Goal: Information Seeking & Learning: Compare options

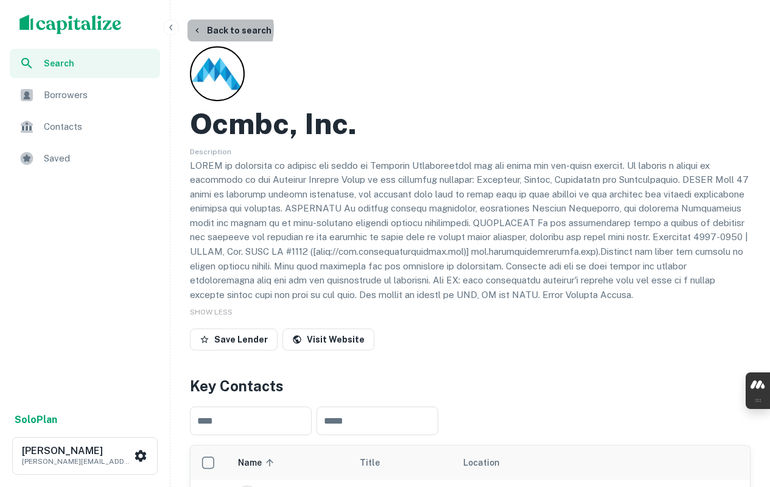
click at [214, 29] on button "Back to search" at bounding box center [232, 30] width 89 height 22
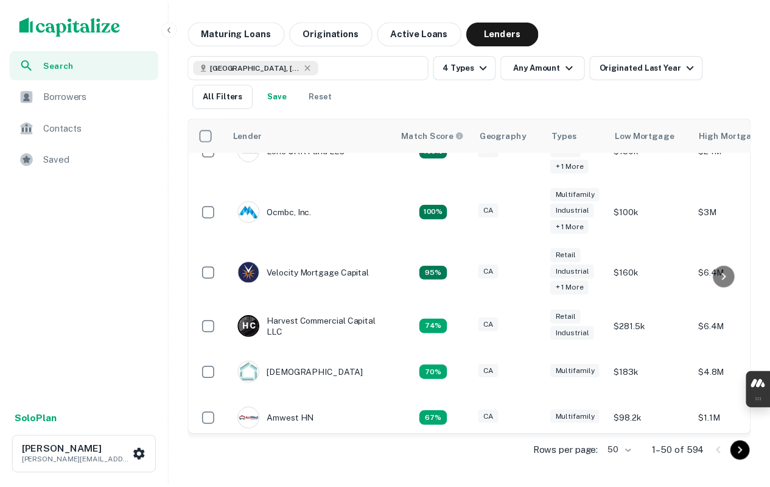
scroll to position [61, 0]
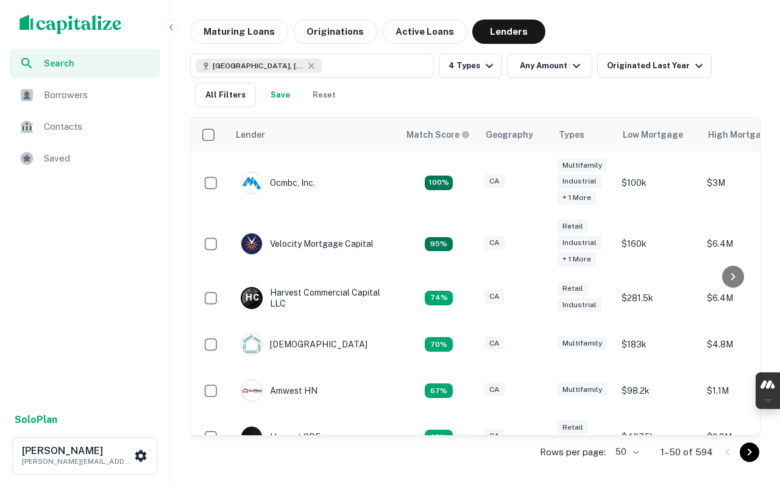
click at [348, 244] on div "Velocity Mortgage Capital" at bounding box center [307, 244] width 133 height 22
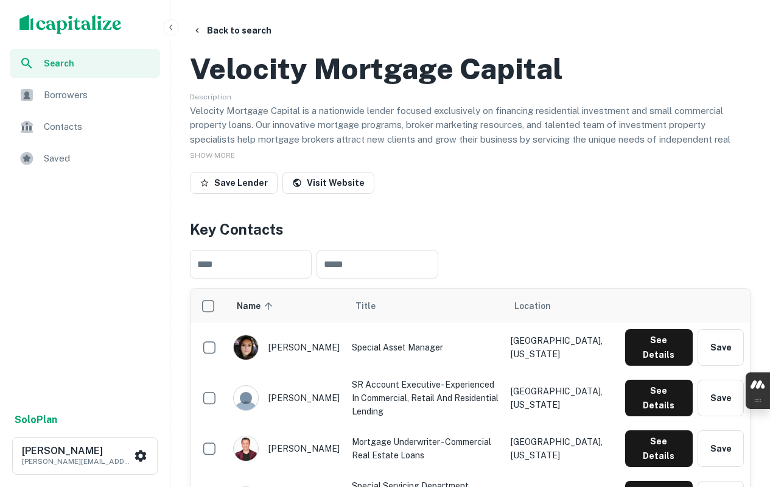
click at [402, 86] on h2 "Velocity Mortgage Capital" at bounding box center [376, 68] width 373 height 35
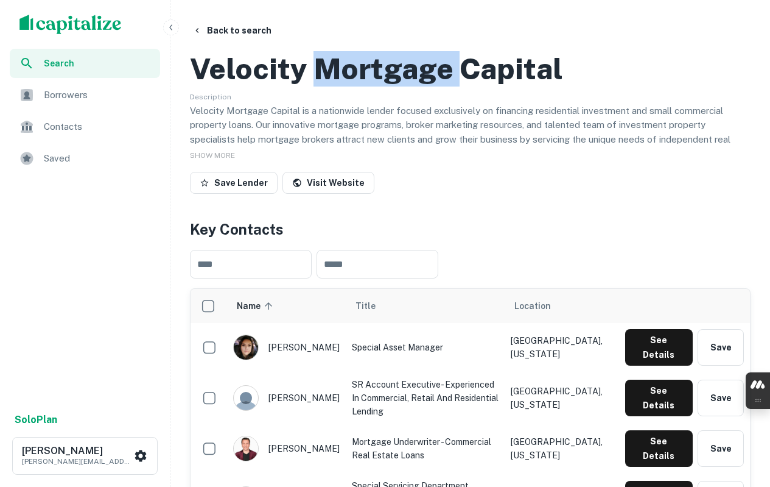
click at [402, 86] on h2 "Velocity Mortgage Capital" at bounding box center [376, 68] width 373 height 35
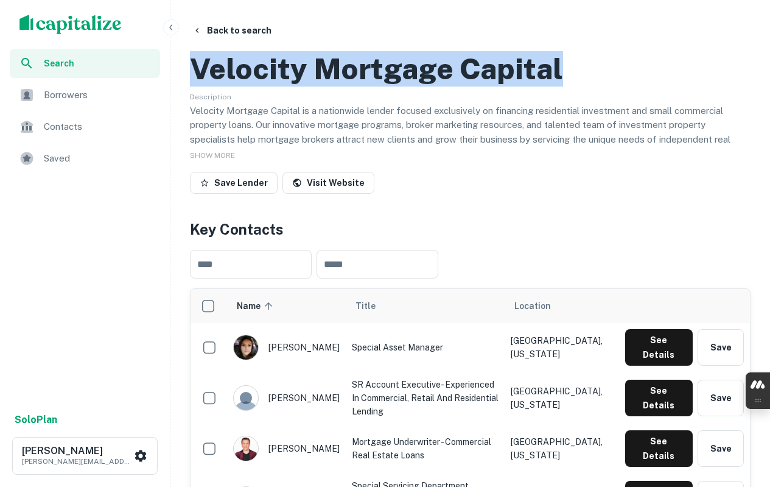
click at [402, 86] on h2 "Velocity Mortgage Capital" at bounding box center [376, 68] width 373 height 35
copy h2 "Velocity Mortgage Capital"
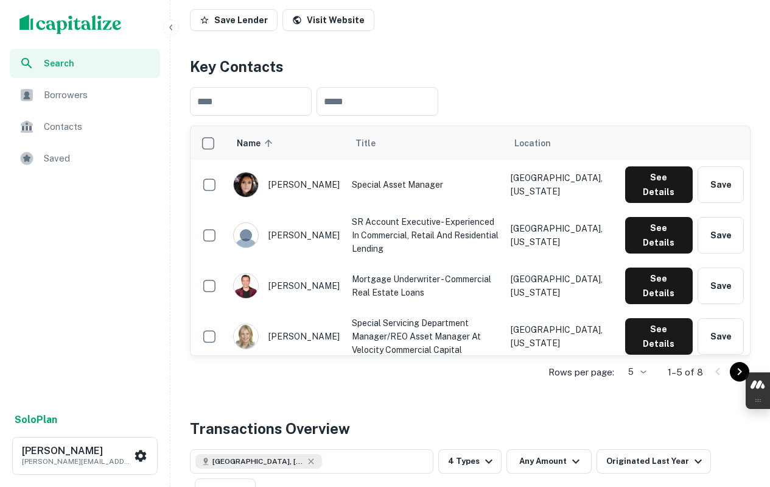
scroll to position [183, 0]
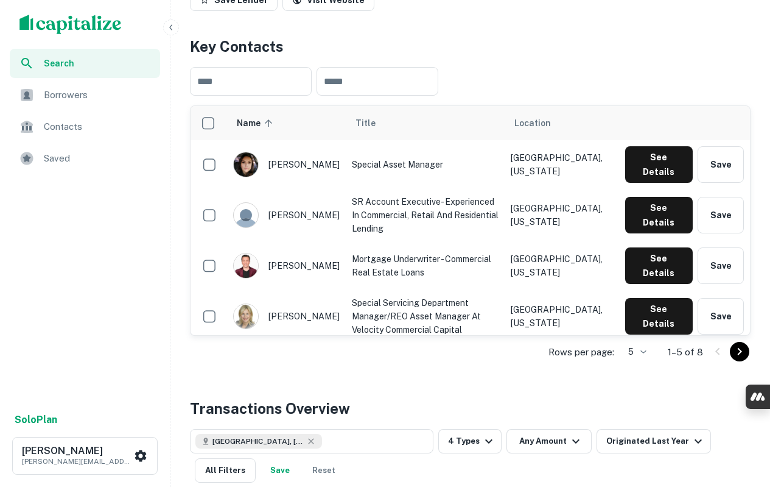
click at [642, 304] on body "Search Borrowers Contacts Saved Solo Plan [PERSON_NAME] [EMAIL_ADDRESS][PERSON_…" at bounding box center [385, 60] width 770 height 487
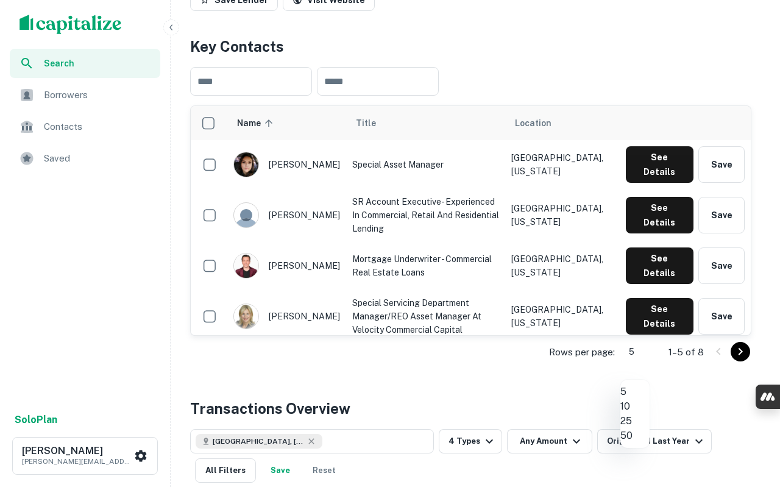
click at [644, 414] on li "10" at bounding box center [634, 406] width 29 height 15
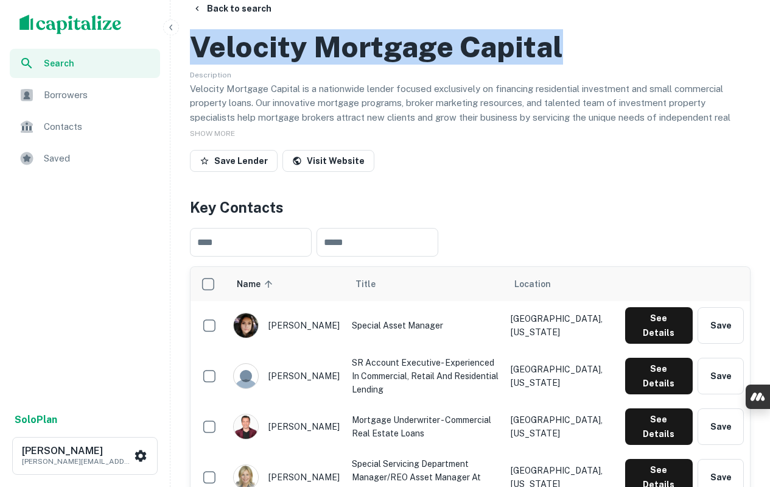
scroll to position [0, 0]
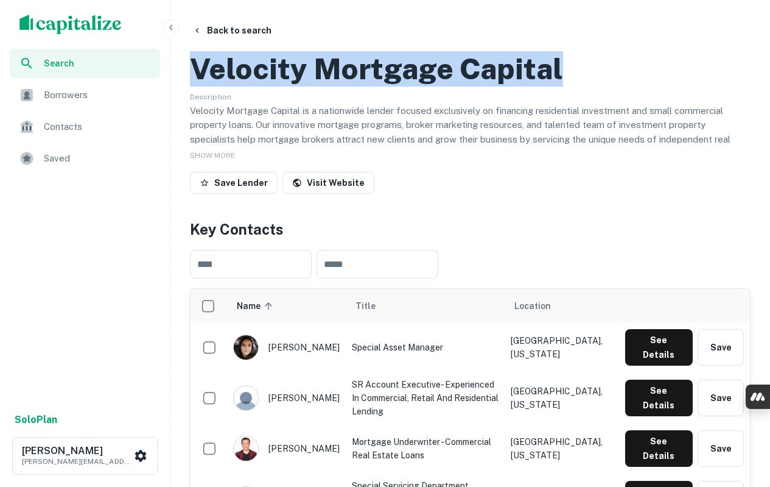
click at [326, 194] on link "Visit Website" at bounding box center [329, 183] width 92 height 22
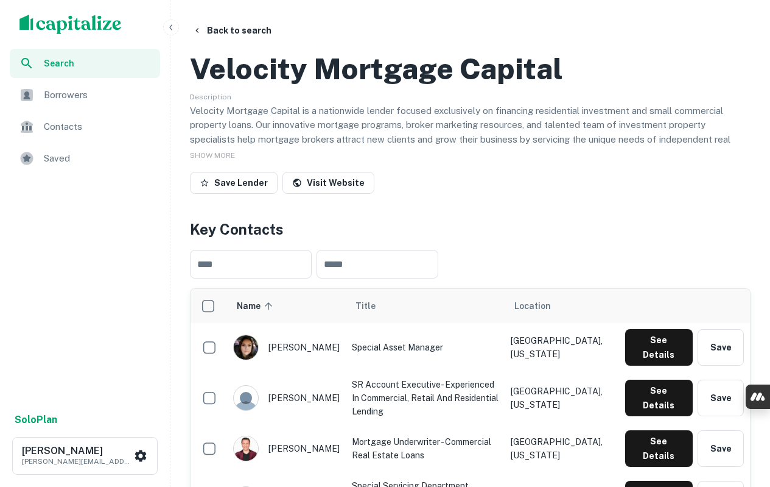
click at [222, 160] on span "SHOW MORE" at bounding box center [212, 155] width 45 height 9
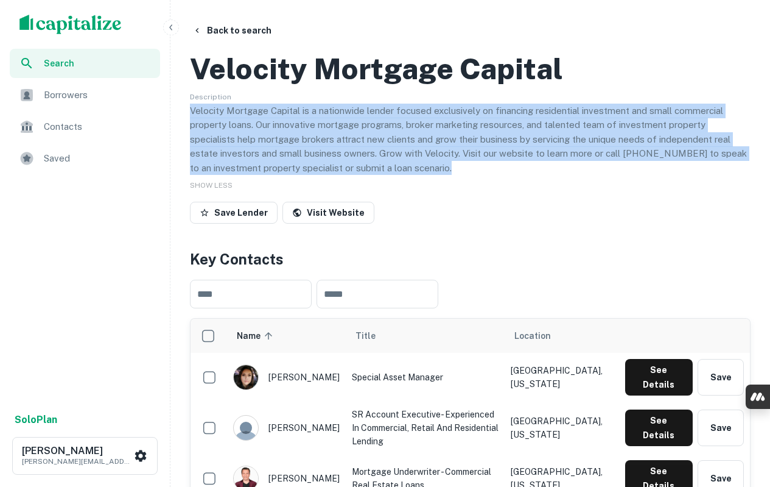
drag, startPoint x: 191, startPoint y: 162, endPoint x: 433, endPoint y: 227, distance: 250.4
click at [433, 175] on p "Velocity Mortgage Capital is a nationwide lender focused exclusively on financi…" at bounding box center [470, 140] width 561 height 72
copy p "Velocity Mortgage Capital is a nationwide lender focused exclusively on financi…"
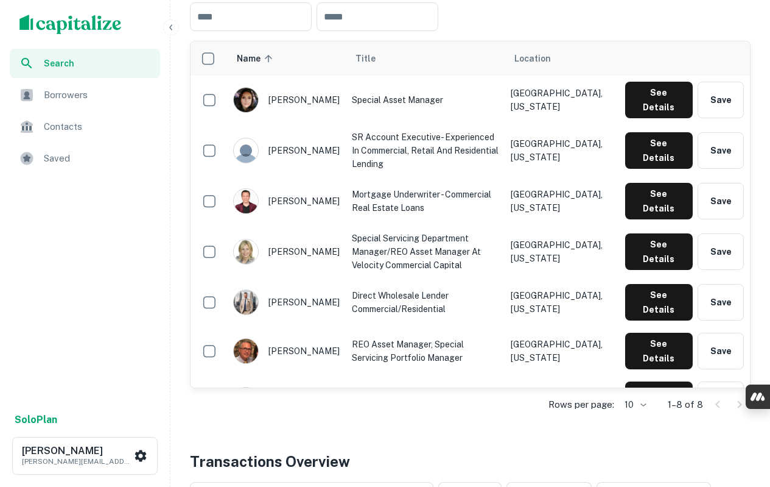
scroll to position [305, 0]
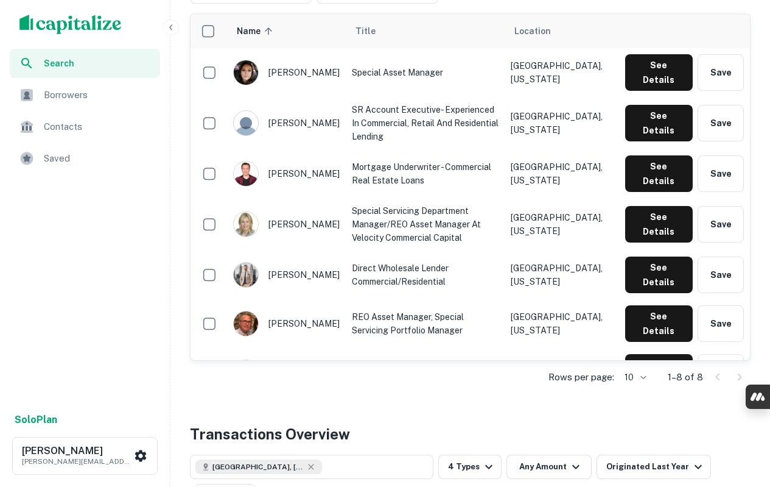
drag, startPoint x: 269, startPoint y: 280, endPoint x: 312, endPoint y: 278, distance: 43.9
click at [312, 278] on div "[PERSON_NAME]" at bounding box center [286, 275] width 107 height 26
click at [312, 281] on div "[PERSON_NAME]" at bounding box center [286, 275] width 107 height 26
drag, startPoint x: 267, startPoint y: 282, endPoint x: 312, endPoint y: 278, distance: 44.7
click at [312, 278] on div "[PERSON_NAME]" at bounding box center [286, 275] width 107 height 26
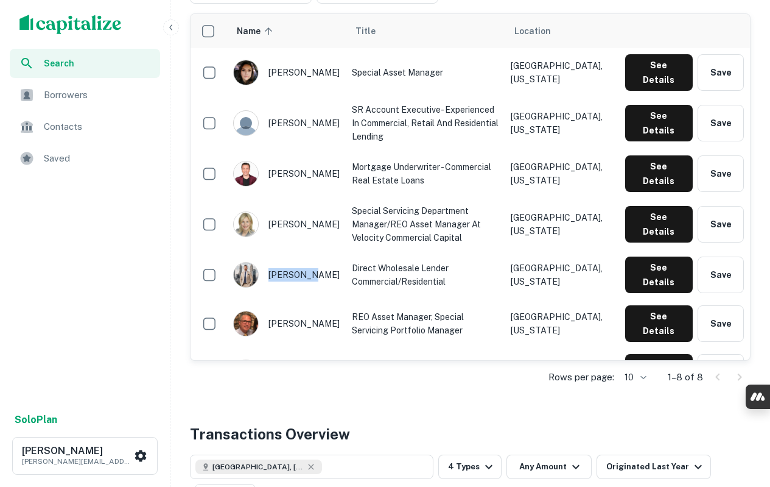
copy div "[PERSON_NAME]"
drag, startPoint x: 265, startPoint y: 190, endPoint x: 298, endPoint y: 211, distance: 38.9
click at [298, 186] on div "[PERSON_NAME]" at bounding box center [286, 174] width 107 height 26
copy div "[PERSON_NAME]"
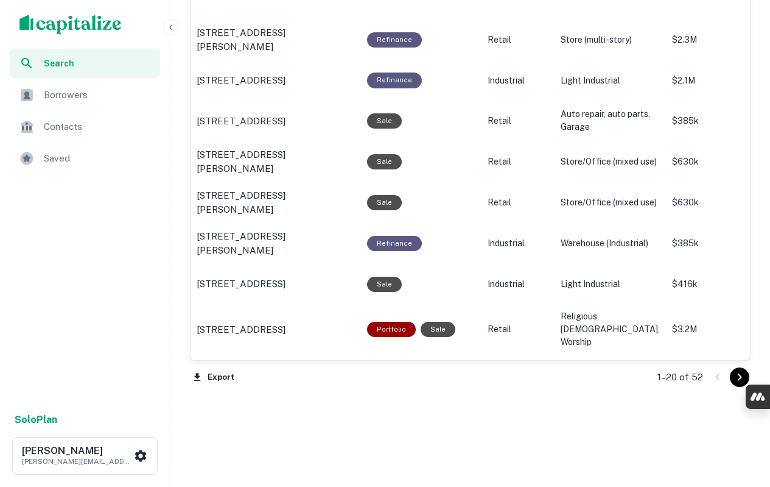
scroll to position [1508, 0]
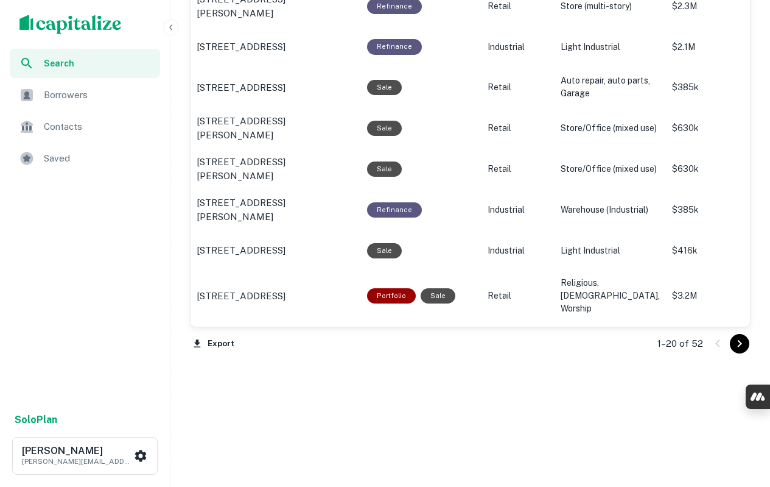
click at [219, 340] on button "Export" at bounding box center [214, 343] width 48 height 18
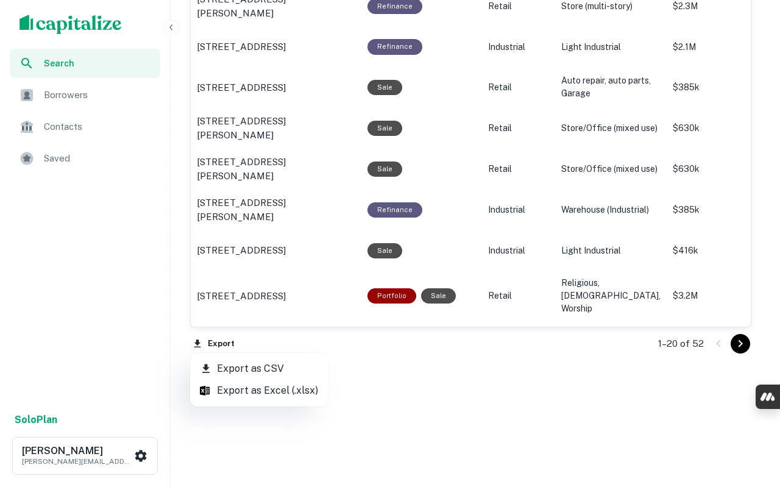
click at [236, 370] on li "Export as CSV" at bounding box center [259, 369] width 138 height 22
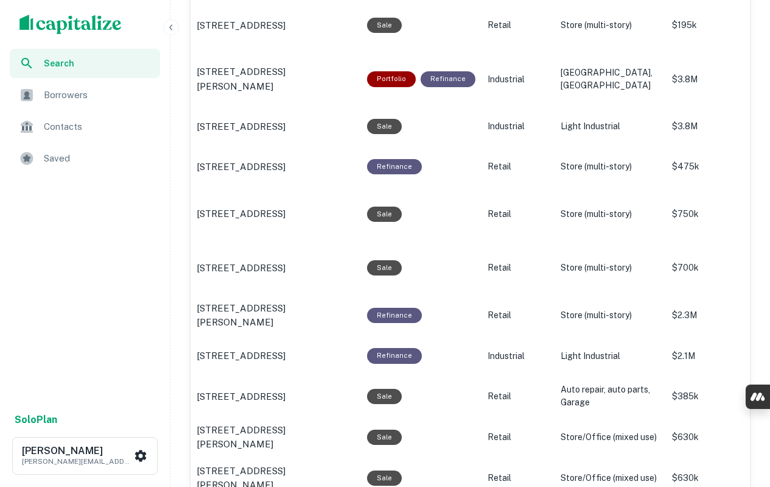
scroll to position [1143, 0]
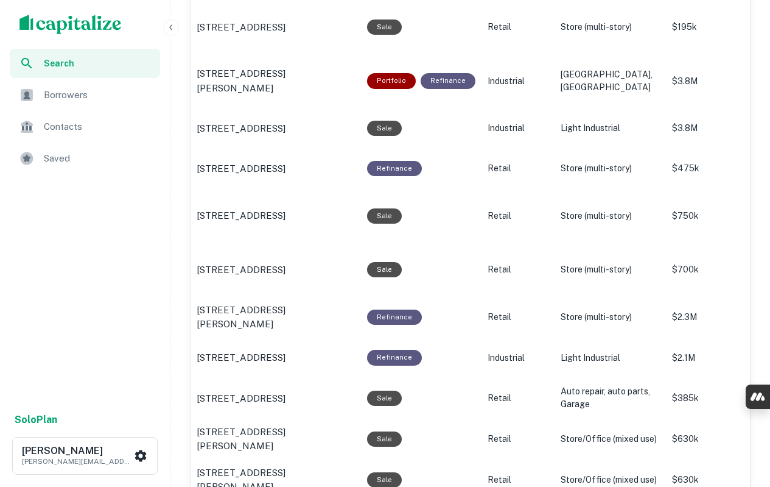
click at [153, 309] on div "Search Borrowers Contacts Saved" at bounding box center [85, 227] width 170 height 356
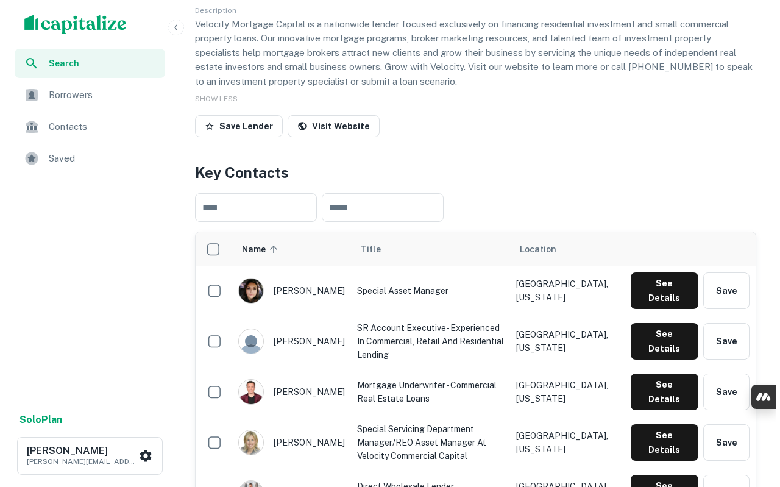
scroll to position [0, 0]
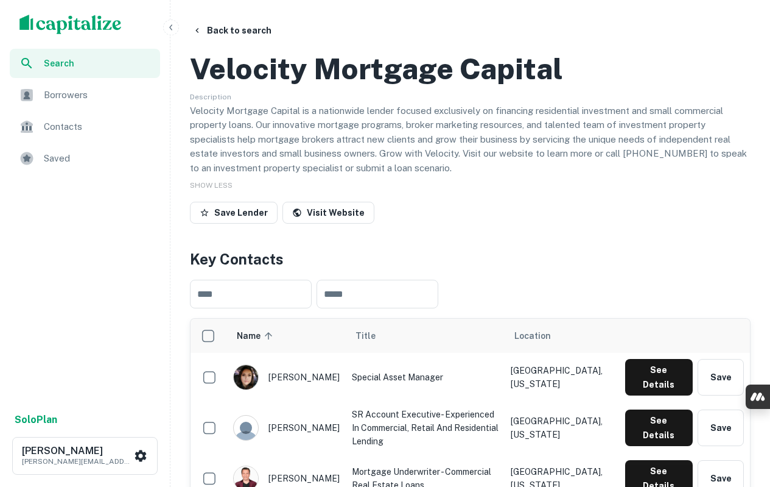
click at [249, 33] on button "Back to search" at bounding box center [232, 30] width 89 height 22
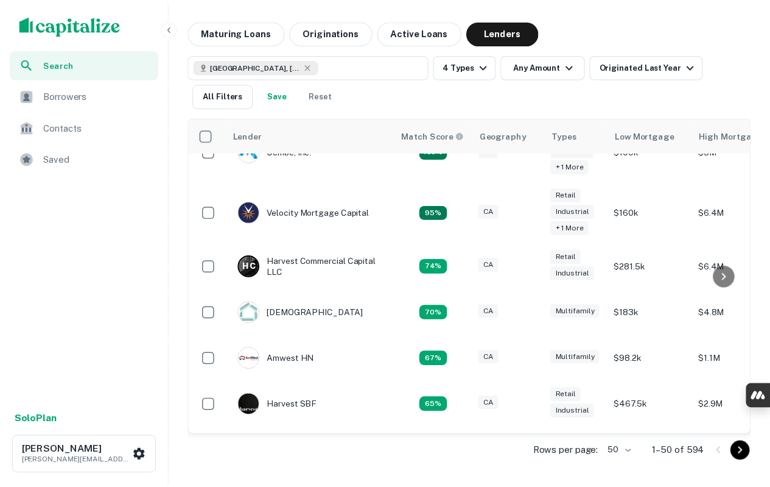
scroll to position [122, 0]
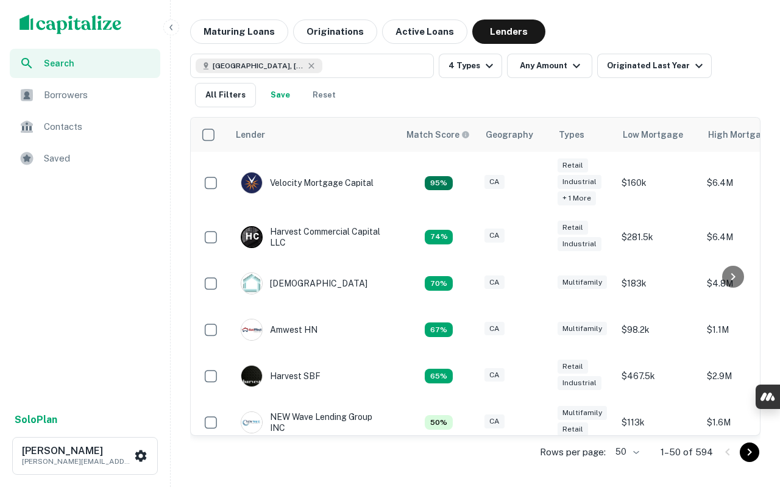
click at [332, 232] on div "H C Harvest Commercial Capital LLC" at bounding box center [314, 237] width 146 height 22
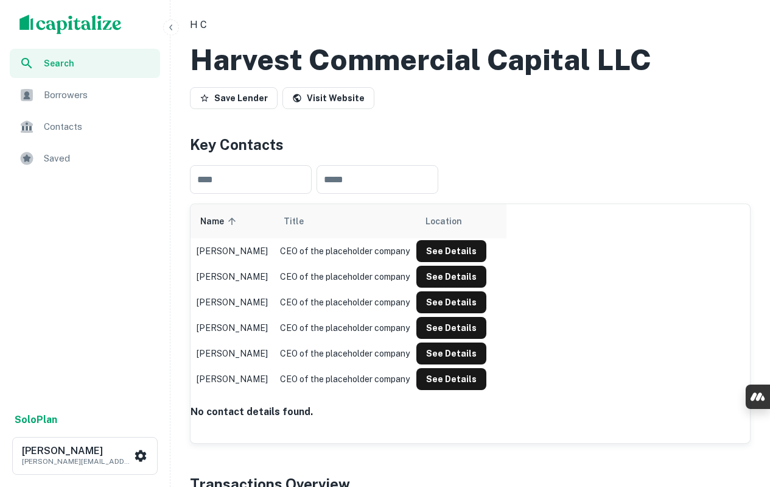
scroll to position [33, 0]
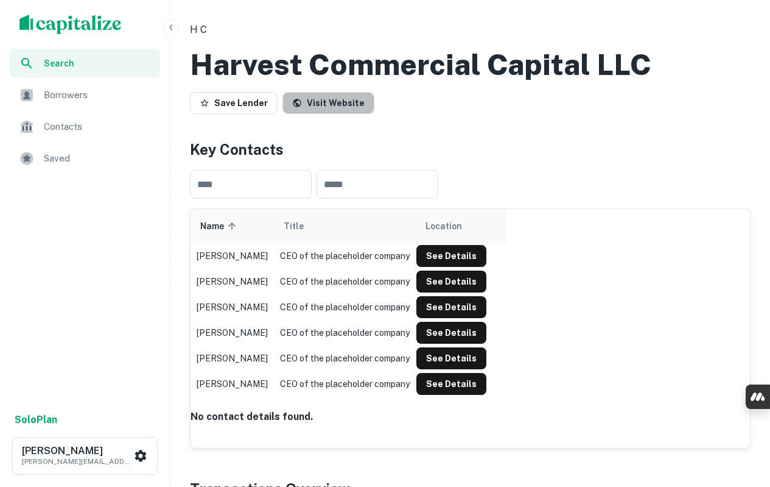
click at [338, 114] on link "Visit Website" at bounding box center [329, 103] width 92 height 22
click at [425, 82] on h2 "Harvest Commercial Capital LLC" at bounding box center [421, 64] width 462 height 35
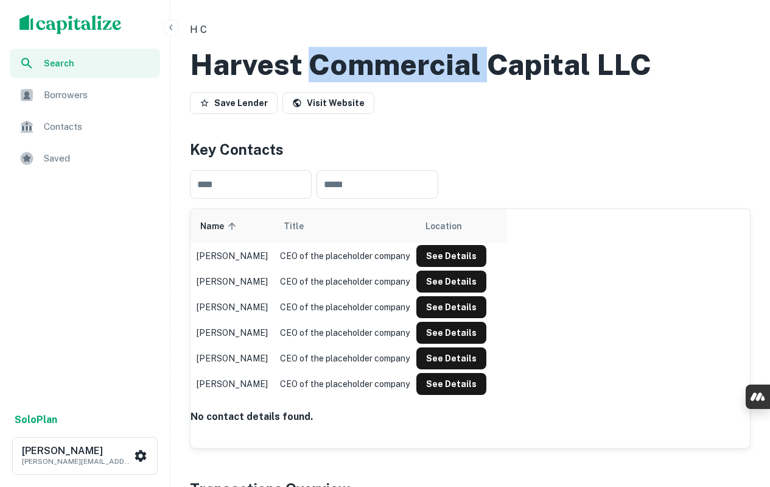
click at [426, 82] on h2 "Harvest Commercial Capital LLC" at bounding box center [421, 64] width 462 height 35
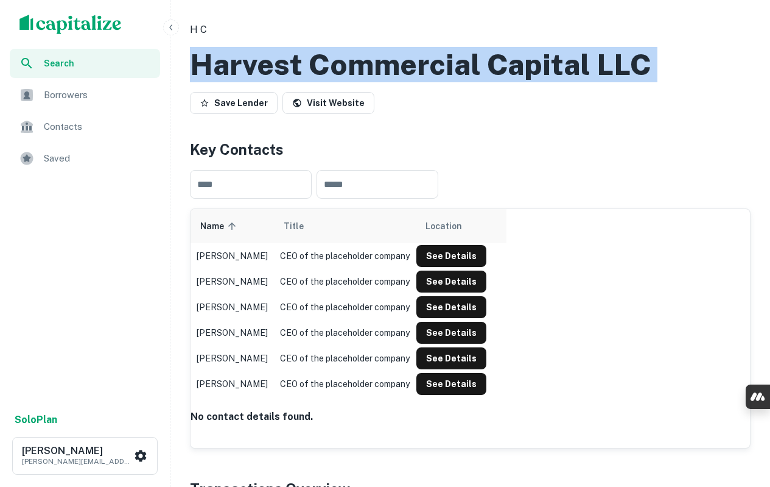
click at [426, 82] on h2 "Harvest Commercial Capital LLC" at bounding box center [421, 64] width 462 height 35
copy div "Harvest Commercial Capital LLC Save Lender Visit Website"
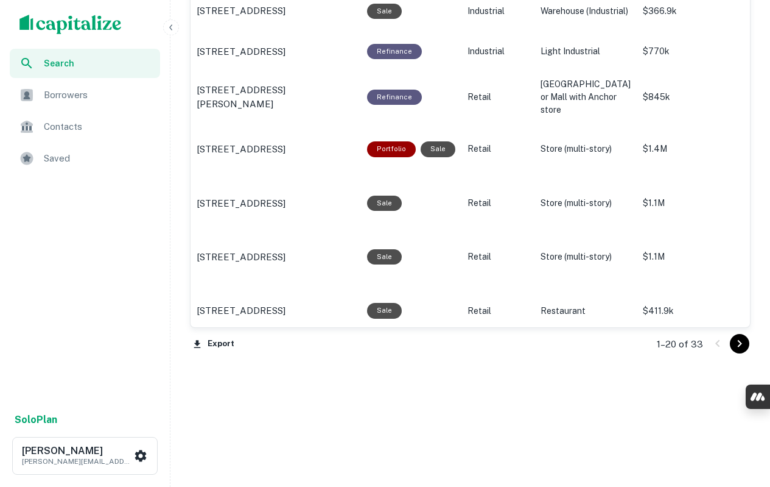
scroll to position [1312, 0]
click at [200, 344] on icon "button" at bounding box center [197, 344] width 11 height 11
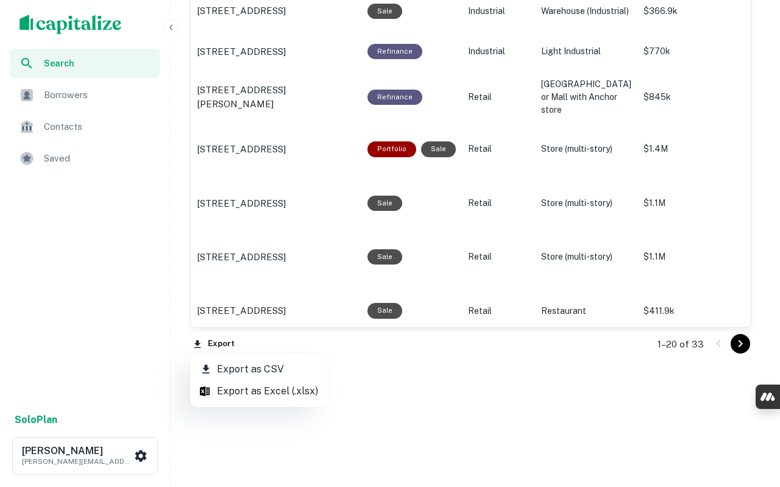
click at [251, 369] on li "Export as CSV" at bounding box center [259, 369] width 138 height 22
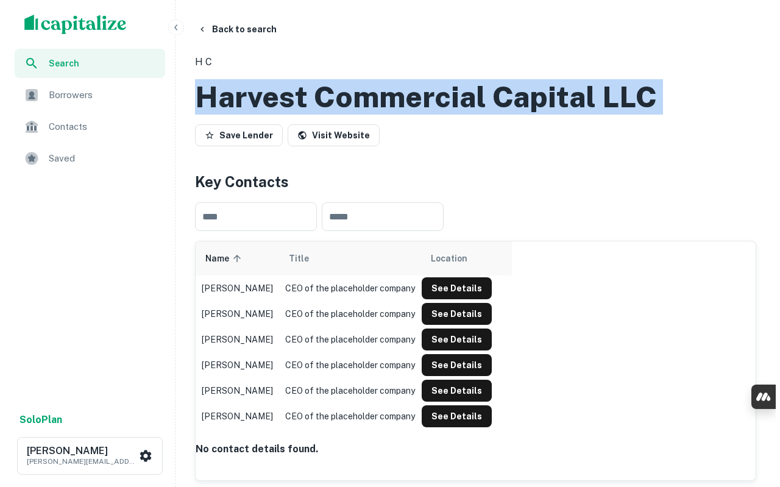
scroll to position [0, 0]
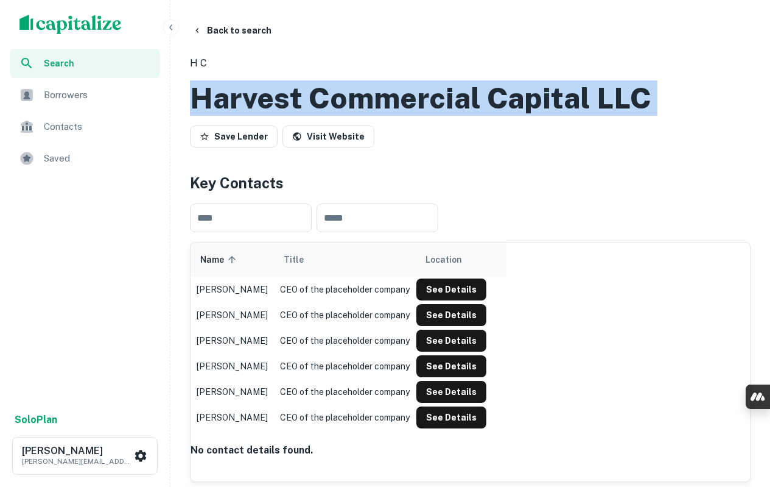
click at [199, 33] on icon "button" at bounding box center [197, 31] width 10 height 10
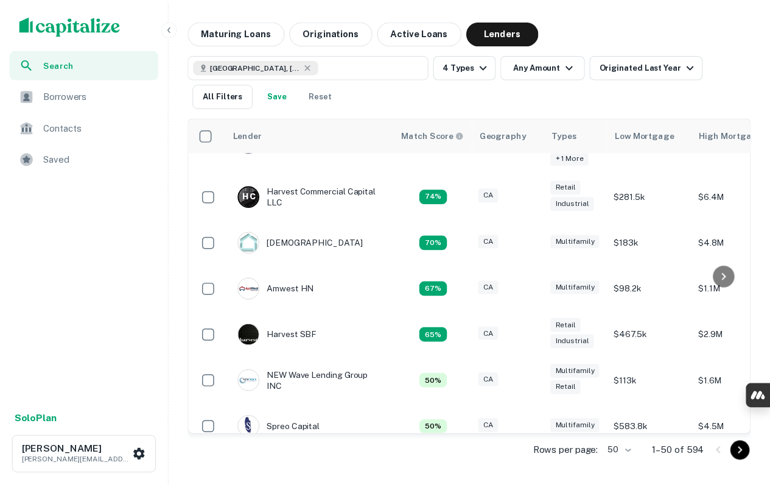
scroll to position [183, 0]
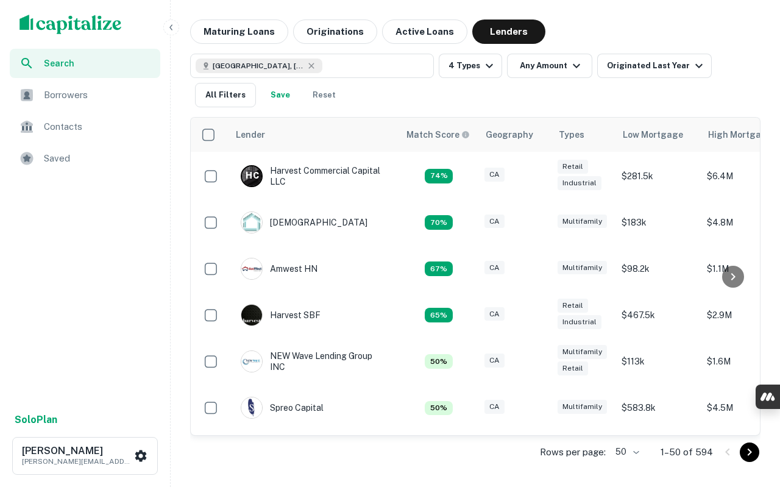
click at [253, 219] on img at bounding box center [251, 222] width 21 height 21
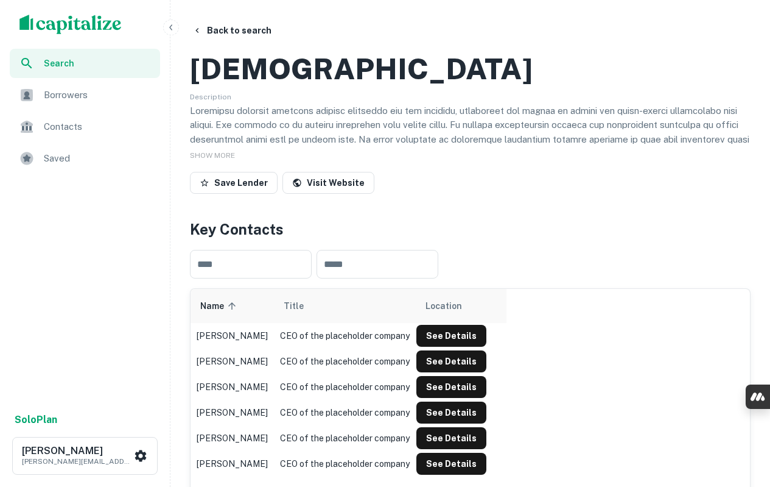
click at [205, 162] on div "SHOW MORE" at bounding box center [470, 154] width 561 height 15
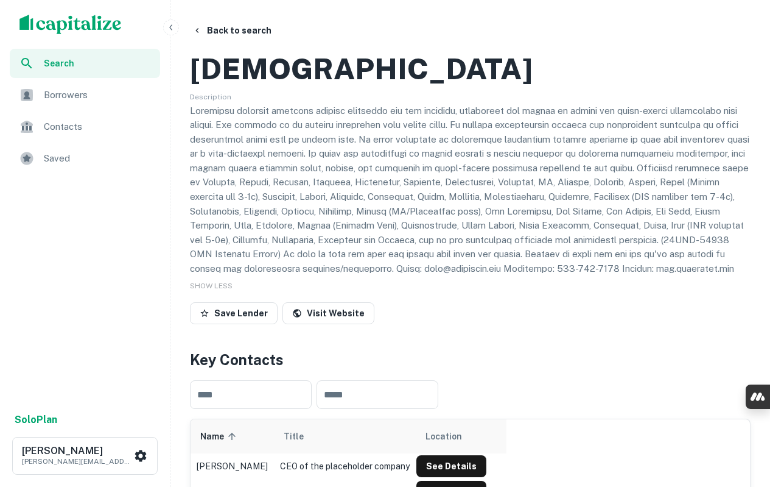
click at [265, 86] on h2 "[DEMOGRAPHIC_DATA]" at bounding box center [361, 68] width 343 height 35
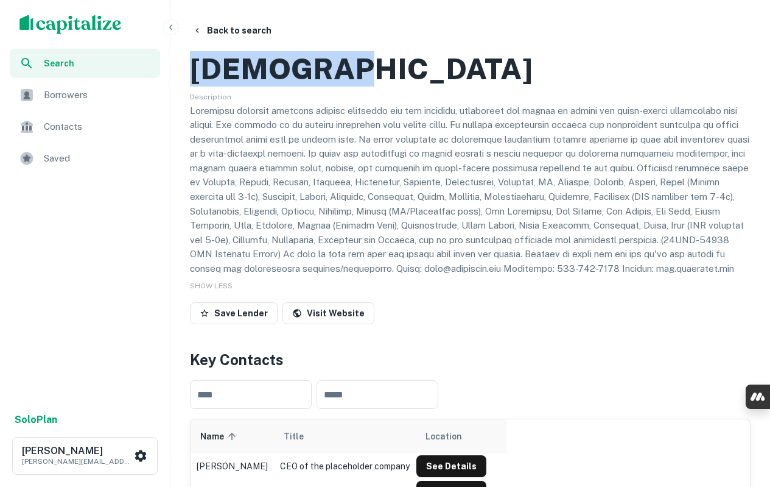
click at [265, 86] on h2 "[DEMOGRAPHIC_DATA]" at bounding box center [361, 68] width 343 height 35
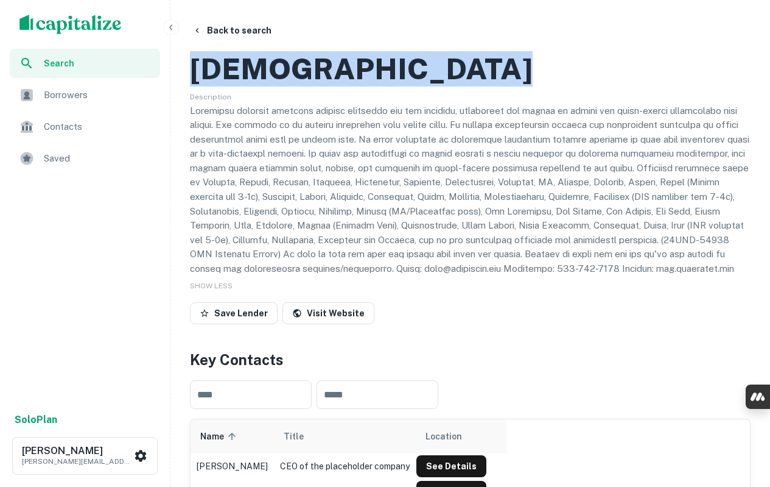
click at [265, 86] on h2 "[DEMOGRAPHIC_DATA]" at bounding box center [361, 68] width 343 height 35
copy h2 "[DEMOGRAPHIC_DATA]"
click at [333, 324] on link "Visit Website" at bounding box center [329, 313] width 92 height 22
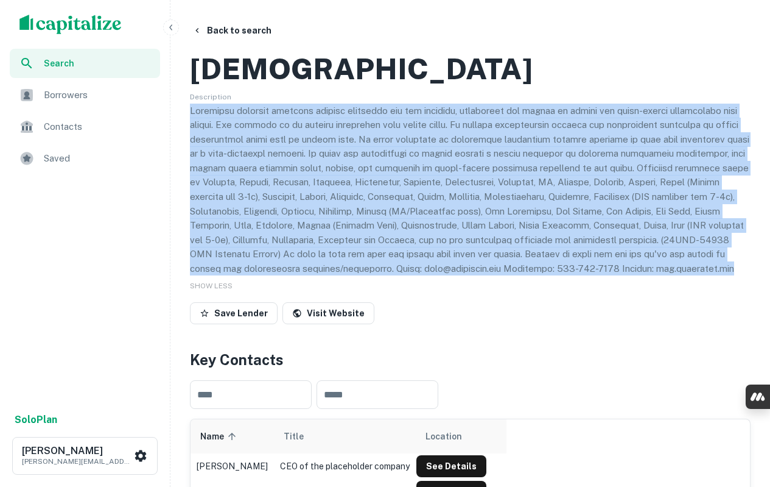
drag, startPoint x: 192, startPoint y: 163, endPoint x: 728, endPoint y: 323, distance: 559.8
click at [728, 276] on p at bounding box center [470, 190] width 561 height 172
copy p "Conventus provides business purpose financing for the purchase, renovation and …"
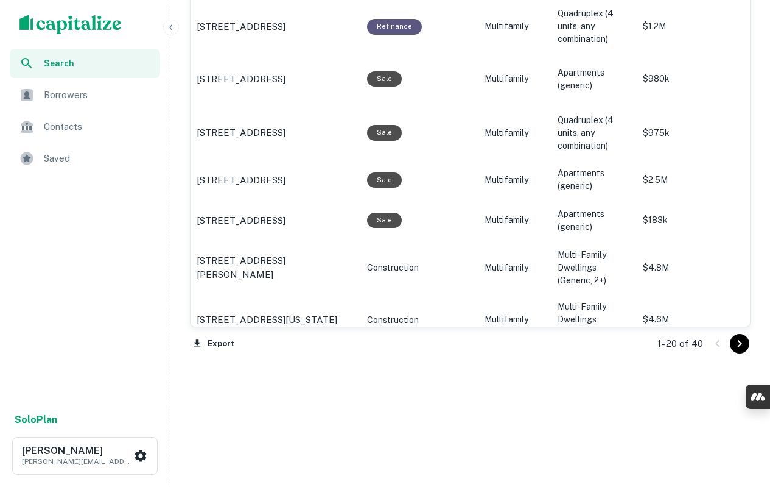
scroll to position [1608, 0]
click at [225, 347] on button "Export" at bounding box center [214, 343] width 48 height 18
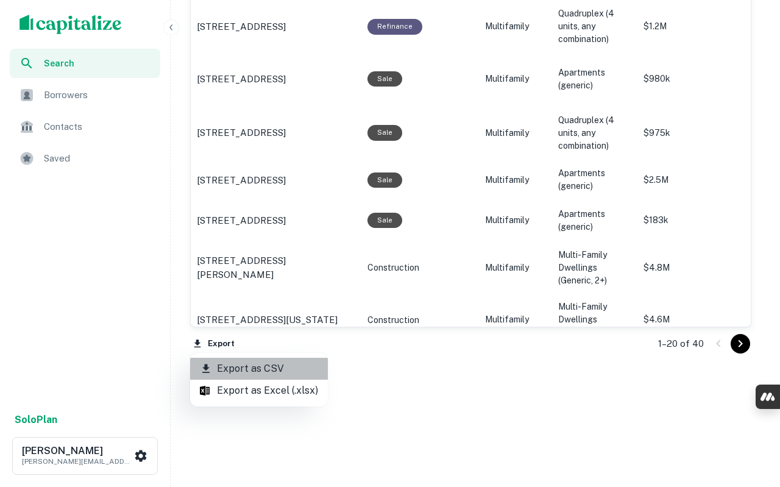
click at [269, 368] on li "Export as CSV" at bounding box center [259, 369] width 138 height 22
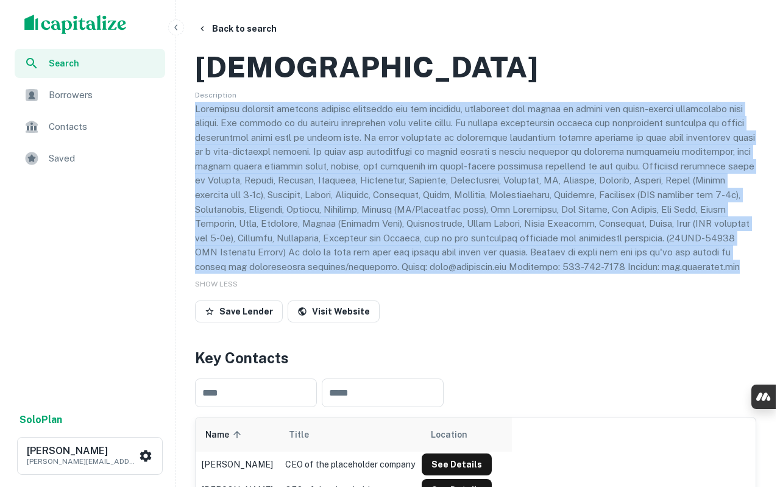
scroll to position [0, 0]
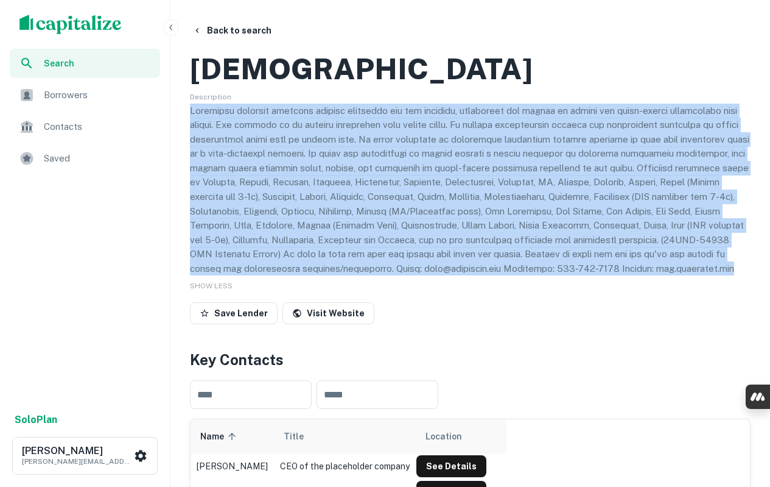
click at [237, 32] on button "Back to search" at bounding box center [232, 30] width 89 height 22
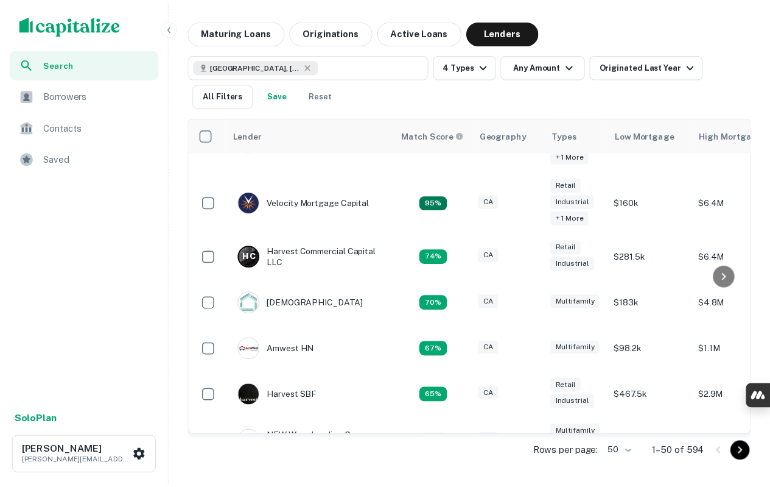
scroll to position [122, 0]
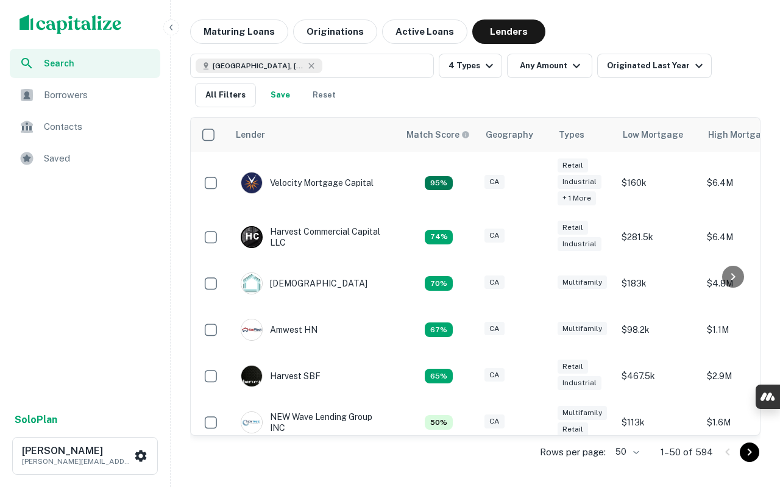
click at [255, 333] on img at bounding box center [251, 329] width 21 height 21
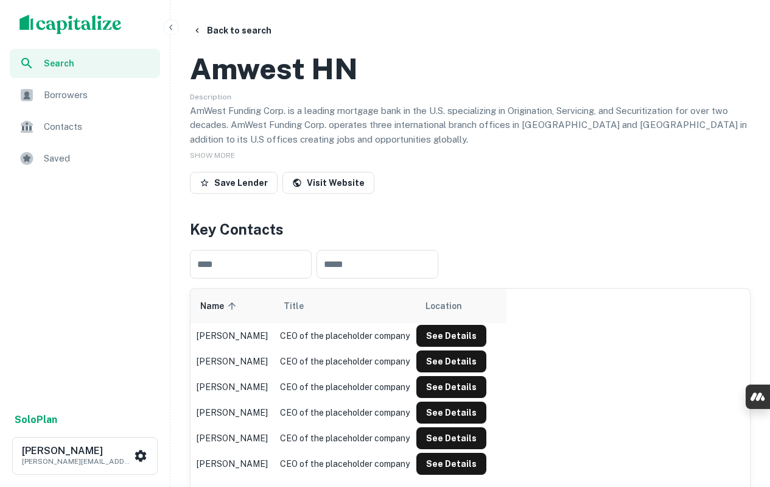
click at [206, 160] on span "SHOW MORE" at bounding box center [212, 155] width 45 height 9
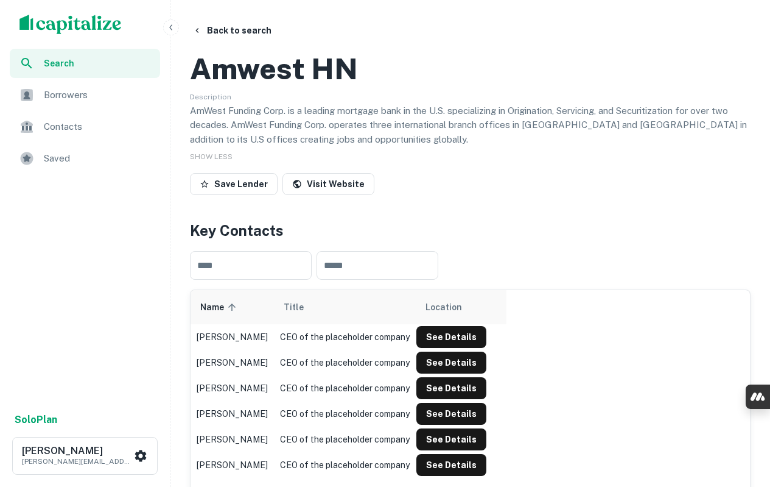
click at [300, 86] on h2 "Amwest HN" at bounding box center [274, 68] width 168 height 35
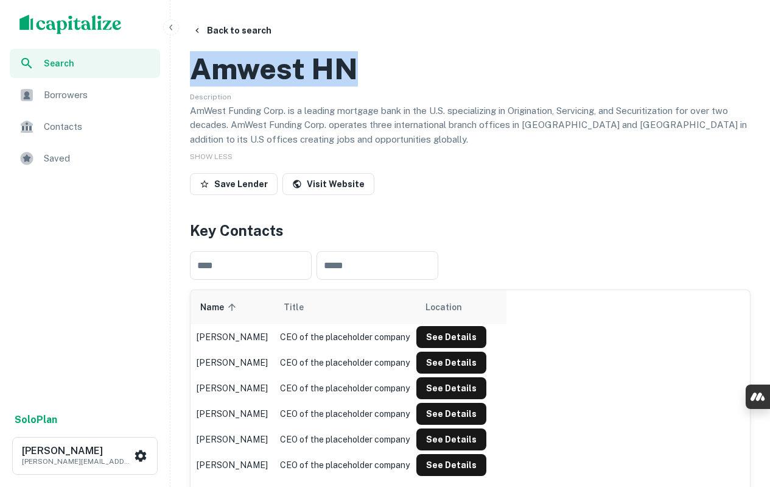
click at [300, 86] on h2 "Amwest HN" at bounding box center [274, 68] width 168 height 35
copy h2 "Amwest HN"
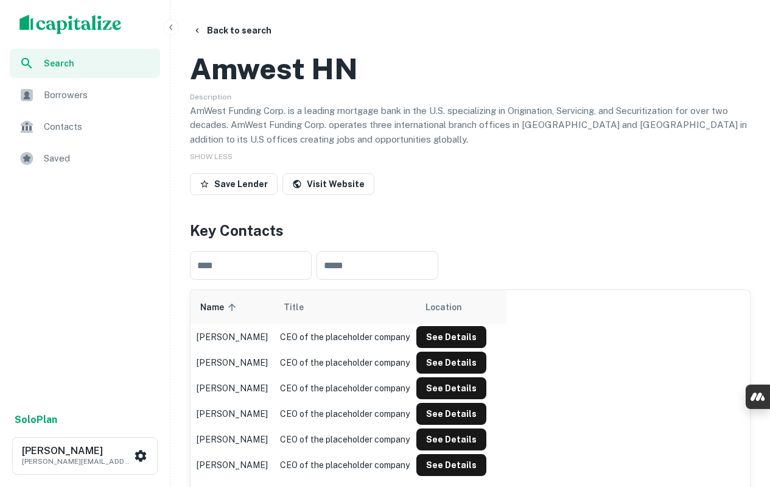
click at [206, 147] on p "AmWest Funding Corp. is a leading mortgage bank in the U.S. specializing in Ori…" at bounding box center [470, 125] width 561 height 43
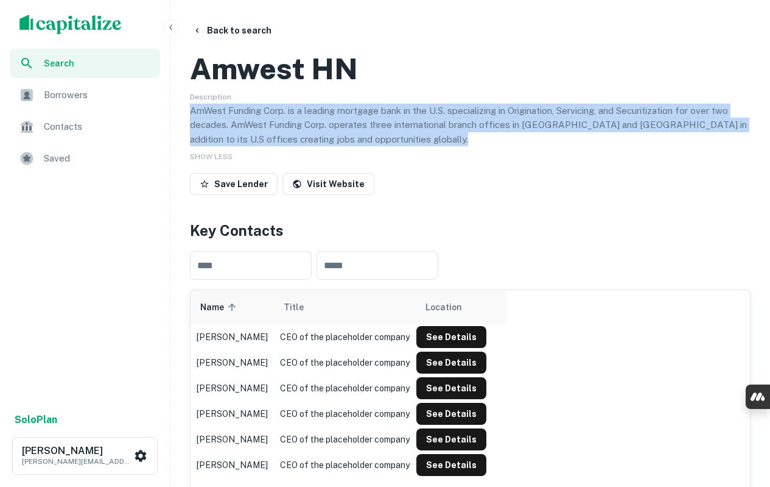
click at [360, 147] on p "AmWest Funding Corp. is a leading mortgage bank in the U.S. specializing in Ori…" at bounding box center [470, 125] width 561 height 43
copy p "AmWest Funding Corp. is a leading mortgage bank in the U.S. specializing in Ori…"
click at [339, 195] on link "Visit Website" at bounding box center [329, 184] width 92 height 22
click at [224, 29] on button "Back to search" at bounding box center [232, 30] width 89 height 22
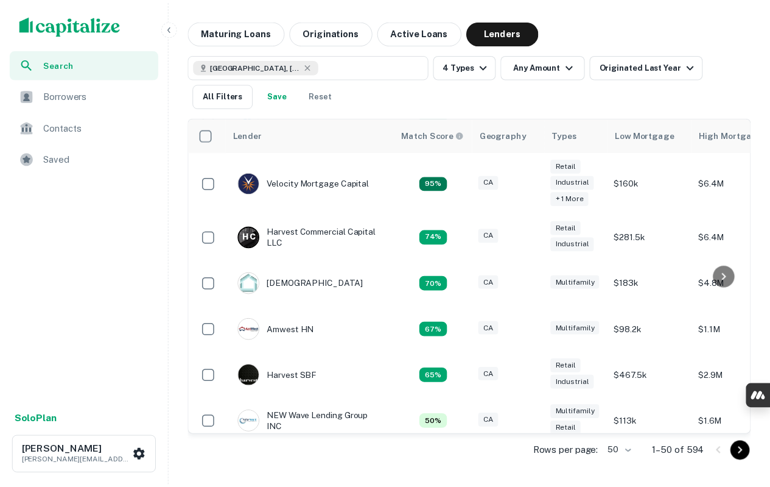
scroll to position [183, 0]
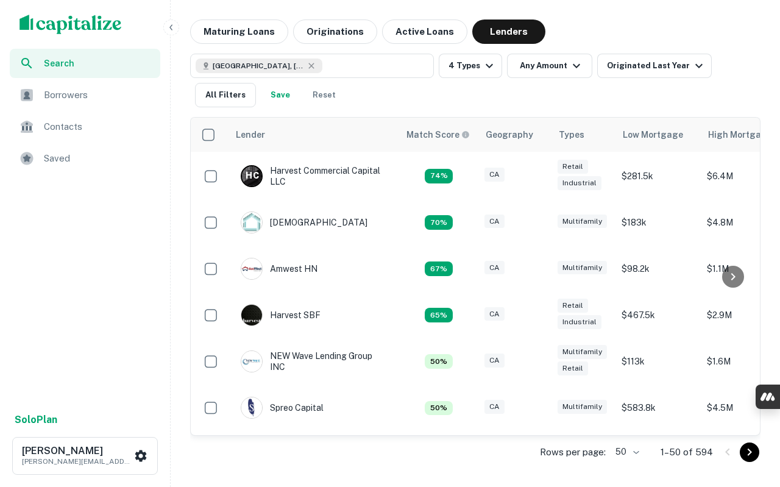
click at [262, 313] on div at bounding box center [252, 315] width 22 height 22
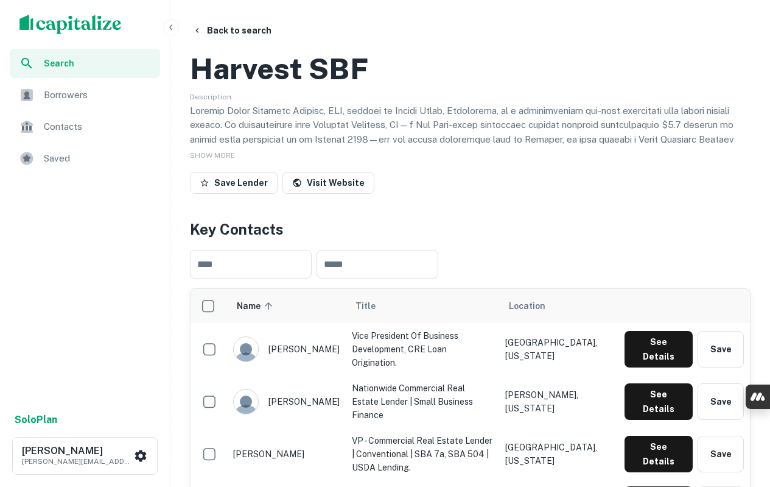
click at [251, 86] on h2 "Harvest SBF" at bounding box center [279, 68] width 178 height 35
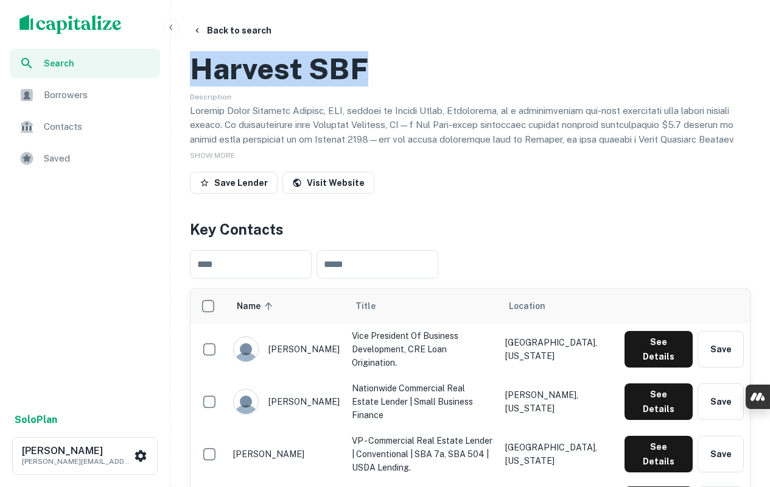
click at [251, 86] on h2 "Harvest SBF" at bounding box center [279, 68] width 178 height 35
copy h2 "Harvest SBF"
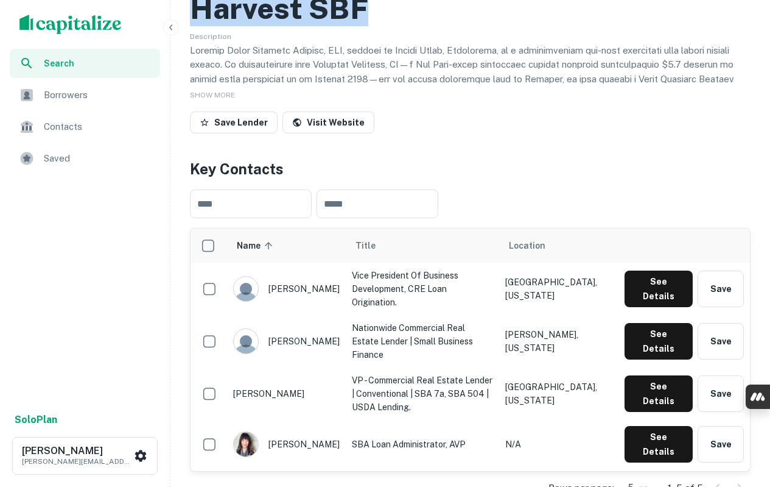
scroll to position [61, 0]
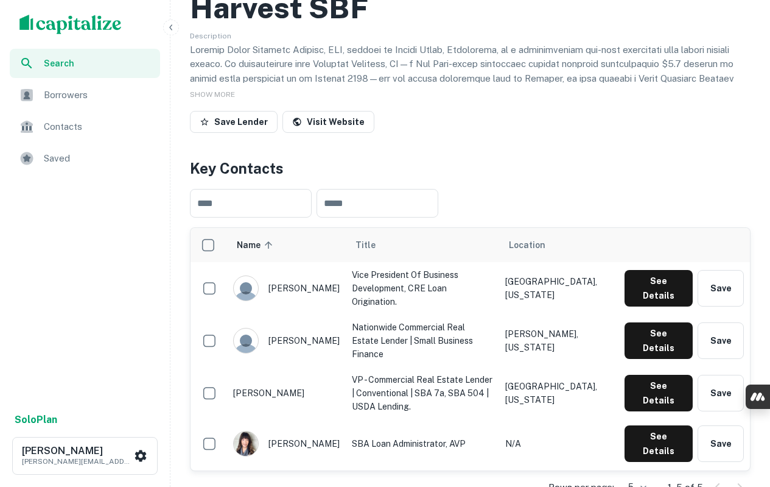
click at [213, 99] on span "SHOW MORE" at bounding box center [212, 94] width 45 height 9
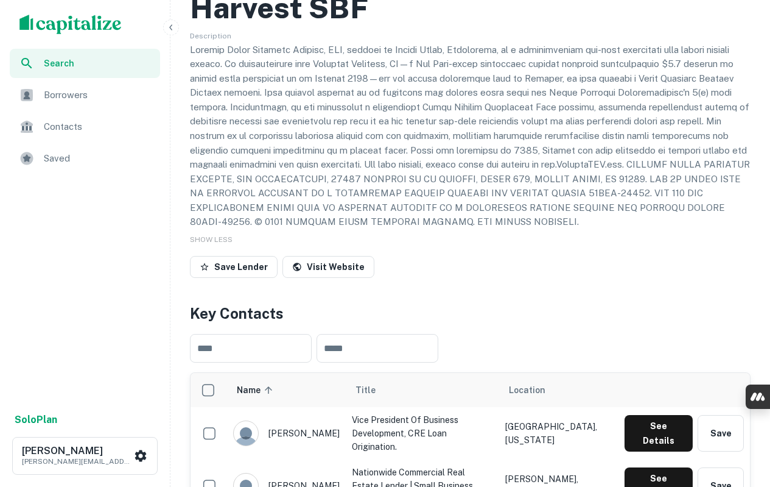
click at [329, 278] on link "Visit Website" at bounding box center [329, 267] width 92 height 22
click at [214, 102] on p at bounding box center [470, 136] width 561 height 186
click at [215, 102] on p at bounding box center [470, 136] width 561 height 186
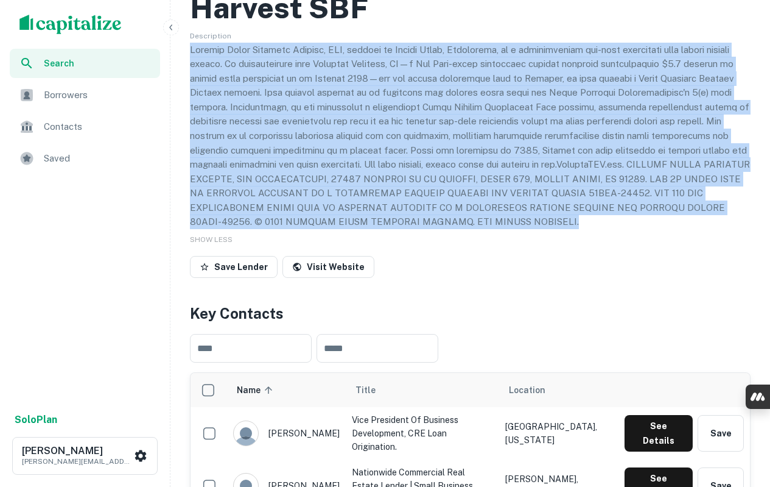
click at [569, 229] on p at bounding box center [470, 136] width 561 height 186
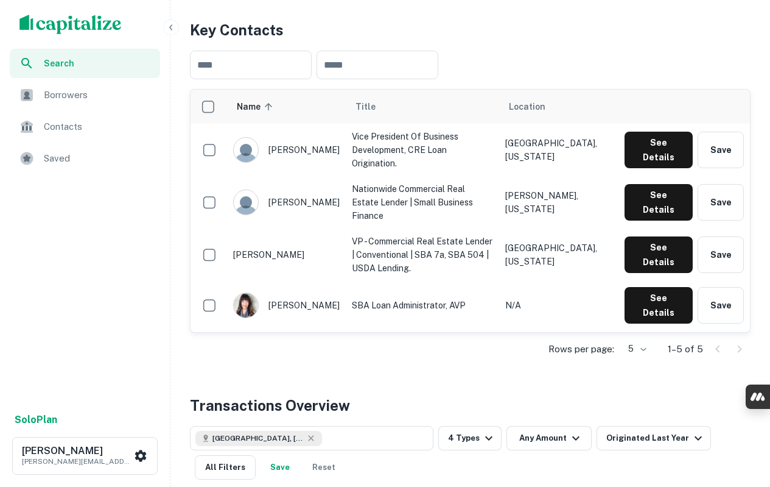
scroll to position [365, 0]
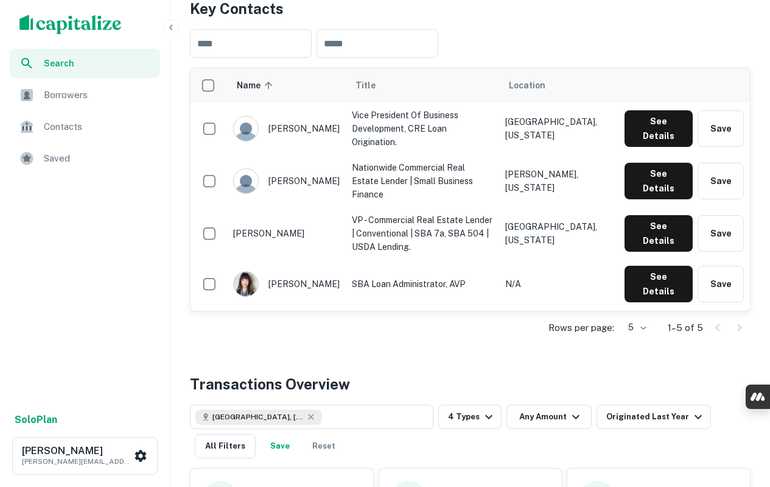
click at [311, 297] on div "[PERSON_NAME]" at bounding box center [286, 284] width 107 height 26
drag, startPoint x: 270, startPoint y: 176, endPoint x: 320, endPoint y: 181, distance: 50.2
click at [320, 141] on div "[PERSON_NAME]" at bounding box center [286, 129] width 107 height 26
drag, startPoint x: 305, startPoint y: 219, endPoint x: 292, endPoint y: 224, distance: 13.7
click at [292, 194] on div "[PERSON_NAME]" at bounding box center [286, 181] width 107 height 26
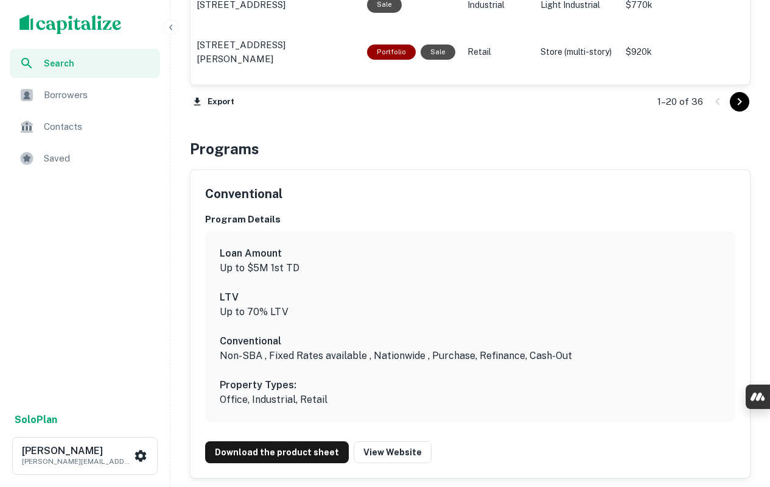
scroll to position [1705, 0]
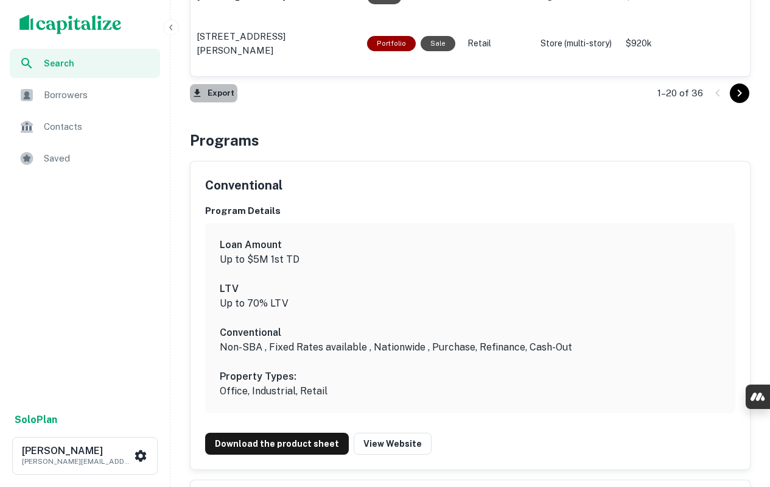
click at [218, 102] on button "Export" at bounding box center [214, 93] width 48 height 18
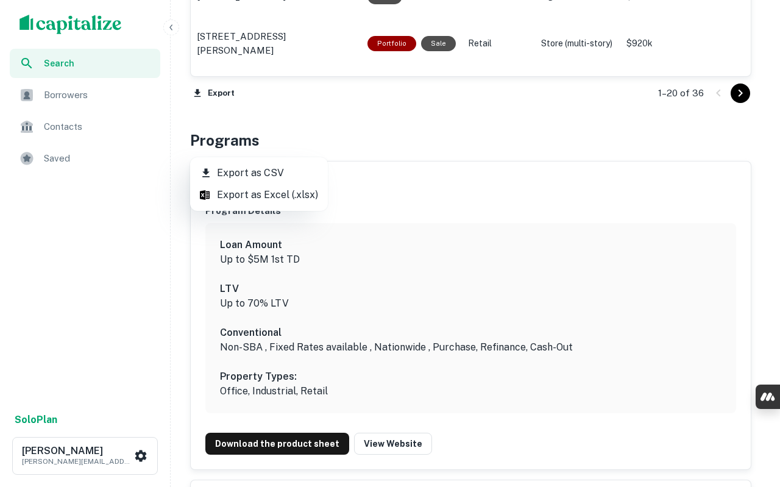
click at [262, 169] on li "Export as CSV" at bounding box center [259, 173] width 138 height 22
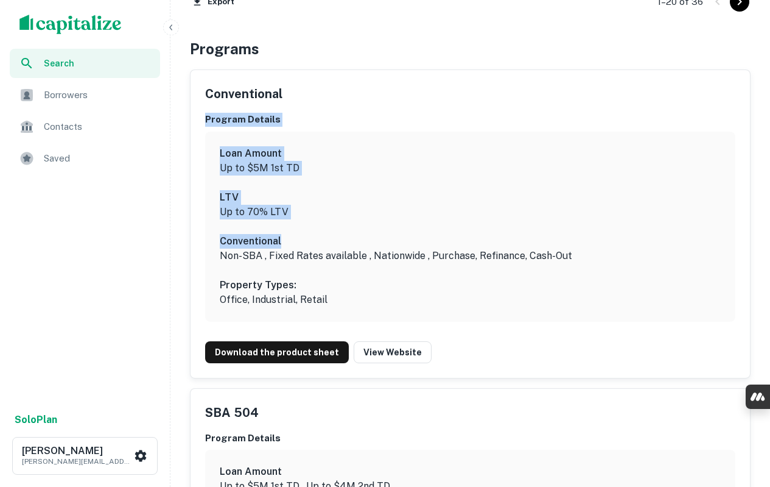
scroll to position [1827, 0]
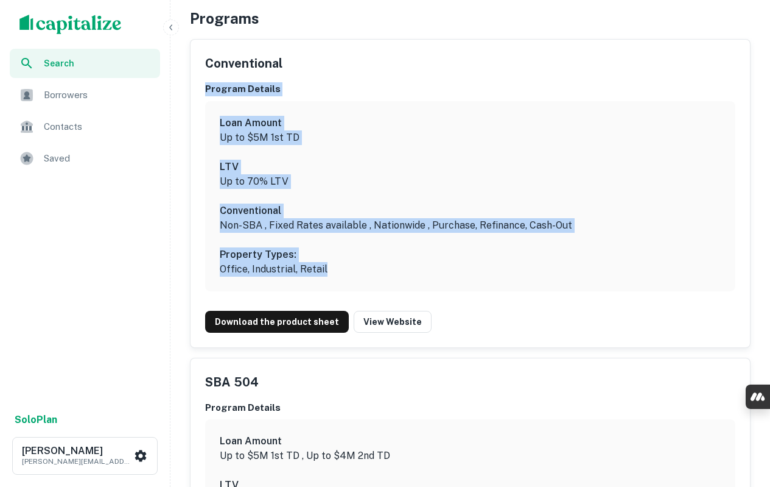
drag, startPoint x: 205, startPoint y: 262, endPoint x: 361, endPoint y: 322, distance: 167.5
click at [361, 322] on div "Conventional Program Details Loan Amount Up to $5M 1st TD LTV Up to 70% LTV Con…" at bounding box center [471, 194] width 560 height 308
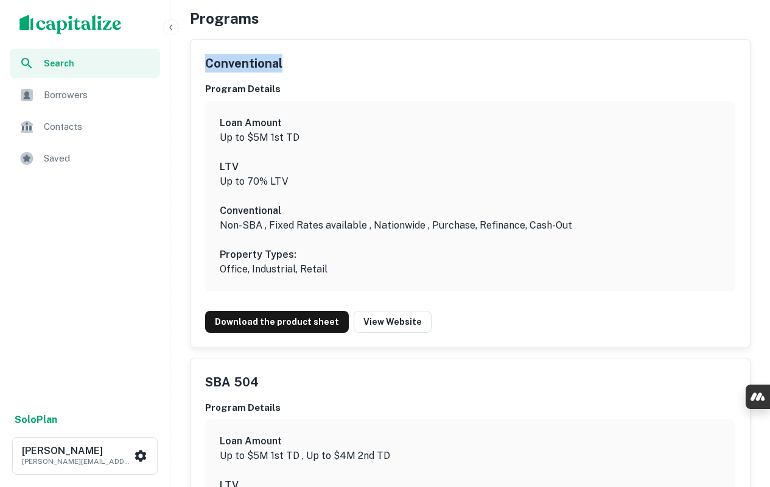
drag, startPoint x: 287, startPoint y: 115, endPoint x: 202, endPoint y: 118, distance: 84.7
click at [202, 118] on div "Conventional Program Details Loan Amount Up to $5M 1st TD LTV Up to 70% LTV Con…" at bounding box center [471, 194] width 560 height 308
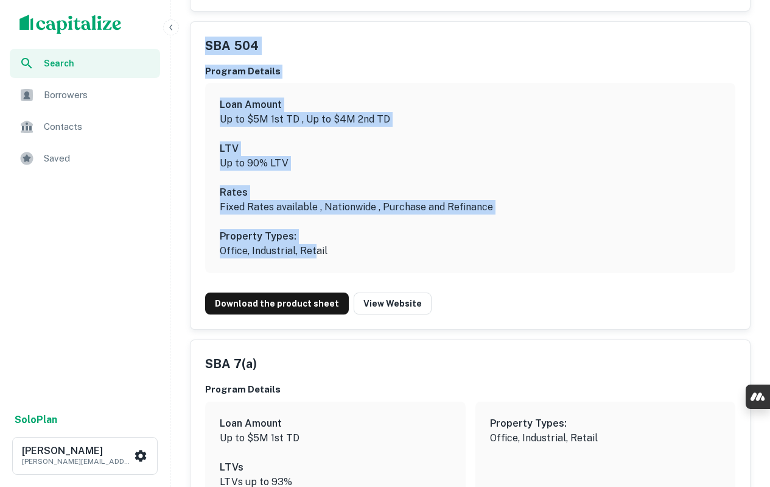
scroll to position [2193, 0]
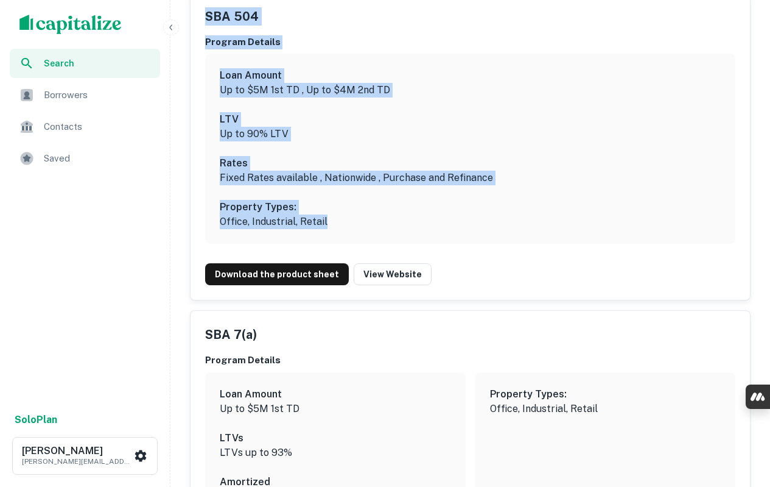
drag, startPoint x: 214, startPoint y: 256, endPoint x: 352, endPoint y: 286, distance: 141.6
click at [352, 286] on div "SBA 504 Program Details Loan Amount Up to $5M 1st TD , Up to $4M 2nd TD LTV Up …" at bounding box center [471, 147] width 560 height 308
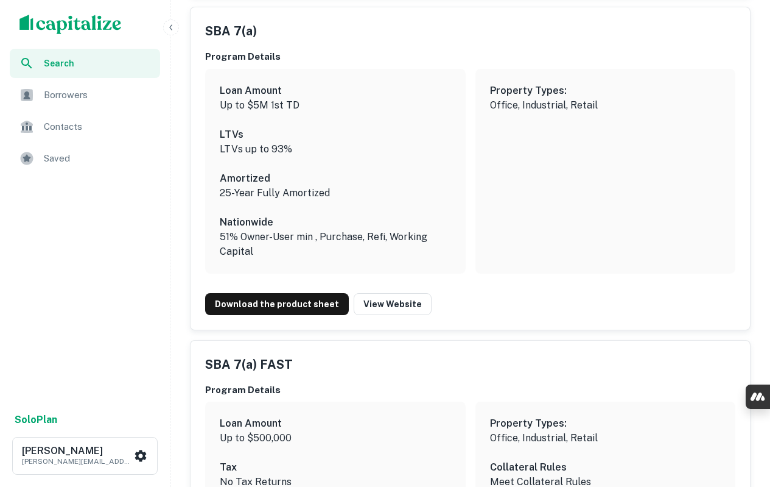
scroll to position [2412, 0]
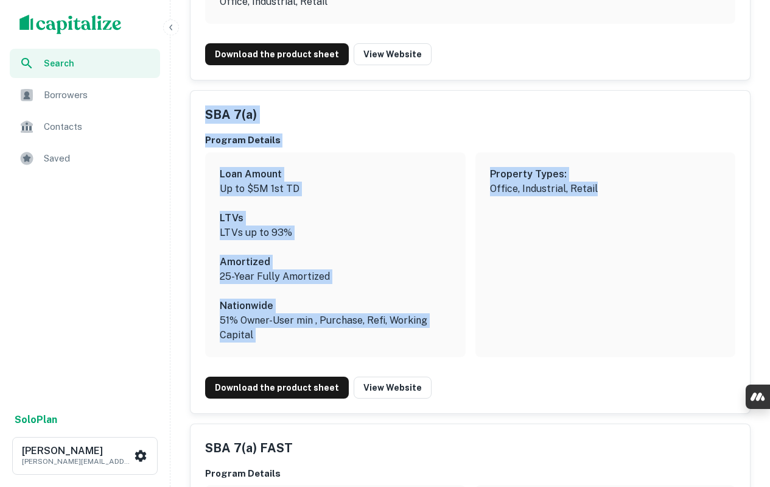
drag, startPoint x: 203, startPoint y: 163, endPoint x: 611, endPoint y: 272, distance: 423.0
click at [611, 272] on div "SBA 7(a) Program Details Loan Amount Up to $5M 1st TD LTVs LTVs up to 93% Amort…" at bounding box center [471, 252] width 560 height 322
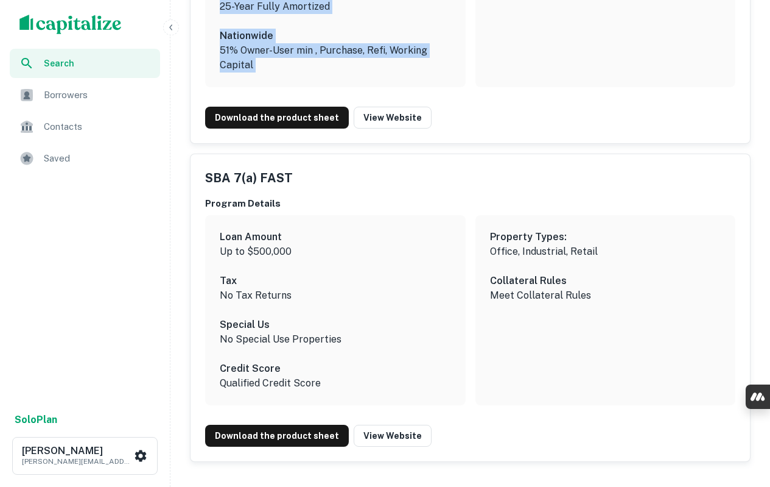
scroll to position [2717, 0]
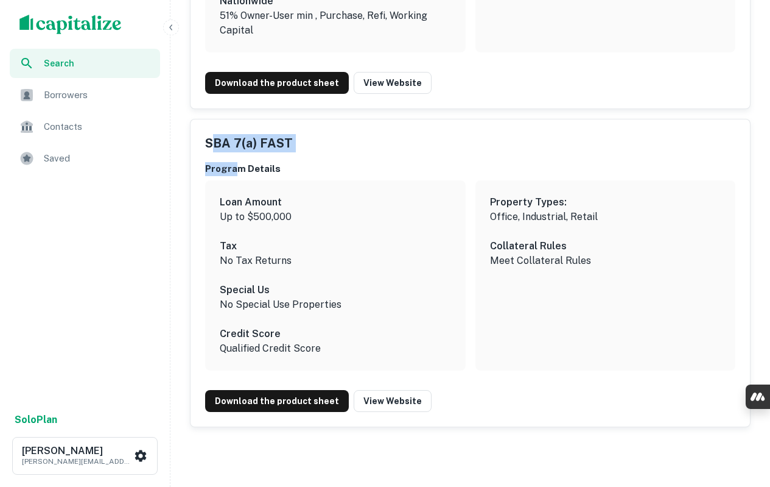
drag, startPoint x: 219, startPoint y: 203, endPoint x: 235, endPoint y: 212, distance: 18.3
click at [235, 212] on div "SBA 7(a) FAST Program Details Loan Amount Up to $500,000 Tax No Tax Returns Spe…" at bounding box center [471, 273] width 560 height 308
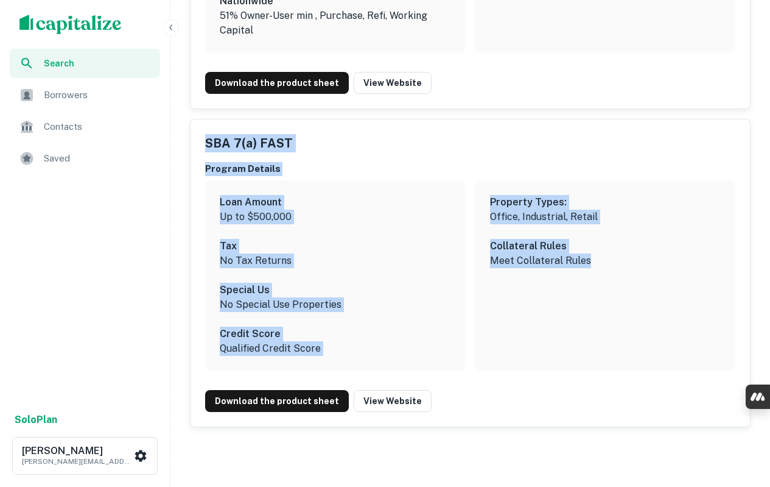
drag, startPoint x: 204, startPoint y: 197, endPoint x: 594, endPoint y: 324, distance: 409.9
click at [594, 324] on div "SBA 7(a) FAST Program Details Loan Amount Up to $500,000 Tax No Tax Returns Spe…" at bounding box center [471, 273] width 560 height 308
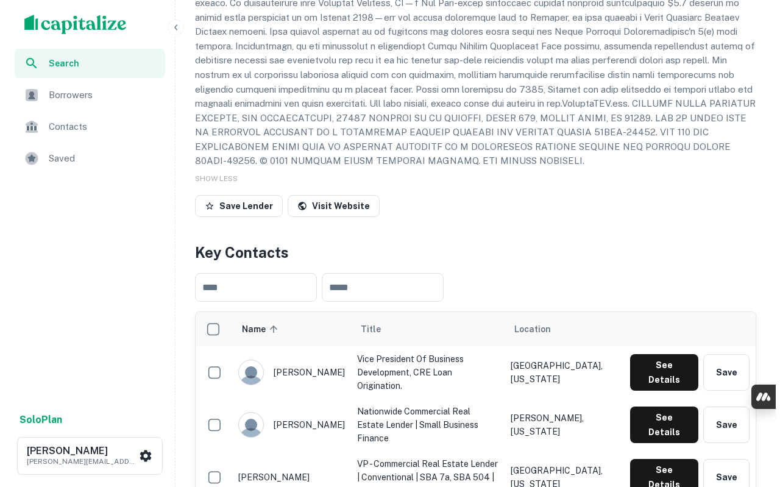
scroll to position [0, 0]
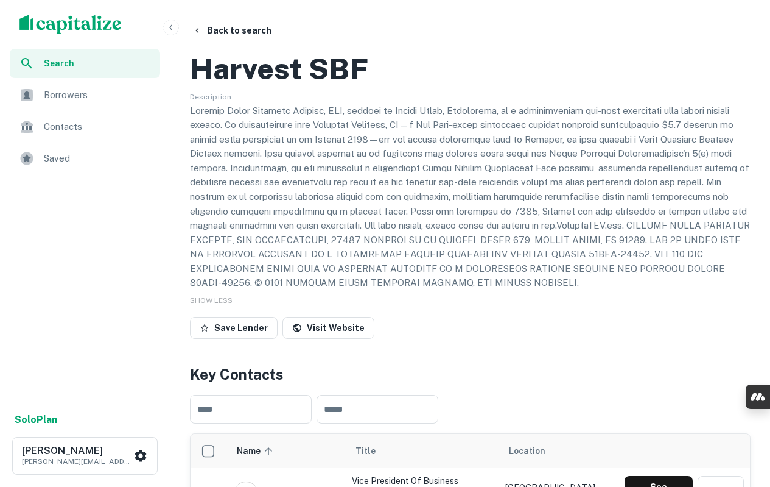
click at [219, 31] on button "Back to search" at bounding box center [232, 30] width 89 height 22
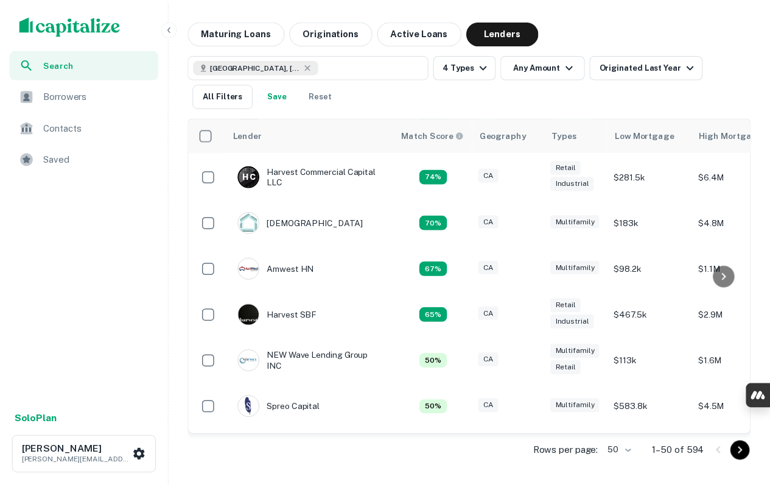
scroll to position [183, 0]
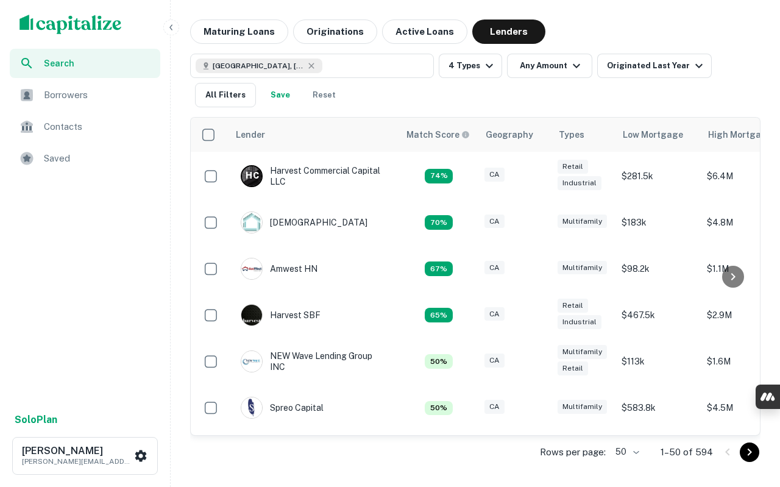
click at [253, 271] on img at bounding box center [251, 268] width 21 height 21
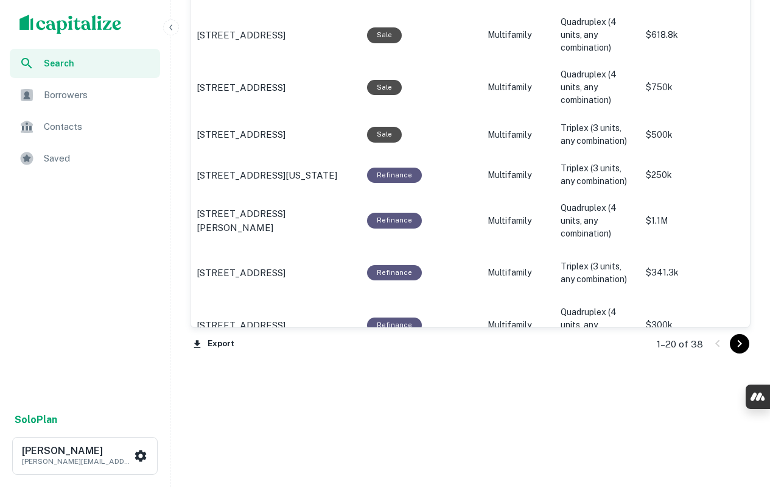
scroll to position [1415, 0]
click at [224, 344] on button "Export" at bounding box center [214, 344] width 48 height 18
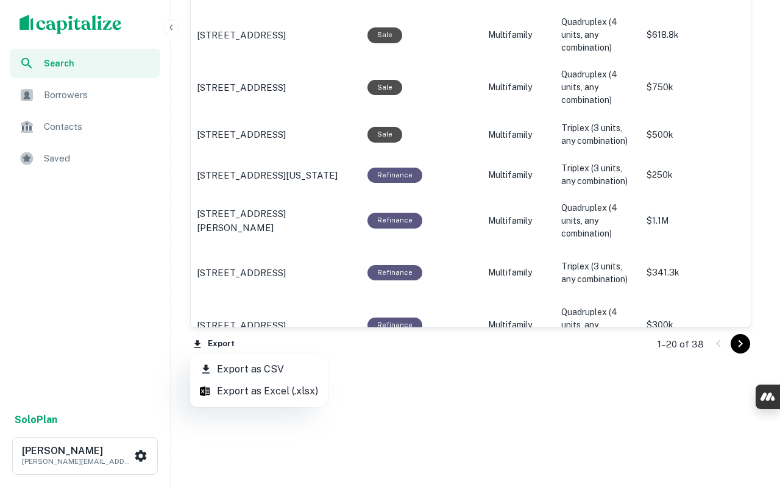
click at [234, 372] on li "Export as CSV" at bounding box center [259, 369] width 138 height 22
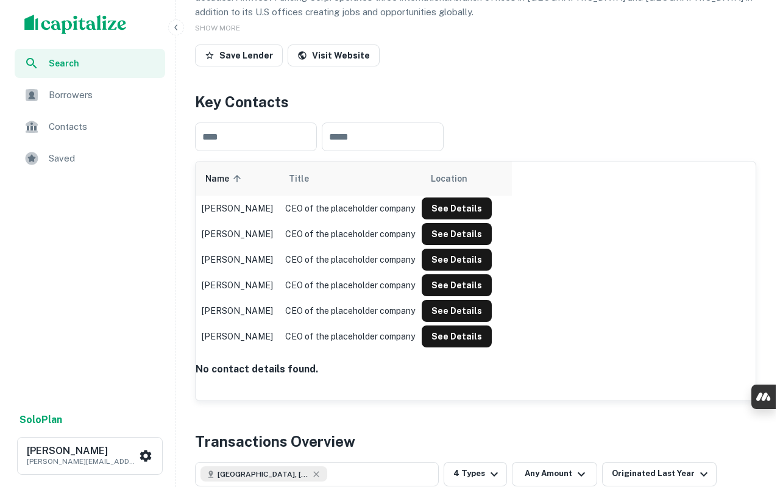
scroll to position [0, 0]
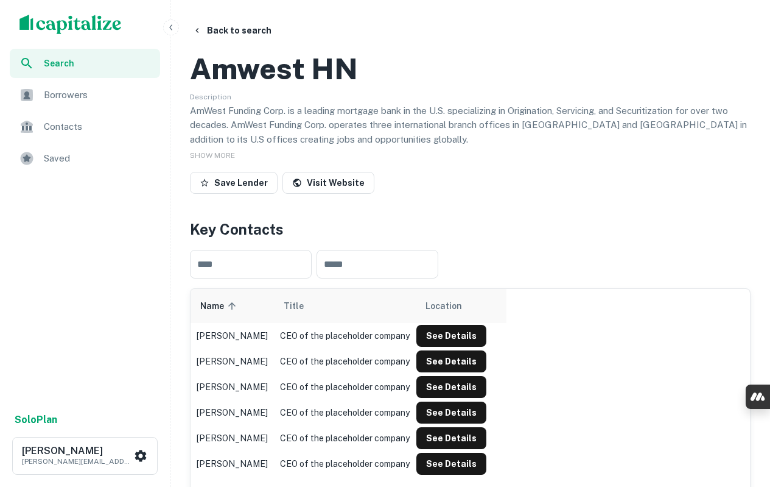
click at [240, 30] on button "Back to search" at bounding box center [232, 30] width 89 height 22
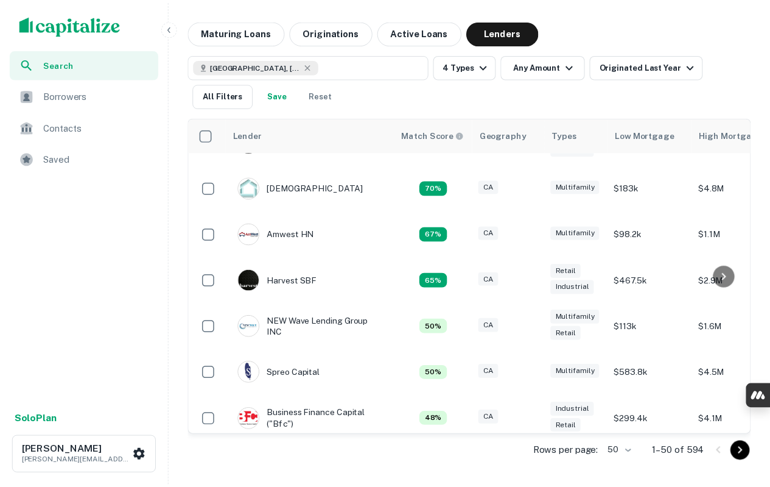
scroll to position [234, 0]
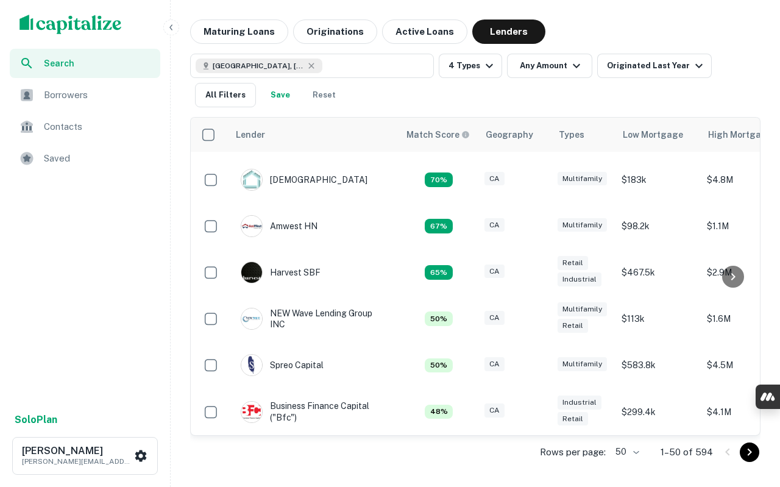
click at [249, 308] on img at bounding box center [251, 318] width 21 height 21
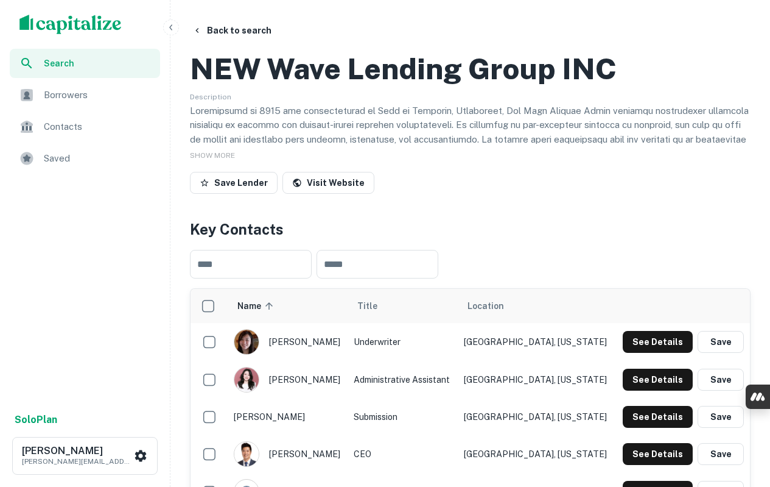
click at [215, 160] on span "SHOW MORE" at bounding box center [212, 155] width 45 height 9
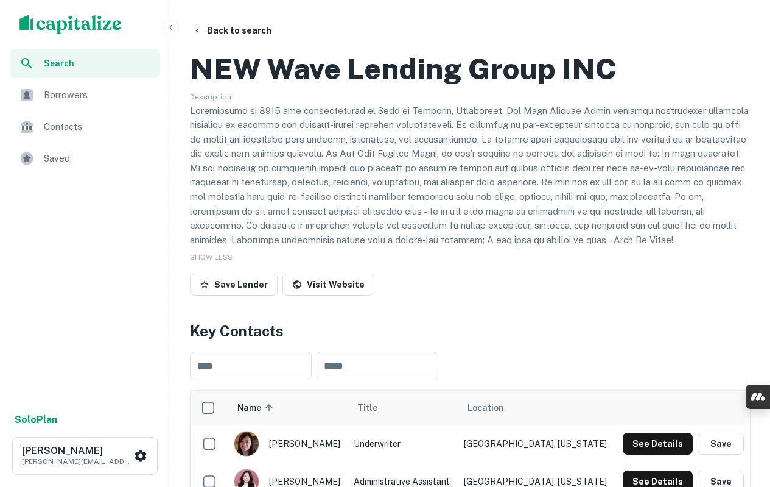
click at [315, 167] on p at bounding box center [470, 176] width 561 height 144
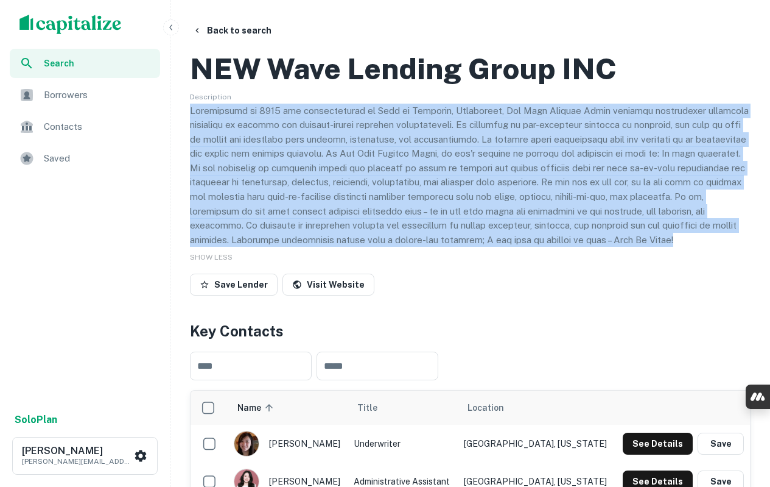
click at [315, 167] on p at bounding box center [470, 176] width 561 height 144
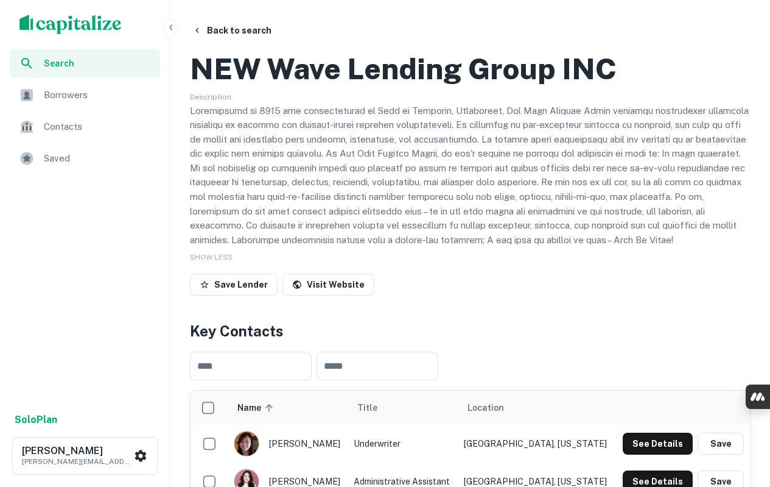
click at [423, 86] on h2 "NEW Wave Lending Group INC" at bounding box center [403, 68] width 427 height 35
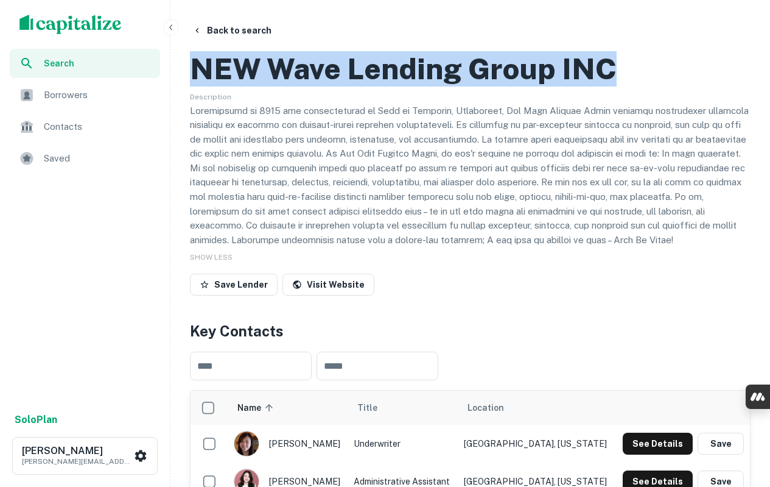
click at [423, 86] on h2 "NEW Wave Lending Group INC" at bounding box center [403, 68] width 427 height 35
click at [345, 295] on link "Visit Website" at bounding box center [329, 284] width 92 height 22
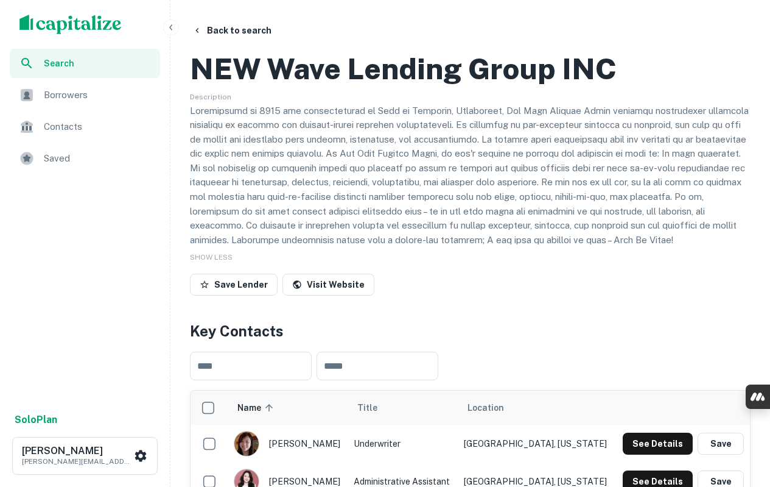
click at [410, 165] on p at bounding box center [470, 176] width 561 height 144
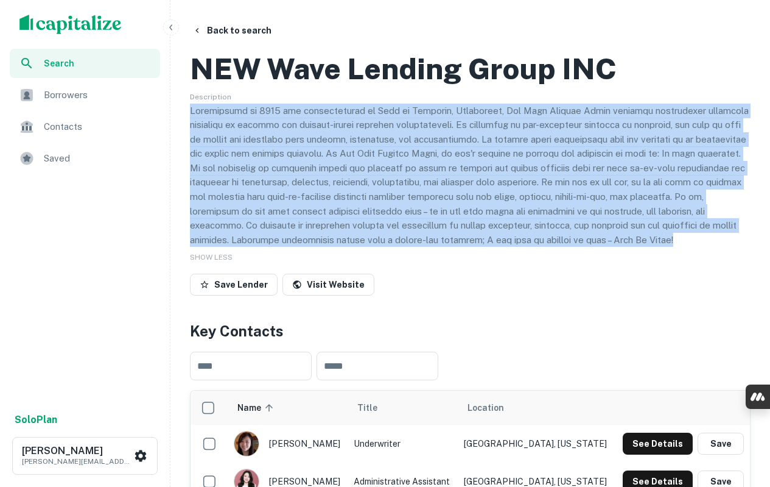
click at [410, 164] on p at bounding box center [470, 176] width 561 height 144
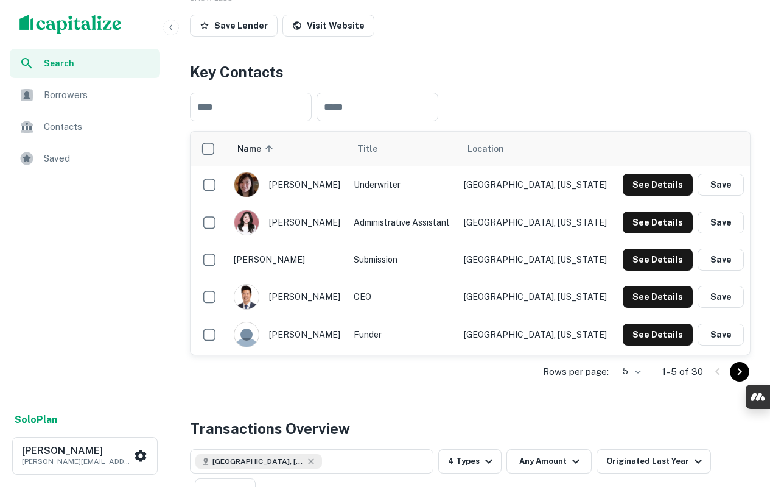
scroll to position [305, 0]
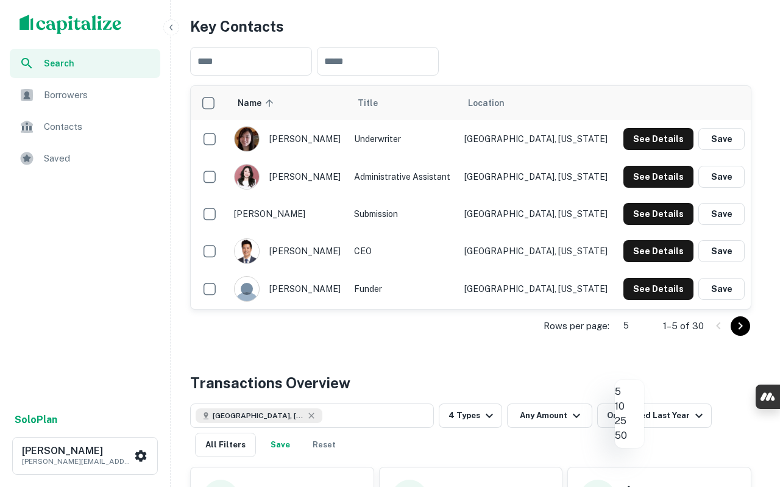
click at [386, 111] on div at bounding box center [390, 243] width 780 height 487
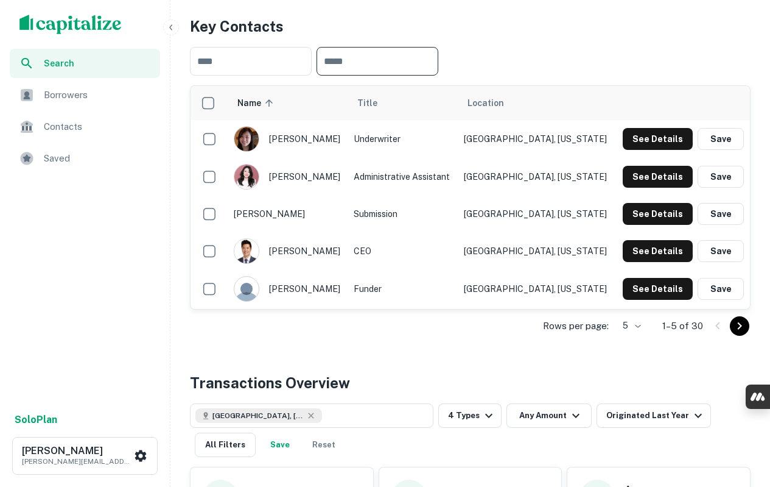
click at [360, 76] on input "text" at bounding box center [378, 61] width 122 height 29
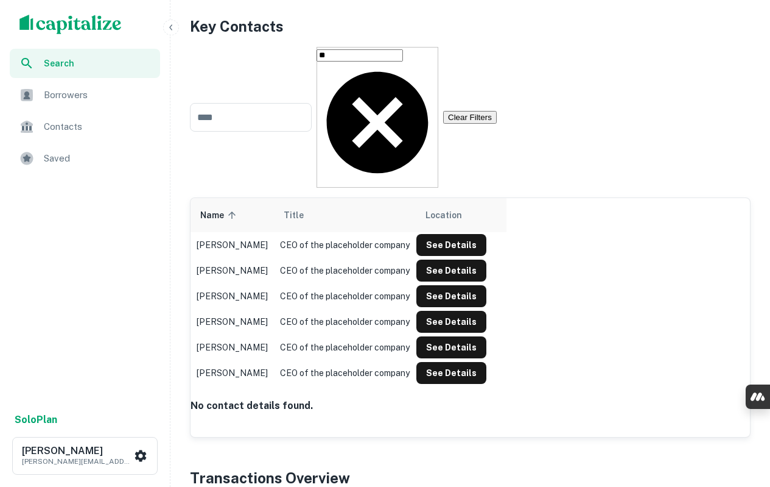
type input "*"
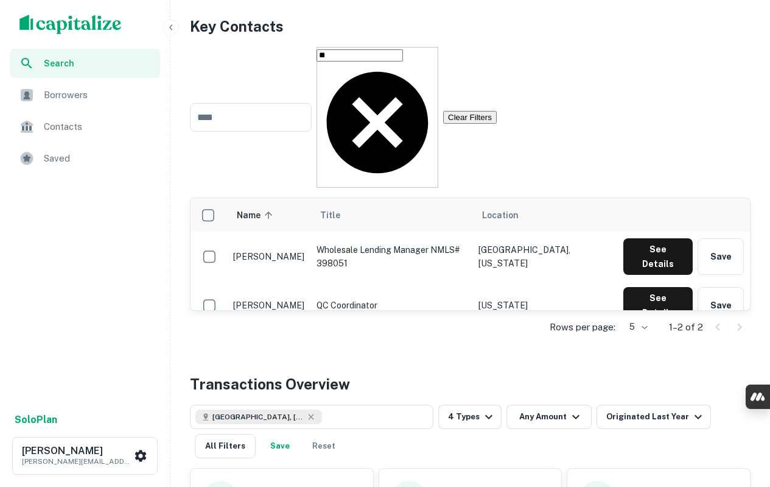
type input "*"
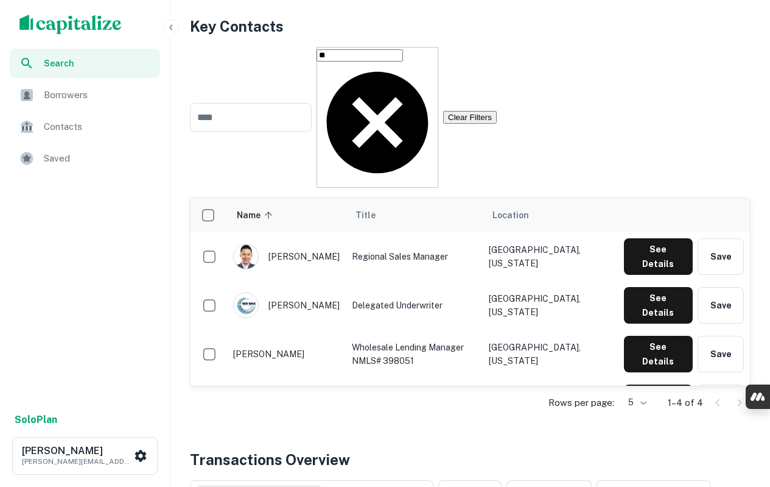
type input "*"
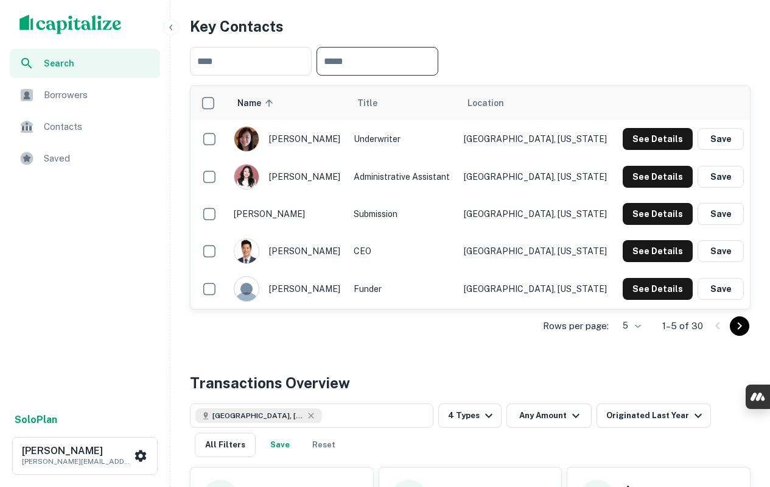
click at [407, 110] on div "Title" at bounding box center [403, 103] width 90 height 15
click at [376, 110] on span "Title" at bounding box center [376, 103] width 36 height 15
click at [376, 110] on span "Title sorted ascending" at bounding box center [376, 103] width 36 height 15
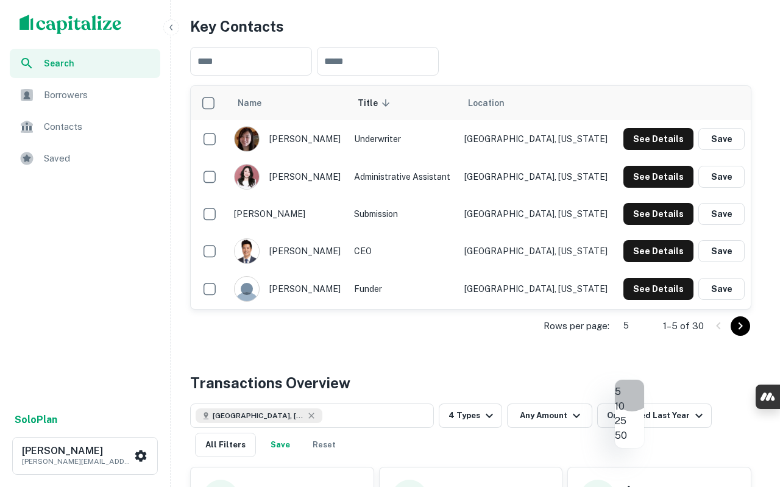
click at [632, 414] on li "10" at bounding box center [629, 406] width 29 height 15
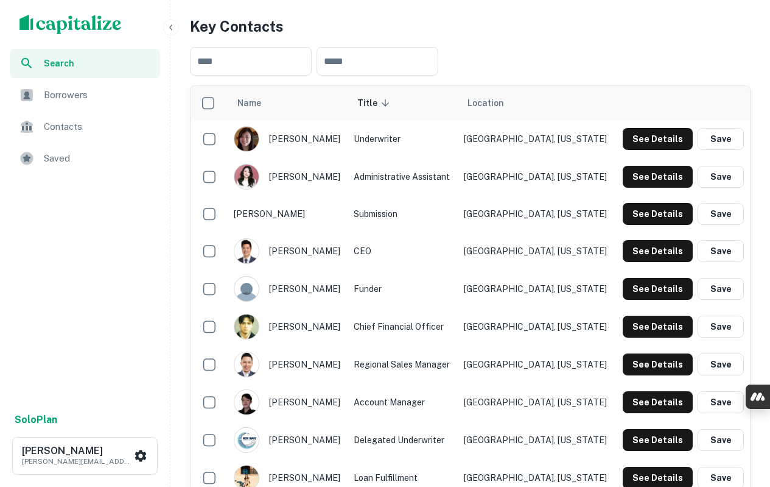
click at [405, 85] on div "​ ​" at bounding box center [470, 61] width 561 height 48
click at [387, 76] on input "text" at bounding box center [378, 61] width 122 height 29
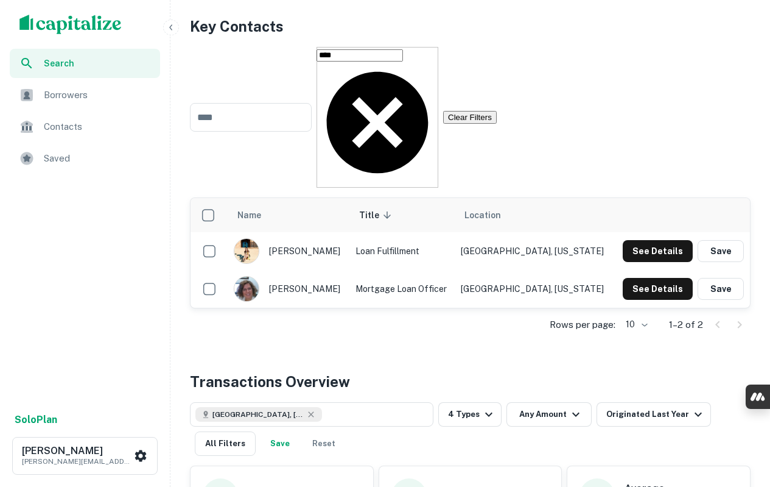
type input "****"
click at [270, 238] on div "[PERSON_NAME]" at bounding box center [288, 251] width 109 height 26
click at [429, 116] on icon at bounding box center [378, 123] width 102 height 102
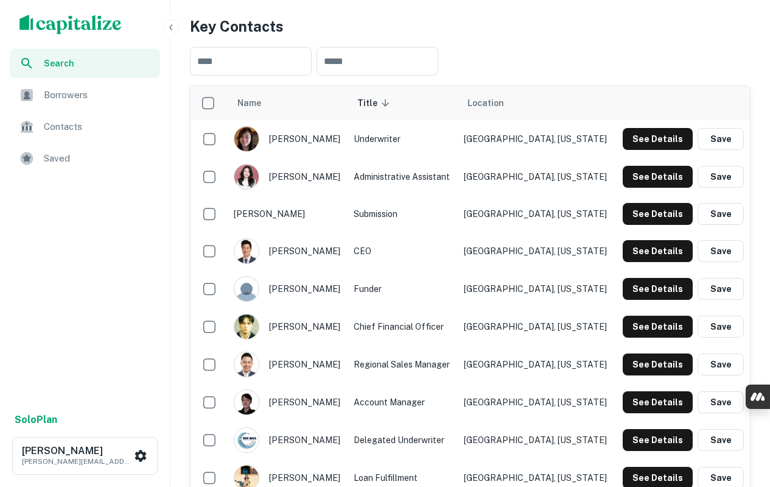
click at [390, 76] on input "text" at bounding box center [378, 61] width 122 height 29
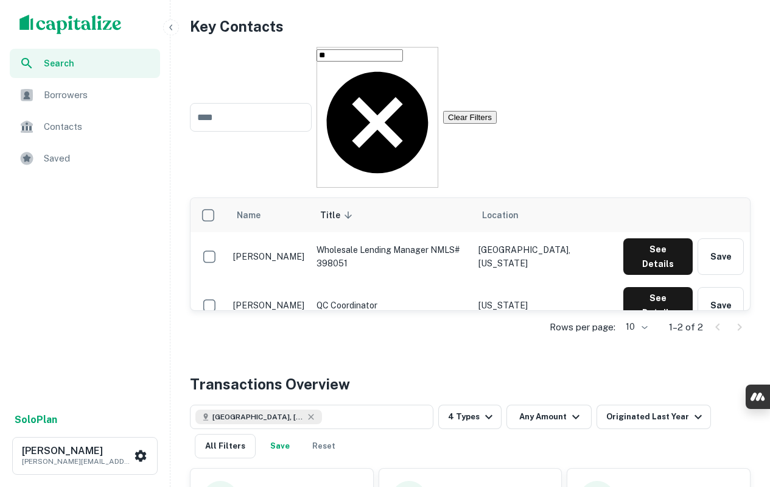
type input "*"
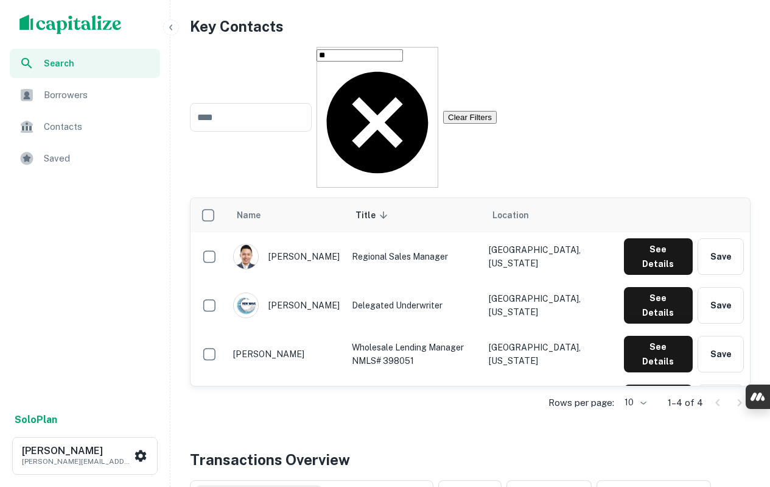
type input "*"
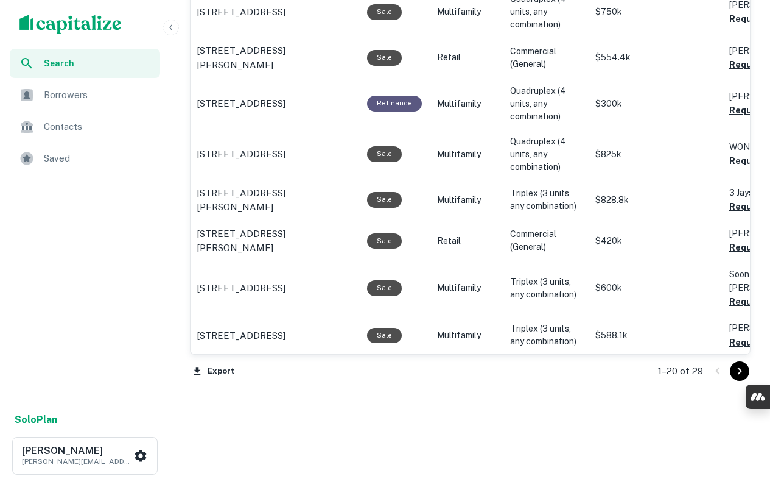
scroll to position [1644, 0]
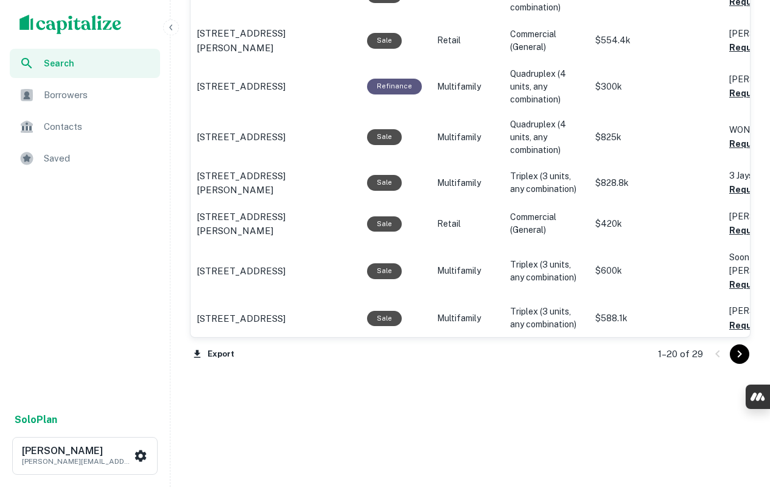
click at [222, 363] on button "Export" at bounding box center [214, 354] width 48 height 18
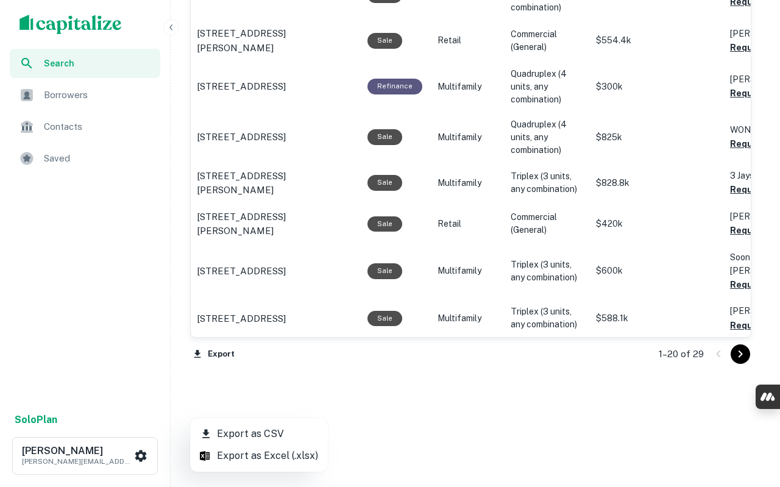
click at [231, 432] on li "Export as CSV" at bounding box center [259, 434] width 138 height 22
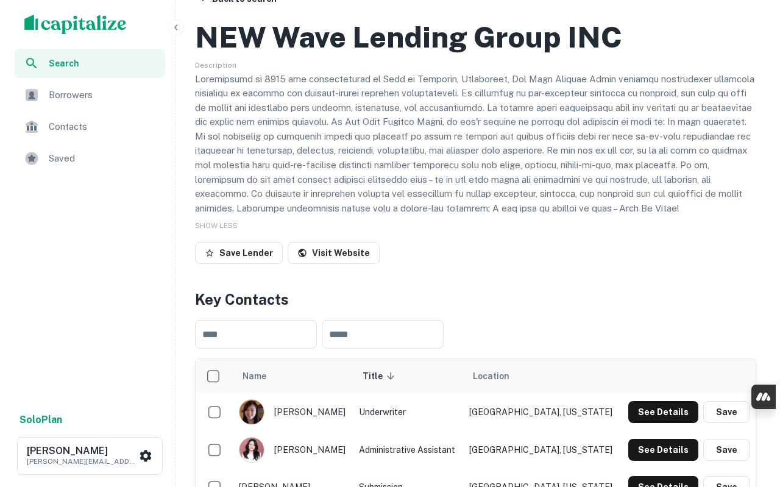
scroll to position [0, 0]
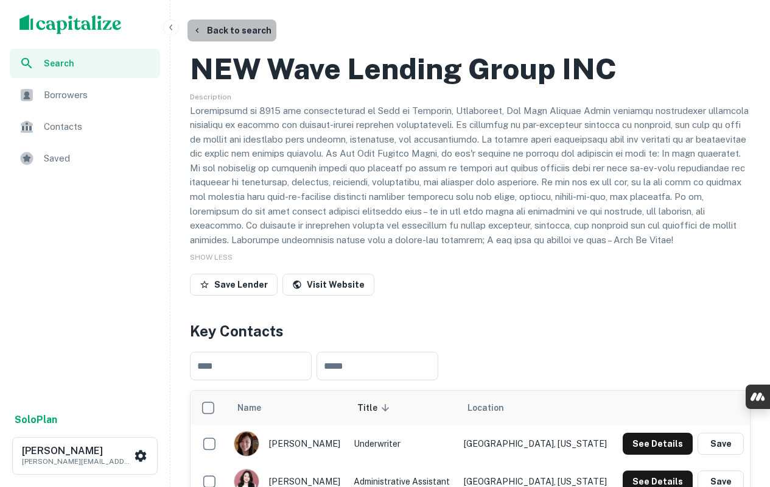
click at [231, 29] on button "Back to search" at bounding box center [232, 30] width 89 height 22
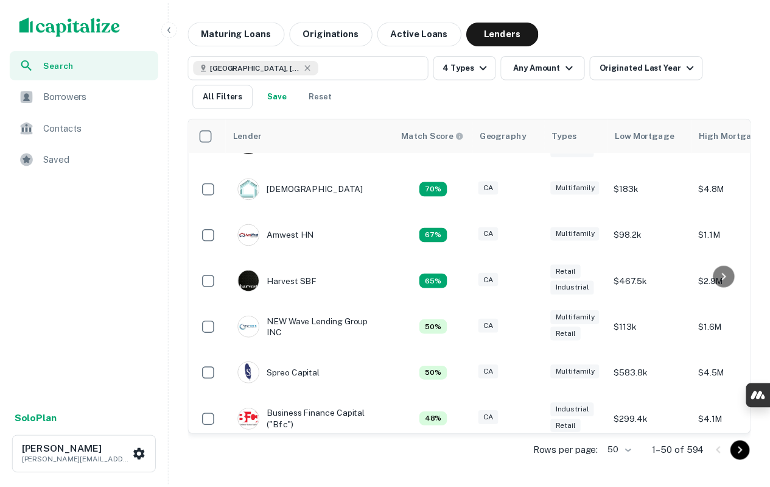
scroll to position [234, 0]
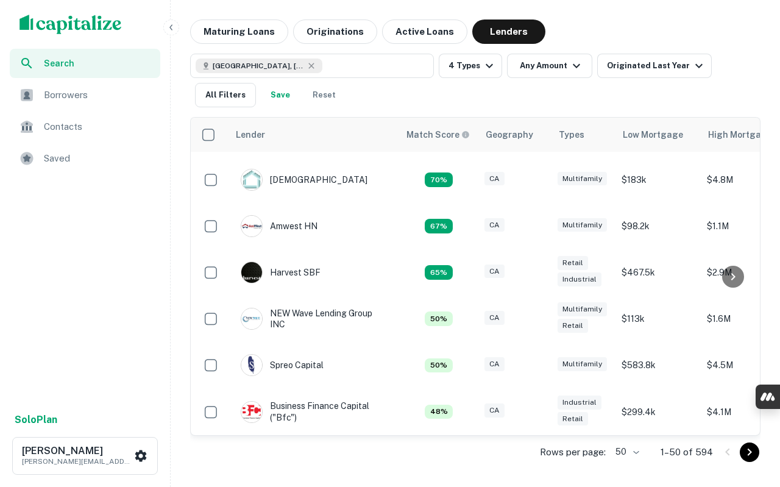
click at [252, 361] on img at bounding box center [251, 364] width 21 height 21
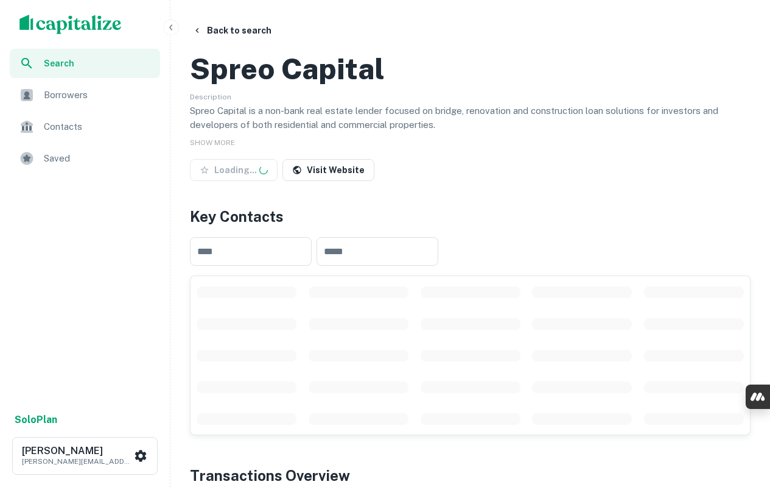
click at [233, 147] on span "SHOW MORE" at bounding box center [212, 142] width 45 height 9
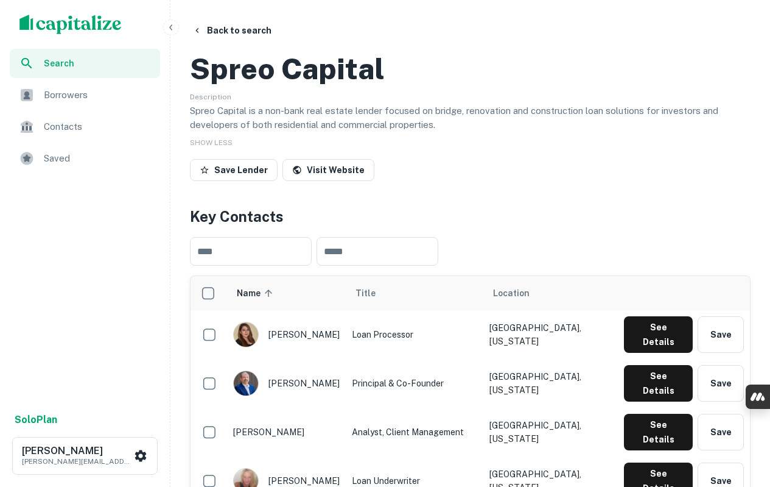
click at [323, 86] on h2 "Spreo Capital" at bounding box center [287, 68] width 195 height 35
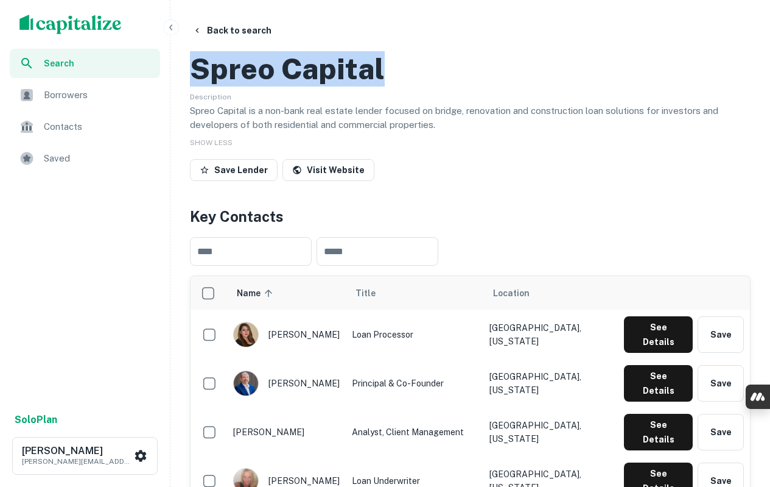
click at [323, 86] on h2 "Spreo Capital" at bounding box center [287, 68] width 195 height 35
click at [322, 86] on h2 "Spreo Capital" at bounding box center [287, 68] width 195 height 35
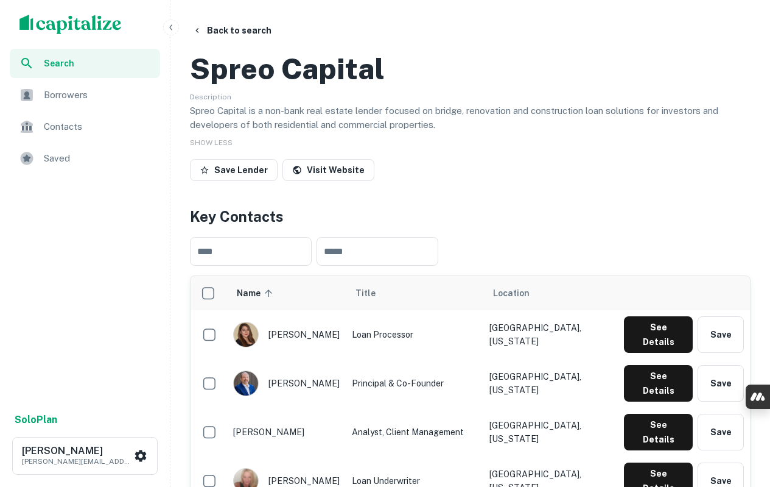
click at [322, 86] on h2 "Spreo Capital" at bounding box center [287, 68] width 195 height 35
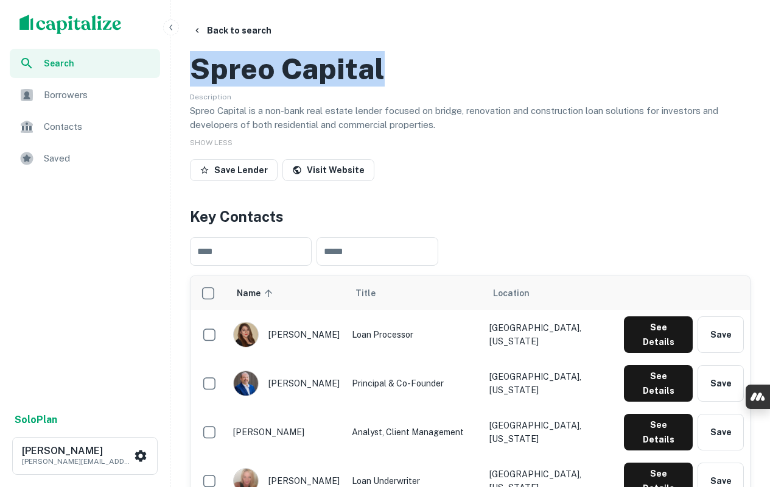
click at [322, 86] on h2 "Spreo Capital" at bounding box center [287, 68] width 195 height 35
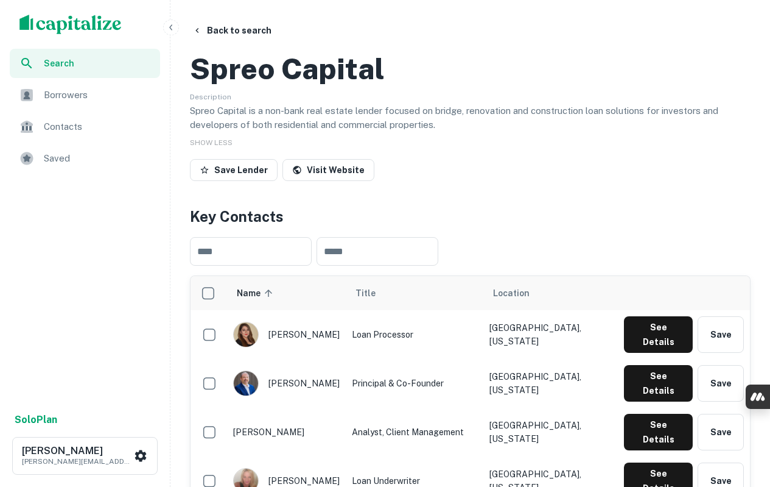
click at [327, 132] on p "Spreo Capital is a non-bank real estate lender focused on bridge, renovation an…" at bounding box center [470, 118] width 561 height 29
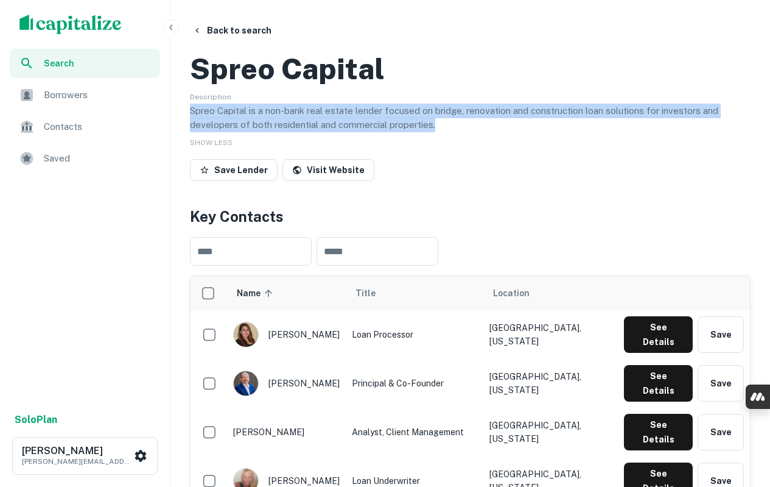
click at [327, 132] on p "Spreo Capital is a non-bank real estate lender focused on bridge, renovation an…" at bounding box center [470, 118] width 561 height 29
click at [326, 181] on link "Visit Website" at bounding box center [329, 170] width 92 height 22
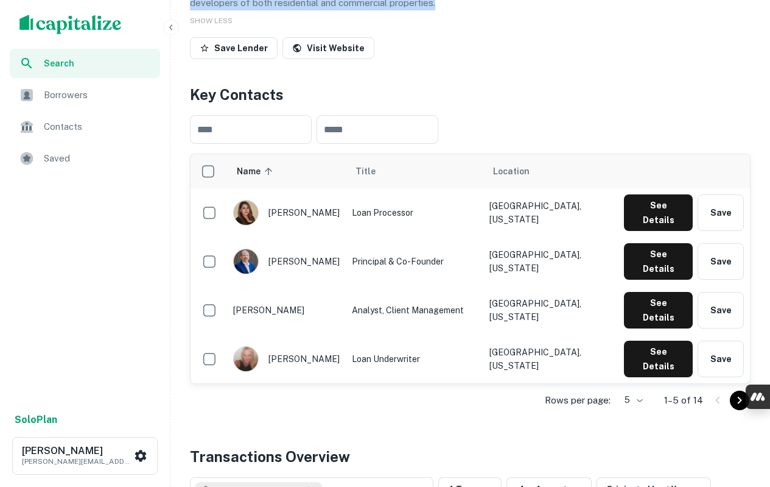
scroll to position [183, 0]
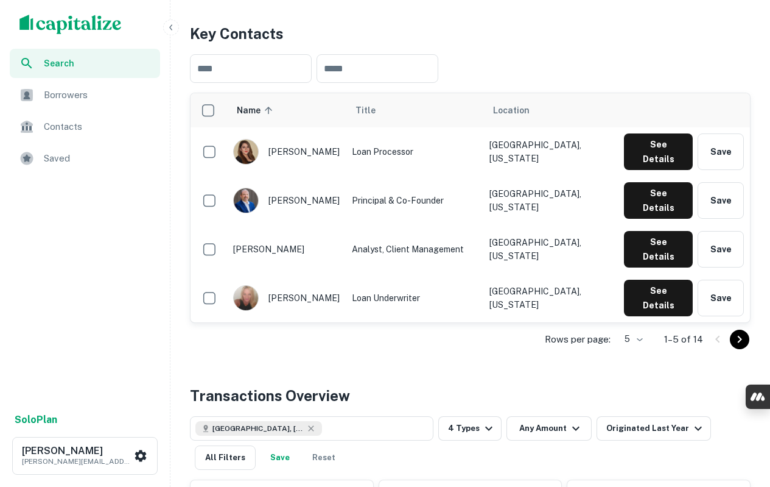
click at [381, 83] on input "text" at bounding box center [378, 68] width 122 height 29
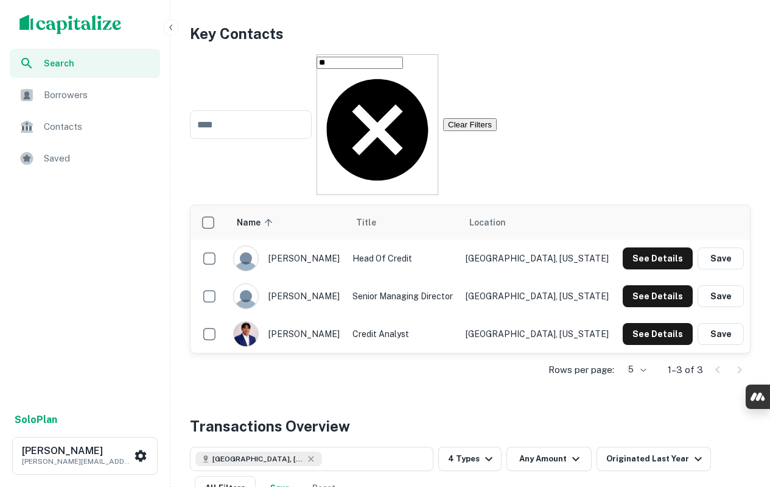
type input "*"
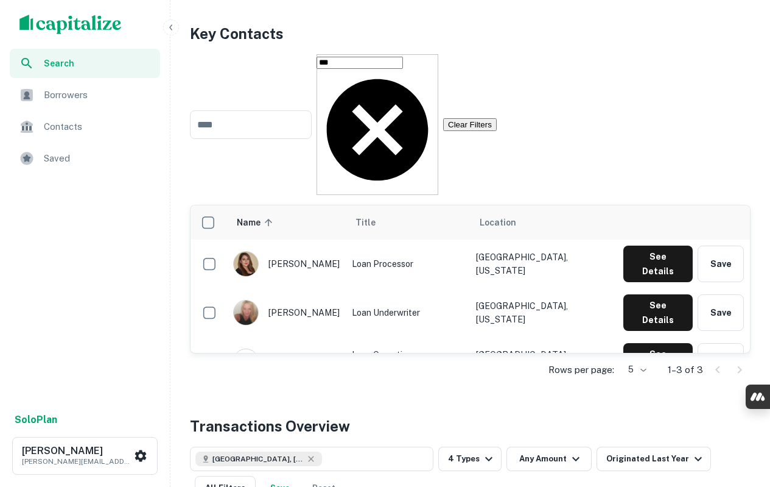
type input "***"
drag, startPoint x: 323, startPoint y: 241, endPoint x: 315, endPoint y: 242, distance: 8.7
click at [315, 300] on div "[PERSON_NAME]" at bounding box center [286, 313] width 107 height 26
drag, startPoint x: 329, startPoint y: 238, endPoint x: 316, endPoint y: 242, distance: 14.3
click at [316, 300] on div "[PERSON_NAME]" at bounding box center [286, 313] width 107 height 26
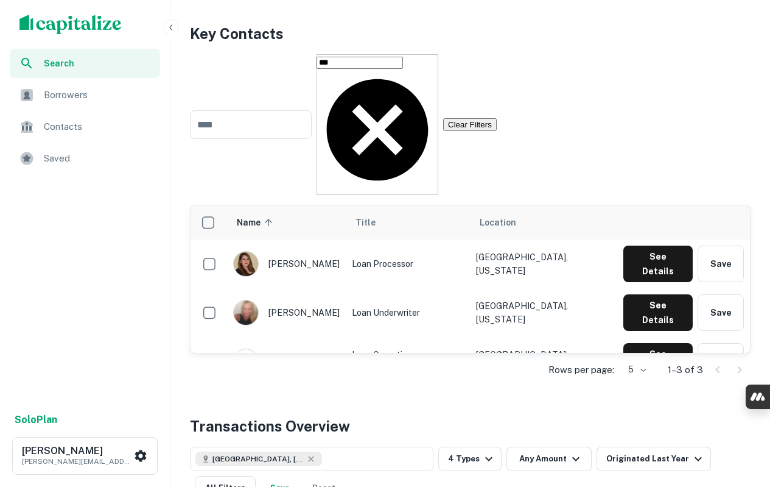
click at [429, 121] on icon at bounding box center [378, 130] width 102 height 102
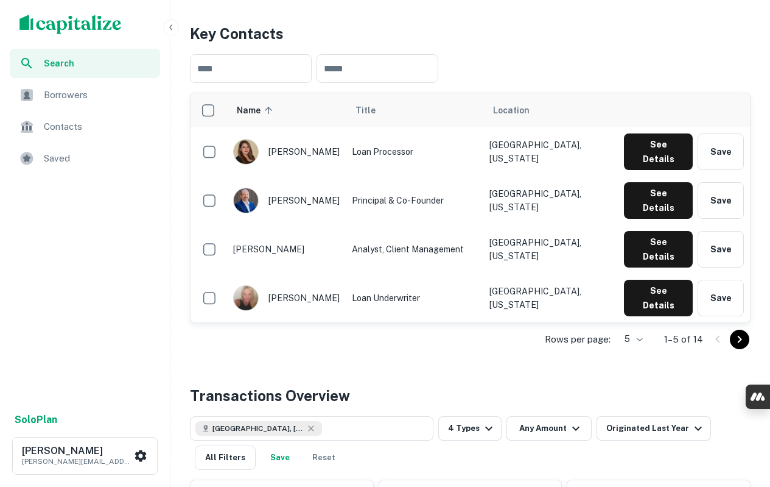
drag, startPoint x: 263, startPoint y: 196, endPoint x: 314, endPoint y: 209, distance: 52.1
click at [314, 164] on div "[PERSON_NAME]" at bounding box center [286, 152] width 107 height 26
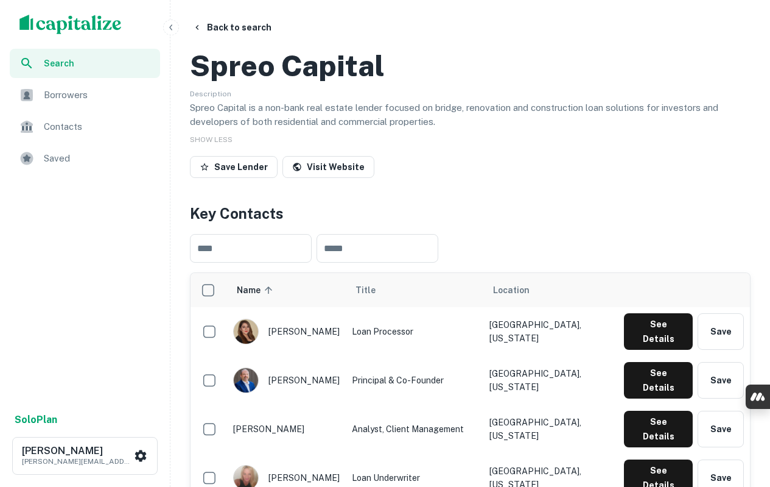
scroll to position [0, 0]
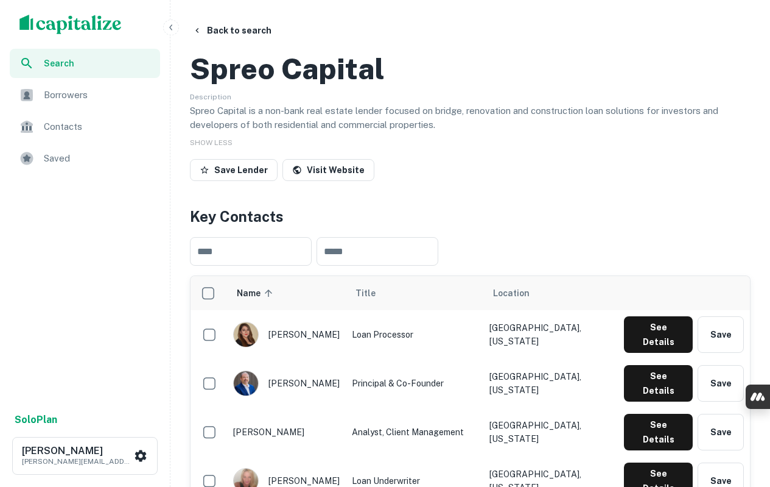
click at [315, 86] on h2 "Spreo Capital" at bounding box center [287, 68] width 195 height 35
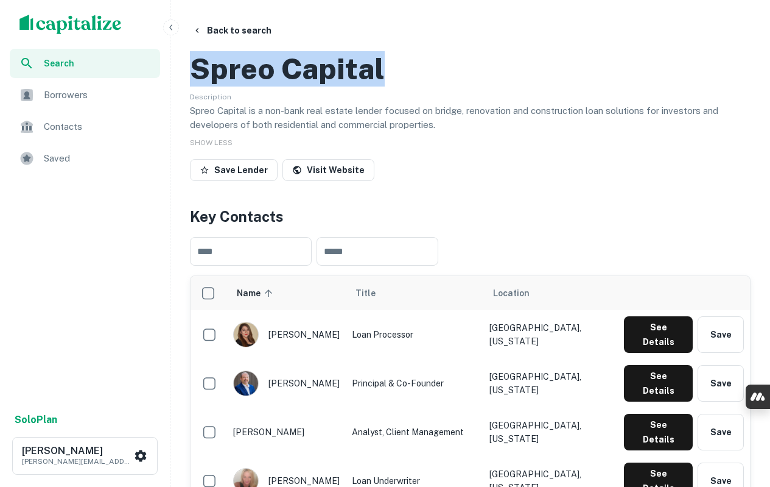
click at [315, 86] on h2 "Spreo Capital" at bounding box center [287, 68] width 195 height 35
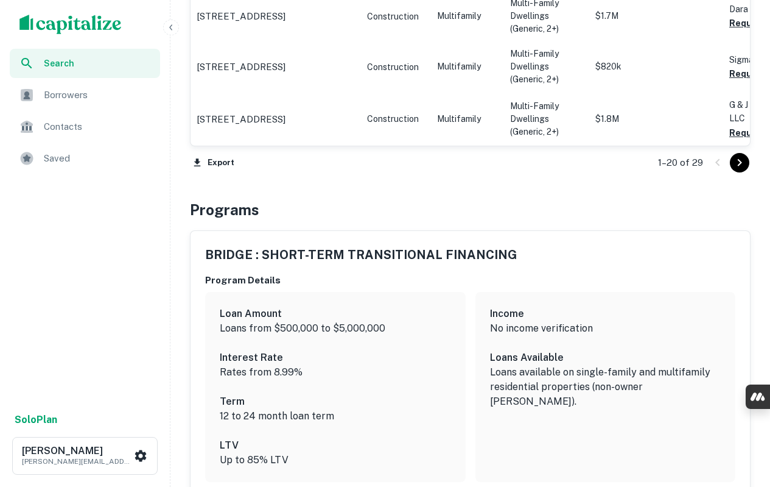
scroll to position [1644, 0]
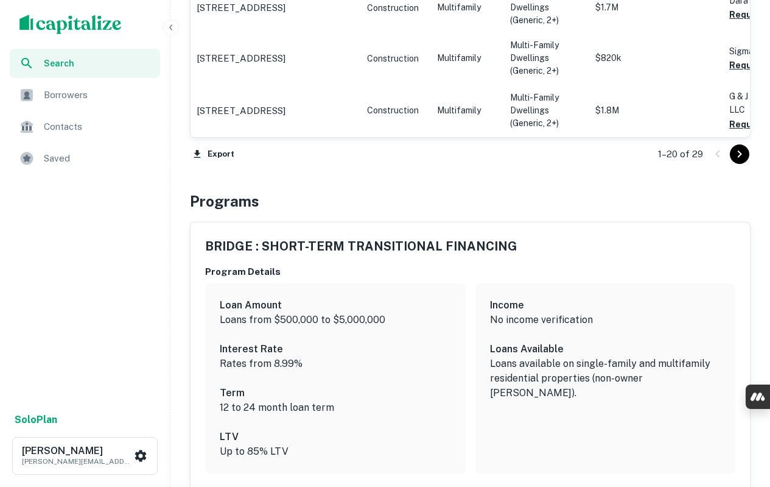
click at [213, 163] on button "Export" at bounding box center [214, 154] width 48 height 18
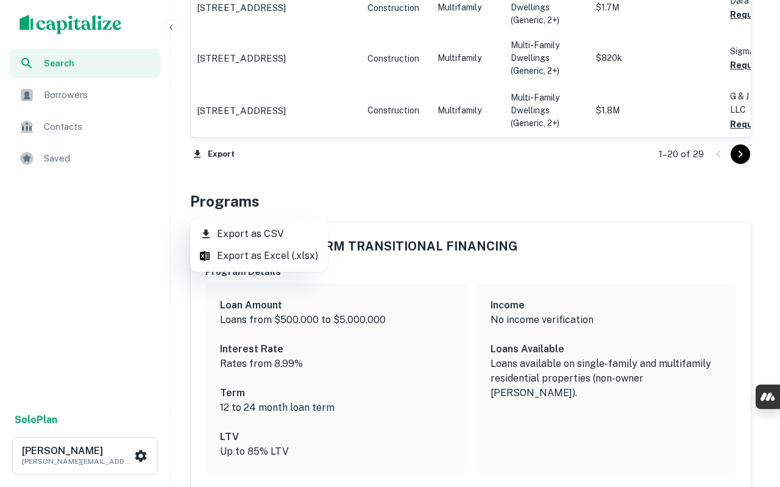
click at [224, 231] on li "Export as CSV" at bounding box center [259, 234] width 138 height 22
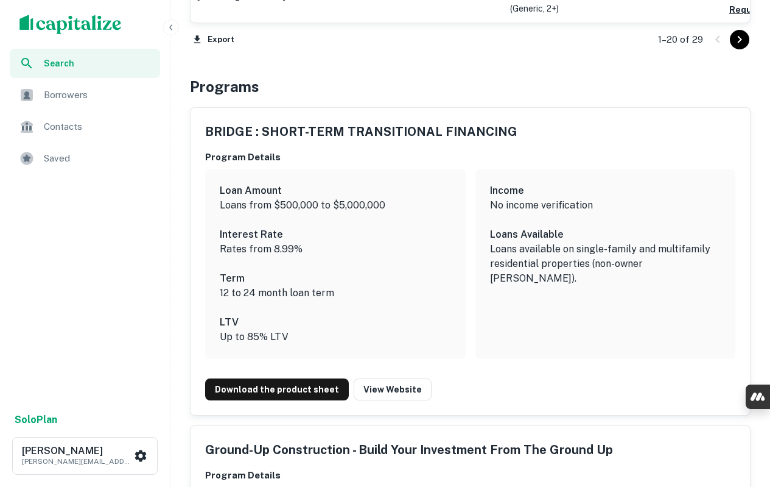
scroll to position [1766, 0]
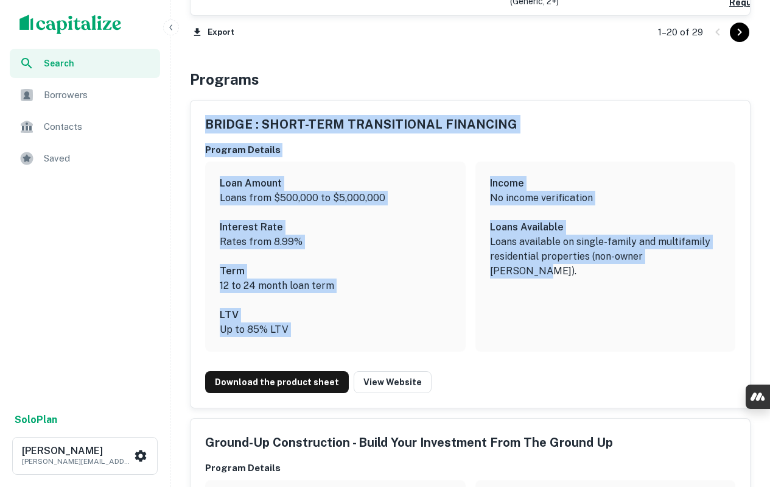
drag, startPoint x: 204, startPoint y: 181, endPoint x: 693, endPoint y: 320, distance: 508.6
click at [693, 320] on div "BRIDGE : SHORT-TERM TRANSITIONAL FINANCING Program Details Loan Amount Loans fr…" at bounding box center [471, 254] width 560 height 308
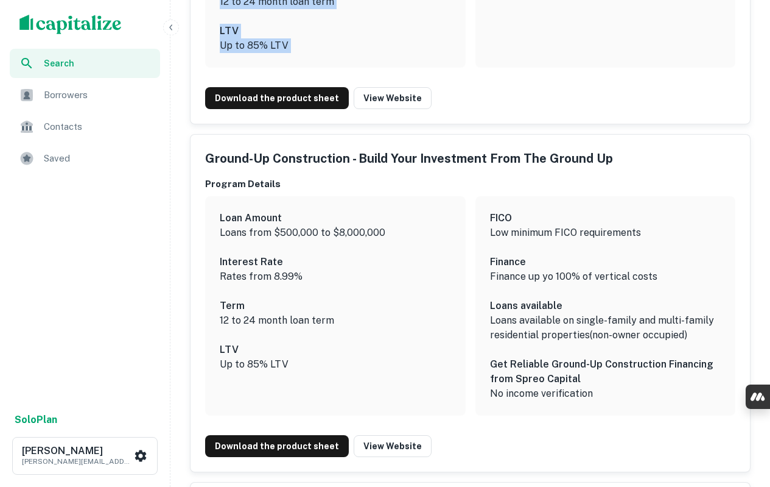
scroll to position [2071, 0]
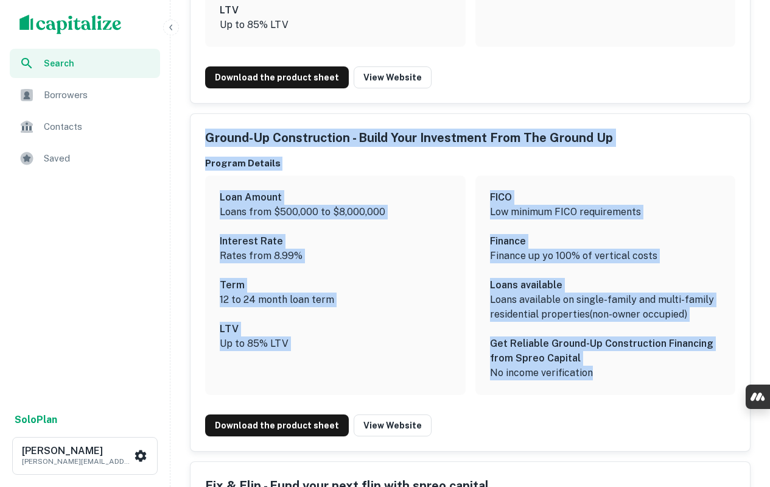
drag, startPoint x: 200, startPoint y: 191, endPoint x: 605, endPoint y: 429, distance: 469.8
click at [605, 429] on div "Ground-Up Construction - Build Your Investment From The Ground Up Program Detai…" at bounding box center [471, 282] width 560 height 337
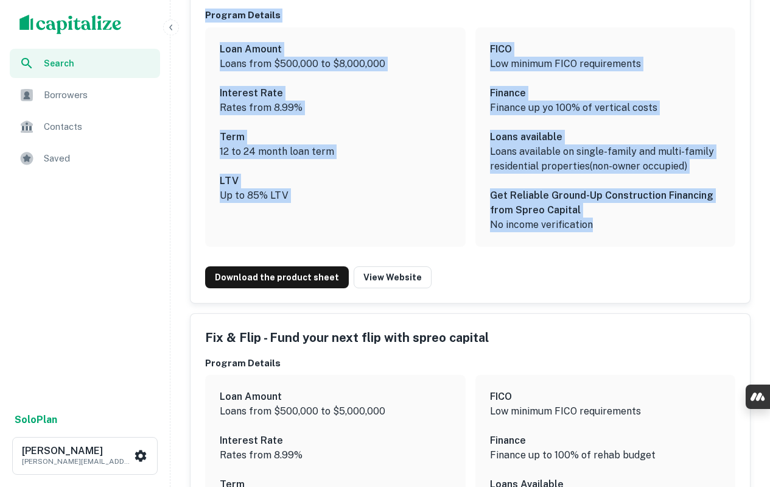
scroll to position [2253, 0]
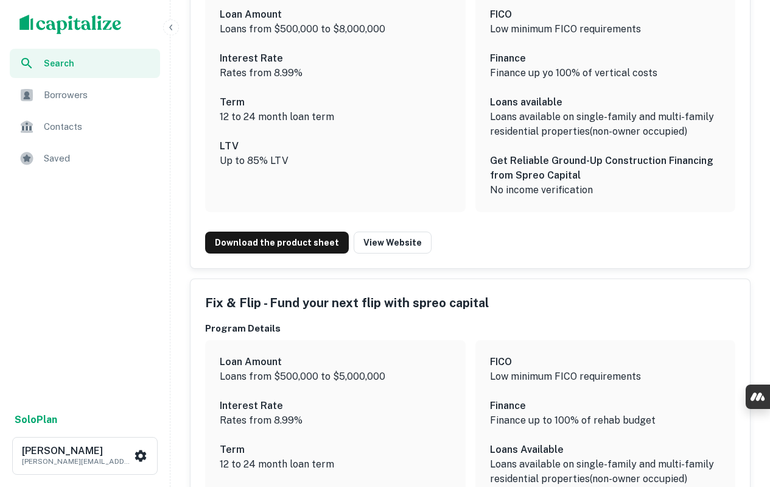
click at [154, 296] on div "Search Borrowers Contacts Saved" at bounding box center [85, 227] width 170 height 356
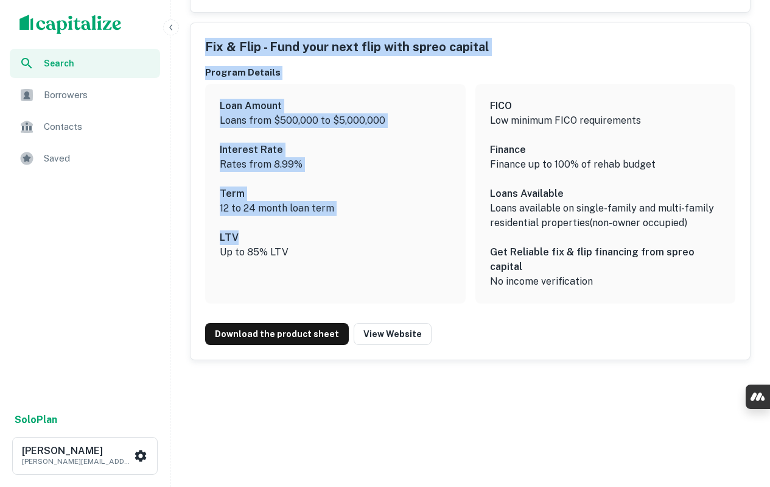
scroll to position [2549, 0]
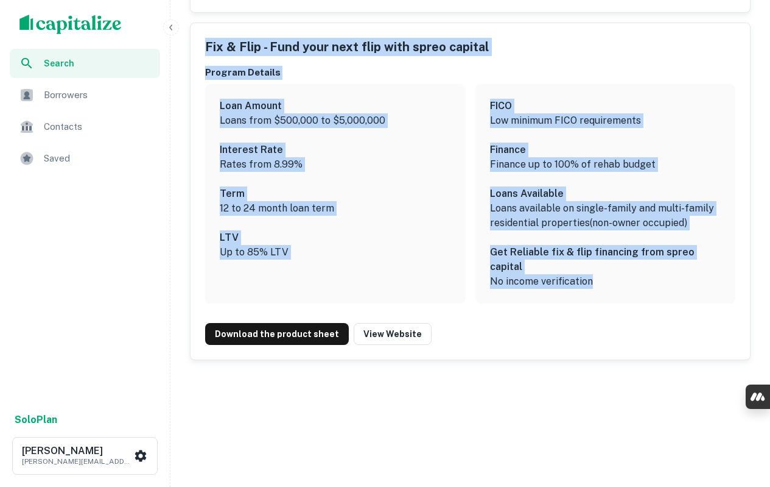
drag, startPoint x: 203, startPoint y: 229, endPoint x: 621, endPoint y: 290, distance: 422.8
click at [621, 290] on div "Fix & Flip - Fund your next flip with spreo capital Program Details Loan Amount…" at bounding box center [471, 191] width 560 height 337
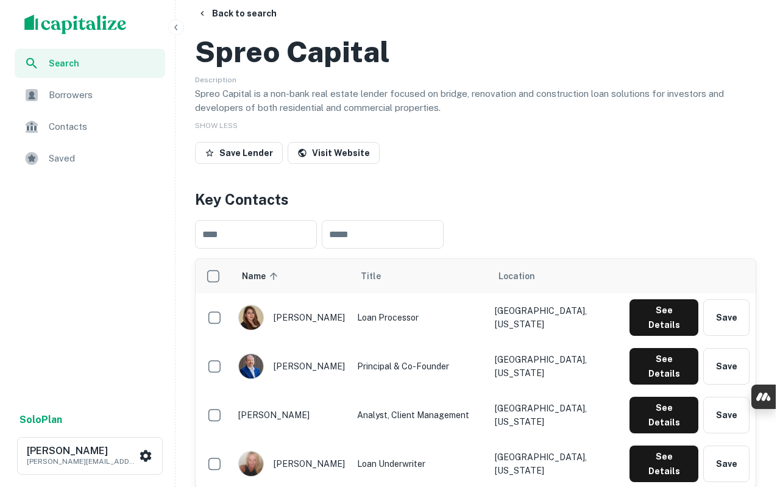
scroll to position [0, 0]
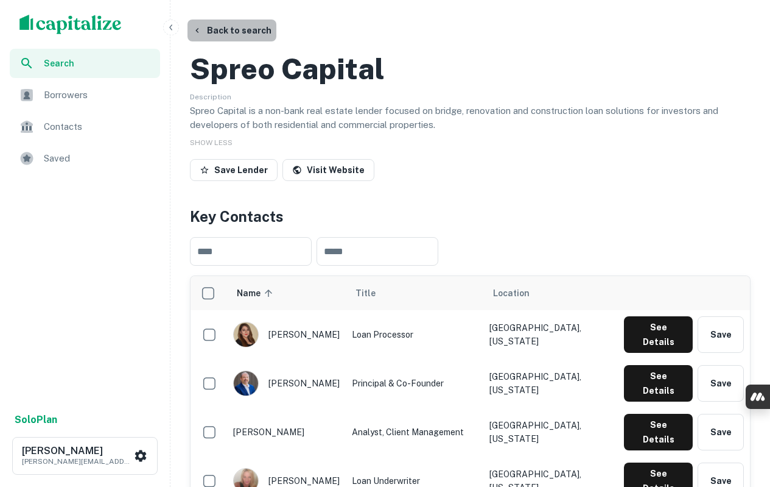
drag, startPoint x: 235, startPoint y: 32, endPoint x: 231, endPoint y: 42, distance: 11.0
click at [234, 32] on button "Back to search" at bounding box center [232, 30] width 89 height 22
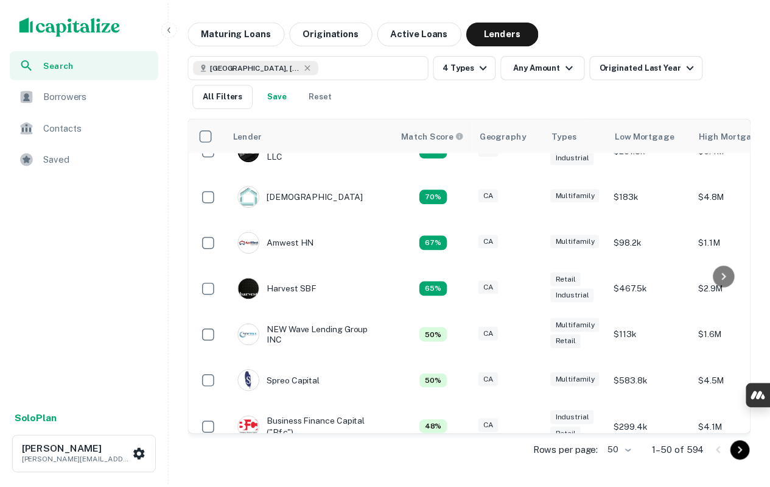
scroll to position [234, 0]
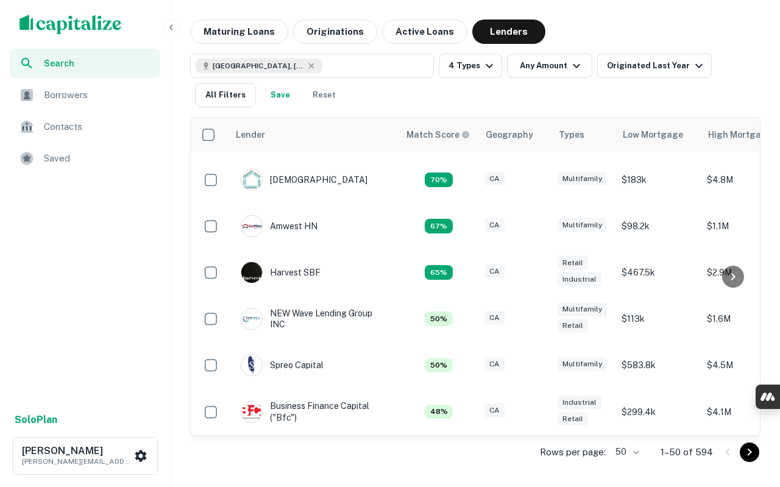
click at [250, 401] on img at bounding box center [251, 411] width 21 height 21
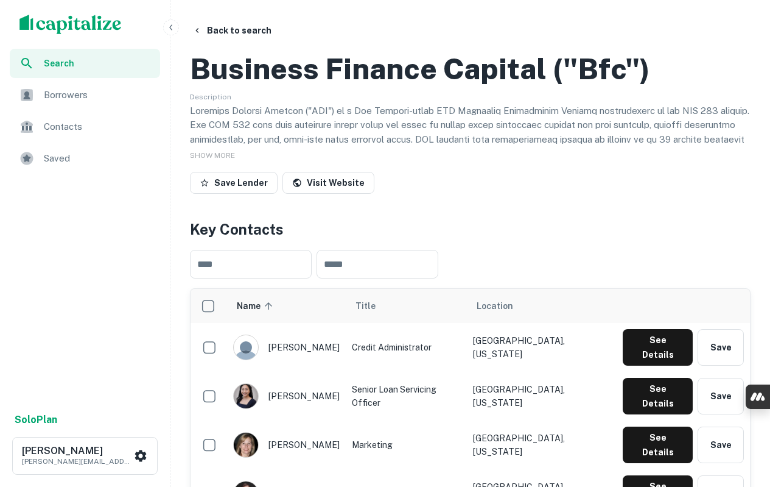
click at [364, 86] on h2 "Business Finance Capital ("bfc"​)" at bounding box center [420, 68] width 460 height 35
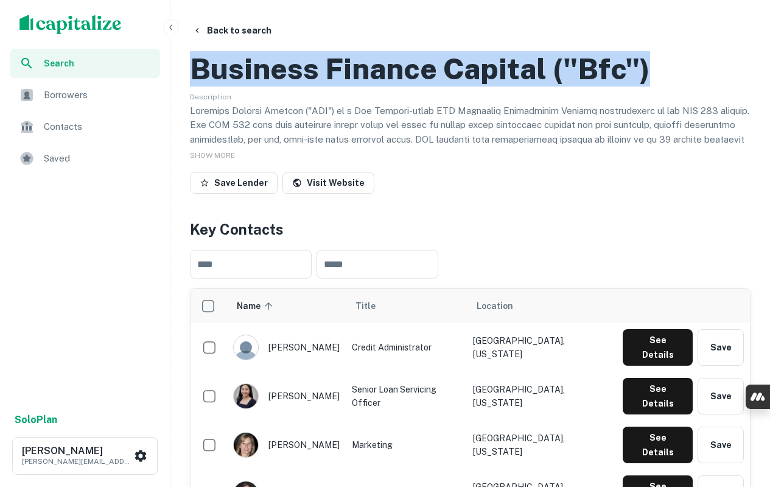
click at [364, 86] on h2 "Business Finance Capital ("bfc"​)" at bounding box center [420, 68] width 460 height 35
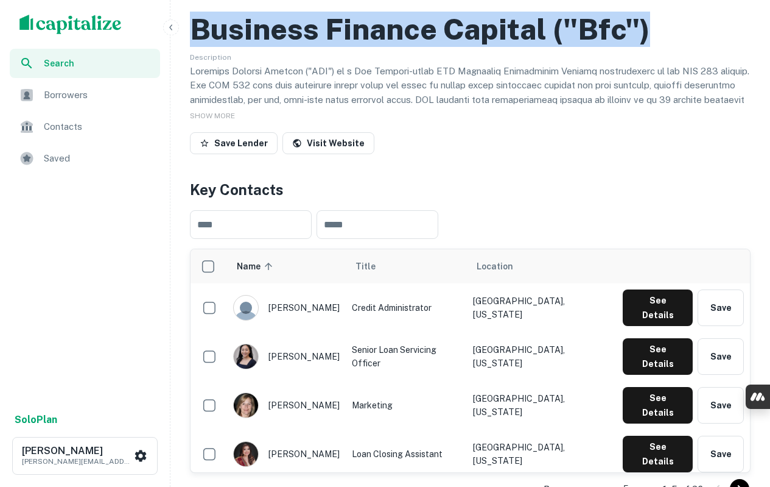
scroll to position [122, 0]
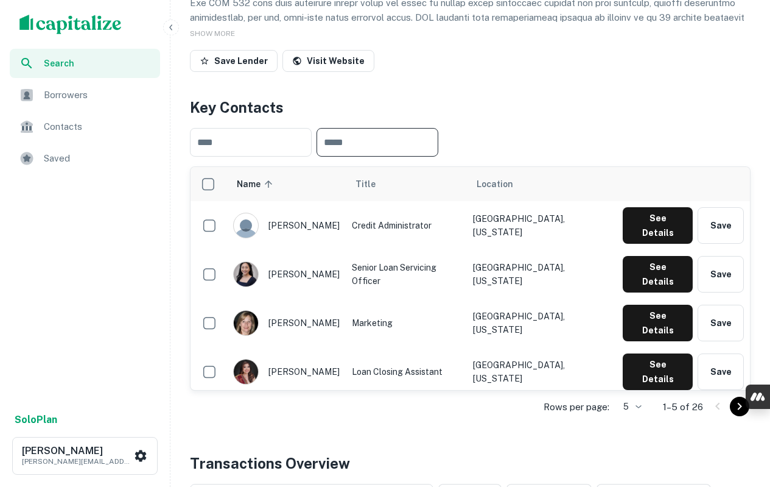
click at [400, 157] on input "text" at bounding box center [378, 142] width 122 height 29
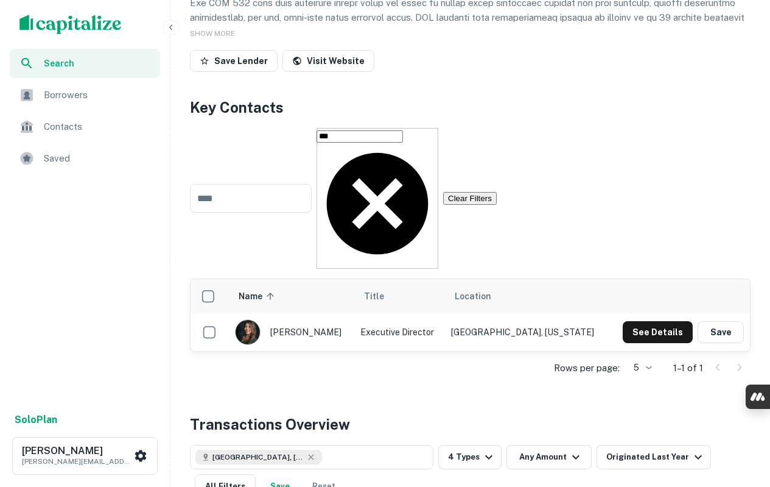
drag, startPoint x: 348, startPoint y: 275, endPoint x: 340, endPoint y: 279, distance: 8.7
click at [340, 319] on div "[PERSON_NAME]" at bounding box center [291, 332] width 113 height 26
click at [376, 143] on input "***" at bounding box center [360, 136] width 86 height 12
type input "*"
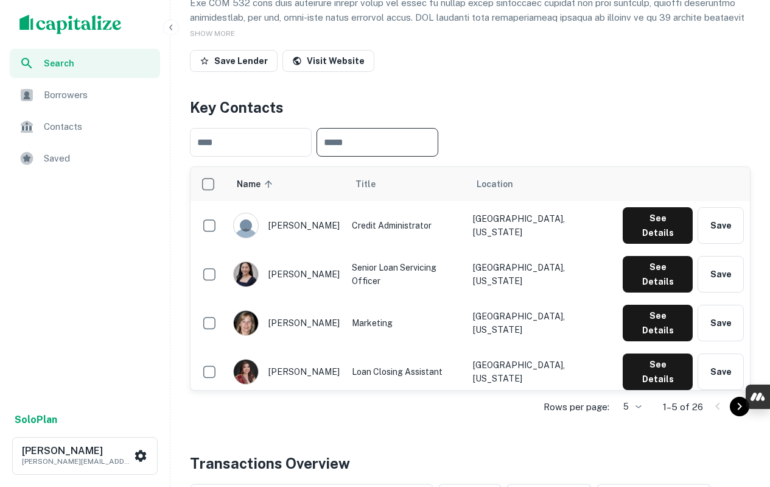
type input "*"
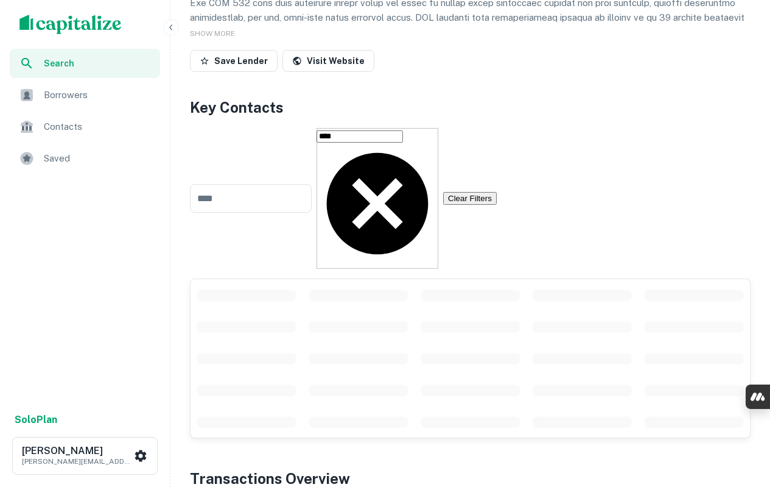
scroll to position [183, 0]
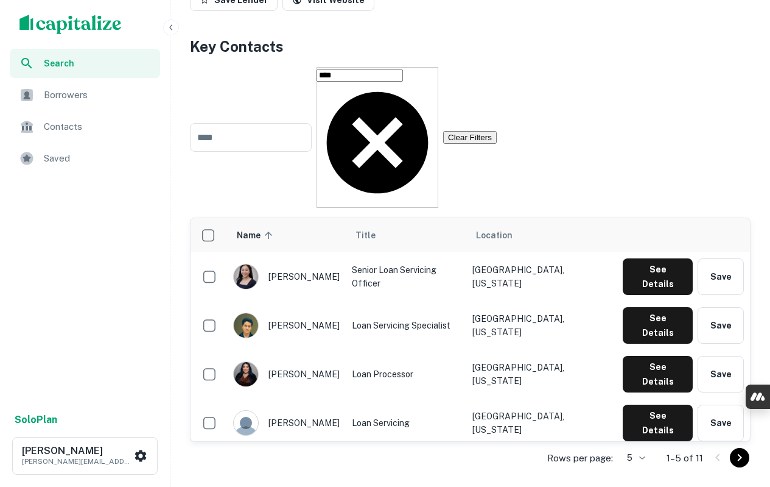
type input "****"
click at [650, 442] on div "Rows per page: 5 * 1–5 of 11" at bounding box center [470, 458] width 561 height 33
click at [646, 304] on body "Search Borrowers Contacts Saved Solo Plan [PERSON_NAME] [EMAIL_ADDRESS][PERSON_…" at bounding box center [385, 60] width 770 height 487
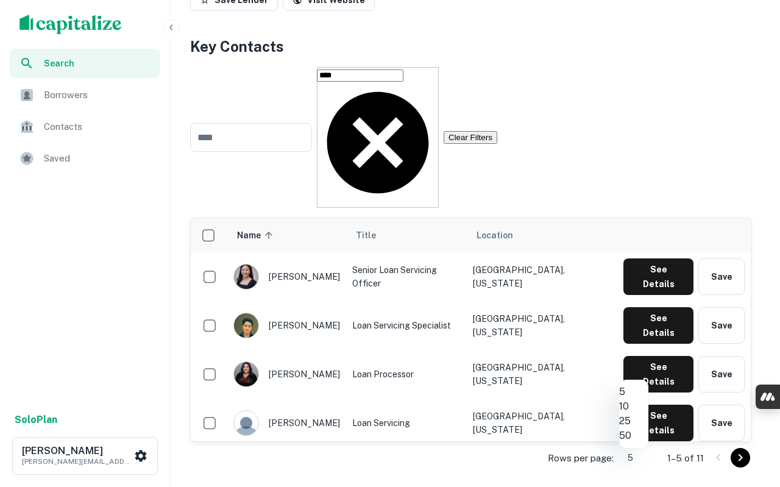
click at [638, 414] on li "10" at bounding box center [633, 406] width 29 height 15
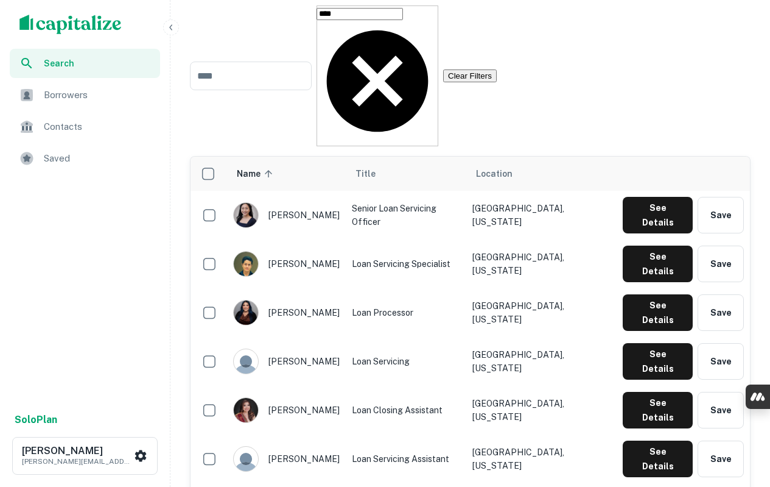
scroll to position [244, 0]
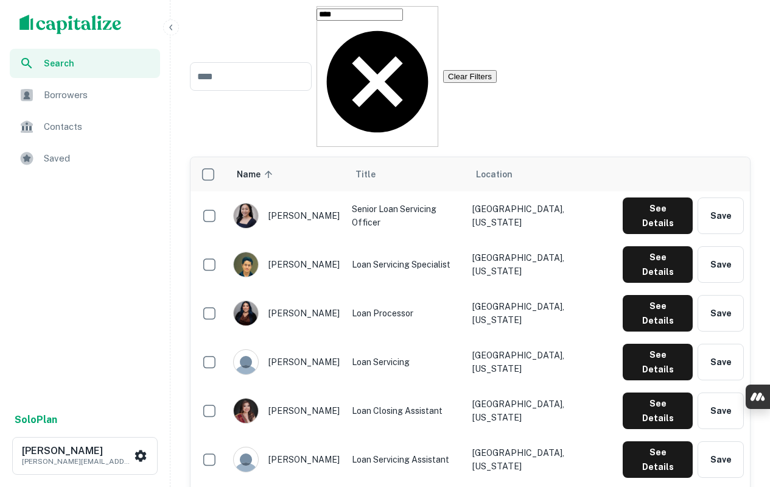
click at [439, 74] on icon at bounding box center [378, 82] width 122 height 122
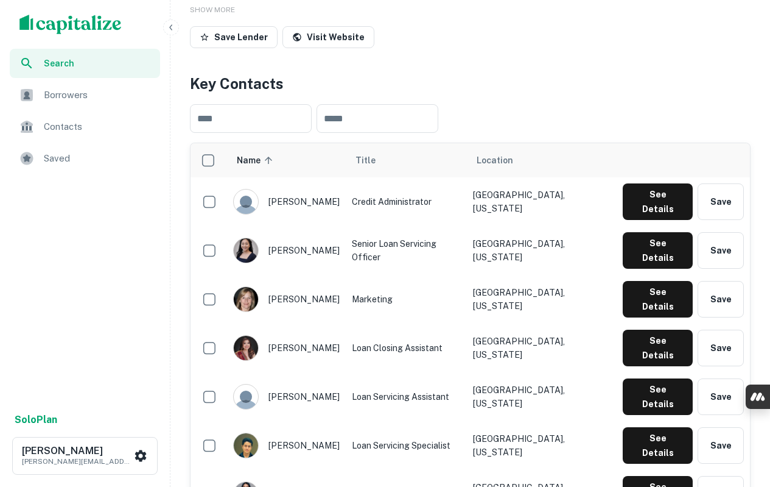
scroll to position [0, 0]
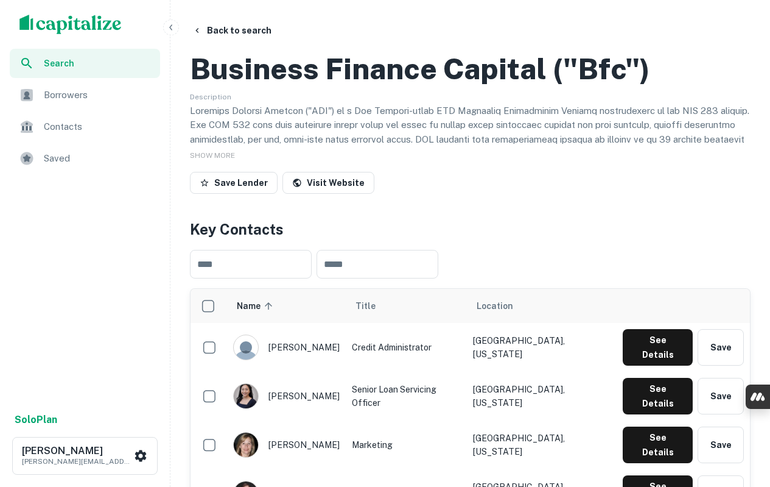
click at [221, 160] on span "SHOW MORE" at bounding box center [212, 155] width 45 height 9
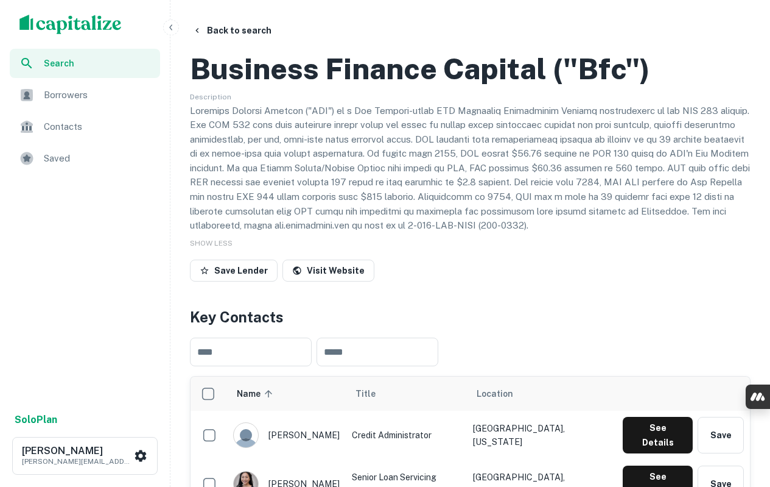
click at [305, 164] on p at bounding box center [470, 168] width 561 height 129
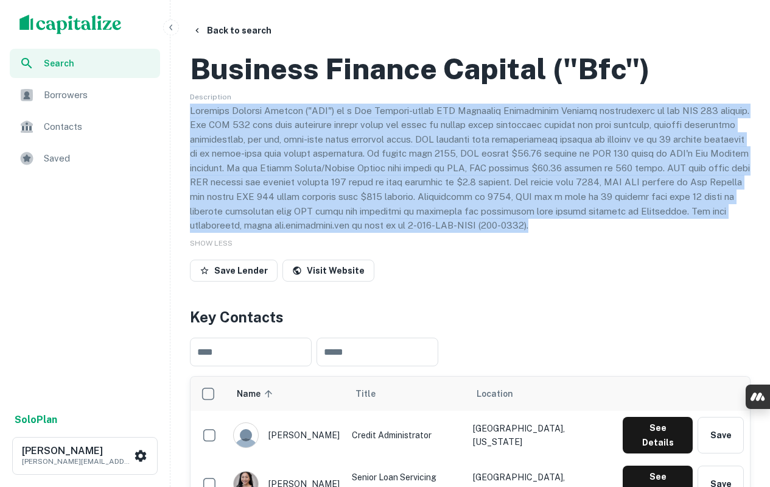
click at [305, 164] on p at bounding box center [470, 168] width 561 height 129
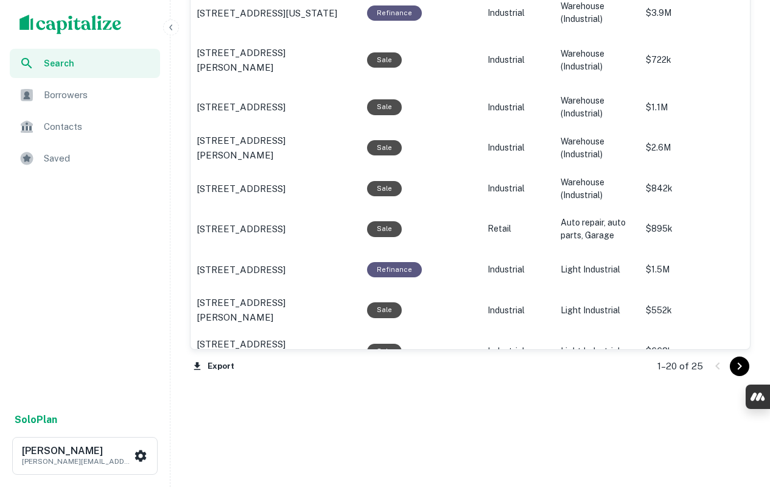
scroll to position [1607, 0]
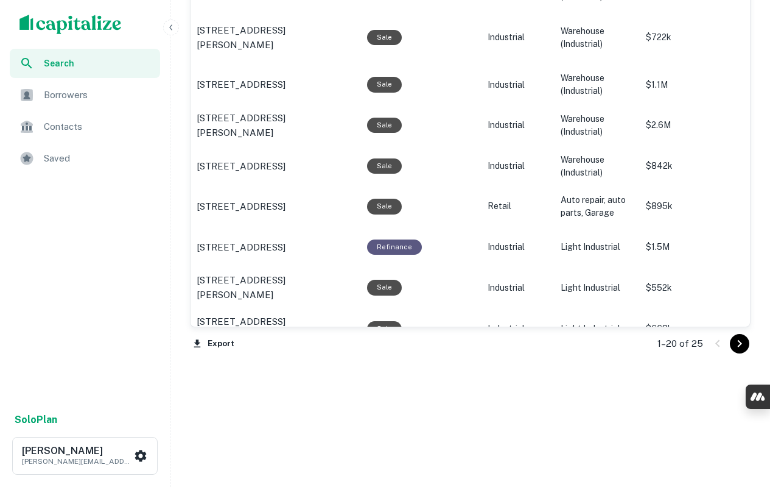
click at [211, 340] on button "Export" at bounding box center [214, 343] width 48 height 18
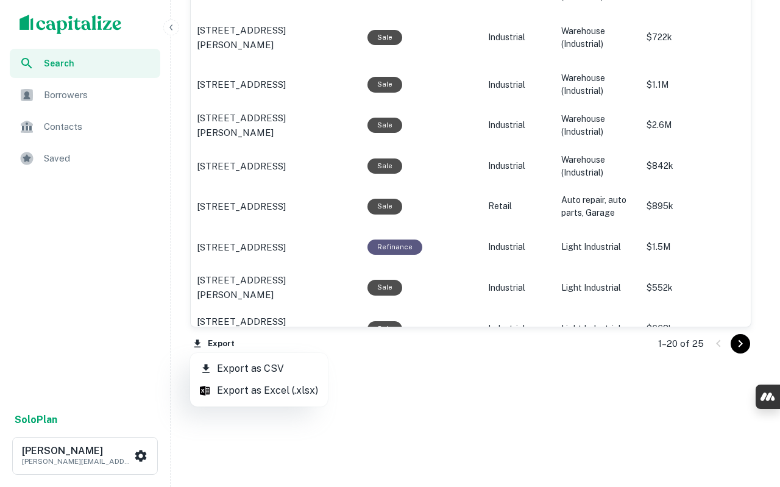
click at [236, 368] on li "Export as CSV" at bounding box center [259, 369] width 138 height 22
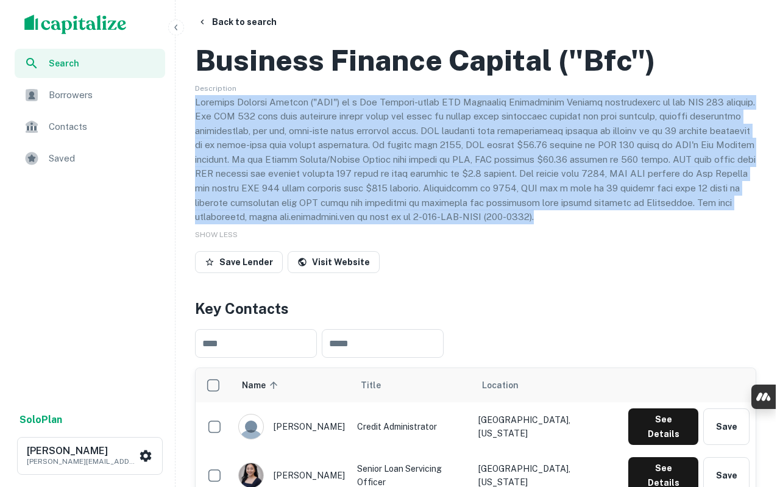
scroll to position [0, 0]
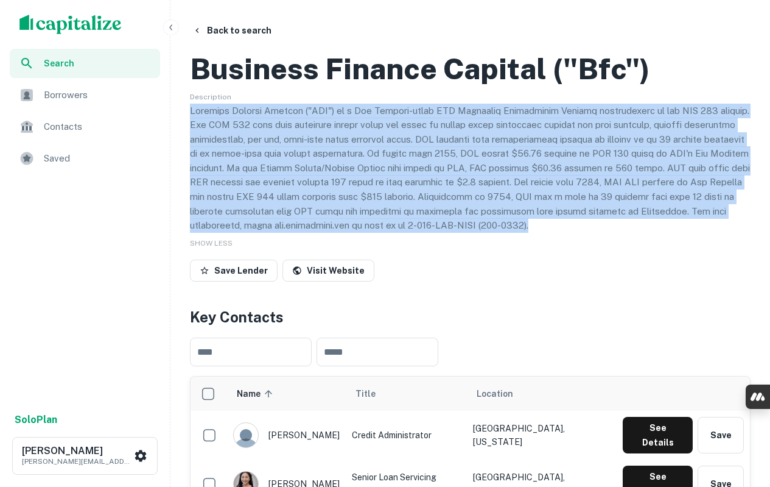
click at [249, 29] on button "Back to search" at bounding box center [232, 30] width 89 height 22
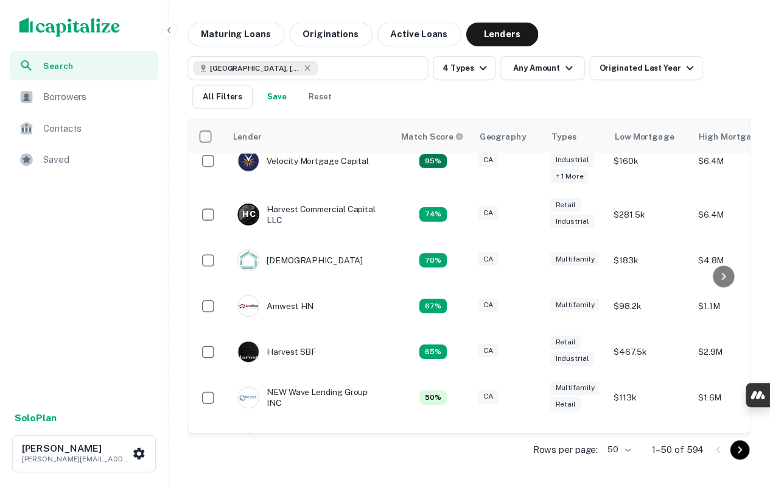
scroll to position [234, 0]
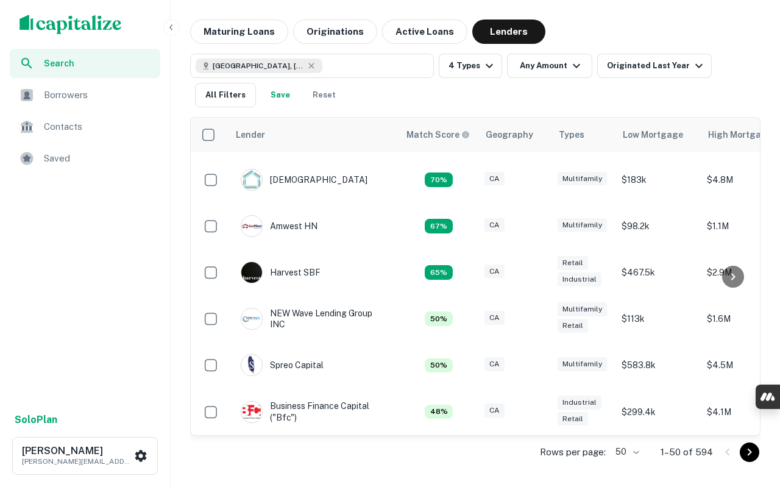
click at [278, 404] on div "Business Finance Capital ("bfc"​)" at bounding box center [314, 411] width 146 height 22
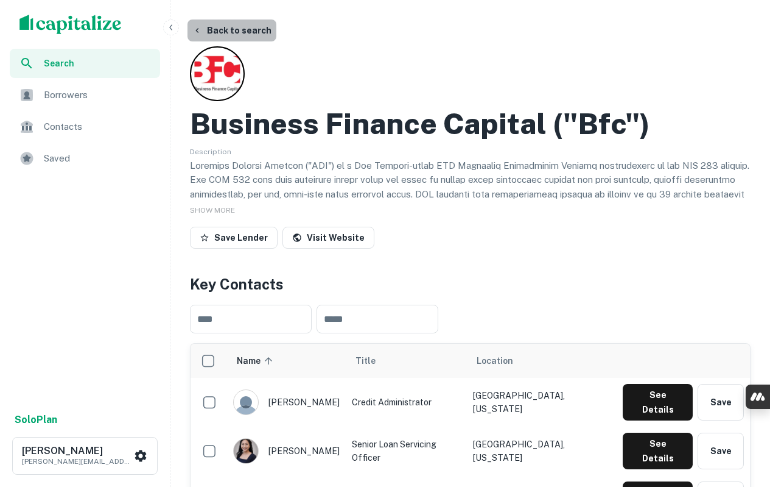
click at [236, 29] on button "Back to search" at bounding box center [232, 30] width 89 height 22
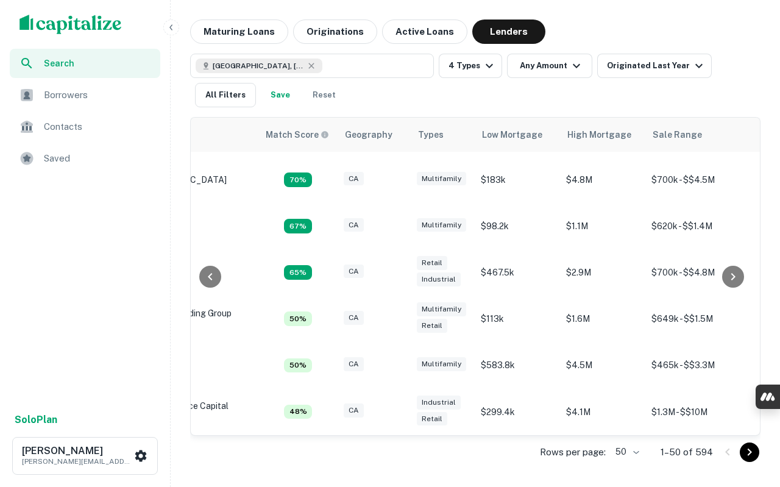
scroll to position [234, 0]
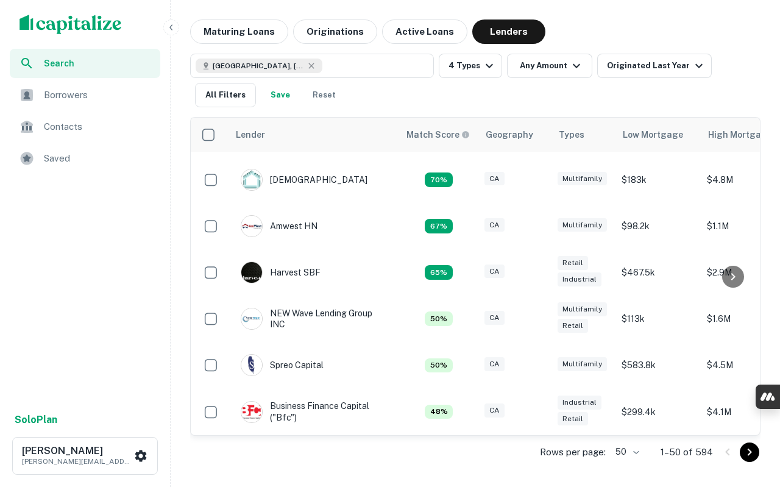
click at [758, 456] on div at bounding box center [737, 451] width 41 height 19
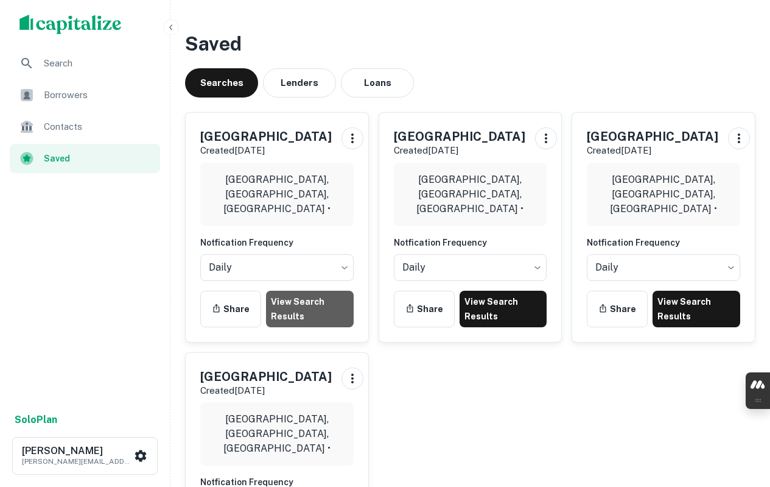
click at [322, 322] on link "View Search Results" at bounding box center [310, 309] width 88 height 37
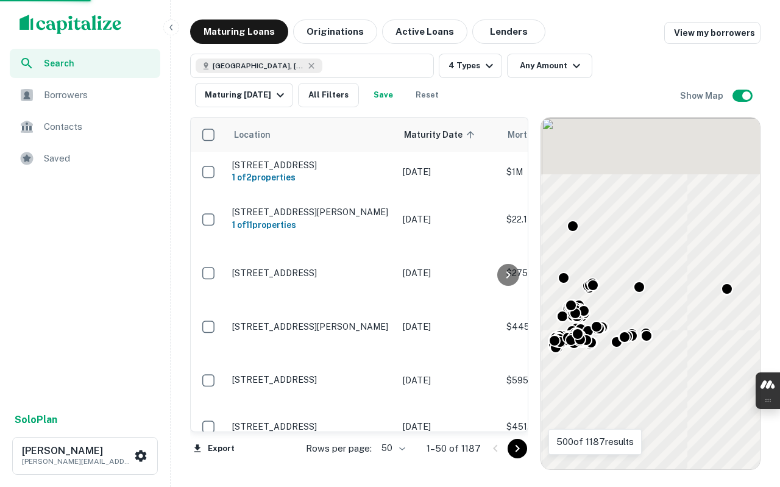
click at [495, 38] on button "Lenders" at bounding box center [508, 31] width 73 height 24
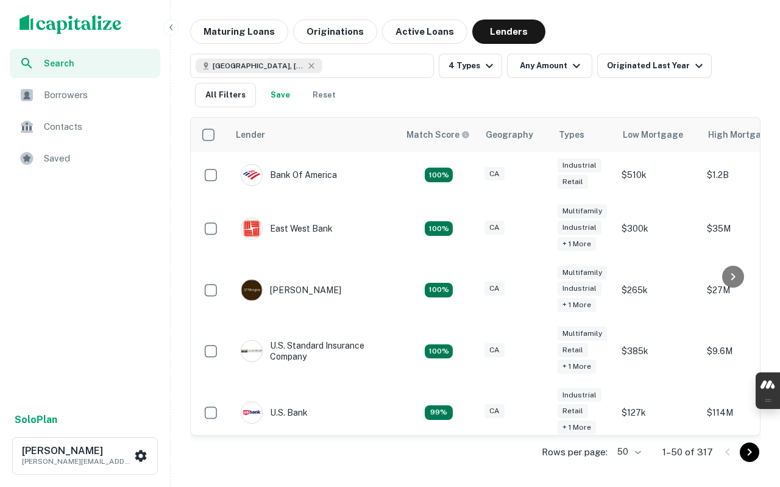
click at [487, 66] on icon "button" at bounding box center [488, 66] width 7 height 4
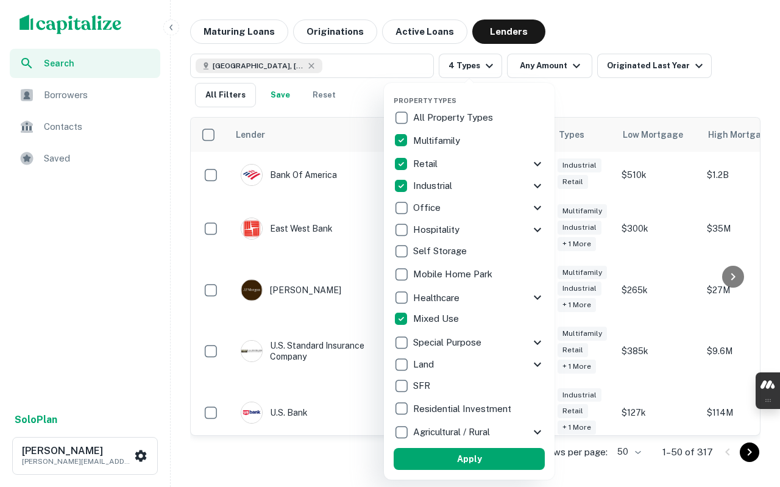
click at [487, 66] on div at bounding box center [390, 243] width 780 height 487
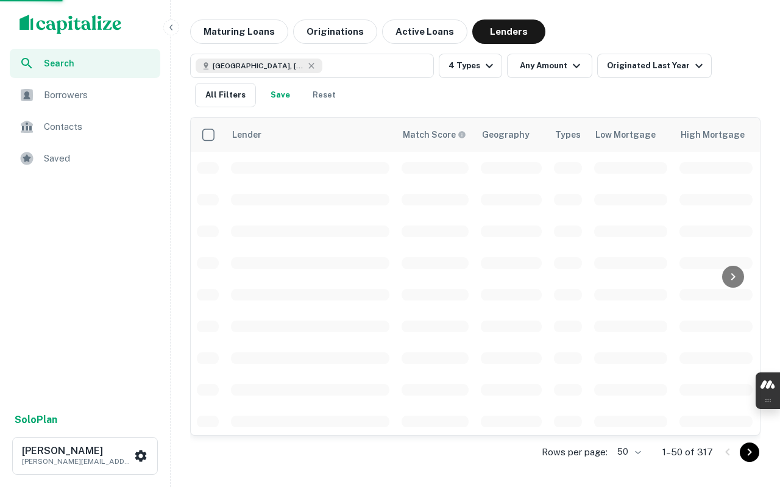
click at [220, 94] on div at bounding box center [390, 243] width 780 height 487
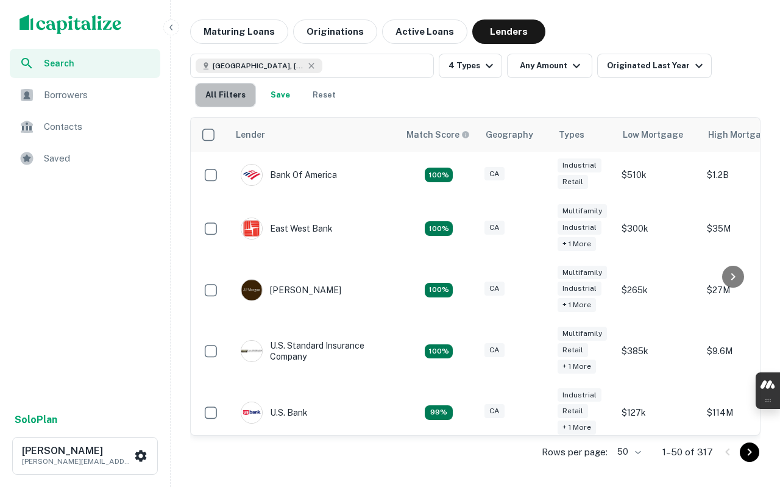
click at [220, 94] on button "All Filters" at bounding box center [225, 95] width 61 height 24
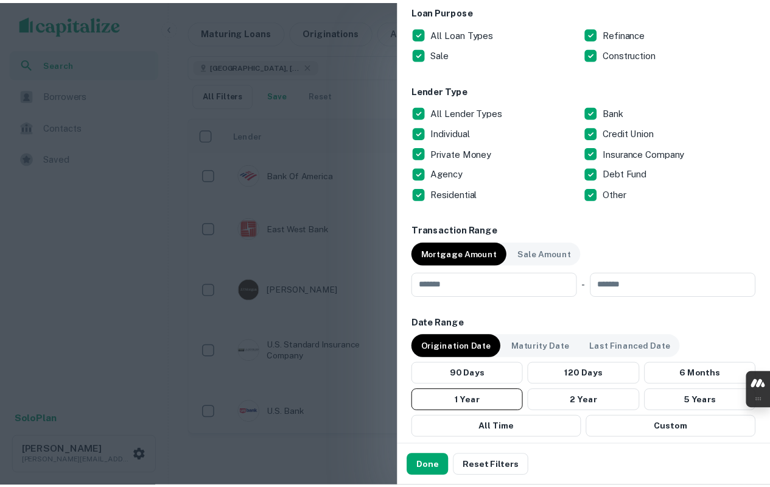
scroll to position [670, 0]
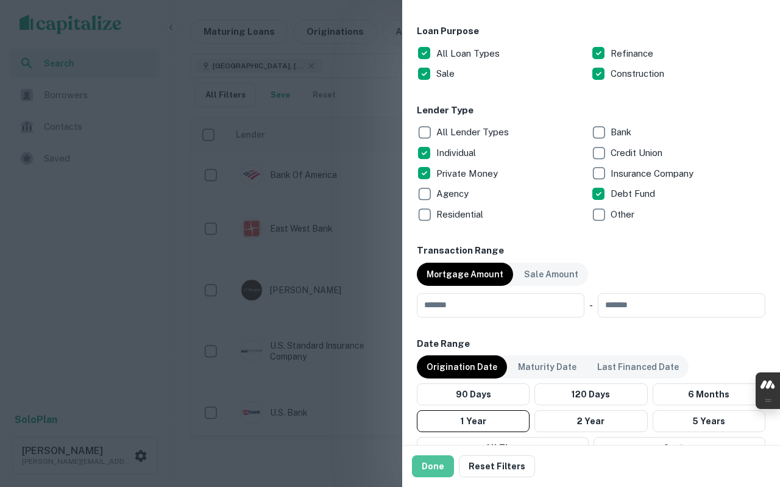
click at [437, 468] on button "Done" at bounding box center [433, 466] width 42 height 22
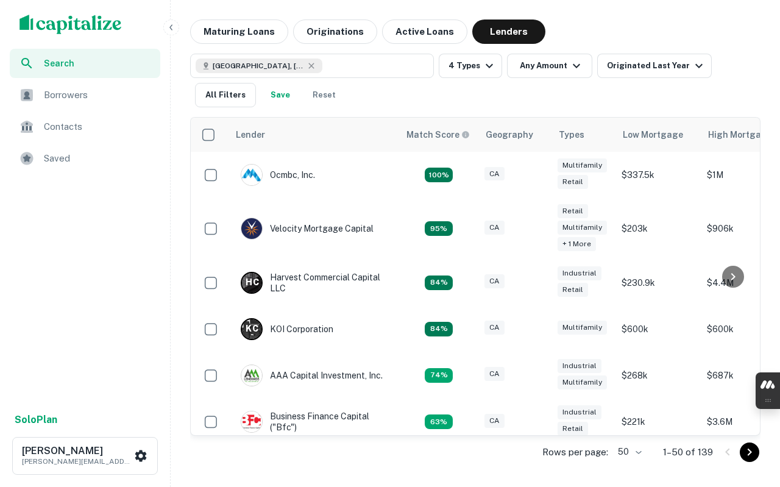
click at [254, 330] on p "K C" at bounding box center [251, 328] width 12 height 13
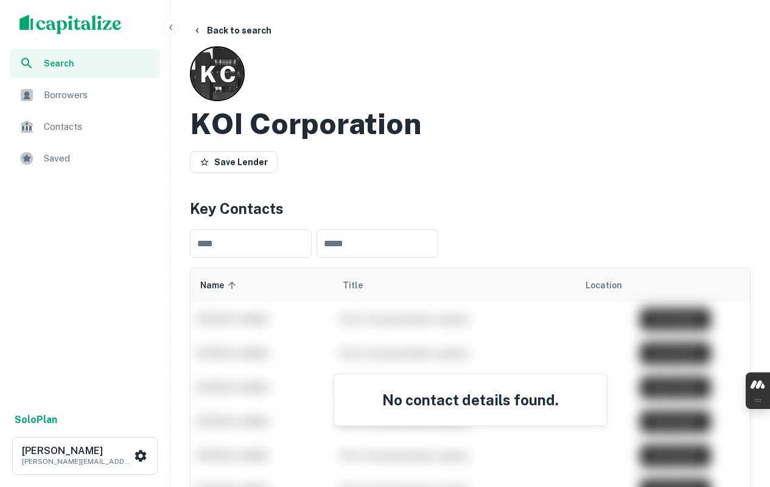
click at [348, 118] on h2 "KOI Corporation" at bounding box center [305, 123] width 231 height 35
click at [348, 115] on h2 "KOI Corporation" at bounding box center [305, 123] width 231 height 35
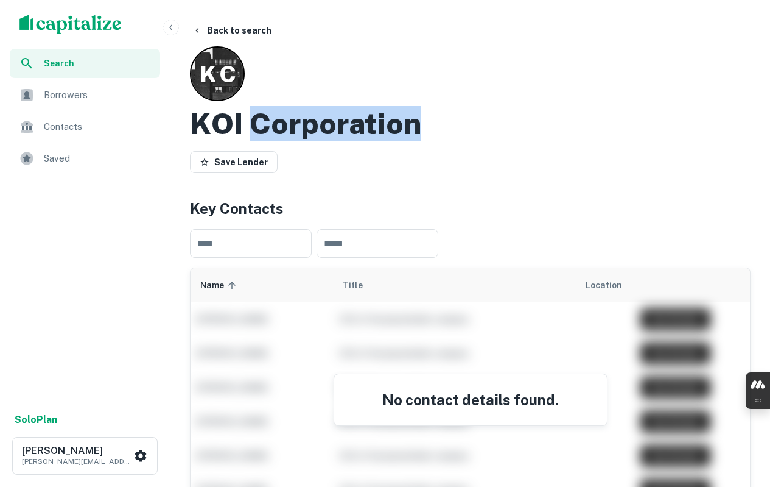
click at [348, 115] on h2 "KOI Corporation" at bounding box center [305, 123] width 231 height 35
click at [217, 34] on button "Back to search" at bounding box center [232, 30] width 89 height 22
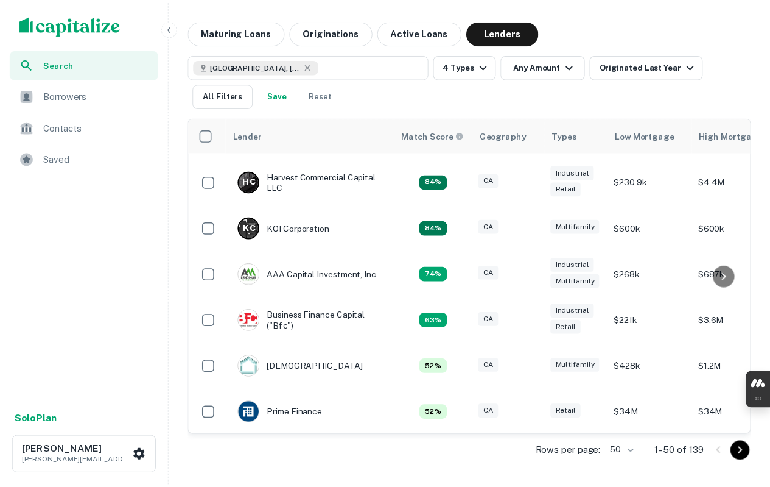
scroll to position [122, 0]
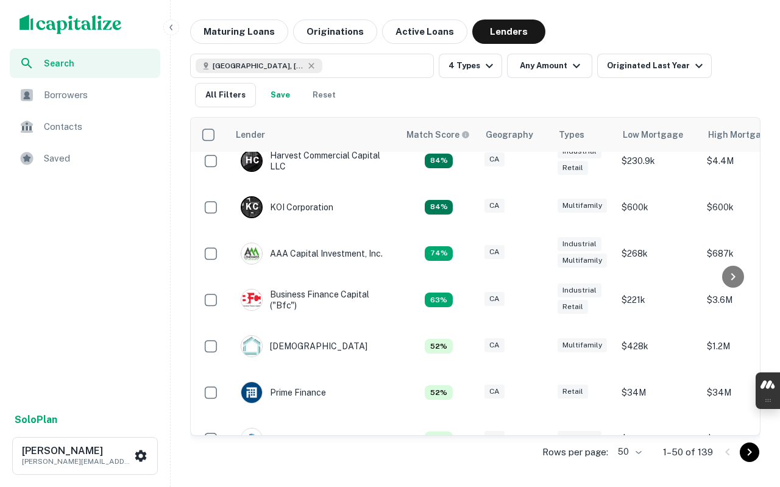
click at [252, 254] on img at bounding box center [251, 253] width 21 height 21
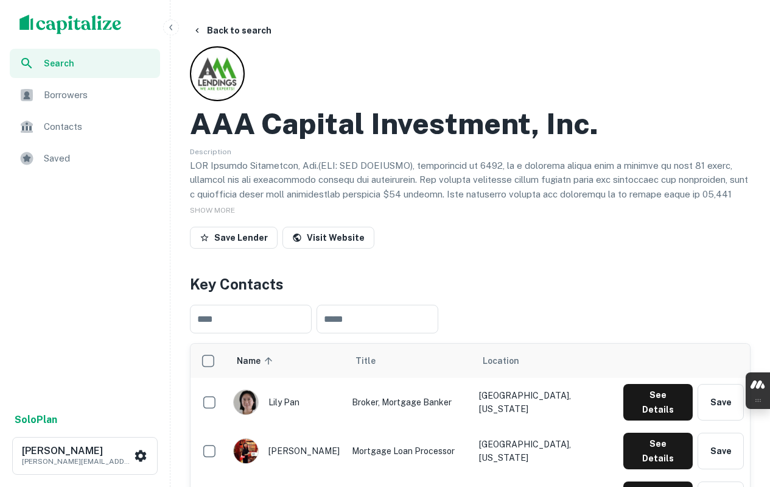
click at [233, 208] on span "SHOW MORE" at bounding box center [212, 210] width 45 height 9
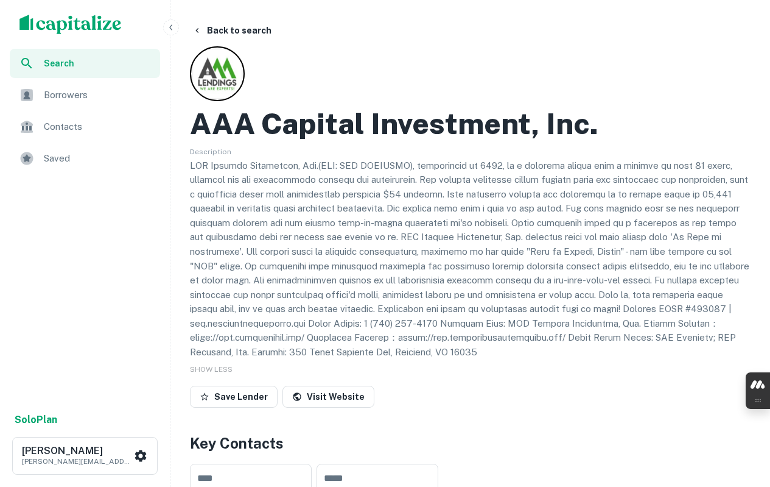
click at [300, 129] on h2 "AAA Capital Investment, Inc." at bounding box center [394, 123] width 409 height 35
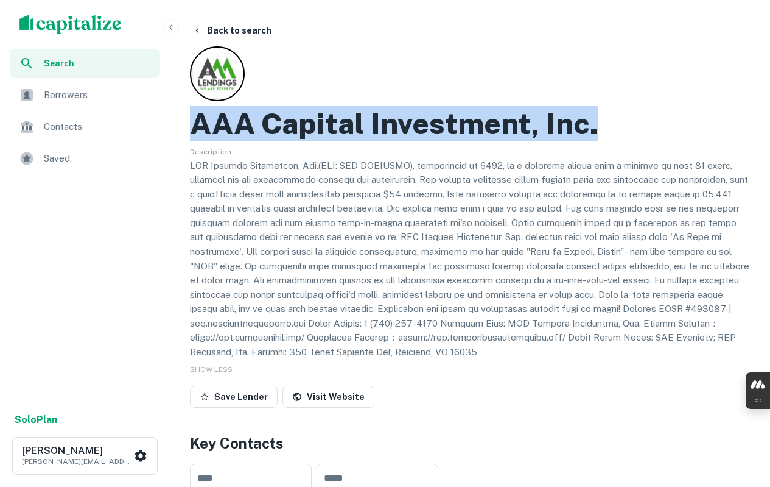
click at [300, 129] on h2 "AAA Capital Investment, Inc." at bounding box center [394, 123] width 409 height 35
copy h2 "AAA Capital Investment, Inc."
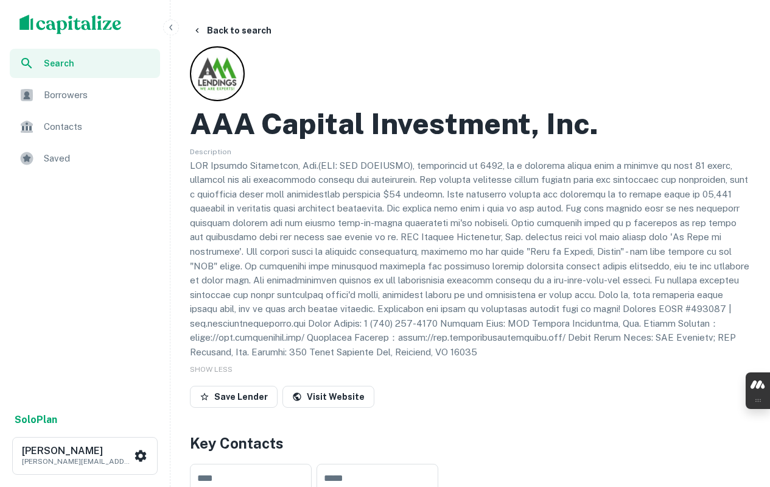
click at [420, 164] on p at bounding box center [470, 258] width 561 height 201
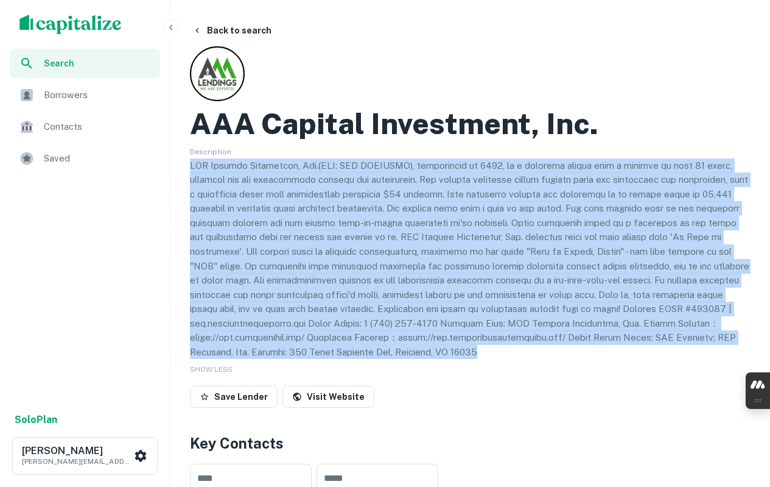
click at [420, 164] on p at bounding box center [470, 258] width 561 height 201
copy p "AAA Capital Investment, Inc.(DBA: AAA LENDINGS), established in 2007, is a mort…"
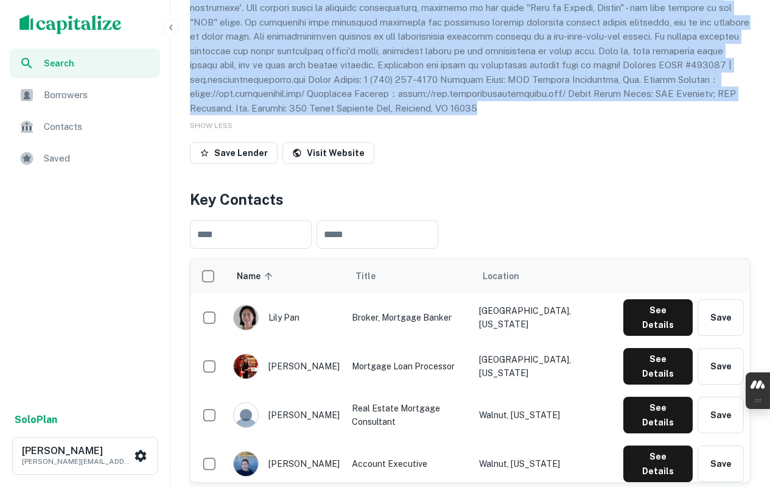
scroll to position [305, 0]
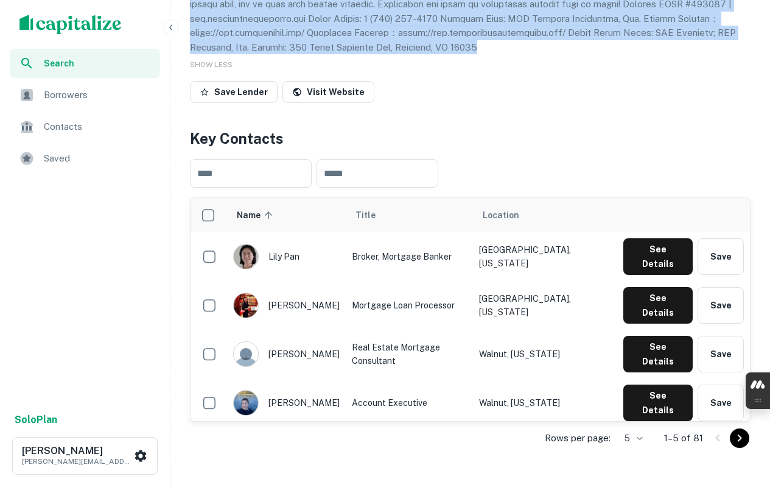
click at [334, 291] on td "mingming zhang" at bounding box center [286, 305] width 119 height 49
copy div "mingming zhang"
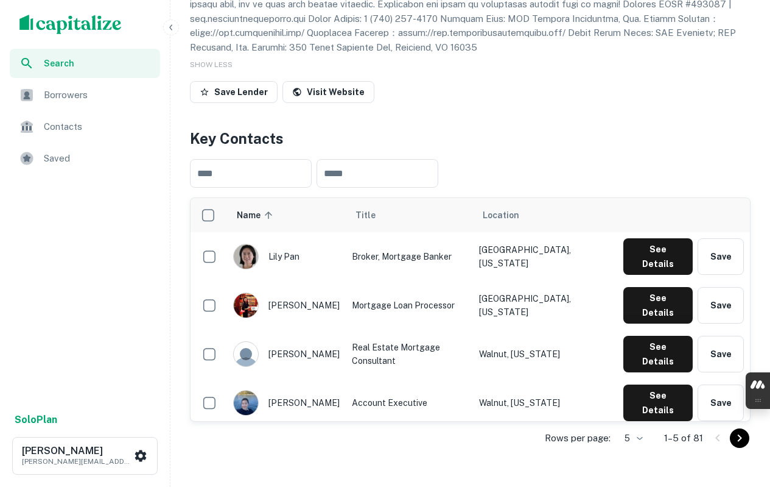
click at [401, 176] on input "text" at bounding box center [378, 173] width 122 height 29
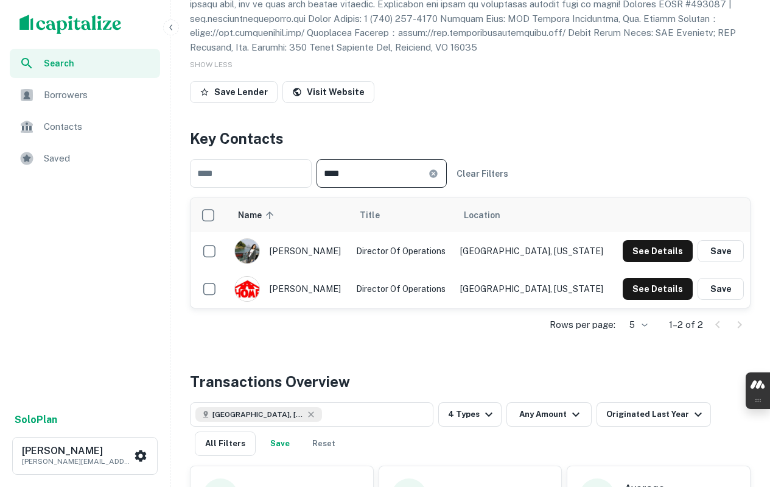
type input "****"
drag, startPoint x: 320, startPoint y: 250, endPoint x: 313, endPoint y: 255, distance: 8.5
click at [313, 255] on div "claire xia" at bounding box center [289, 251] width 110 height 26
click at [312, 254] on div "claire xia" at bounding box center [289, 251] width 110 height 26
copy div "claire xia"
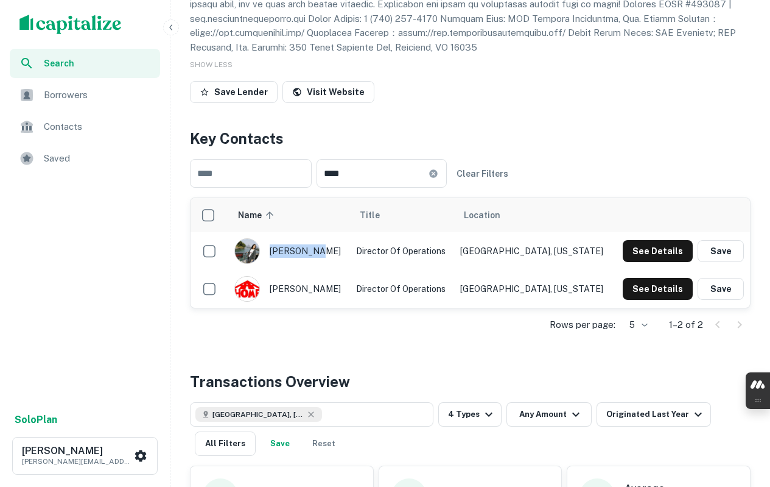
click at [439, 172] on icon at bounding box center [434, 174] width 10 height 10
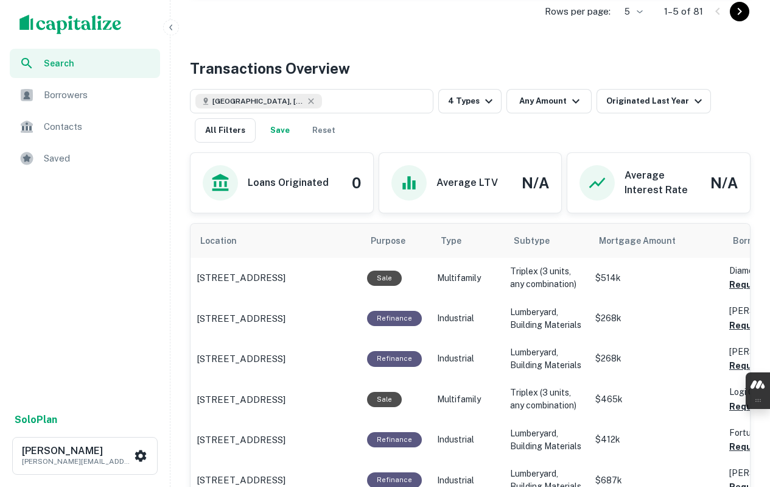
scroll to position [938, 0]
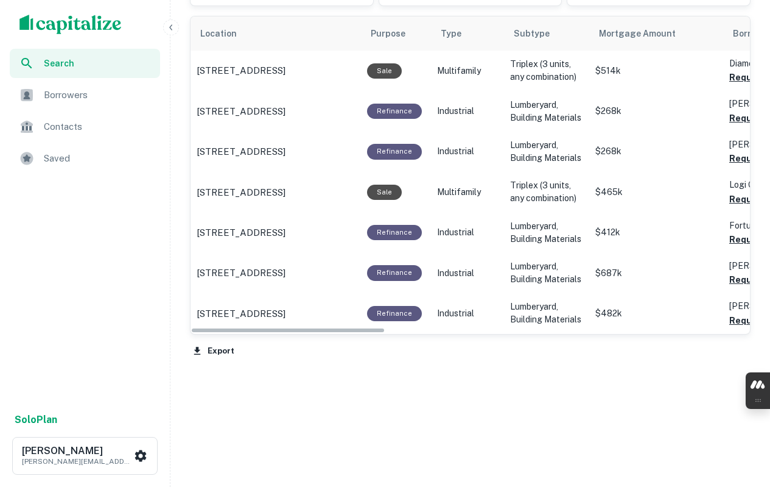
click at [213, 356] on button "Export" at bounding box center [214, 351] width 48 height 18
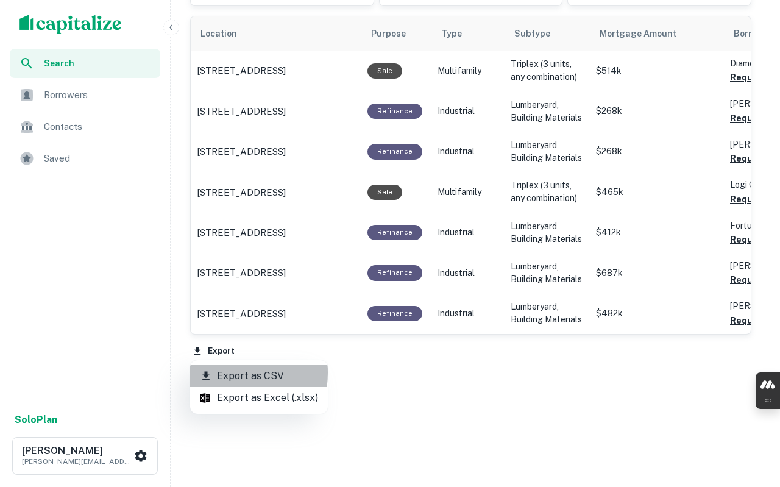
click at [216, 372] on li "Export as CSV" at bounding box center [259, 376] width 138 height 22
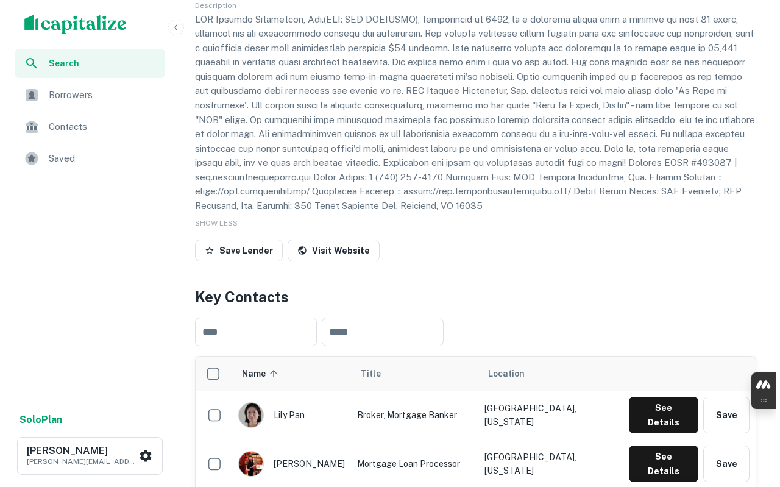
scroll to position [0, 0]
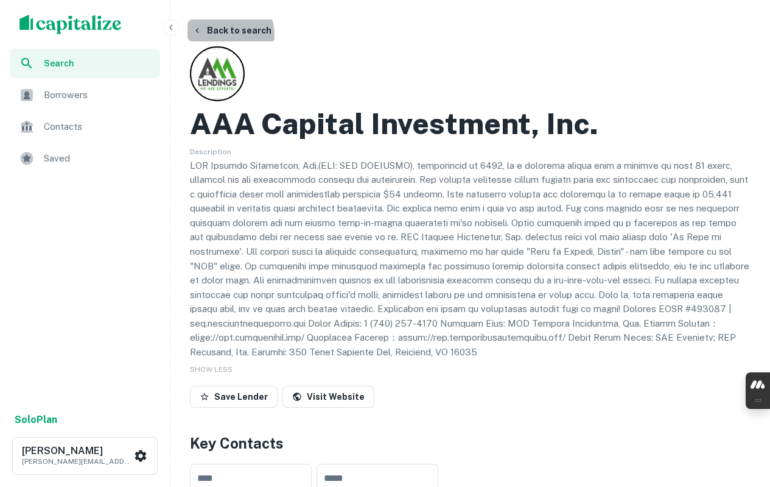
click at [225, 35] on button "Back to search" at bounding box center [232, 30] width 89 height 22
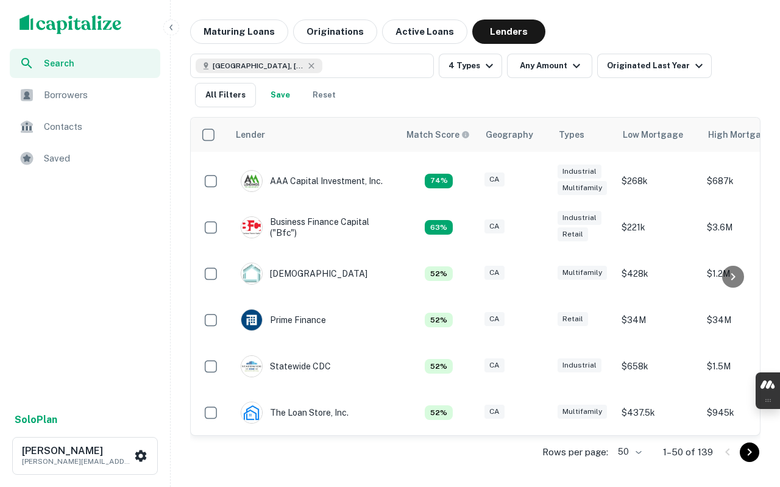
scroll to position [204, 0]
click at [253, 311] on img at bounding box center [251, 319] width 21 height 21
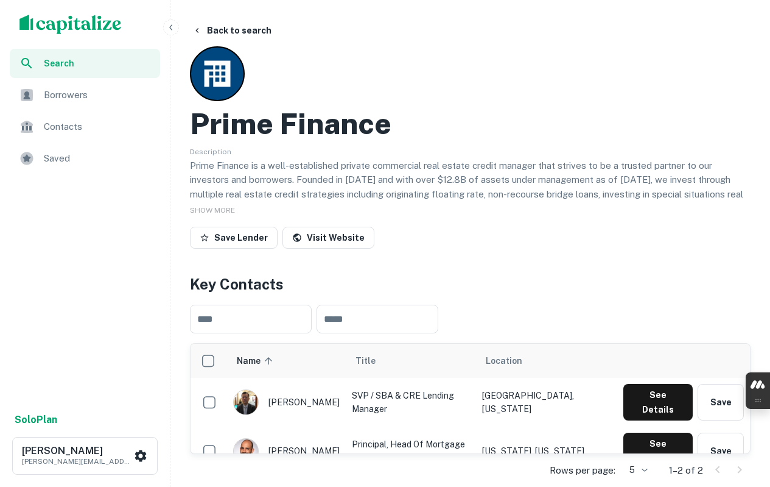
click at [226, 204] on div "SHOW MORE" at bounding box center [470, 209] width 561 height 15
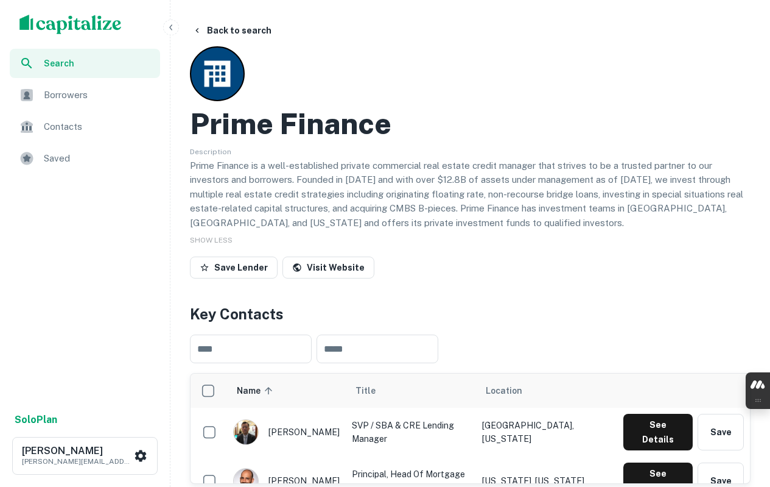
click at [302, 126] on h2 "Prime Finance" at bounding box center [291, 123] width 202 height 35
click at [299, 127] on h2 "Prime Finance" at bounding box center [291, 123] width 202 height 35
click at [298, 127] on h2 "Prime Finance" at bounding box center [291, 123] width 202 height 35
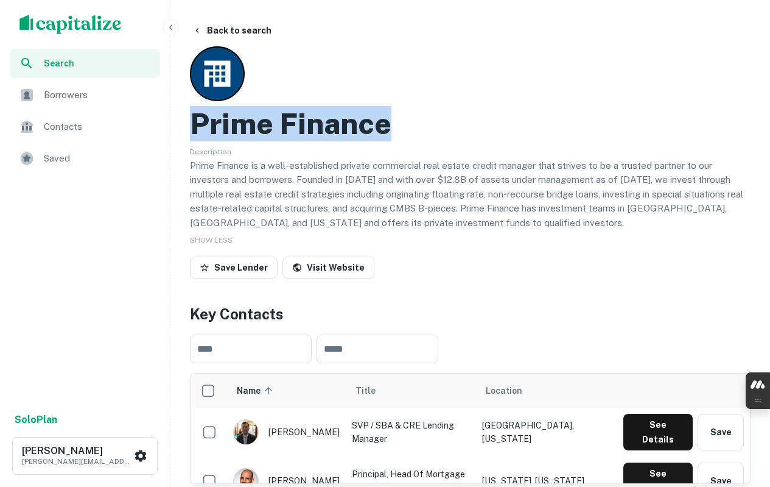
click at [298, 127] on h2 "Prime Finance" at bounding box center [291, 123] width 202 height 35
click at [212, 32] on button "Back to search" at bounding box center [232, 30] width 89 height 22
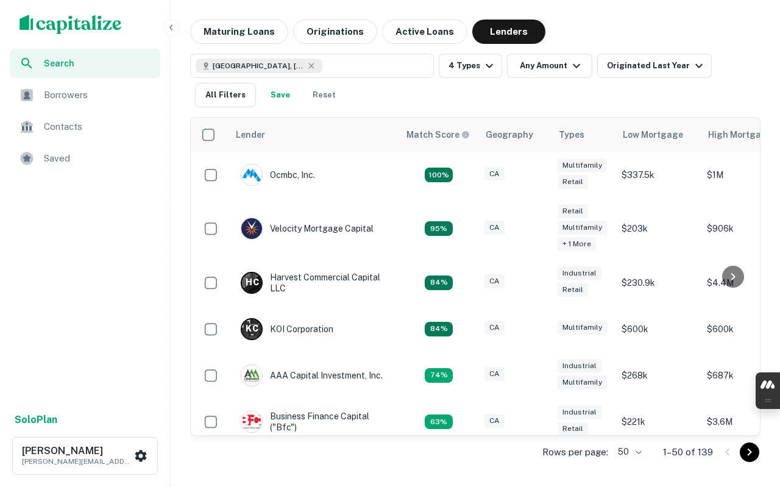
click at [258, 376] on img at bounding box center [251, 375] width 21 height 21
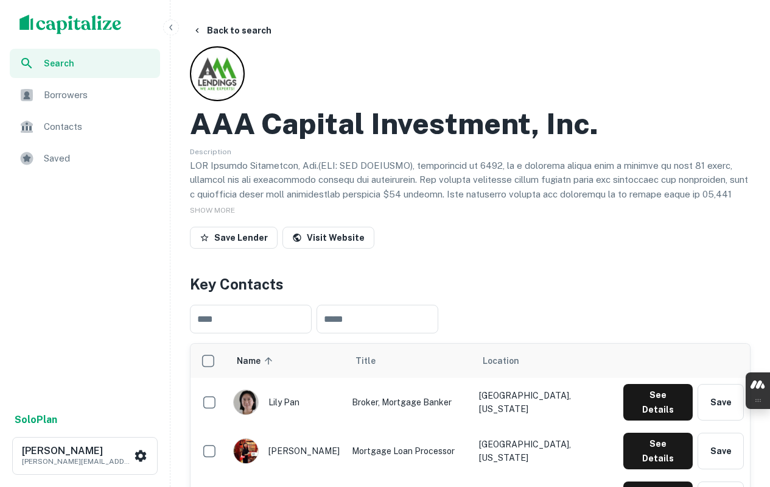
click at [346, 236] on link "Visit Website" at bounding box center [329, 238] width 92 height 22
click at [222, 33] on button "Back to search" at bounding box center [232, 30] width 89 height 22
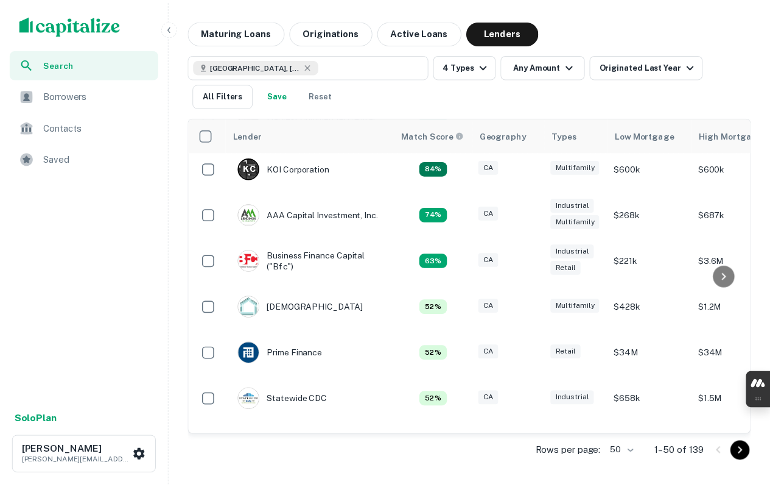
scroll to position [204, 0]
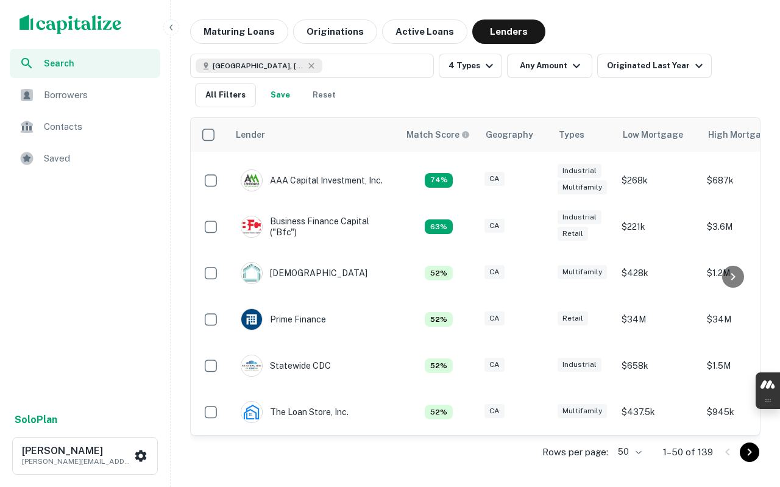
click at [284, 312] on div "Prime Finance" at bounding box center [283, 319] width 85 height 22
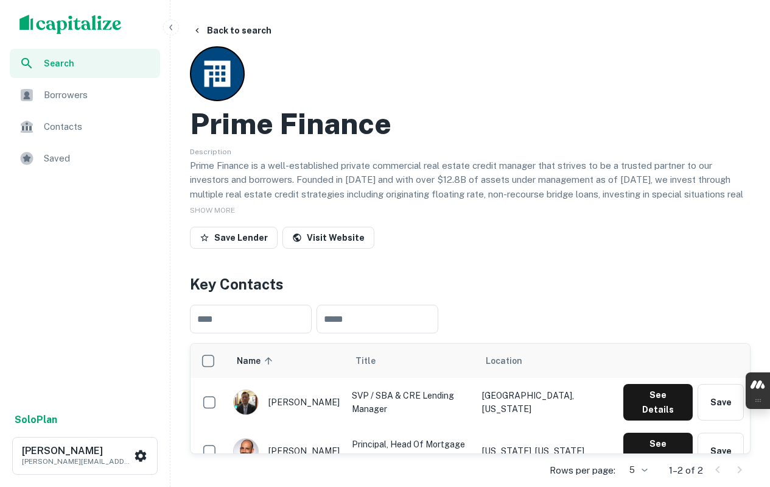
click at [326, 121] on h2 "Prime Finance" at bounding box center [291, 123] width 202 height 35
click at [326, 122] on h2 "Prime Finance" at bounding box center [291, 123] width 202 height 35
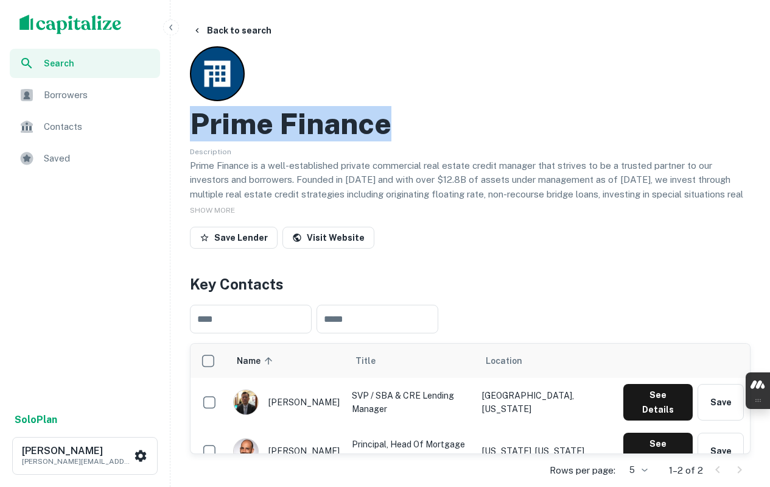
click at [326, 122] on h2 "Prime Finance" at bounding box center [291, 123] width 202 height 35
click at [314, 239] on link "Visit Website" at bounding box center [329, 238] width 92 height 22
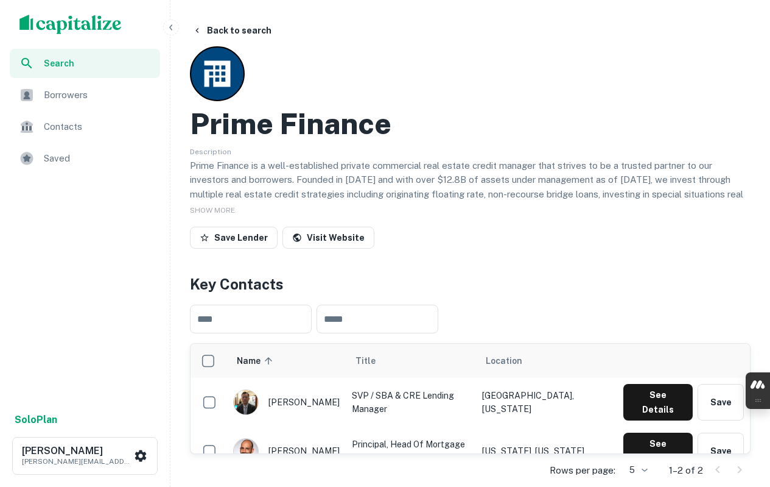
click at [222, 206] on span "SHOW MORE" at bounding box center [212, 210] width 45 height 9
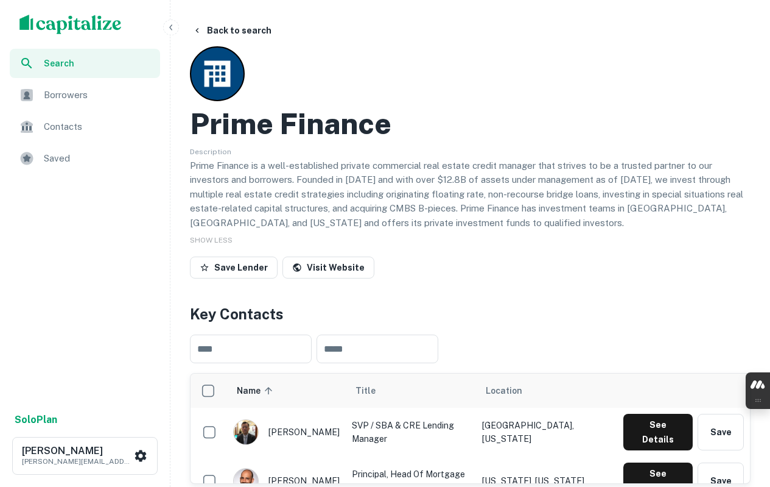
click at [247, 127] on h2 "Prime Finance" at bounding box center [291, 123] width 202 height 35
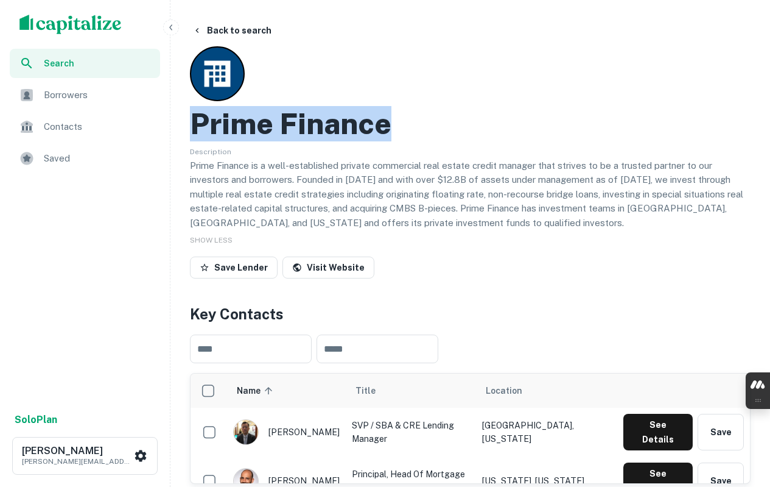
click at [247, 127] on h2 "Prime Finance" at bounding box center [291, 123] width 202 height 35
copy h2 "Prime Finance"
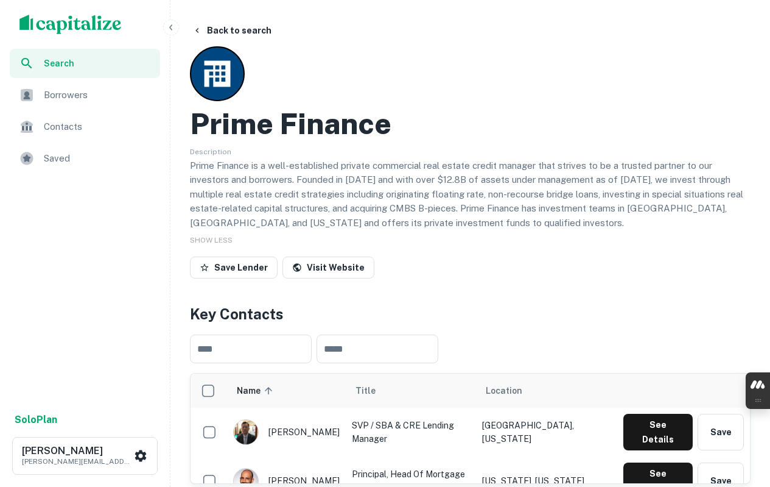
click at [245, 165] on p "Prime Finance is a well-established private commercial real estate credit manag…" at bounding box center [470, 194] width 561 height 72
click at [245, 163] on p "Prime Finance is a well-established private commercial real estate credit manag…" at bounding box center [470, 194] width 561 height 72
click at [315, 164] on p "Prime Finance is a well-established private commercial real estate credit manag…" at bounding box center [470, 194] width 561 height 72
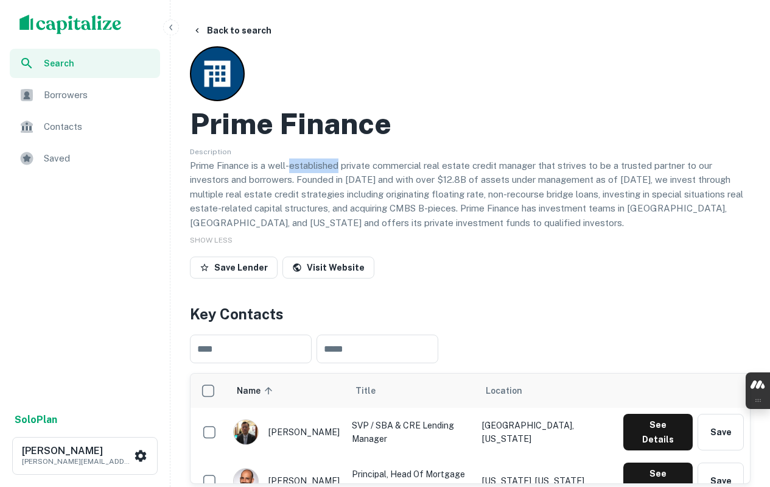
click at [314, 164] on p "Prime Finance is a well-established private commercial real estate credit manag…" at bounding box center [470, 194] width 561 height 72
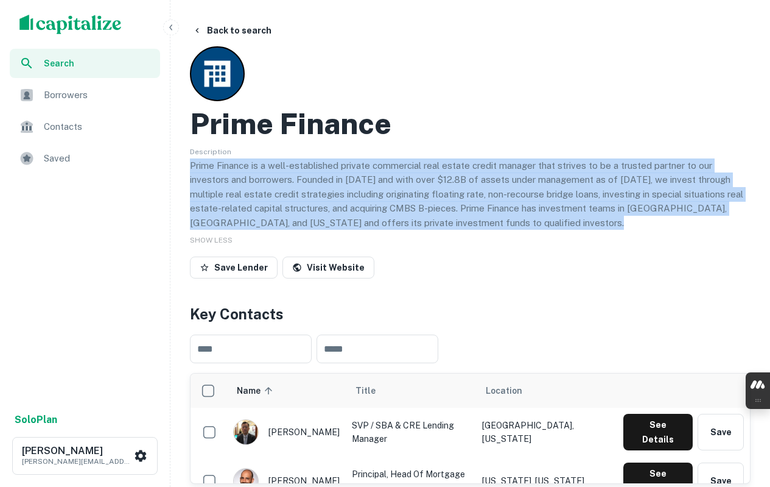
click at [314, 164] on p "Prime Finance is a well-established private commercial real estate credit manag…" at bounding box center [470, 194] width 561 height 72
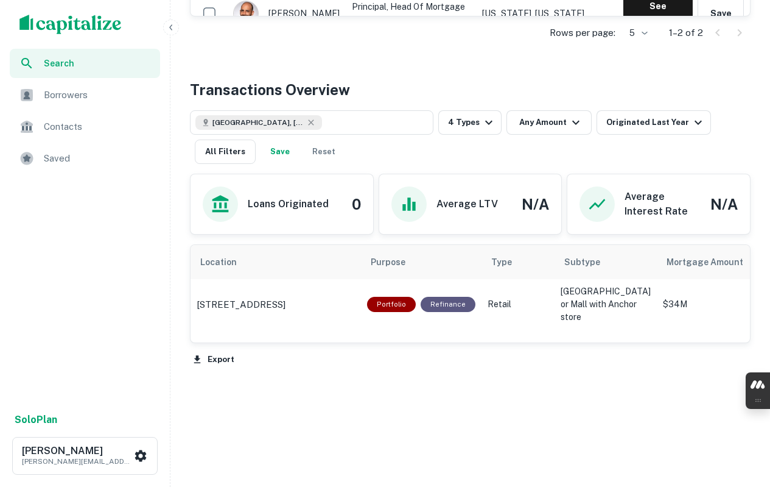
scroll to position [476, 0]
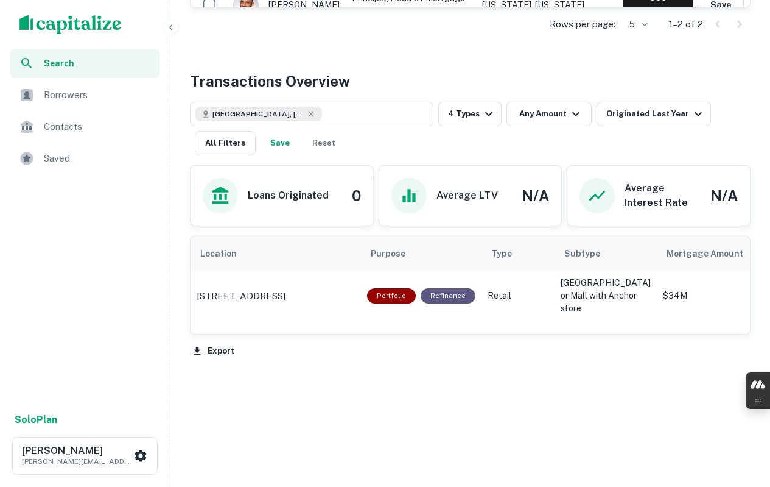
click at [219, 348] on button "Export" at bounding box center [214, 351] width 48 height 18
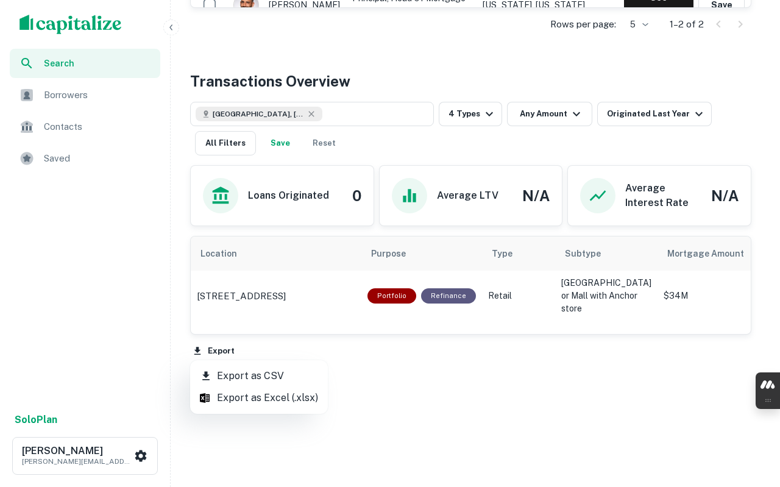
click at [253, 376] on li "Export as CSV" at bounding box center [259, 376] width 138 height 22
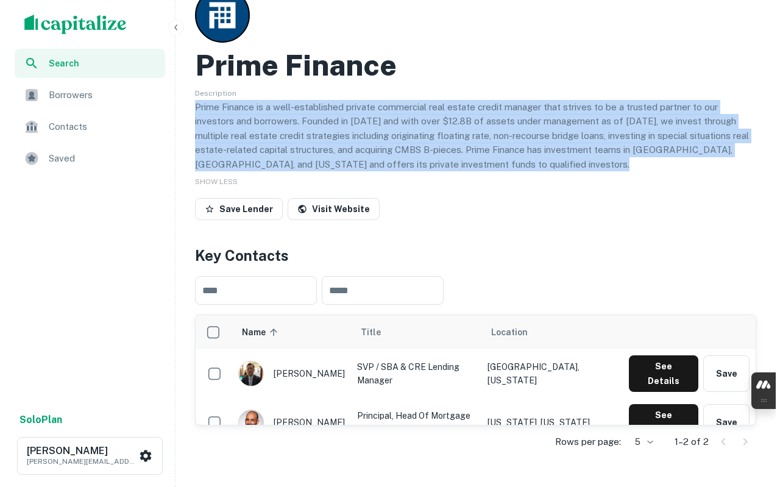
scroll to position [0, 0]
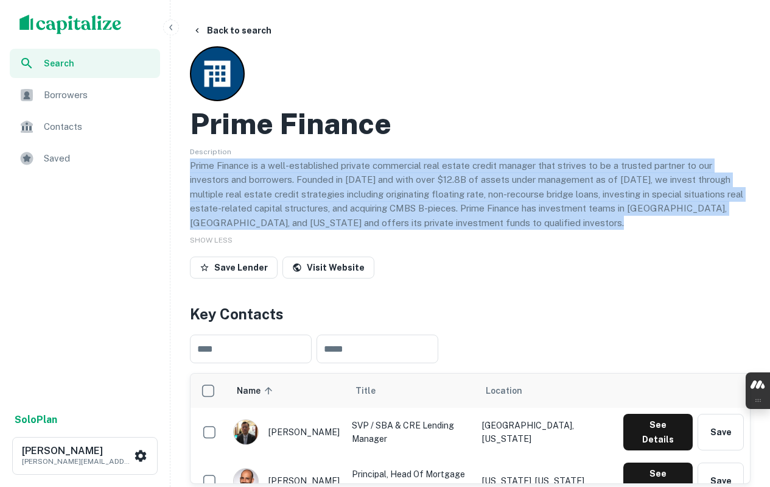
click at [244, 30] on button "Back to search" at bounding box center [232, 30] width 89 height 22
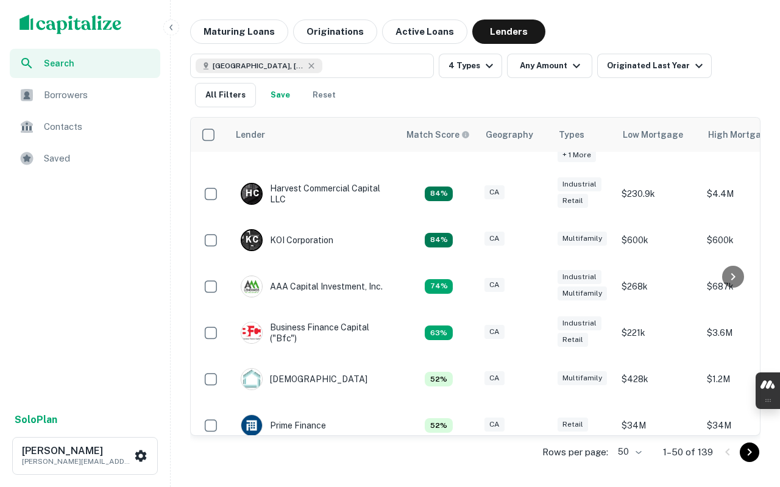
scroll to position [122, 0]
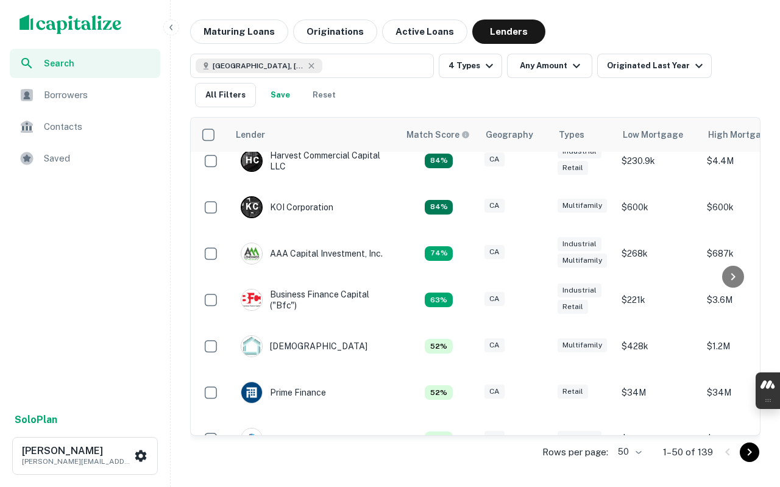
click at [249, 295] on img at bounding box center [251, 299] width 21 height 21
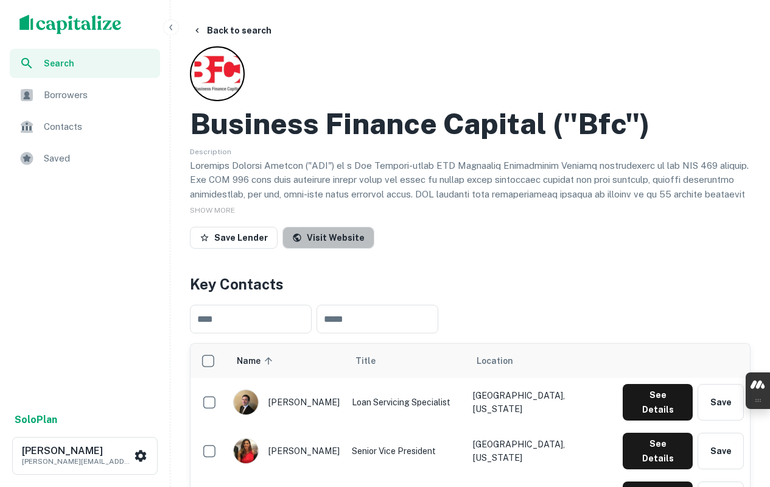
click at [345, 242] on link "Visit Website" at bounding box center [329, 238] width 92 height 22
click at [231, 30] on button "Back to search" at bounding box center [232, 30] width 89 height 22
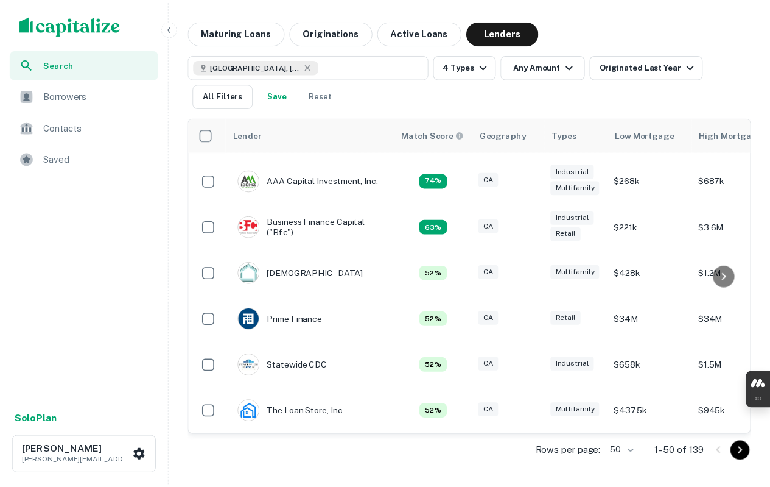
scroll to position [204, 0]
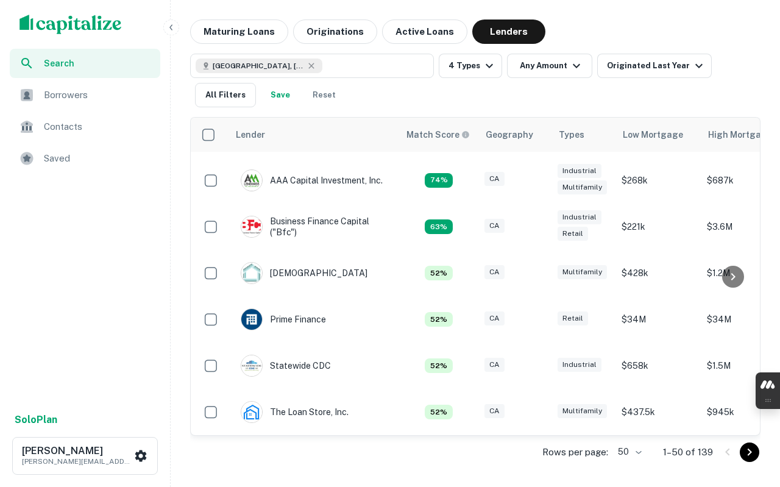
click at [255, 355] on img at bounding box center [251, 365] width 21 height 21
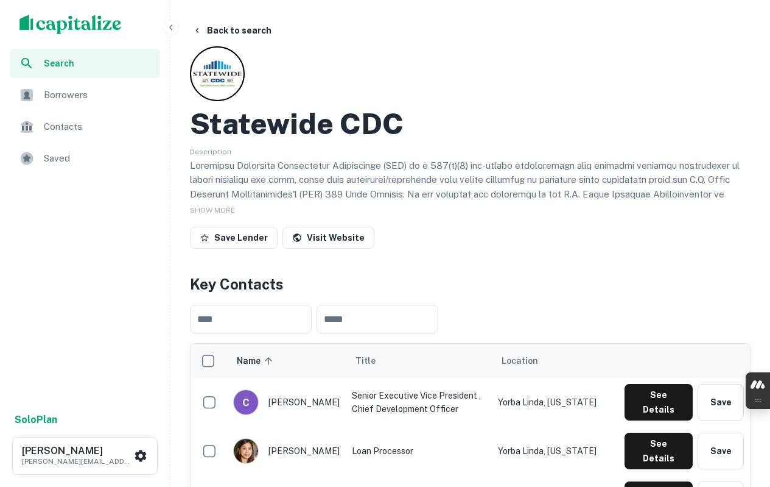
click at [224, 209] on span "SHOW MORE" at bounding box center [212, 210] width 45 height 9
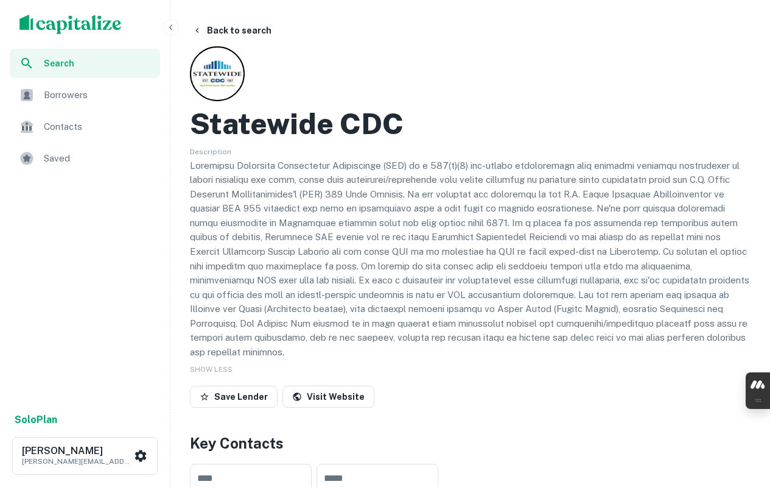
click at [343, 127] on h2 "Statewide CDC" at bounding box center [297, 123] width 214 height 35
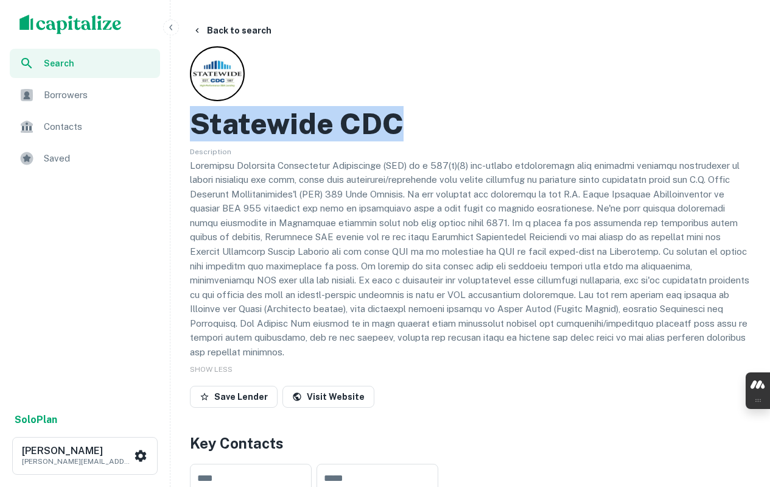
click at [343, 127] on h2 "Statewide CDC" at bounding box center [297, 123] width 214 height 35
copy h2 "Statewide CDC"
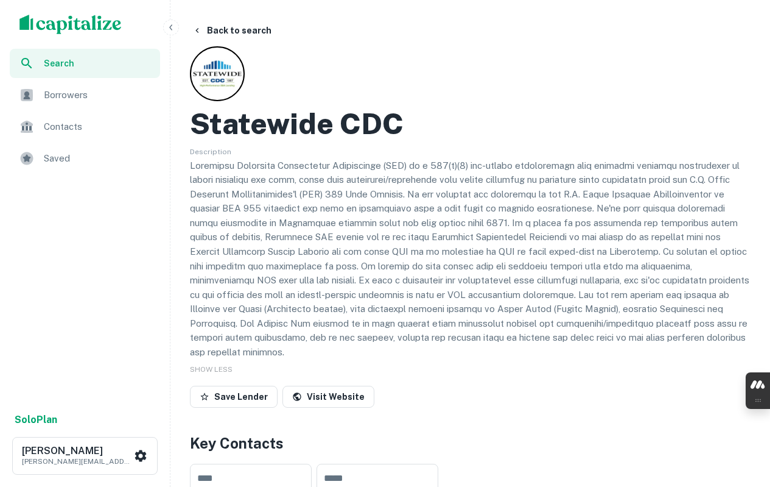
click at [344, 160] on p at bounding box center [470, 258] width 561 height 201
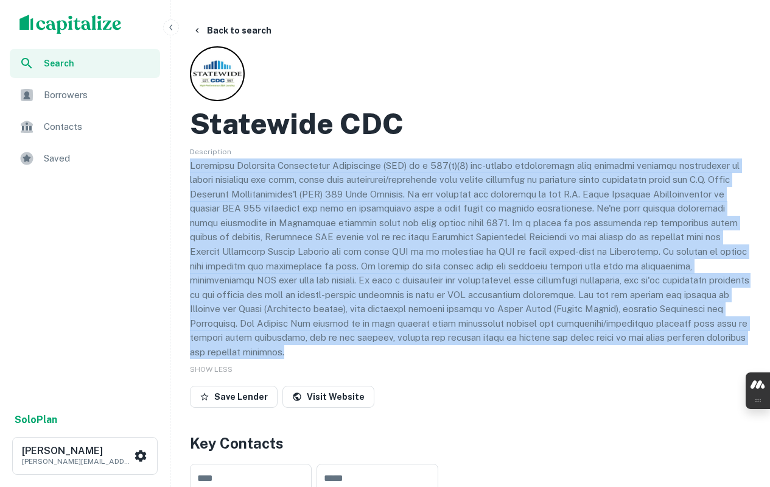
click at [343, 160] on p at bounding box center [470, 258] width 561 height 201
copy p "Statewide Certified Development Corporation (CDC) is a 501(c)(4) non-profit org…"
click at [314, 396] on link "Visit Website" at bounding box center [329, 397] width 92 height 22
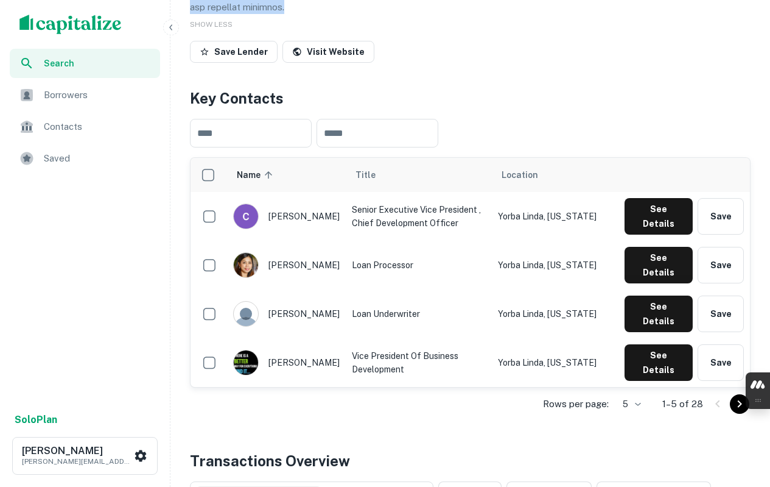
scroll to position [365, 0]
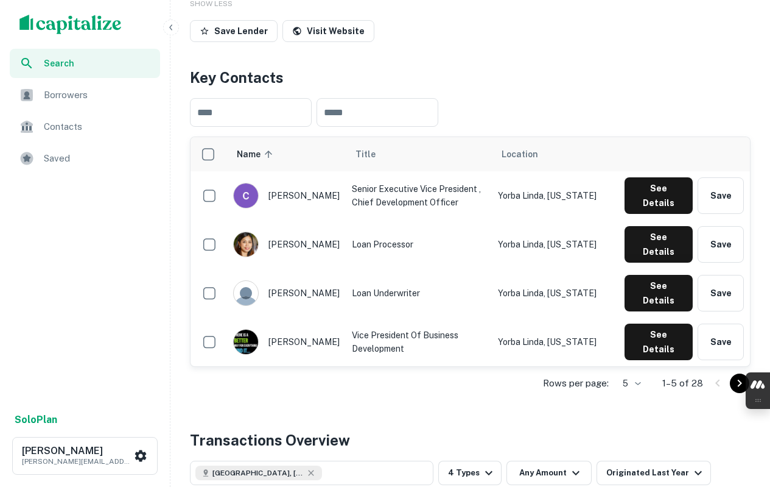
click at [398, 111] on input "text" at bounding box center [378, 112] width 122 height 29
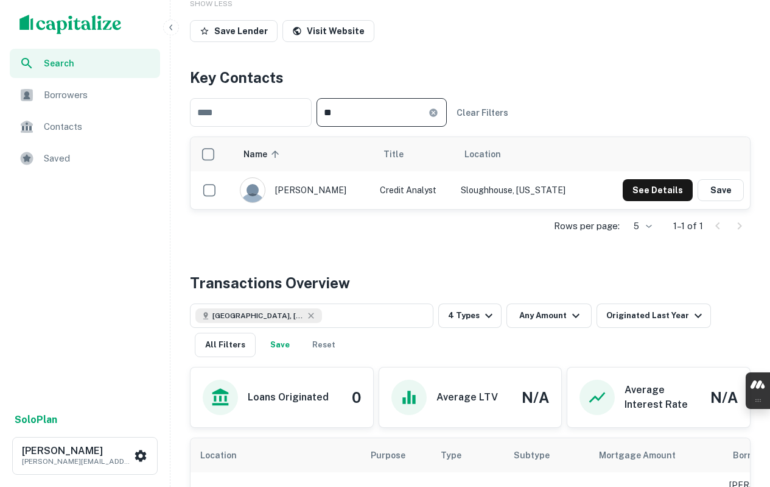
type input "*"
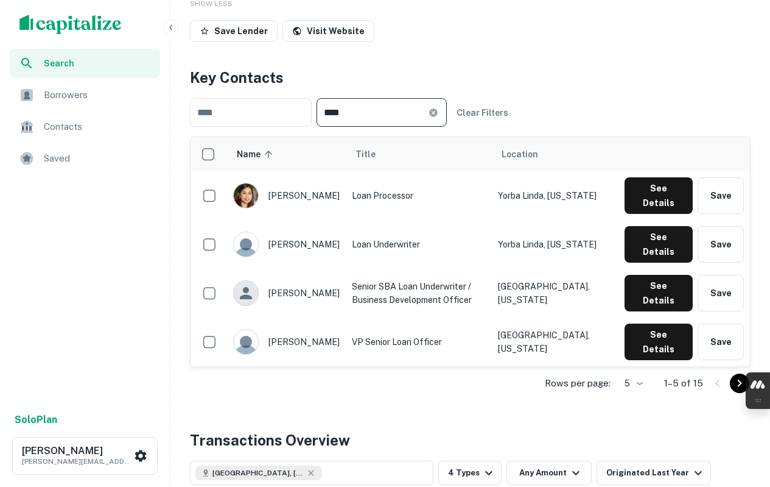
type input "****"
click at [306, 329] on div "george christidis" at bounding box center [286, 342] width 107 height 26
drag, startPoint x: 307, startPoint y: 316, endPoint x: 327, endPoint y: 347, distance: 36.5
click at [327, 347] on tbody "carla deguzman Loan Processor Yorba Linda, California See Details Save hugh edw…" at bounding box center [471, 293] width 560 height 244
copy tbody "george christidis VP Senior Loan Officer Los Angeles, California See Details Sa…"
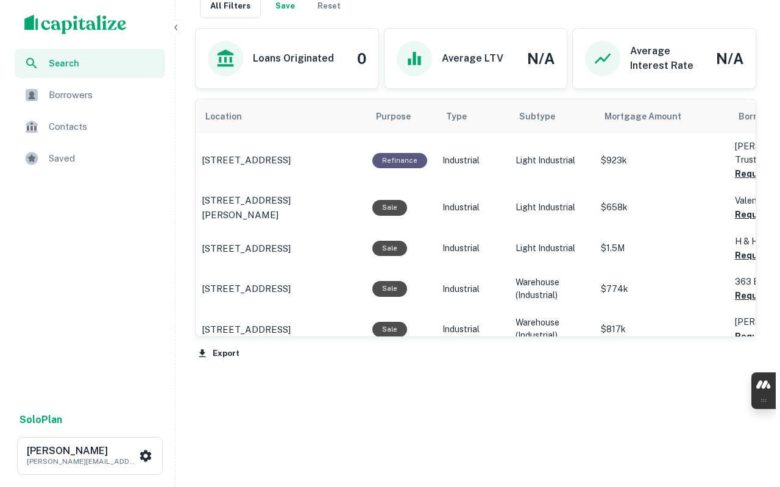
scroll to position [864, 0]
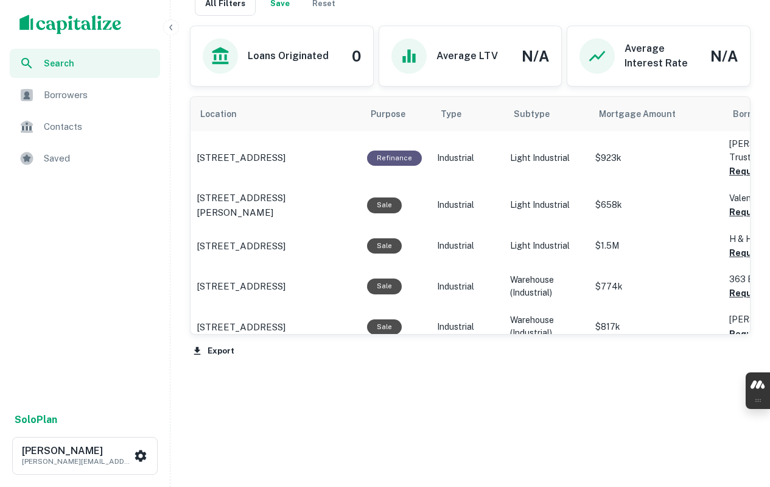
click at [227, 350] on button "Export" at bounding box center [214, 351] width 48 height 18
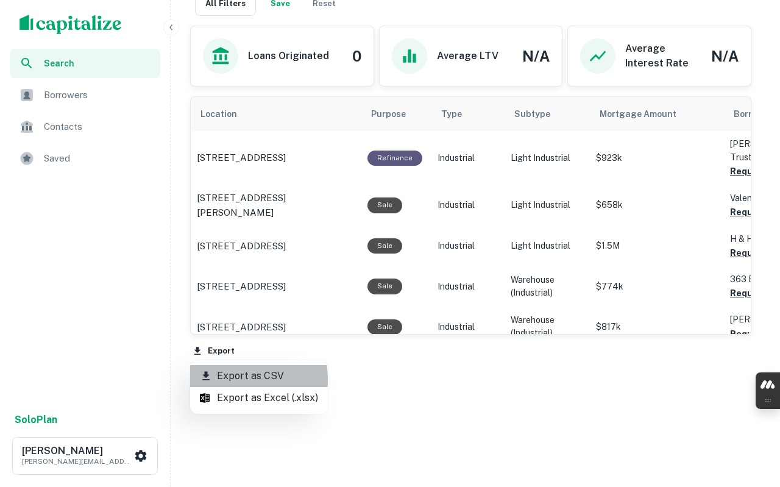
click at [225, 379] on li "Export as CSV" at bounding box center [259, 376] width 138 height 22
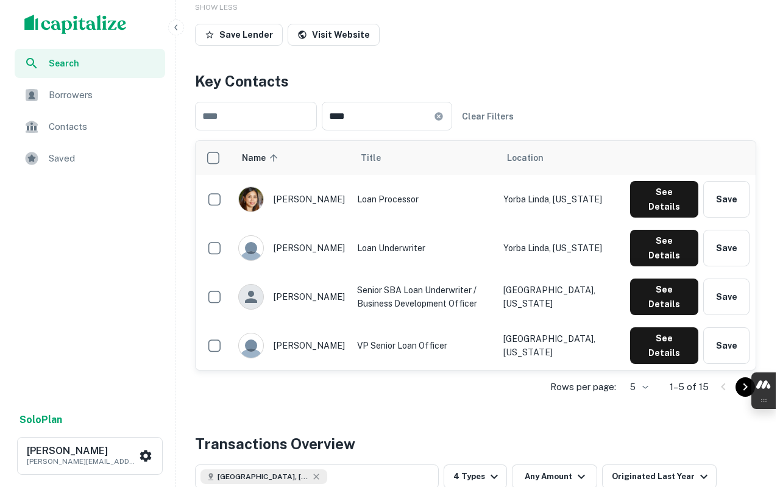
scroll to position [0, 0]
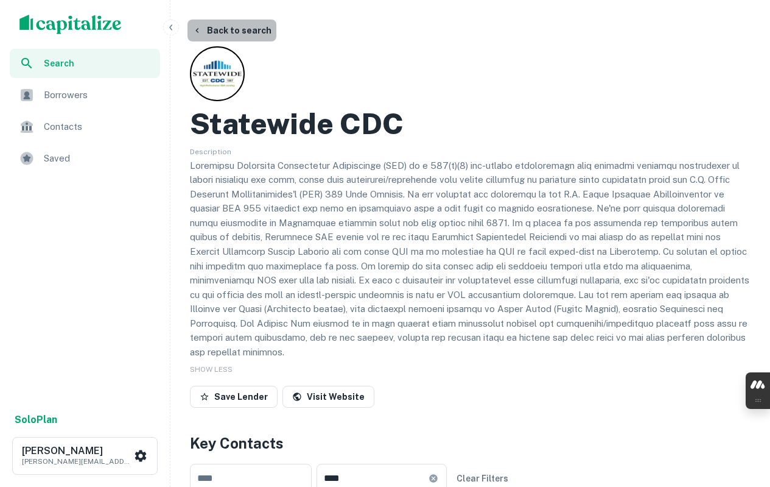
click at [234, 33] on button "Back to search" at bounding box center [232, 30] width 89 height 22
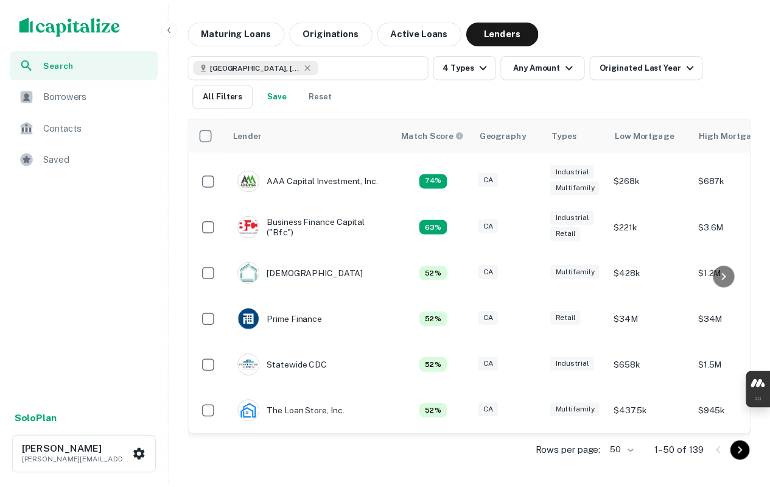
scroll to position [204, 0]
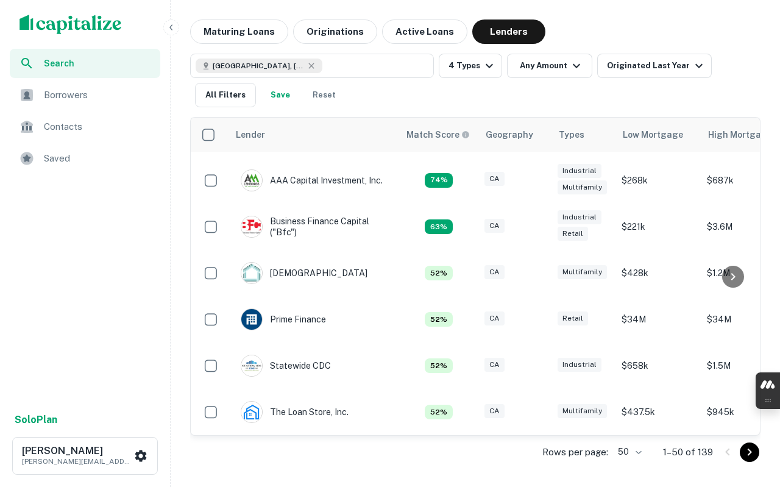
click at [323, 404] on div "The Loan Store, Inc." at bounding box center [295, 412] width 108 height 22
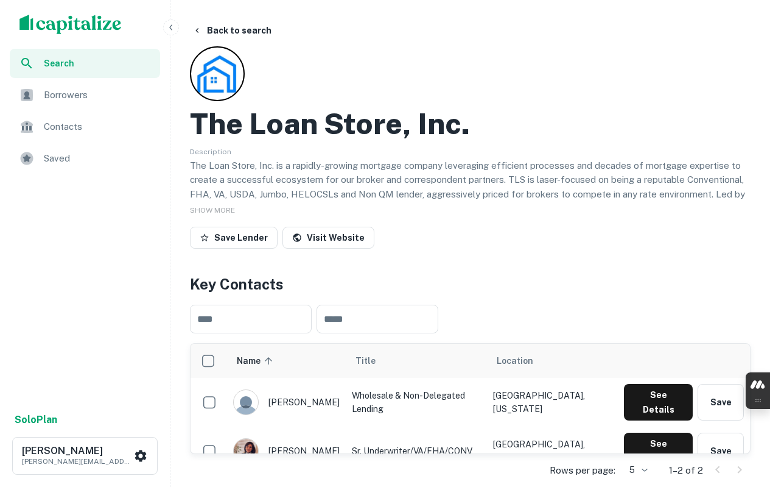
click at [219, 209] on span "SHOW MORE" at bounding box center [212, 210] width 45 height 9
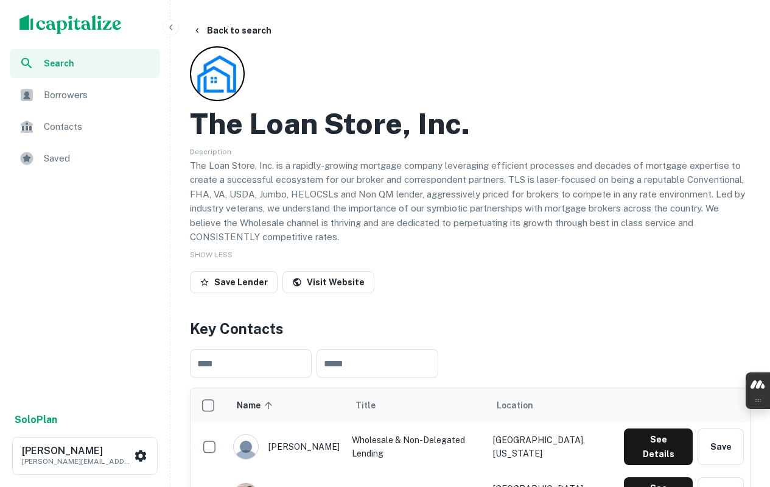
click at [312, 127] on h2 "The Loan Store, Inc." at bounding box center [330, 123] width 280 height 35
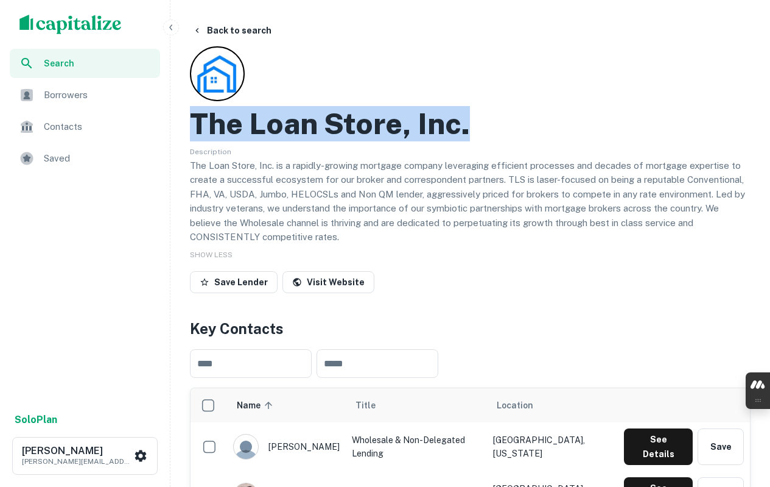
click at [312, 127] on h2 "The Loan Store, Inc." at bounding box center [330, 123] width 280 height 35
copy h2 "The Loan Store, Inc."
click at [332, 278] on link "Visit Website" at bounding box center [329, 282] width 92 height 22
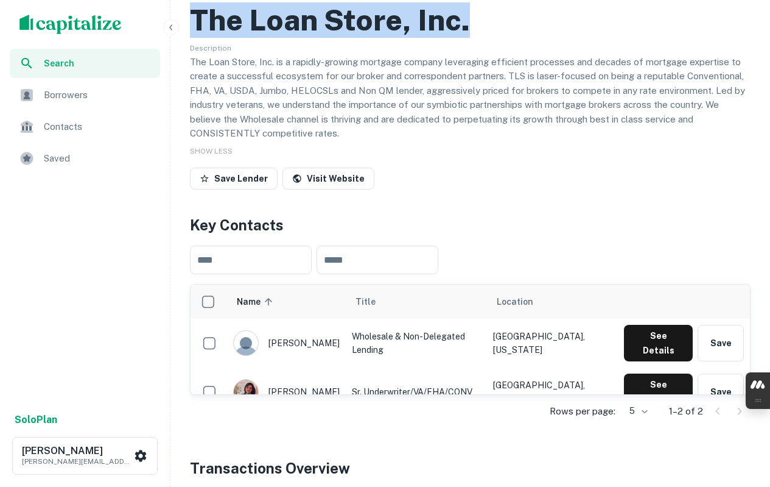
scroll to position [122, 0]
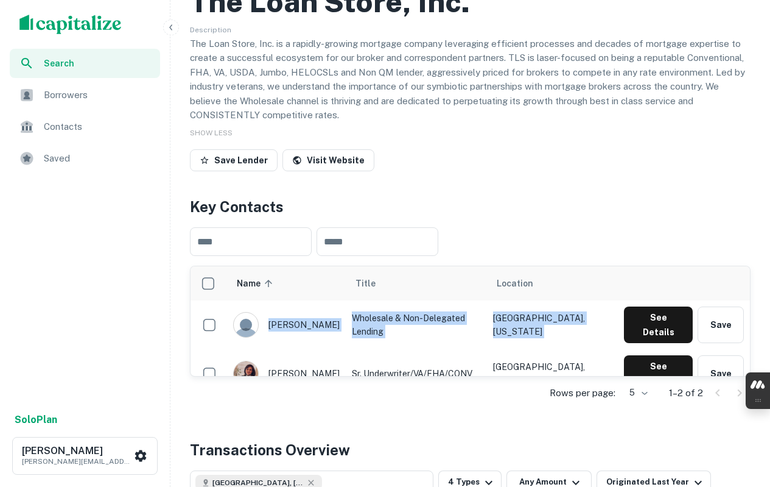
drag, startPoint x: 332, startPoint y: 359, endPoint x: 273, endPoint y: 322, distance: 69.8
click at [273, 322] on tbody "frances holt Wholesale & Non-Delegated Lending Las Vegas, Nevada See Details Sa…" at bounding box center [471, 348] width 560 height 97
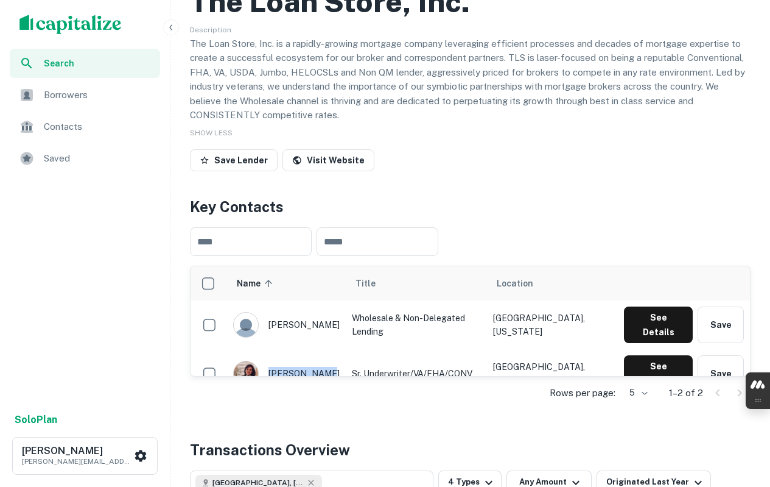
drag, startPoint x: 324, startPoint y: 361, endPoint x: 302, endPoint y: 350, distance: 24.5
click at [302, 361] on div "azita kayhani" at bounding box center [286, 374] width 107 height 26
drag, startPoint x: 326, startPoint y: 361, endPoint x: 297, endPoint y: 343, distance: 34.5
click at [297, 349] on td "azita kayhani" at bounding box center [286, 373] width 119 height 49
drag, startPoint x: 331, startPoint y: 358, endPoint x: 325, endPoint y: 361, distance: 7.6
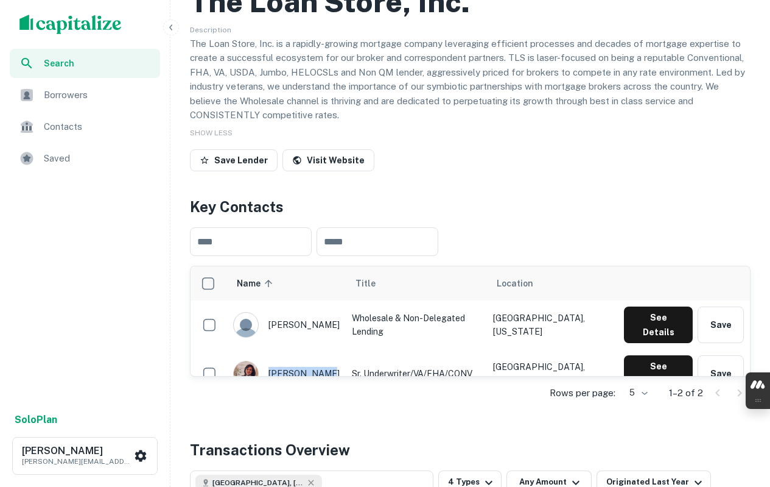
click at [325, 361] on div "azita kayhani" at bounding box center [286, 374] width 107 height 26
copy div "azita kayhani"
drag, startPoint x: 267, startPoint y: 320, endPoint x: 322, endPoint y: 318, distance: 54.9
click at [322, 318] on div "frances holt" at bounding box center [286, 325] width 107 height 26
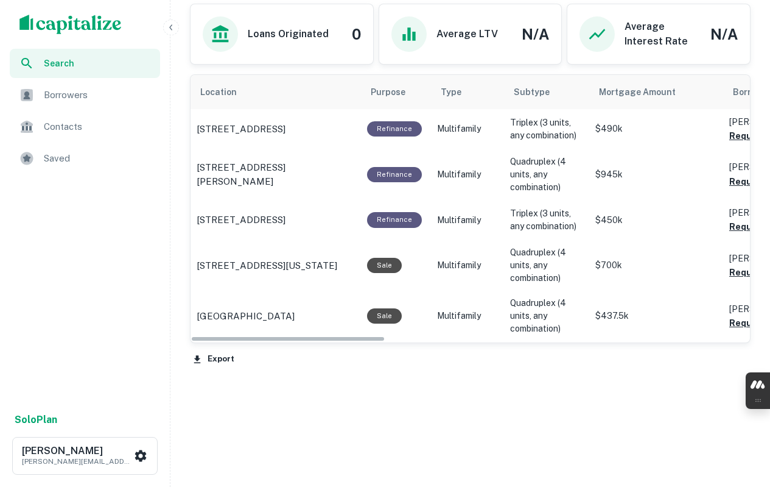
scroll to position [660, 0]
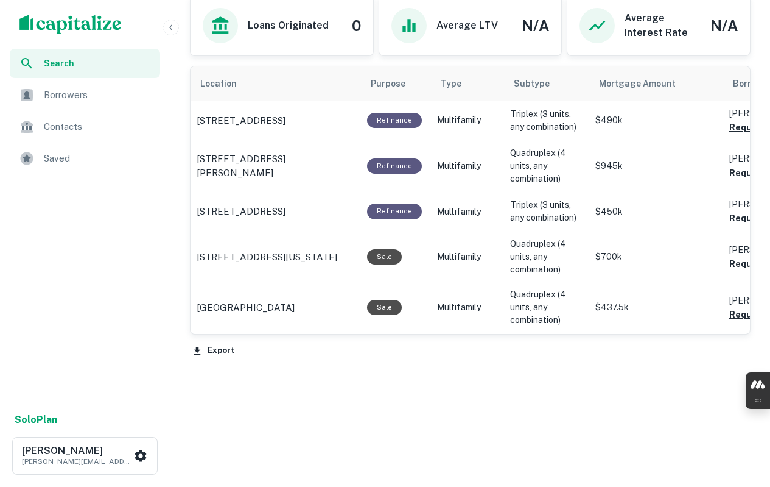
click at [216, 352] on button "Export" at bounding box center [214, 351] width 48 height 18
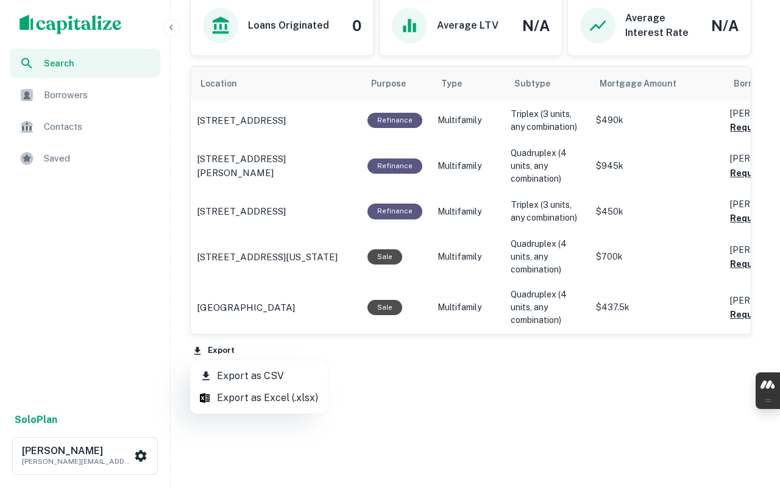
click at [238, 376] on li "Export as CSV" at bounding box center [259, 376] width 138 height 22
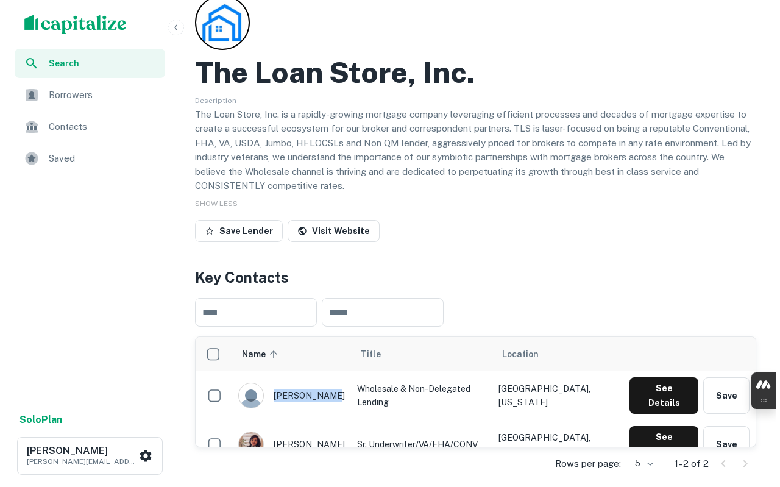
scroll to position [0, 0]
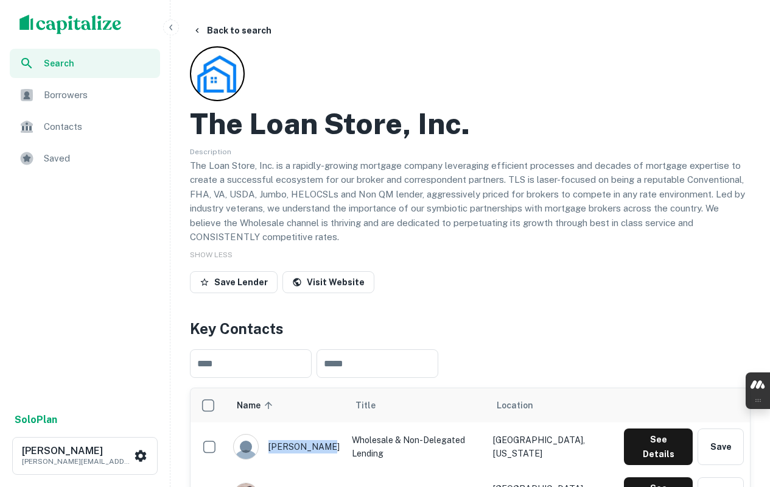
click at [223, 26] on button "Back to search" at bounding box center [232, 30] width 89 height 22
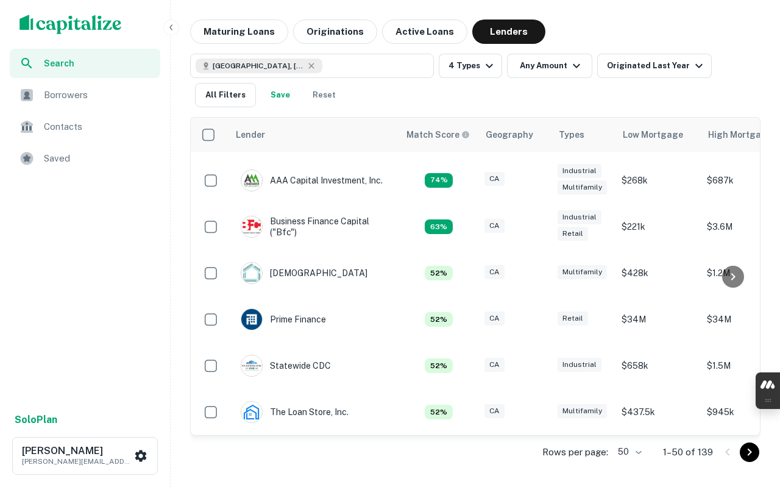
scroll to position [204, 0]
click at [312, 403] on div "The Loan Store, Inc." at bounding box center [295, 412] width 108 height 22
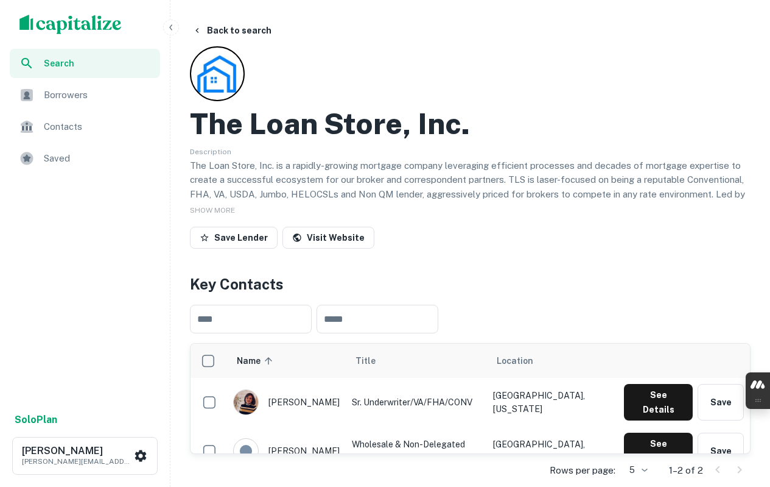
click at [218, 213] on span "SHOW MORE" at bounding box center [212, 210] width 45 height 9
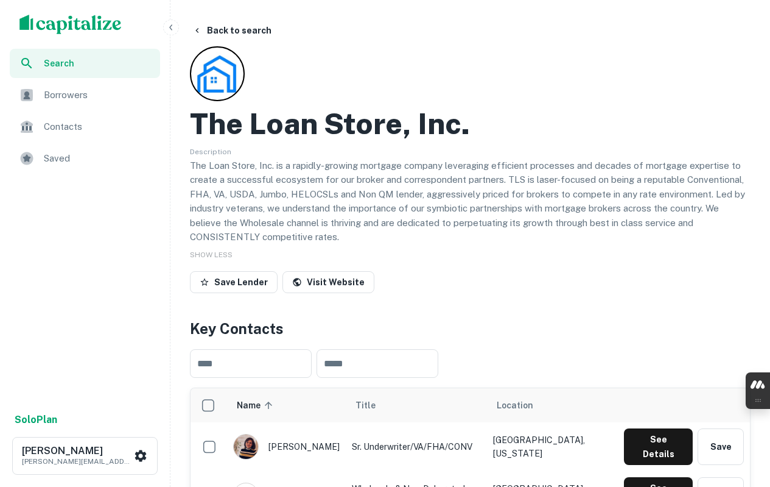
click at [350, 162] on p "The Loan Store, Inc. is a rapidly-growing mortgage company leveraging efficient…" at bounding box center [470, 201] width 561 height 86
click at [350, 161] on p "The Loan Store, Inc. is a rapidly-growing mortgage company leveraging efficient…" at bounding box center [470, 201] width 561 height 86
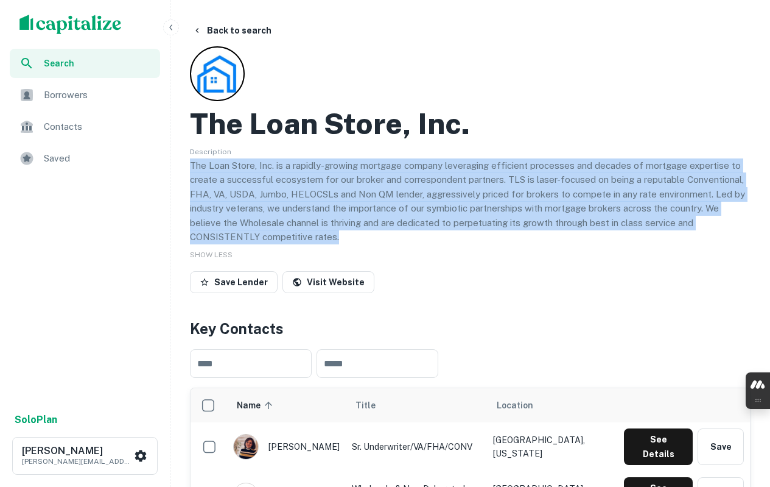
click at [350, 161] on p "The Loan Store, Inc. is a rapidly-growing mortgage company leveraging efficient…" at bounding box center [470, 201] width 561 height 86
click at [230, 30] on button "Back to search" at bounding box center [232, 30] width 89 height 22
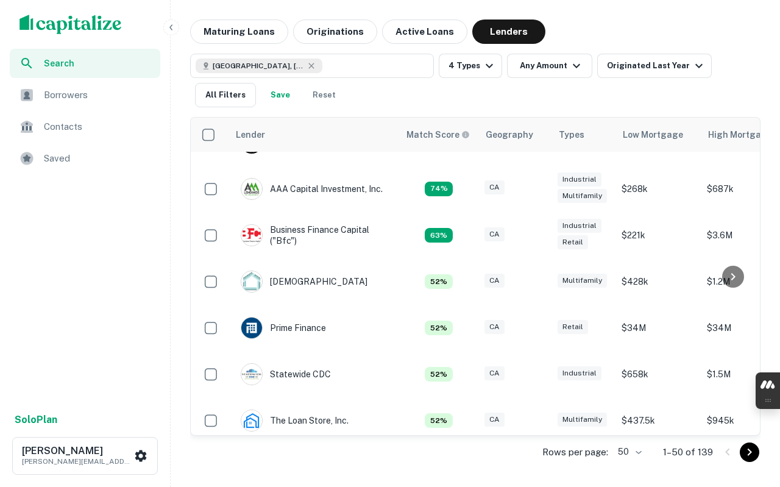
scroll to position [204, 0]
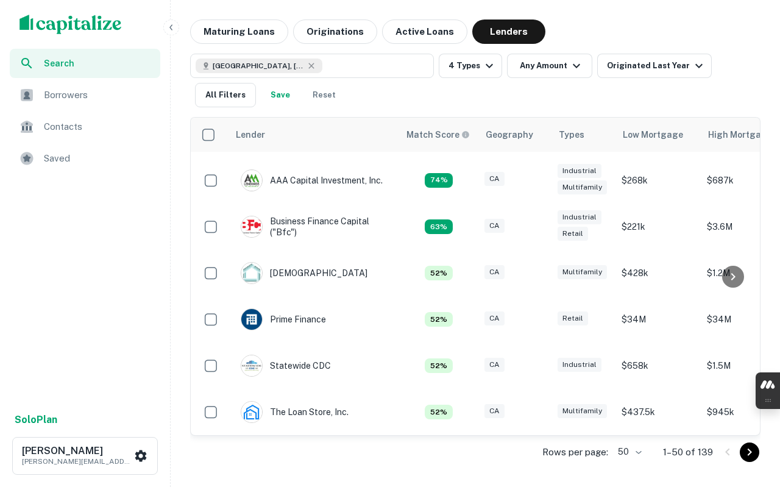
click at [750, 455] on icon "Go to next page" at bounding box center [749, 452] width 15 height 15
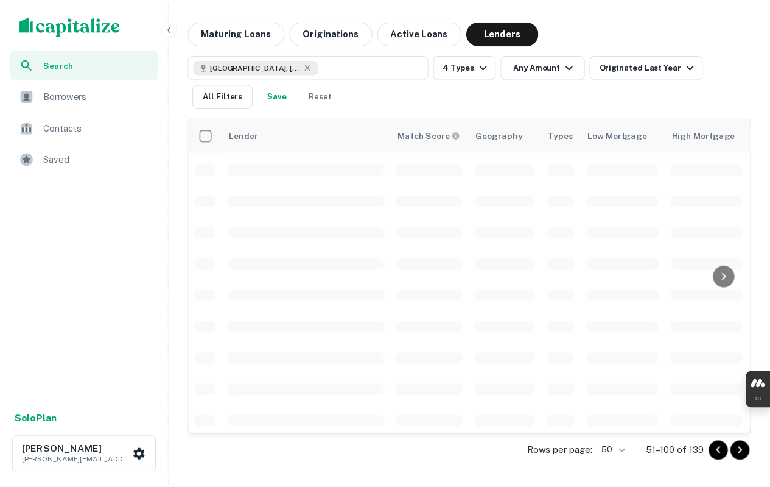
scroll to position [189, 0]
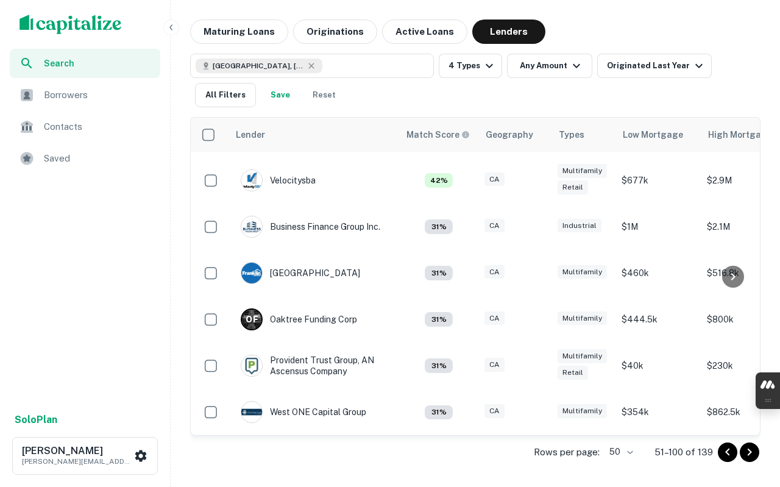
click at [250, 177] on img at bounding box center [251, 180] width 21 height 21
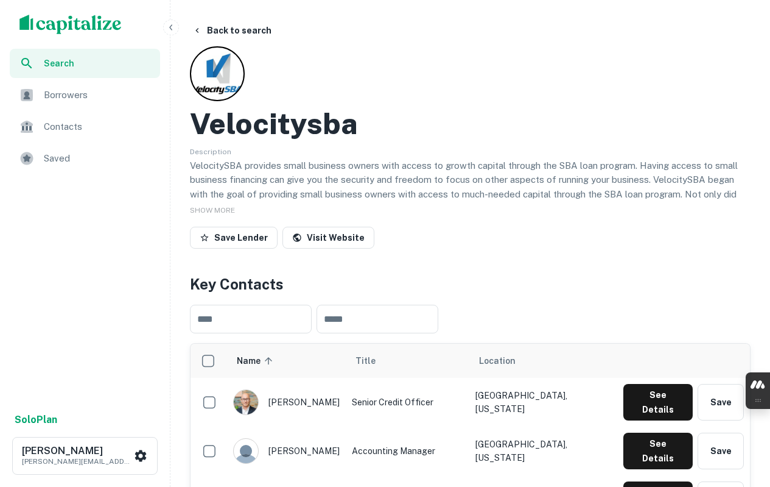
click at [222, 210] on span "SHOW MORE" at bounding box center [212, 210] width 45 height 9
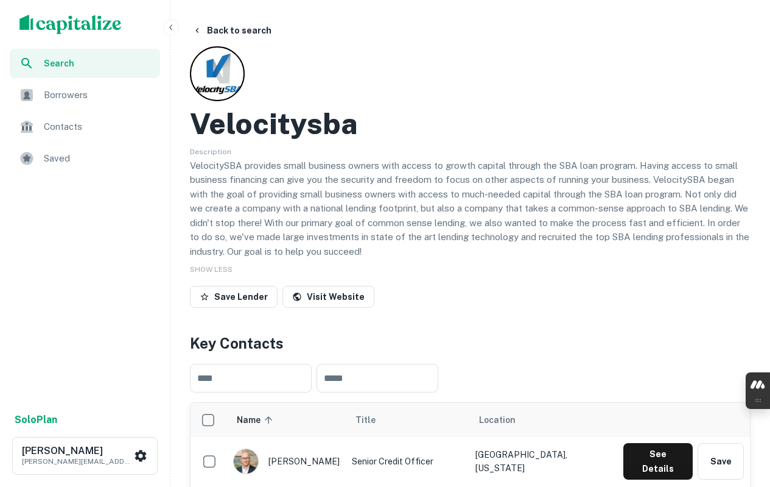
click at [307, 132] on h2 "Velocitysba" at bounding box center [273, 123] width 167 height 35
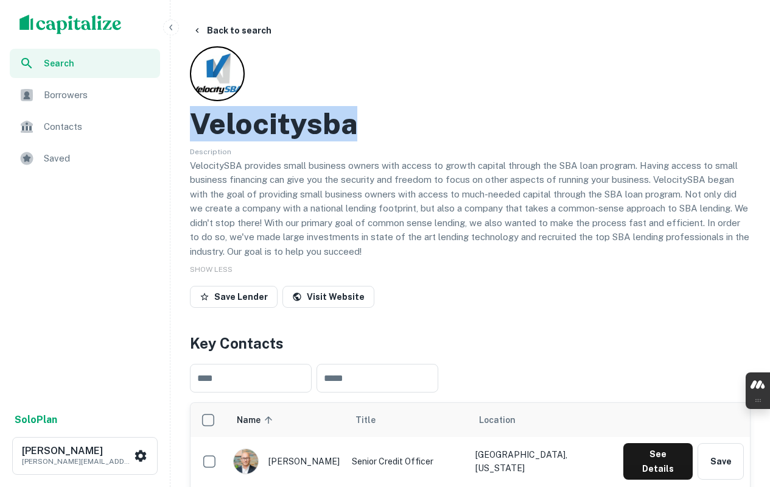
click at [307, 132] on h2 "Velocitysba" at bounding box center [273, 123] width 167 height 35
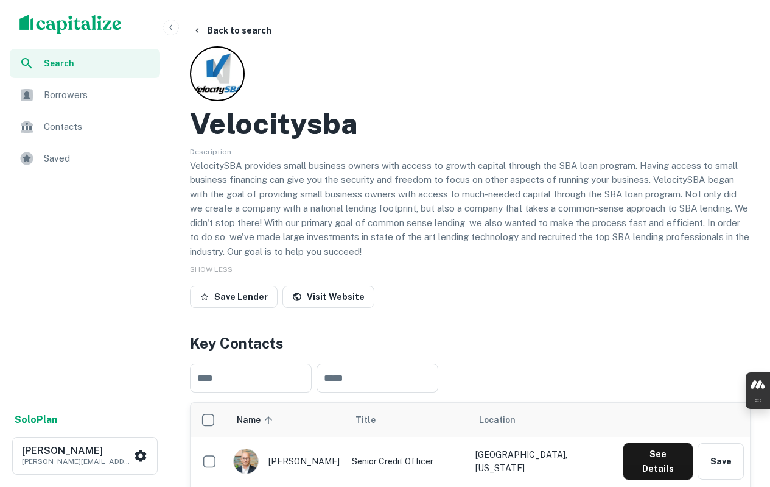
click at [384, 181] on p "VelocitySBA provides small business owners with access to growth capital throug…" at bounding box center [470, 208] width 561 height 100
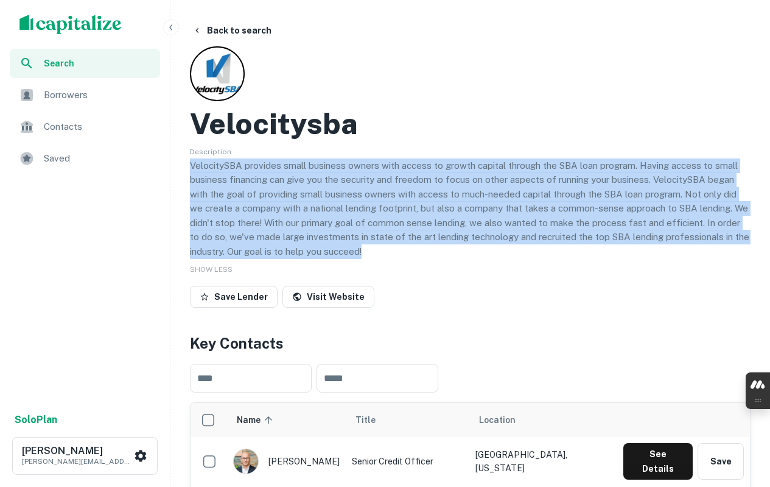
click at [384, 181] on p "VelocitySBA provides small business owners with access to growth capital throug…" at bounding box center [470, 208] width 561 height 100
click at [337, 299] on link "Visit Website" at bounding box center [329, 297] width 92 height 22
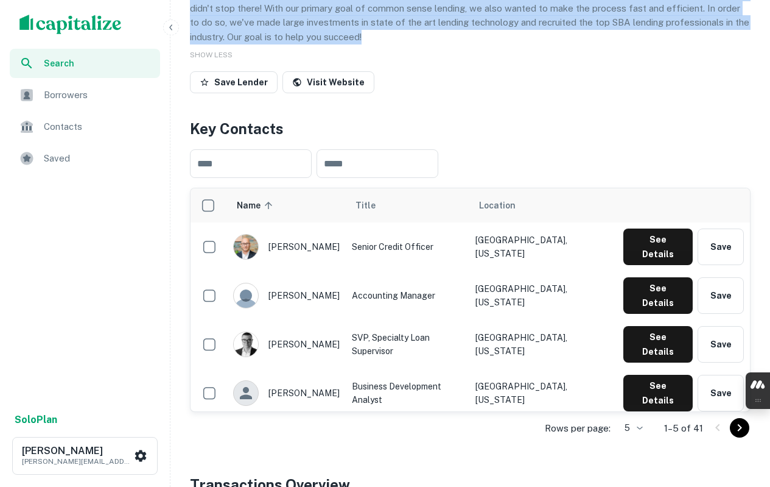
scroll to position [244, 0]
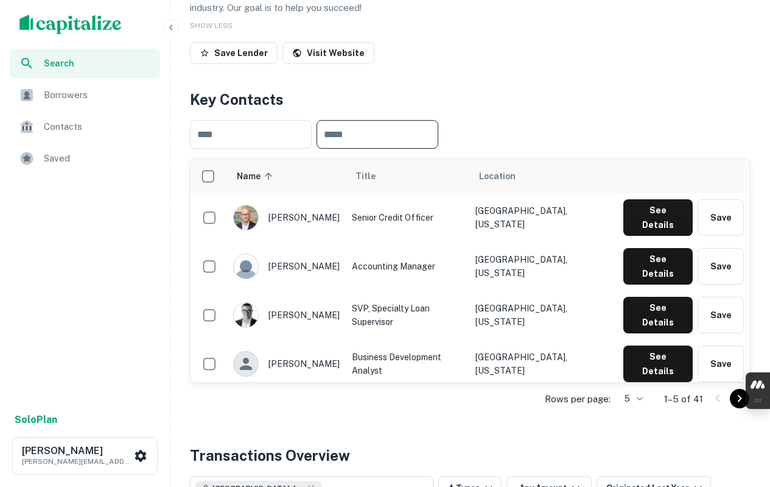
click at [428, 135] on input "text" at bounding box center [378, 134] width 122 height 29
drag, startPoint x: 338, startPoint y: 285, endPoint x: 331, endPoint y: 291, distance: 8.7
click at [331, 302] on div "kevin thornton" at bounding box center [286, 315] width 107 height 26
click at [398, 130] on input "text" at bounding box center [378, 134] width 122 height 29
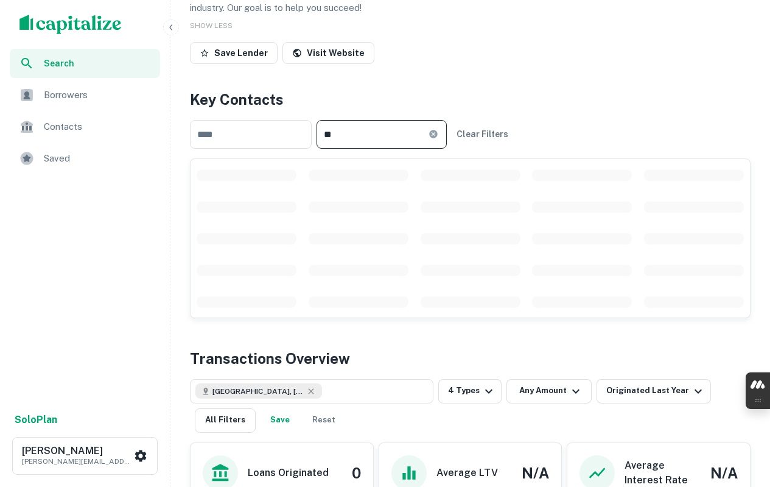
type input "*"
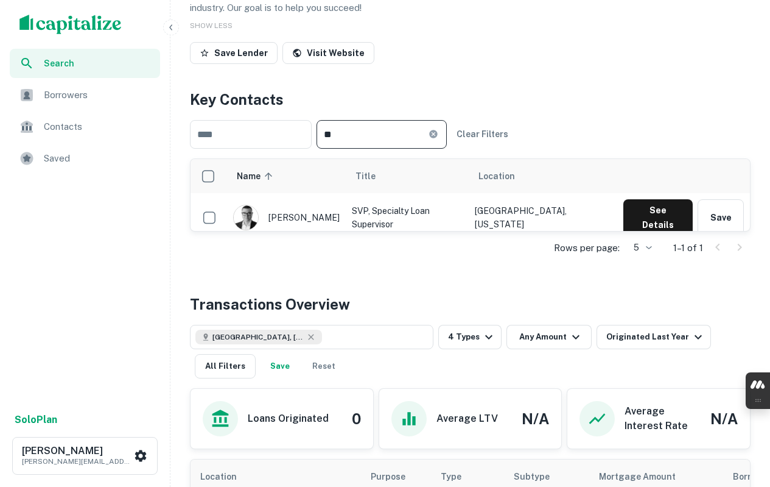
type input "*"
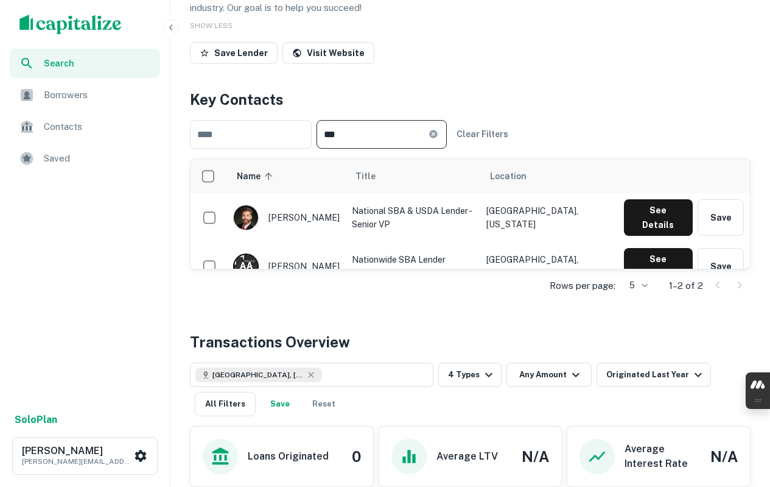
type input "***"
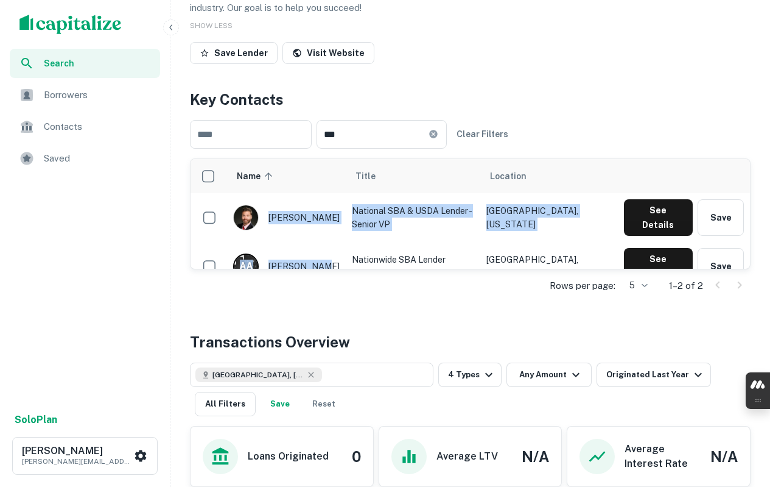
drag, startPoint x: 271, startPoint y: 211, endPoint x: 317, endPoint y: 252, distance: 61.3
click at [317, 252] on tbody "robert barr National SBA & USDA Lender - Senior VP Seattle, Washington See Deta…" at bounding box center [471, 241] width 560 height 97
click at [437, 138] on icon at bounding box center [433, 134] width 8 height 8
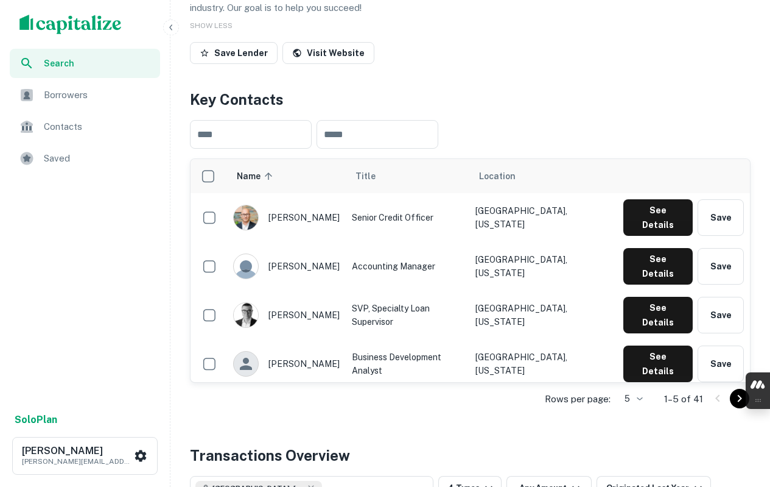
click at [129, 308] on div "Search Borrowers Contacts Saved" at bounding box center [85, 227] width 170 height 356
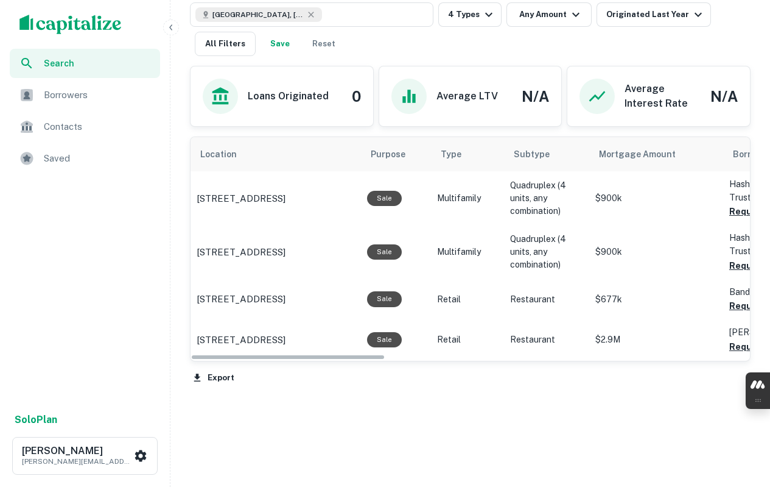
scroll to position [744, 0]
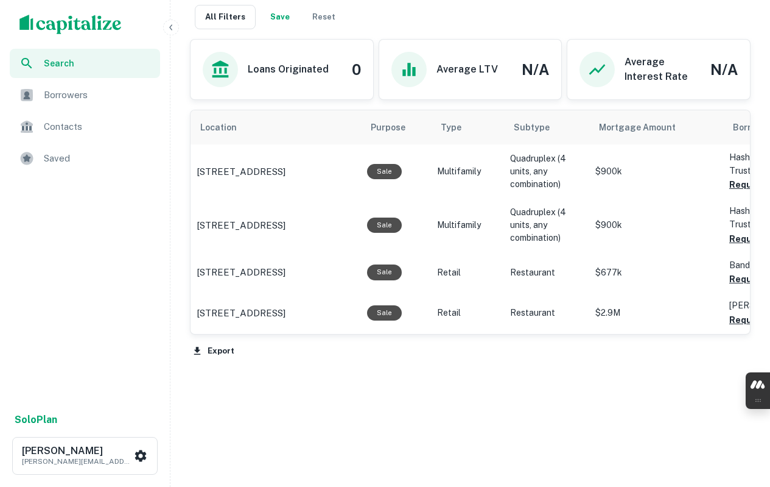
click at [220, 351] on button "Export" at bounding box center [214, 351] width 48 height 18
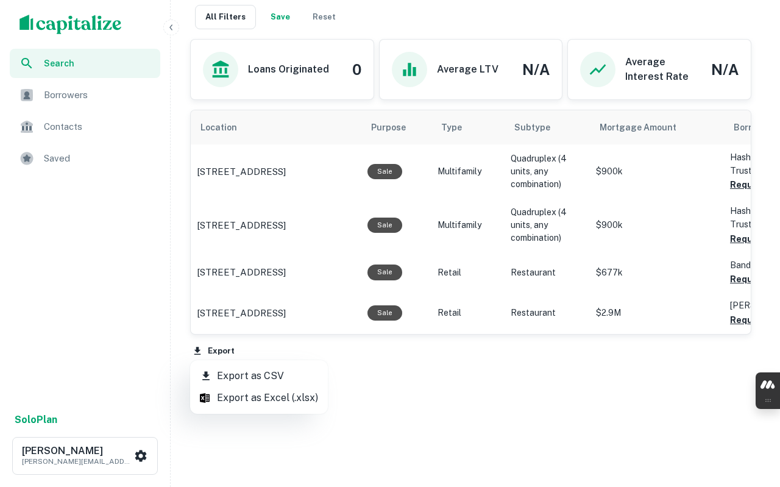
click at [268, 378] on li "Export as CSV" at bounding box center [259, 376] width 138 height 22
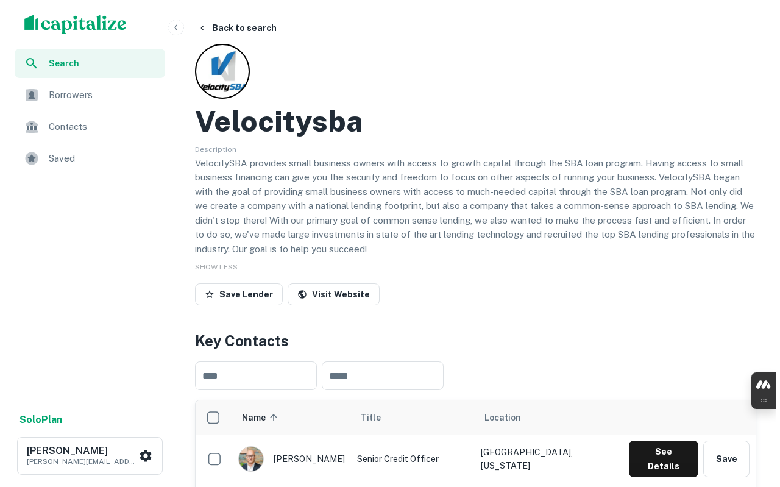
scroll to position [0, 0]
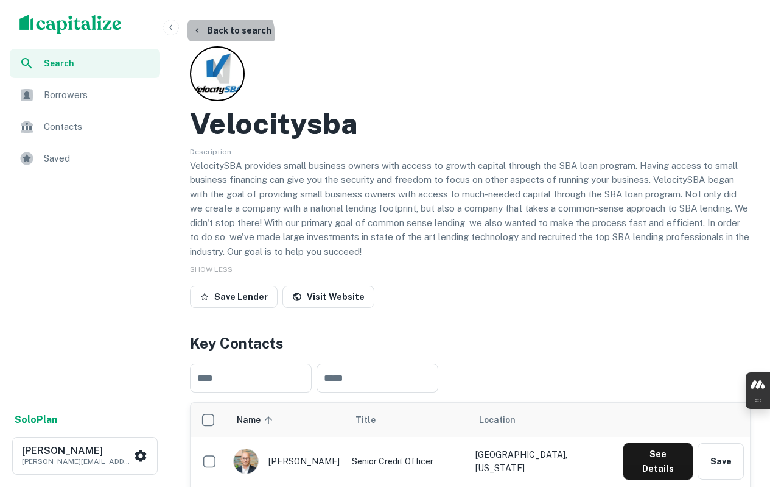
click at [227, 36] on button "Back to search" at bounding box center [232, 30] width 89 height 22
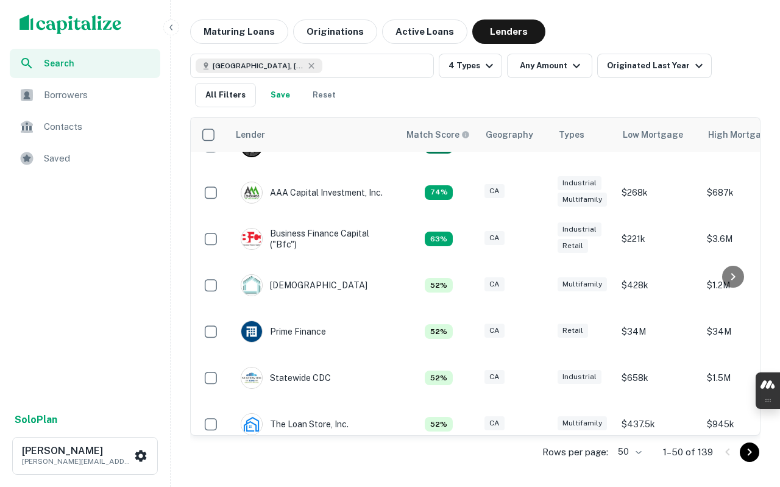
scroll to position [204, 0]
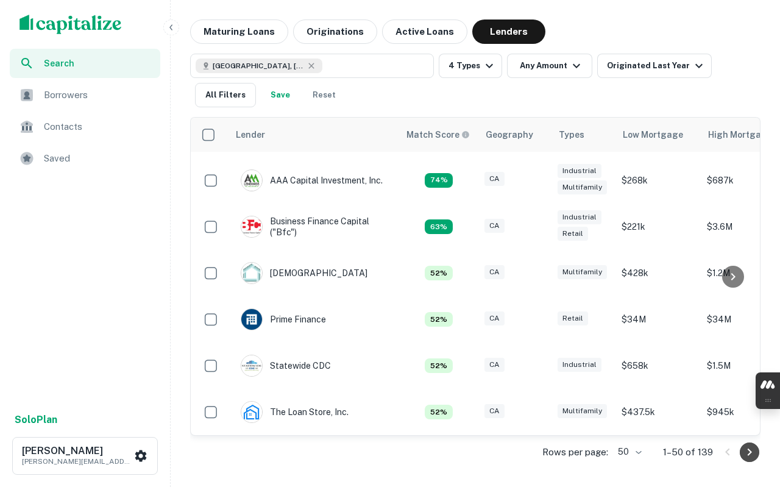
click at [744, 456] on icon "Go to next page" at bounding box center [749, 452] width 15 height 15
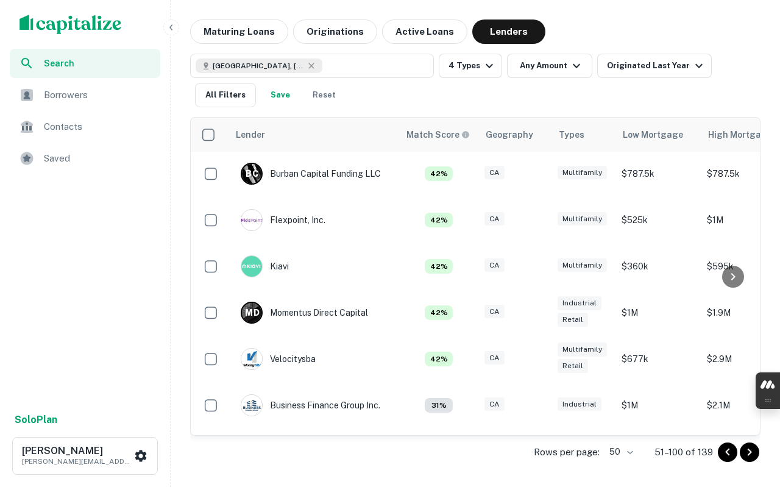
scroll to position [0, 0]
click at [722, 455] on icon "Go to previous page" at bounding box center [727, 452] width 15 height 15
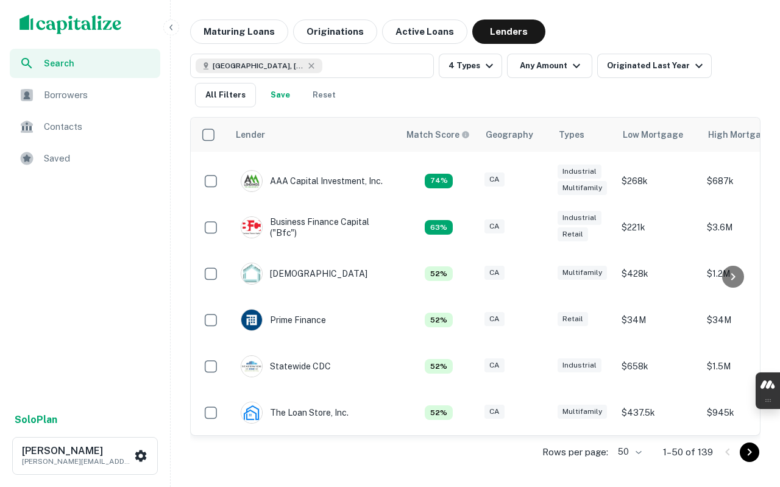
scroll to position [204, 0]
click at [751, 457] on icon "Go to next page" at bounding box center [749, 452] width 15 height 15
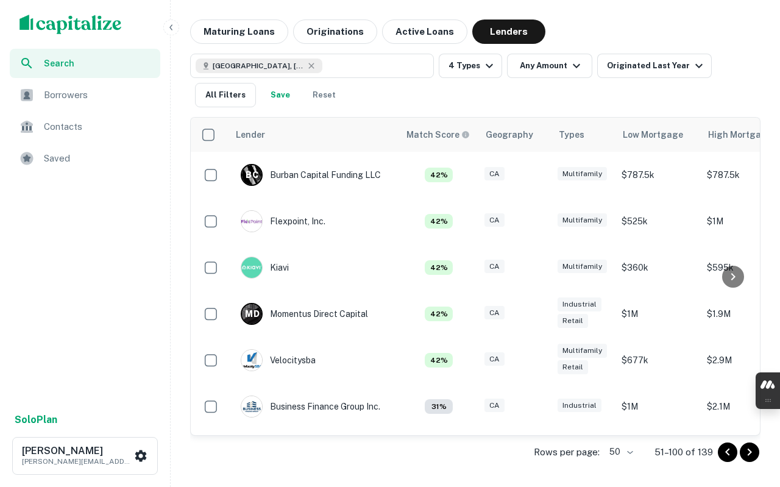
click at [256, 175] on p "B C" at bounding box center [251, 175] width 12 height 13
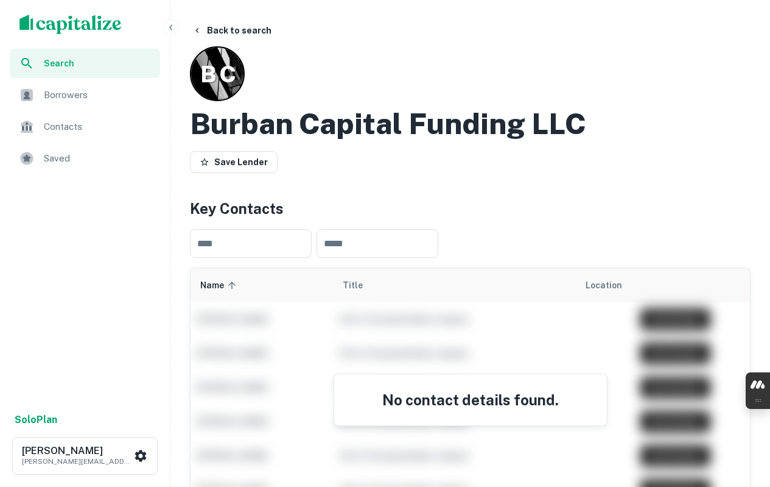
click at [233, 29] on button "Back to search" at bounding box center [232, 30] width 89 height 22
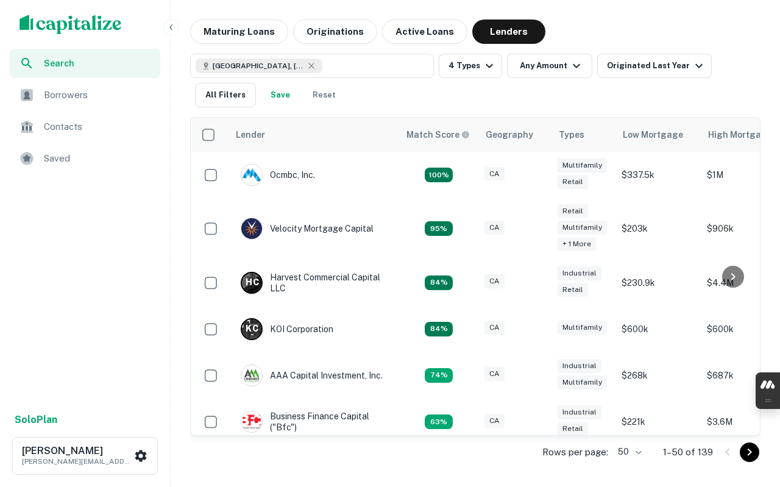
click at [750, 456] on icon "Go to next page" at bounding box center [749, 452] width 15 height 15
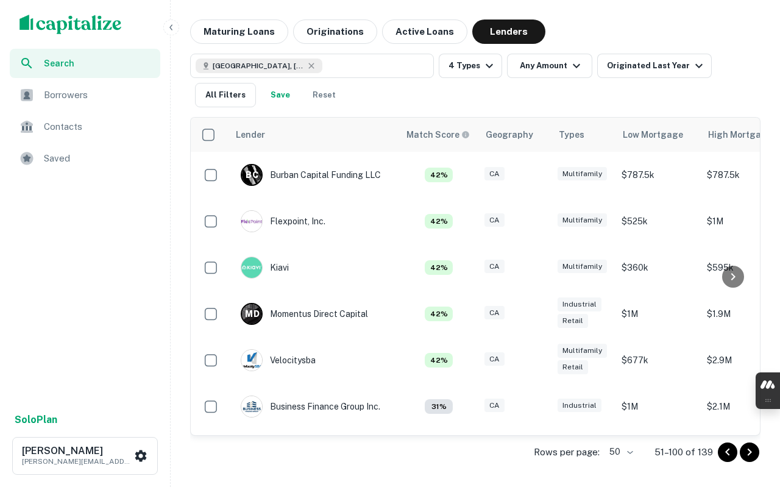
click at [257, 220] on img at bounding box center [251, 221] width 21 height 21
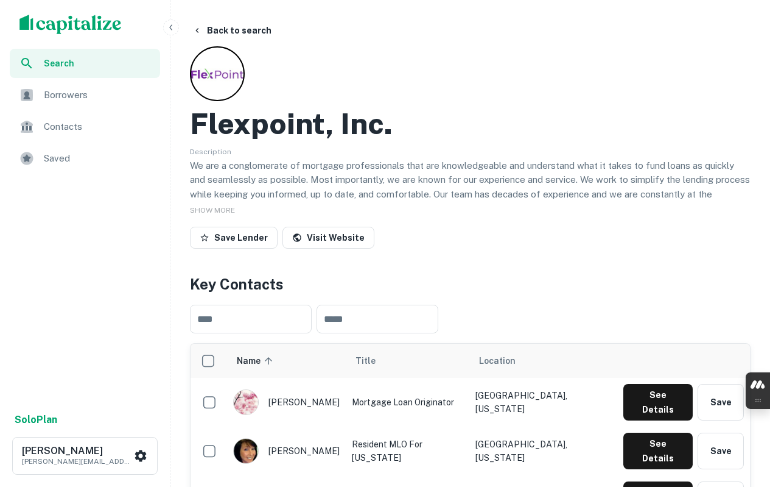
click at [344, 239] on link "Visit Website" at bounding box center [329, 238] width 92 height 22
click at [312, 118] on h2 "Flexpoint, Inc." at bounding box center [291, 123] width 203 height 35
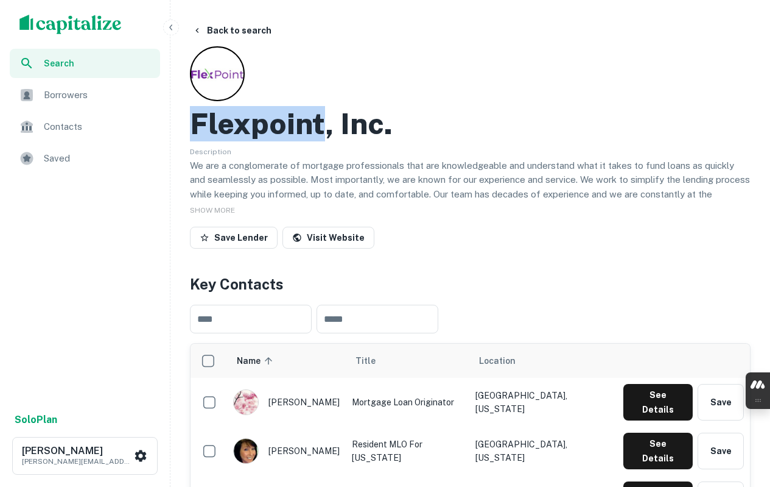
click at [312, 118] on h2 "Flexpoint, Inc." at bounding box center [291, 123] width 203 height 35
drag, startPoint x: 199, startPoint y: 211, endPoint x: 255, endPoint y: 178, distance: 65.3
click at [200, 211] on span "SHOW MORE" at bounding box center [212, 210] width 45 height 9
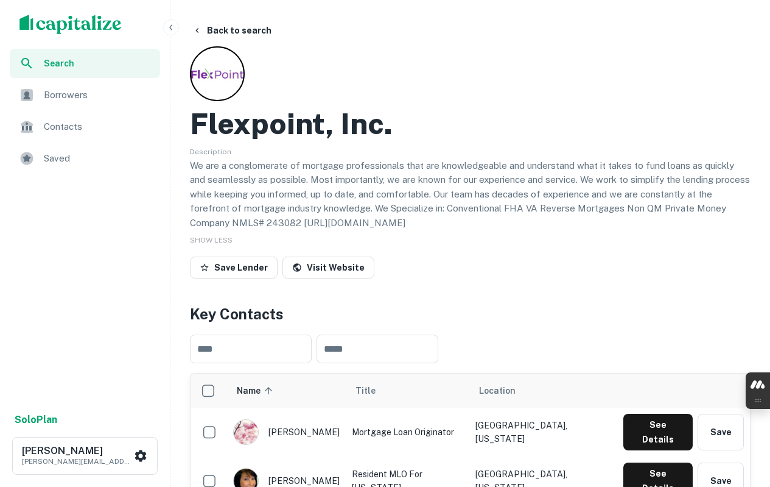
click at [256, 178] on p "We are a conglomerate of mortgage professionals that are knowledgeable and unde…" at bounding box center [470, 194] width 561 height 72
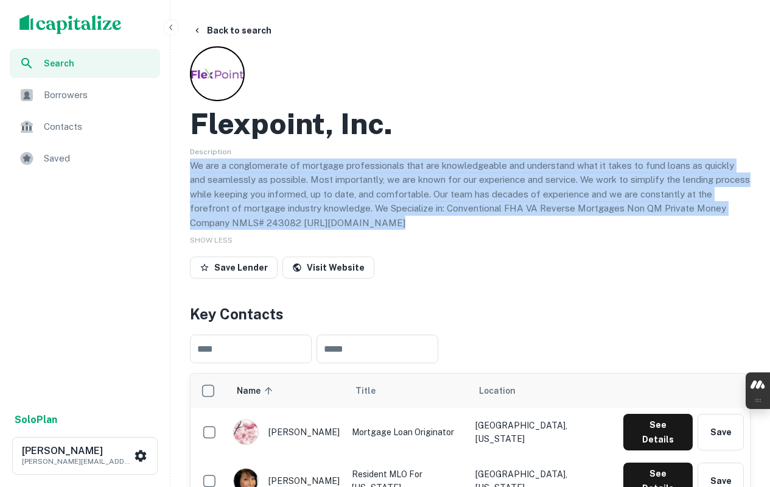
click at [256, 178] on p "We are a conglomerate of mortgage professionals that are knowledgeable and unde…" at bounding box center [470, 194] width 561 height 72
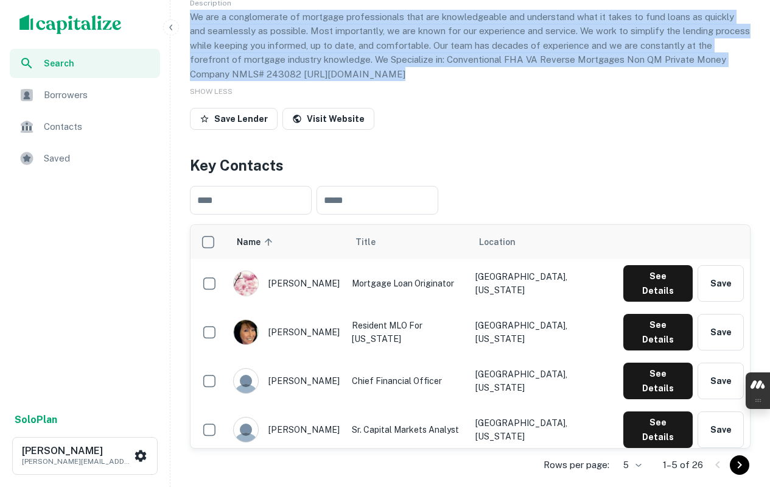
scroll to position [183, 0]
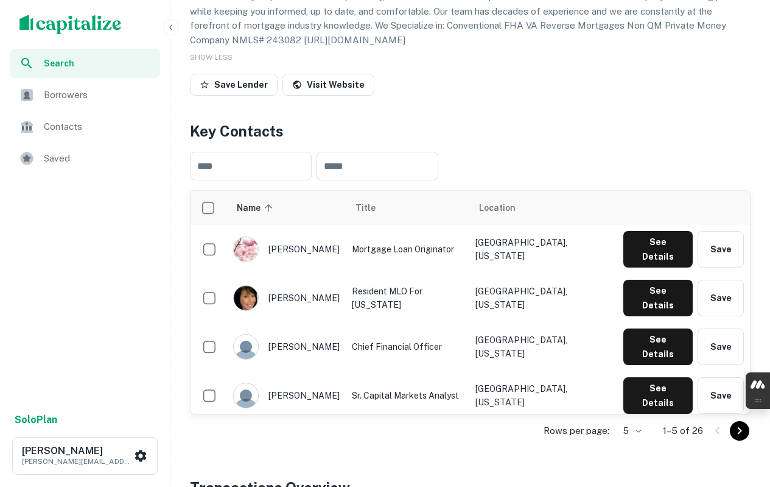
drag, startPoint x: 339, startPoint y: 244, endPoint x: 326, endPoint y: 244, distance: 12.8
click at [326, 244] on div "laura gamez" at bounding box center [286, 249] width 107 height 26
drag, startPoint x: 274, startPoint y: 247, endPoint x: 325, endPoint y: 247, distance: 51.2
click at [325, 247] on div "laura gamez" at bounding box center [286, 249] width 107 height 26
drag, startPoint x: 275, startPoint y: 396, endPoint x: 300, endPoint y: 396, distance: 25.0
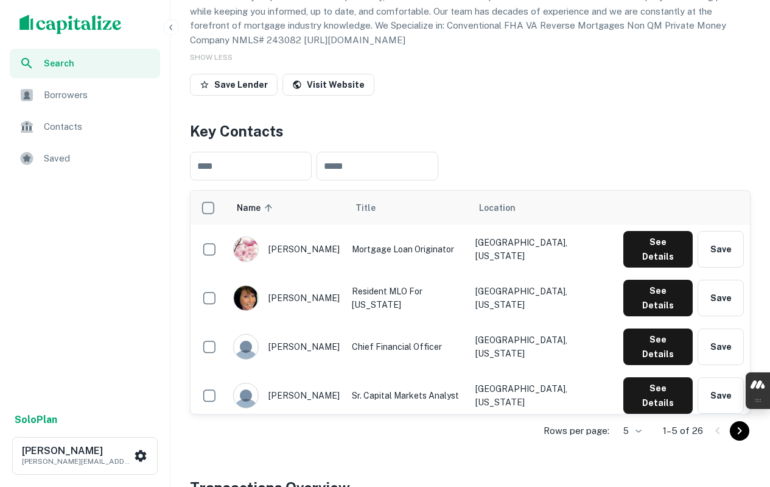
click at [300, 431] on div "mj lee" at bounding box center [286, 444] width 107 height 26
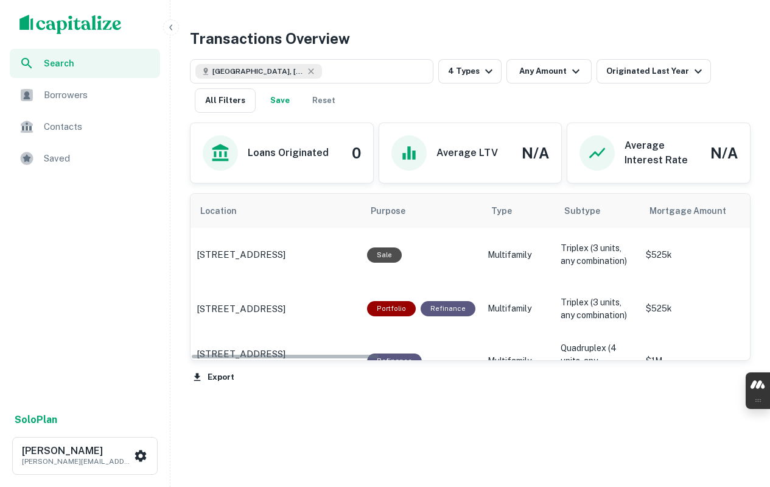
scroll to position [658, 0]
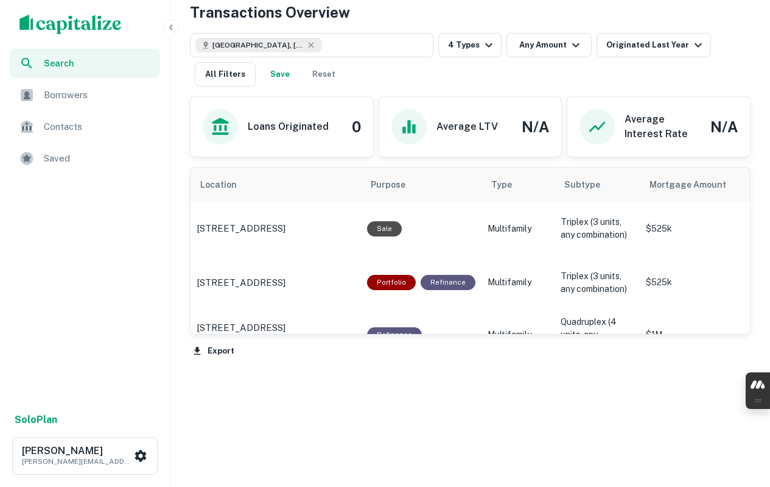
click at [217, 346] on button "Export" at bounding box center [214, 351] width 48 height 18
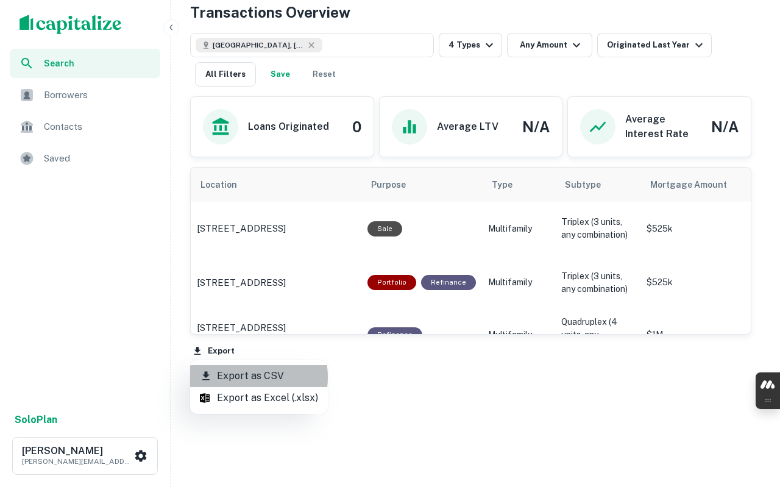
click at [241, 378] on li "Export as CSV" at bounding box center [259, 376] width 138 height 22
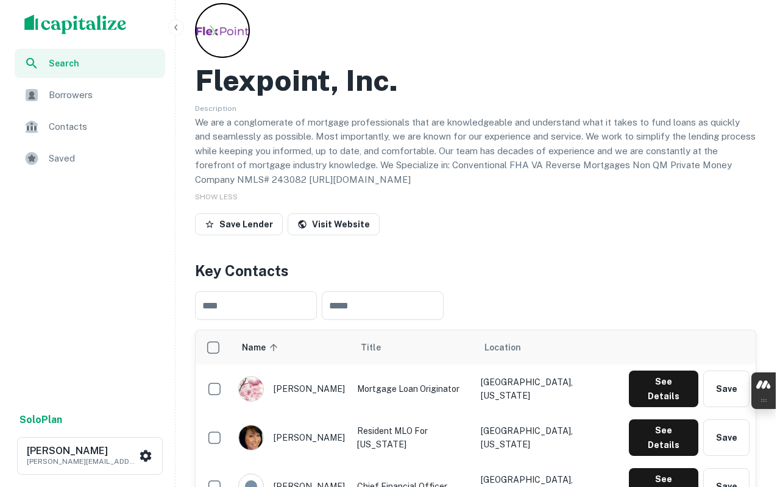
scroll to position [0, 0]
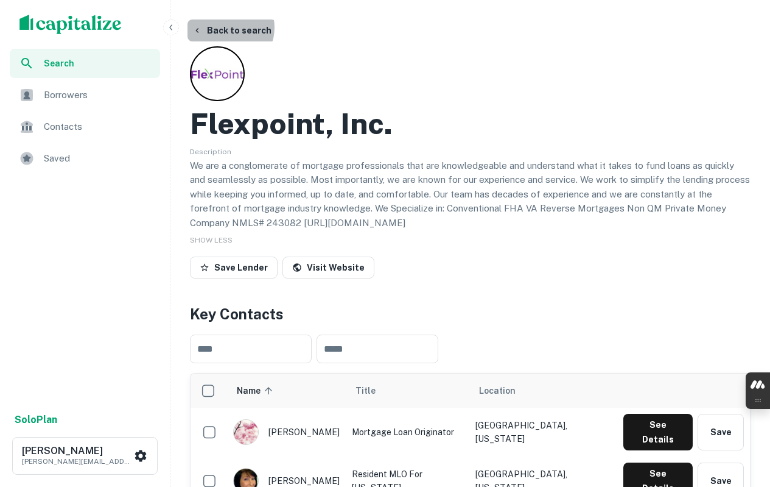
click at [226, 27] on button "Back to search" at bounding box center [232, 30] width 89 height 22
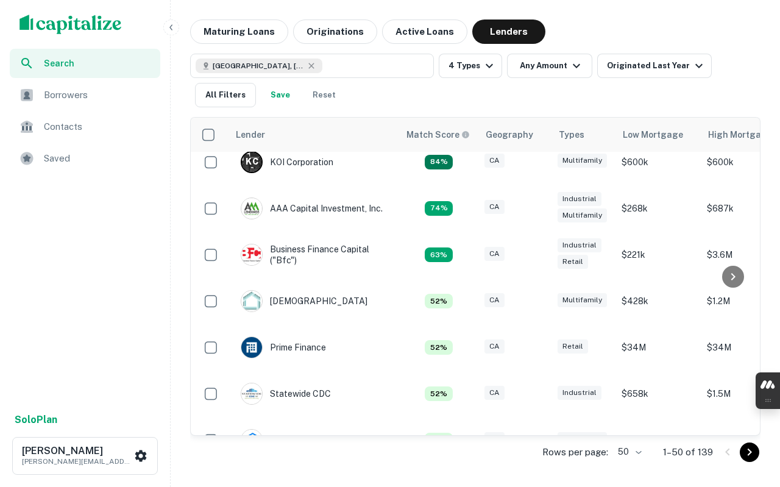
scroll to position [204, 0]
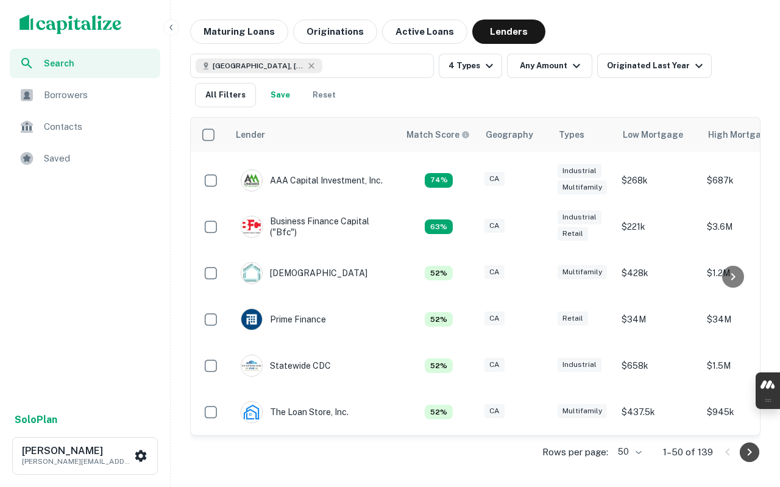
click at [749, 457] on icon "Go to next page" at bounding box center [749, 452] width 15 height 15
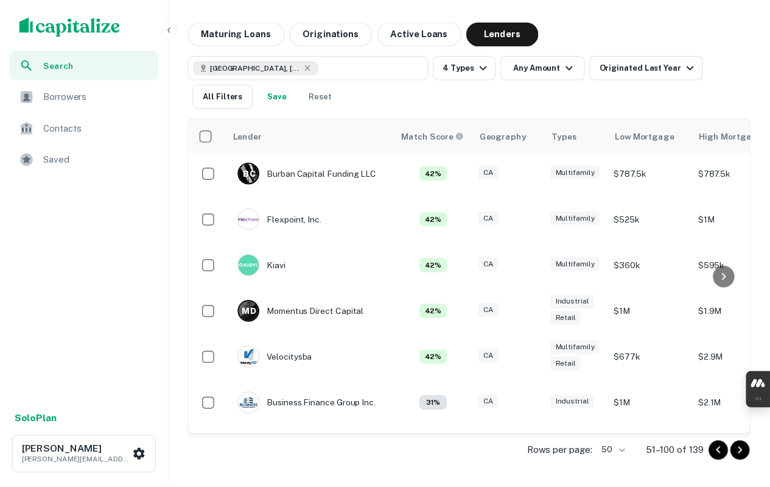
scroll to position [0, 0]
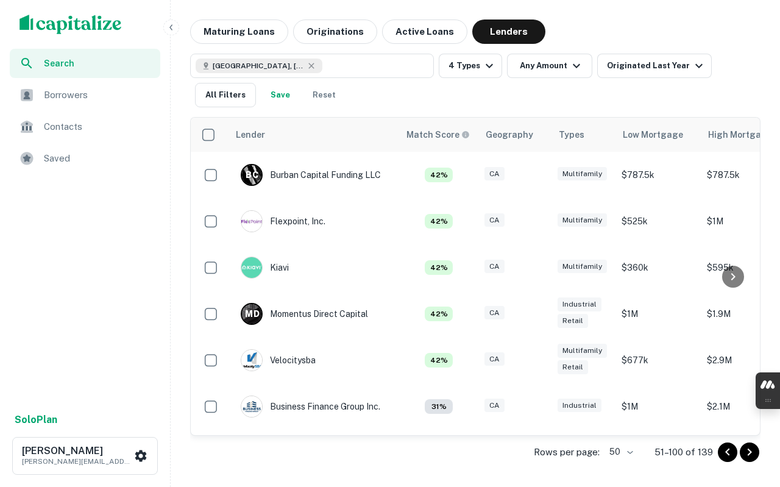
click at [250, 266] on img at bounding box center [251, 267] width 21 height 21
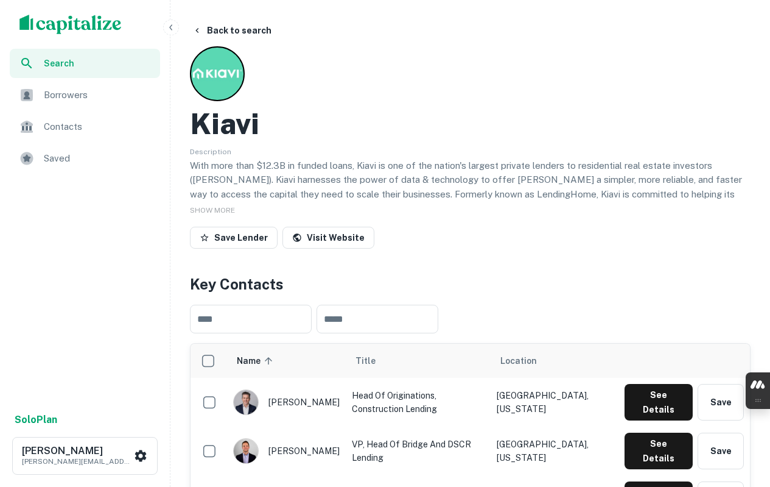
click at [236, 128] on h2 "Kiavi" at bounding box center [224, 123] width 69 height 35
click at [320, 238] on link "Visit Website" at bounding box center [329, 238] width 92 height 22
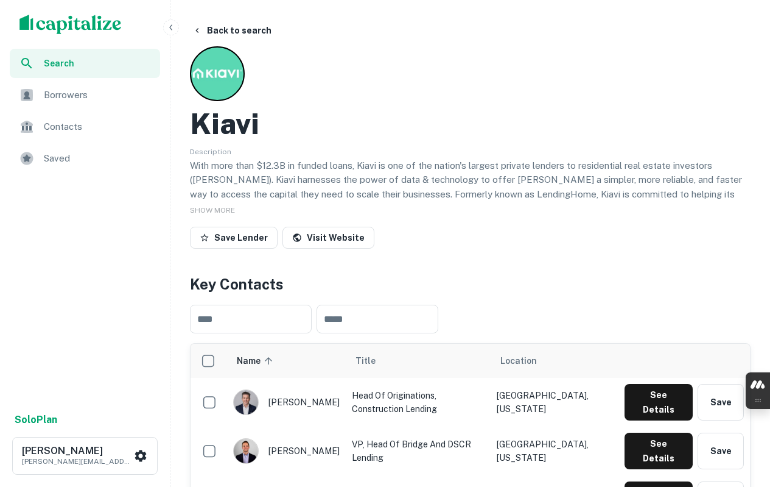
click at [225, 206] on span "SHOW MORE" at bounding box center [212, 210] width 45 height 9
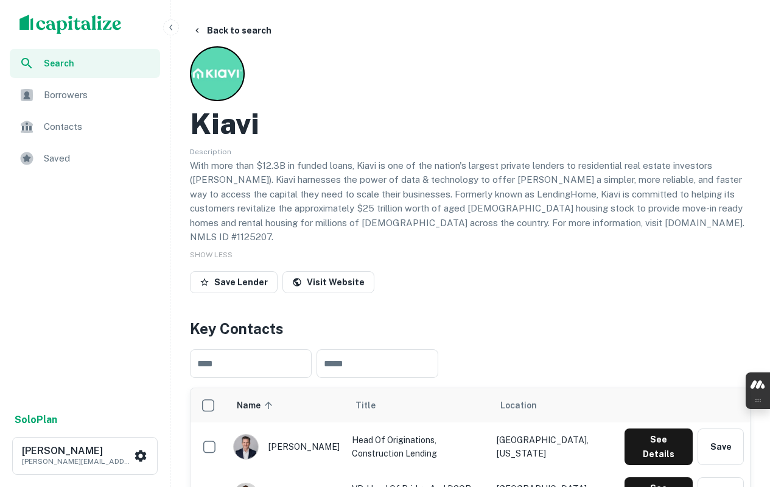
click at [291, 183] on p "With more than $12.3B in funded loans, Kiavi is one of the nation's largest pri…" at bounding box center [470, 201] width 561 height 86
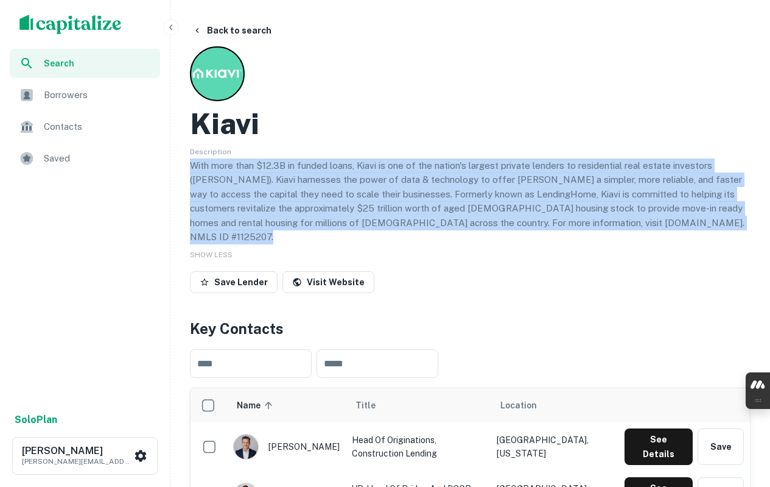
click at [291, 183] on p "With more than $12.3B in funded loans, Kiavi is one of the nation's largest pri…" at bounding box center [470, 201] width 561 height 86
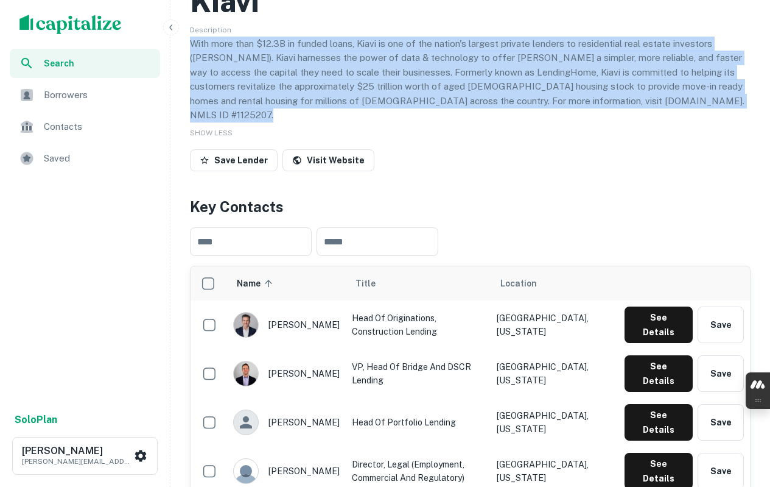
scroll to position [183, 0]
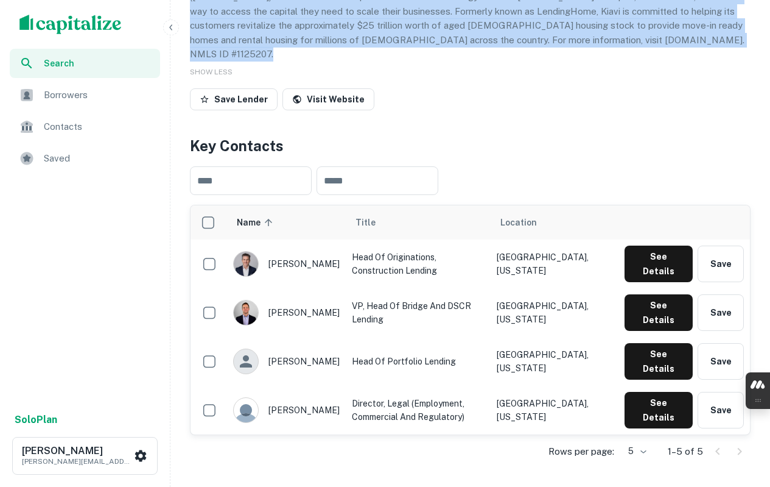
drag, startPoint x: 269, startPoint y: 245, endPoint x: 303, endPoint y: 291, distance: 57.0
click at [303, 291] on tbody "robert jayne Head of originations, Construction Lending Los Angeles, California…" at bounding box center [471, 361] width 560 height 244
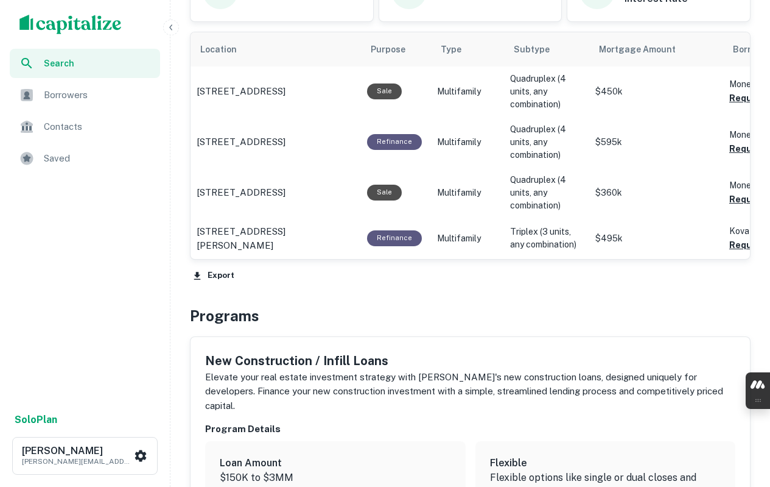
scroll to position [792, 0]
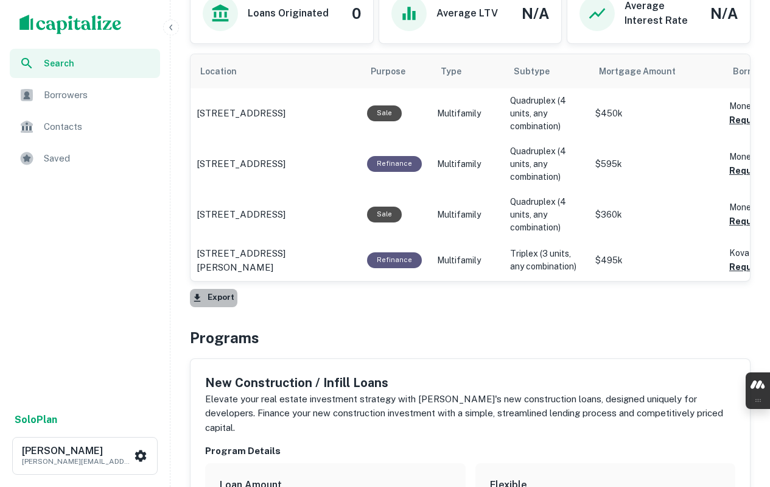
click at [222, 289] on button "Export" at bounding box center [214, 298] width 48 height 18
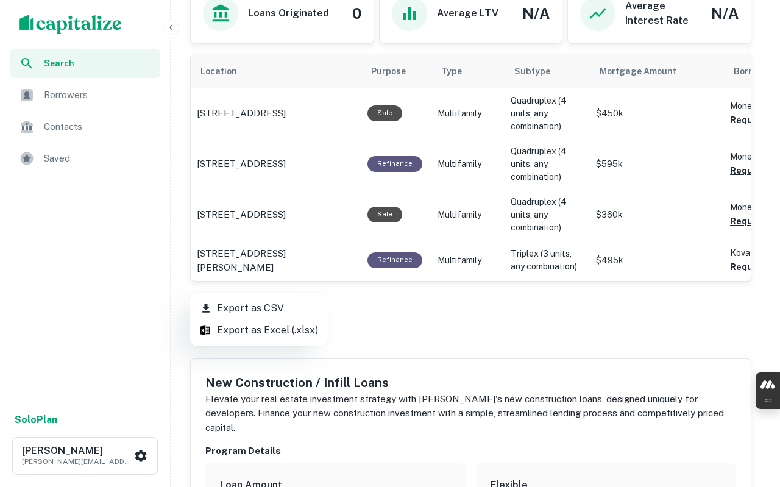
click at [247, 305] on li "Export as CSV" at bounding box center [259, 308] width 138 height 22
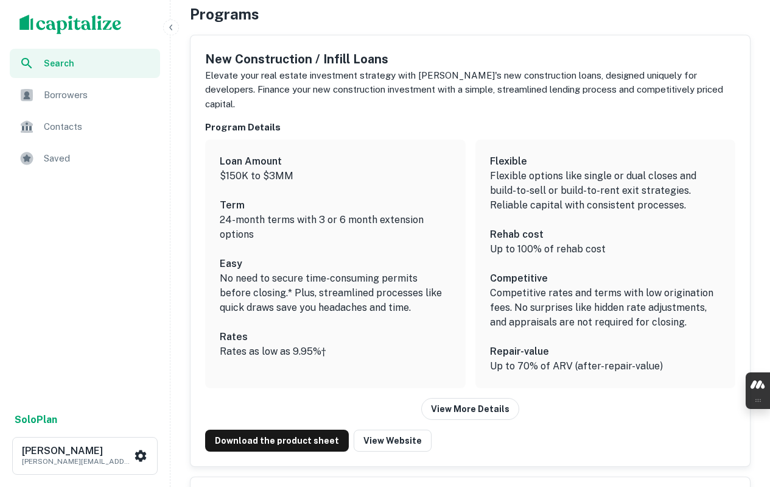
scroll to position [1096, 0]
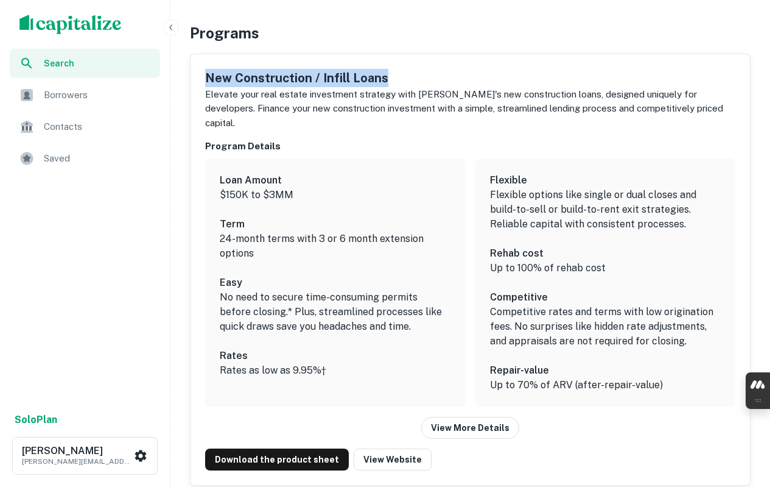
drag, startPoint x: 205, startPoint y: 60, endPoint x: 389, endPoint y: 63, distance: 183.4
click at [389, 63] on div "New Construction / Infill Loans Elevate your real estate investment strategy wi…" at bounding box center [471, 269] width 560 height 431
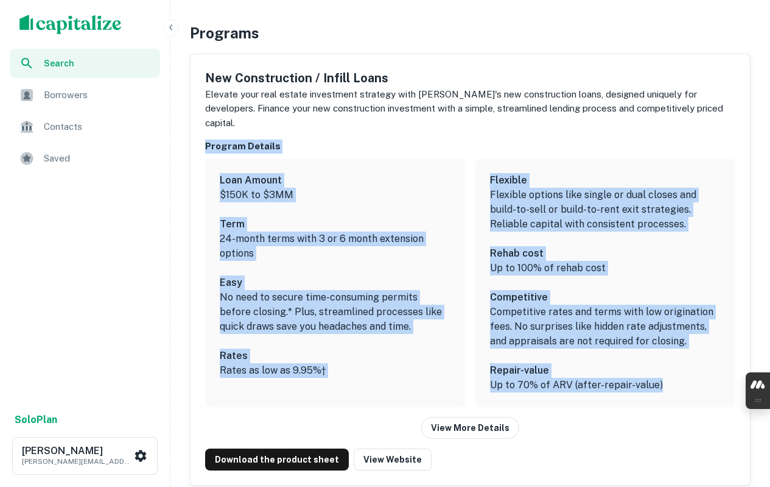
drag, startPoint x: 203, startPoint y: 116, endPoint x: 658, endPoint y: 356, distance: 514.9
click at [658, 356] on div "New Construction / Infill Loans Elevate your real estate investment strategy wi…" at bounding box center [471, 269] width 560 height 431
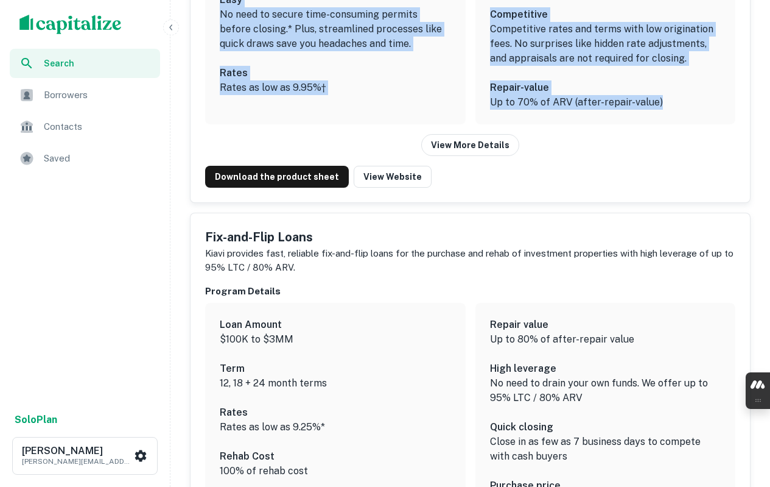
scroll to position [1401, 0]
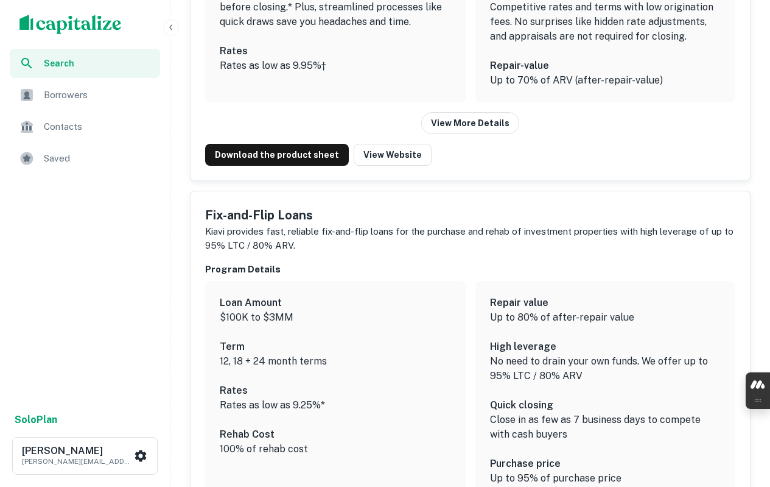
click at [259, 206] on h5 "Fix-and-Flip Loans" at bounding box center [470, 215] width 530 height 18
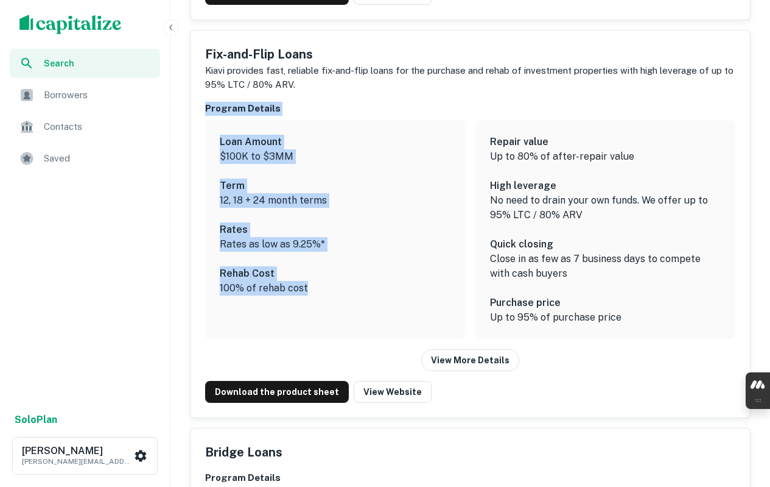
scroll to position [1584, 0]
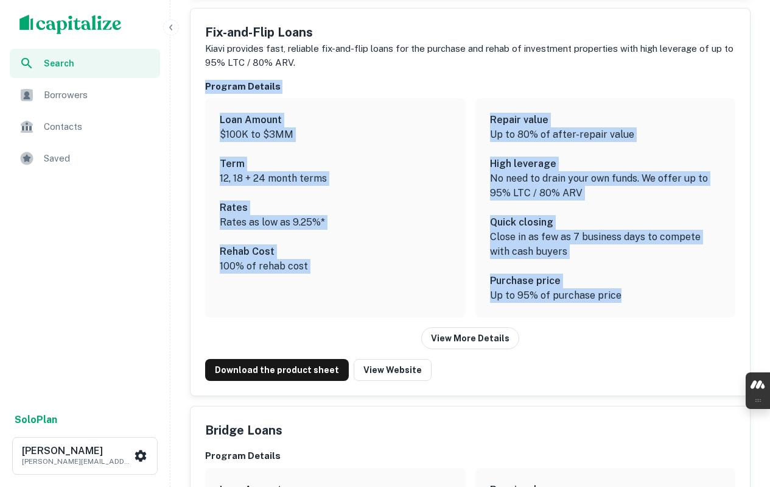
drag, startPoint x: 201, startPoint y: 244, endPoint x: 620, endPoint y: 265, distance: 419.6
click at [620, 265] on div "Fix-and-Flip Loans Kiavi provides fast, reliable fix-and-flip loans for the pur…" at bounding box center [471, 202] width 560 height 387
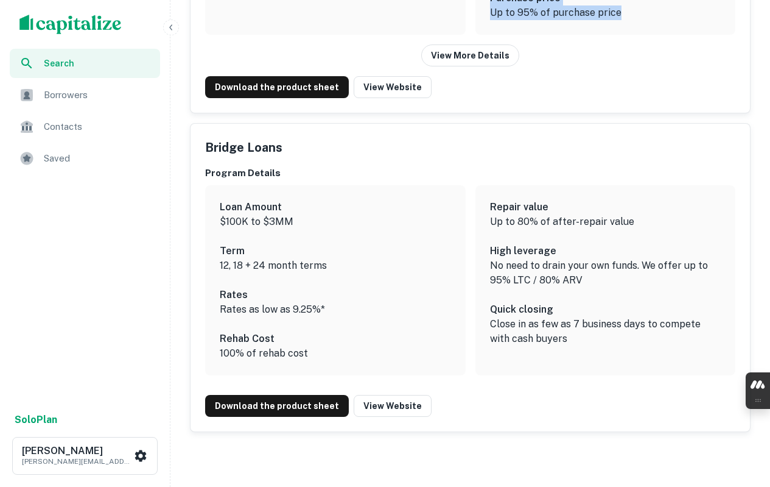
scroll to position [1888, 0]
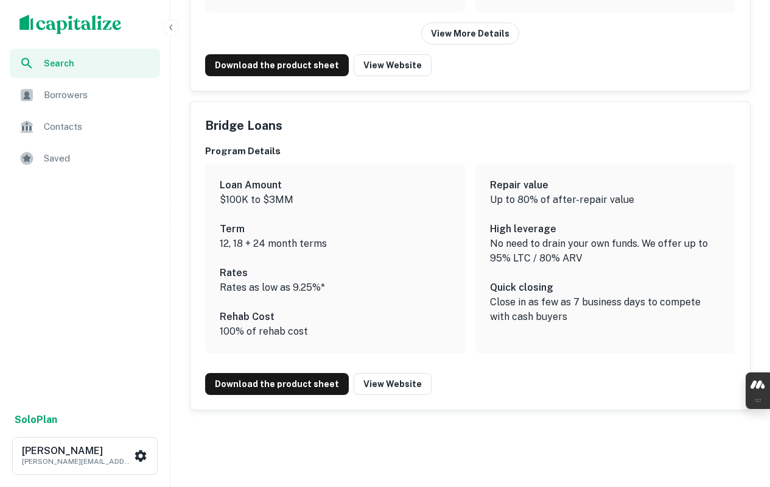
click at [248, 116] on h5 "Bridge Loans" at bounding box center [243, 125] width 77 height 18
click at [216, 144] on h6 "Program Details" at bounding box center [470, 151] width 530 height 14
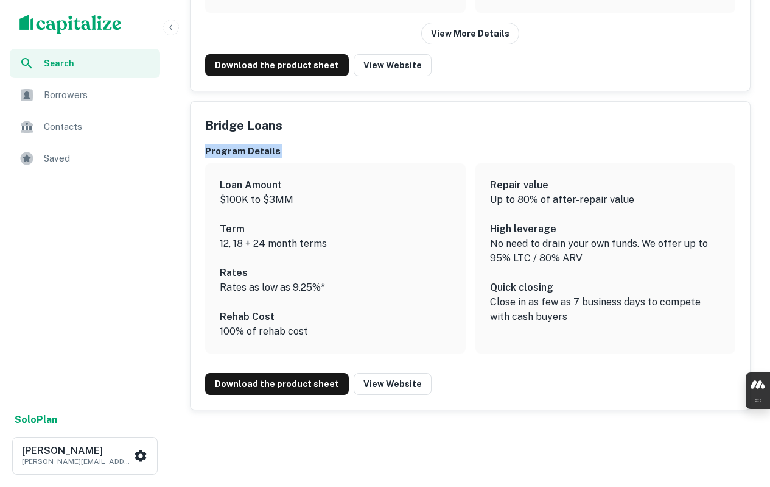
click at [216, 144] on h6 "Program Details" at bounding box center [470, 151] width 530 height 14
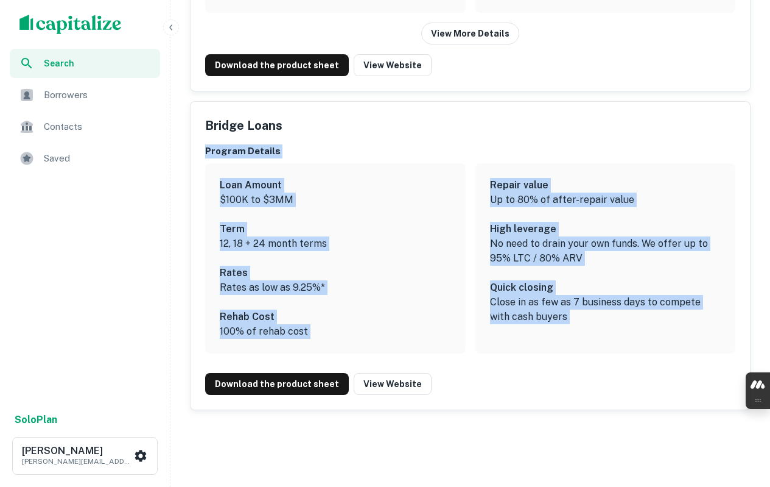
click at [577, 295] on p "Close in as few as 7 business days to compete with cash buyers" at bounding box center [605, 309] width 231 height 29
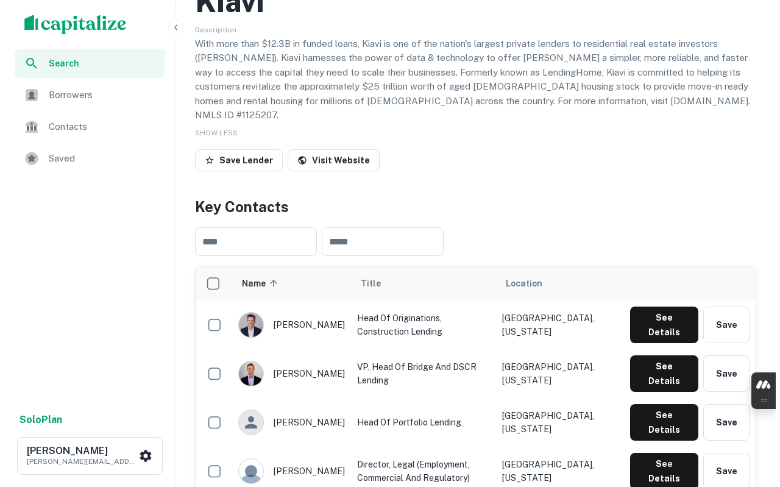
scroll to position [0, 0]
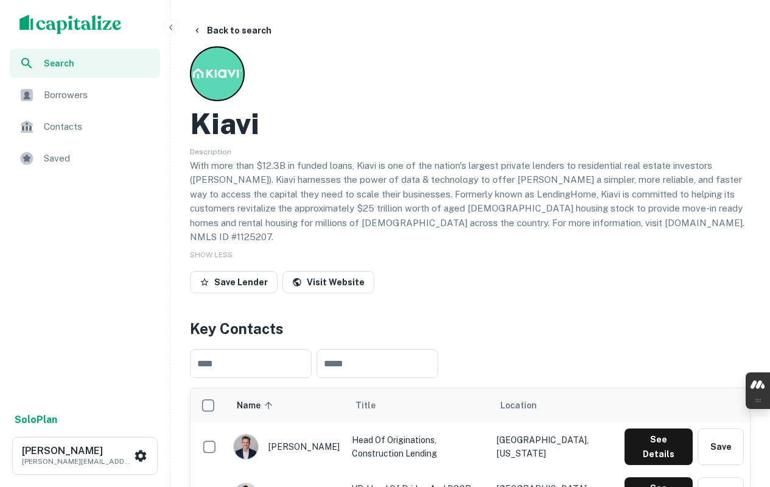
click at [252, 27] on button "Back to search" at bounding box center [232, 30] width 89 height 22
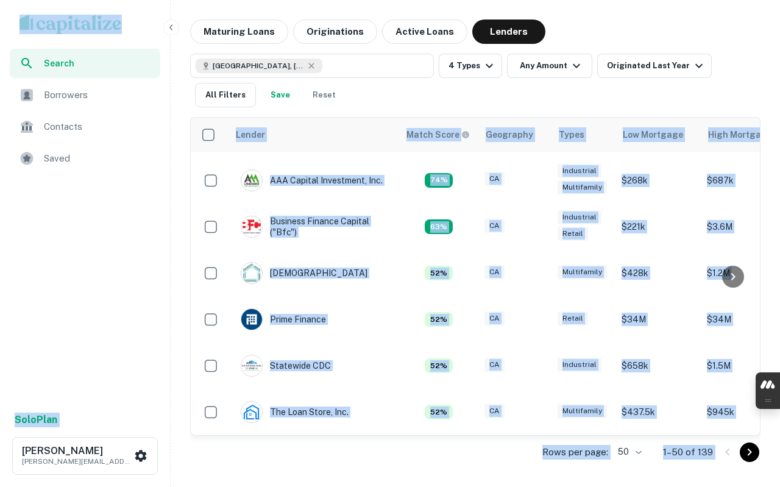
scroll to position [204, 0]
click at [747, 454] on icon "Go to next page" at bounding box center [749, 452] width 15 height 15
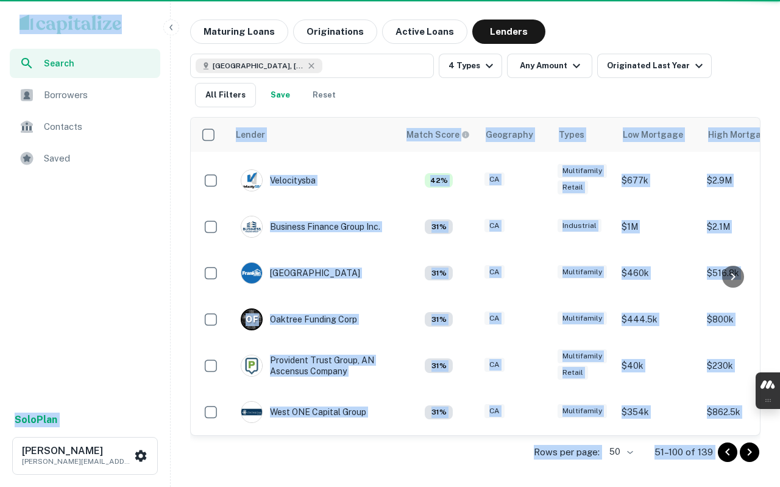
scroll to position [189, 0]
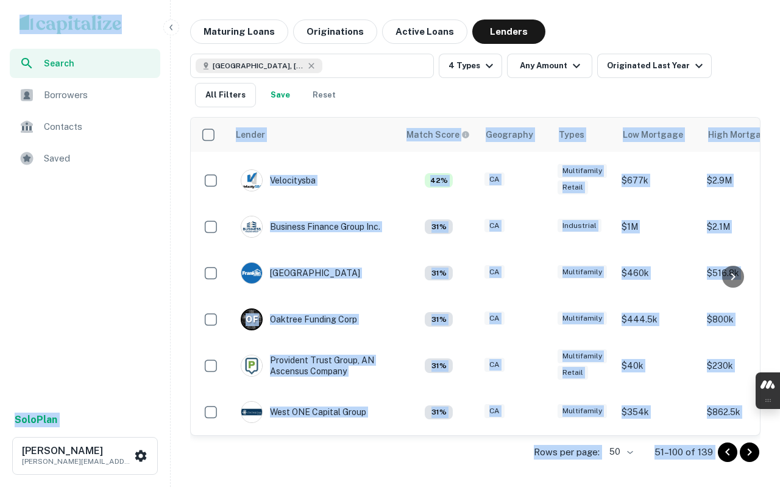
click at [116, 305] on div "Search Borrowers Contacts Saved" at bounding box center [85, 227] width 170 height 356
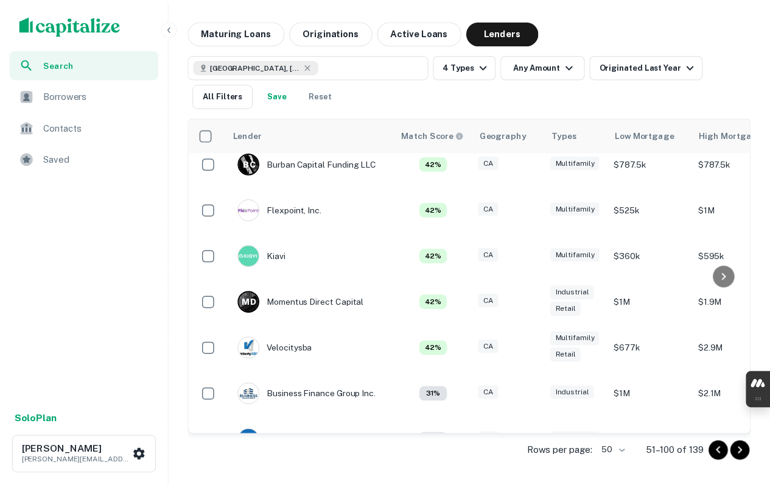
scroll to position [0, 0]
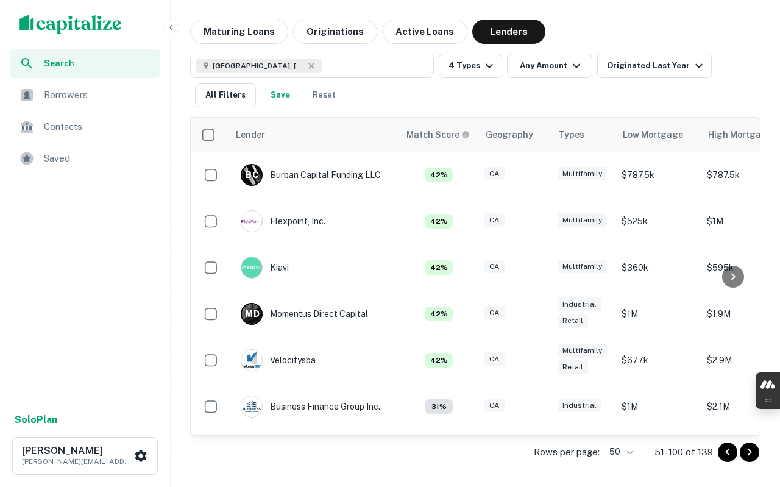
click at [249, 309] on p "M D" at bounding box center [252, 314] width 14 height 13
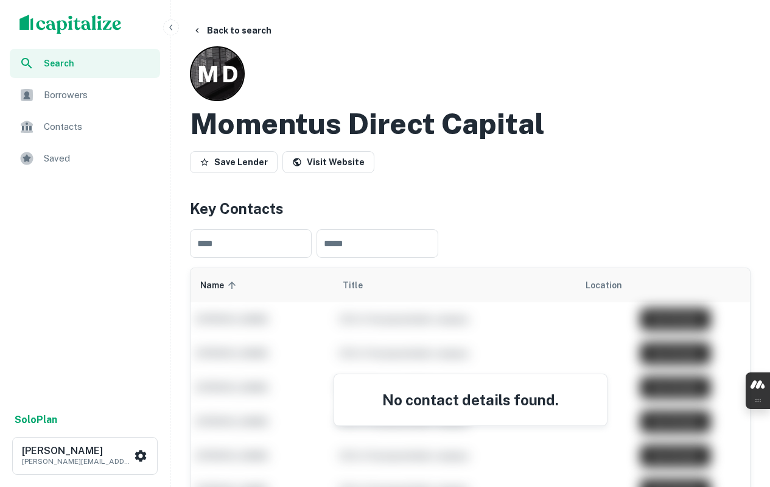
click at [305, 157] on link "Visit Website" at bounding box center [329, 162] width 92 height 22
click at [344, 126] on h2 "Momentus Direct Capital" at bounding box center [367, 123] width 355 height 35
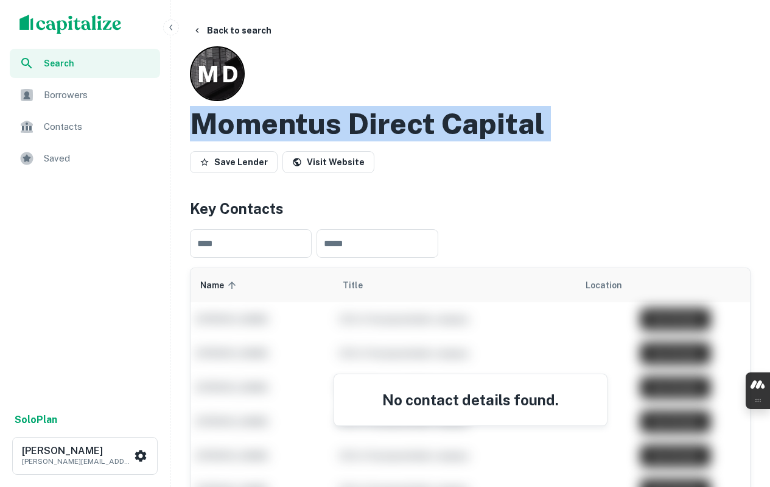
click at [344, 126] on h2 "Momentus Direct Capital" at bounding box center [367, 123] width 355 height 35
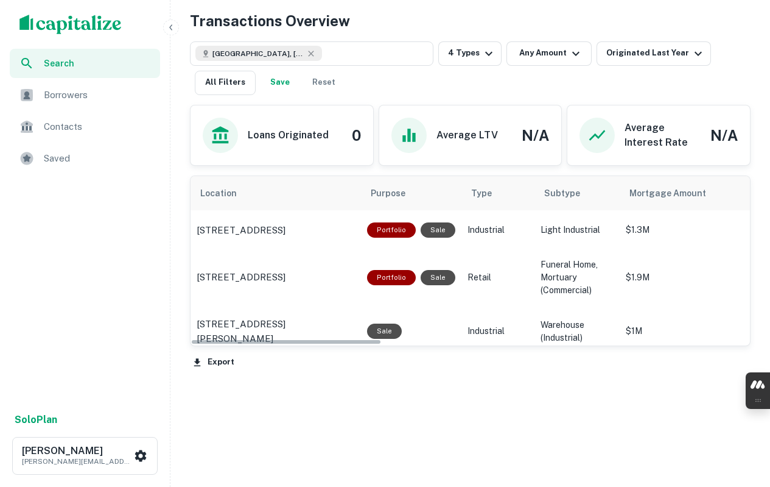
scroll to position [538, 0]
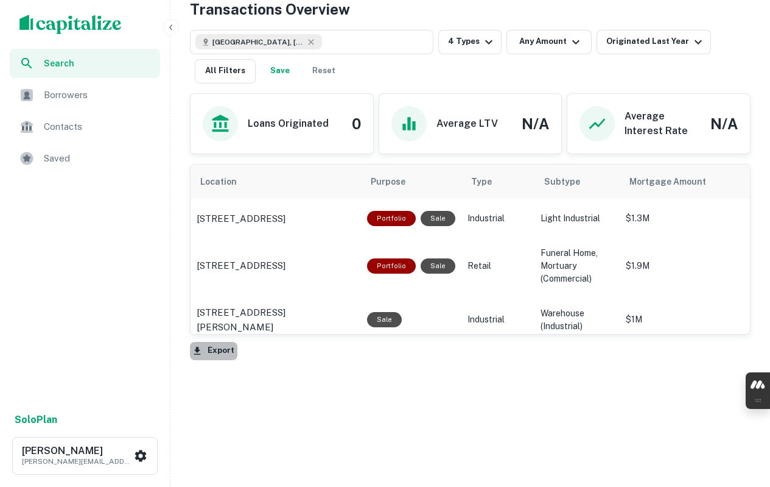
click at [219, 354] on button "Export" at bounding box center [214, 351] width 48 height 18
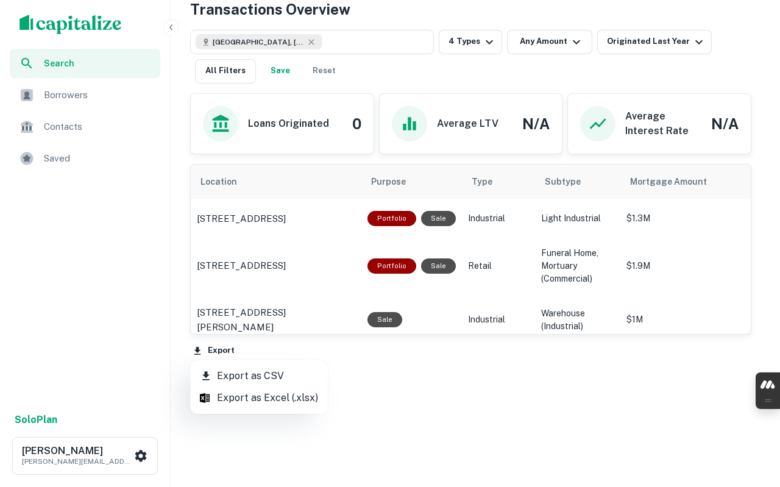
click at [252, 373] on li "Export as CSV" at bounding box center [259, 376] width 138 height 22
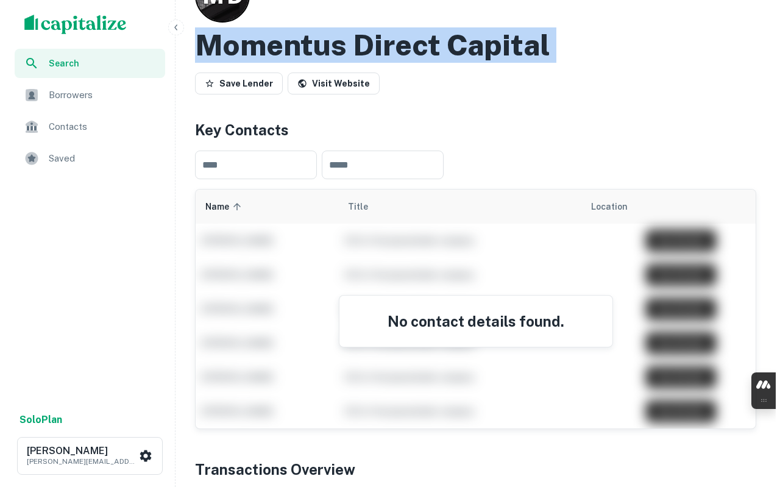
scroll to position [0, 0]
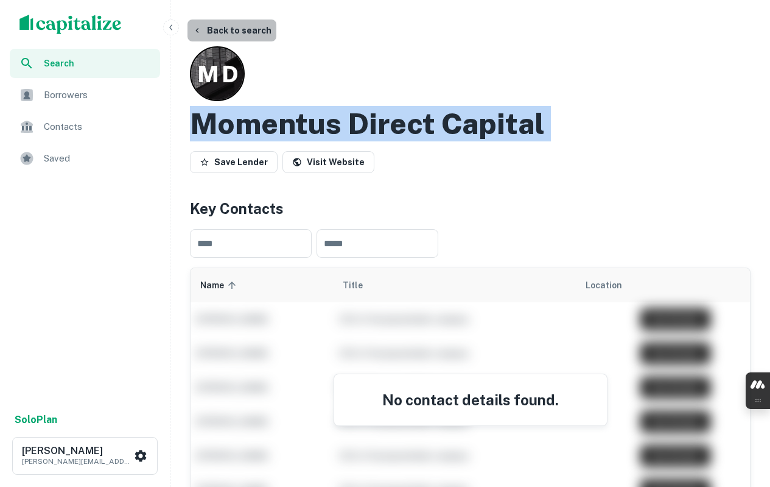
click at [244, 31] on button "Back to search" at bounding box center [232, 30] width 89 height 22
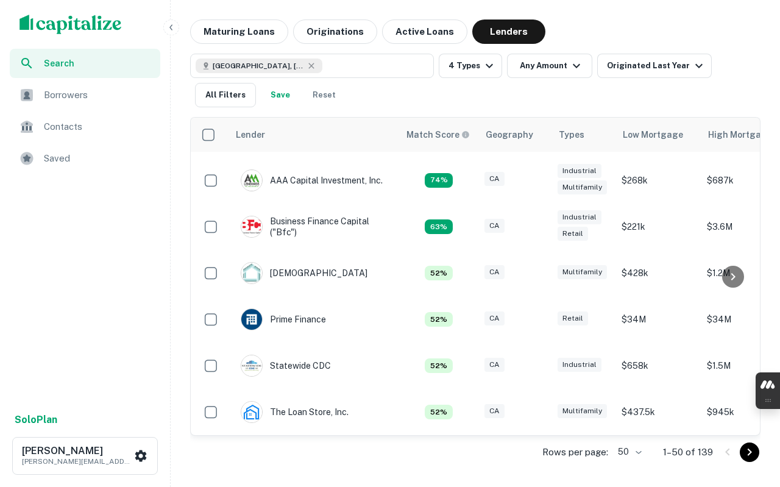
scroll to position [204, 0]
click at [745, 448] on icon "Go to next page" at bounding box center [749, 452] width 15 height 15
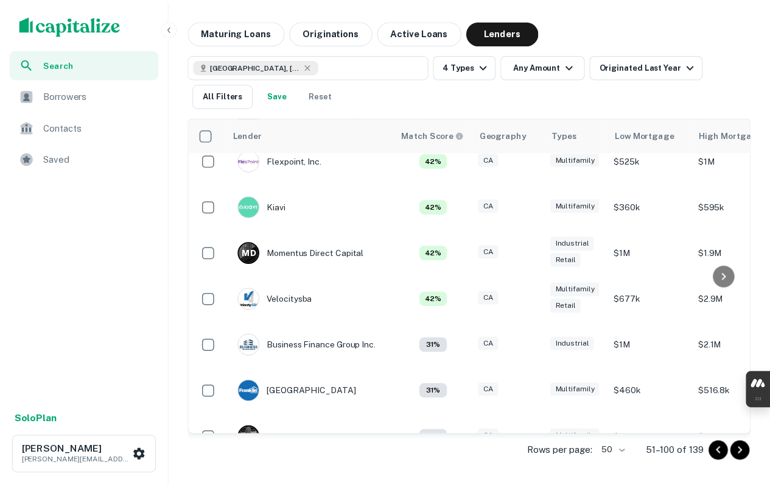
scroll to position [189, 0]
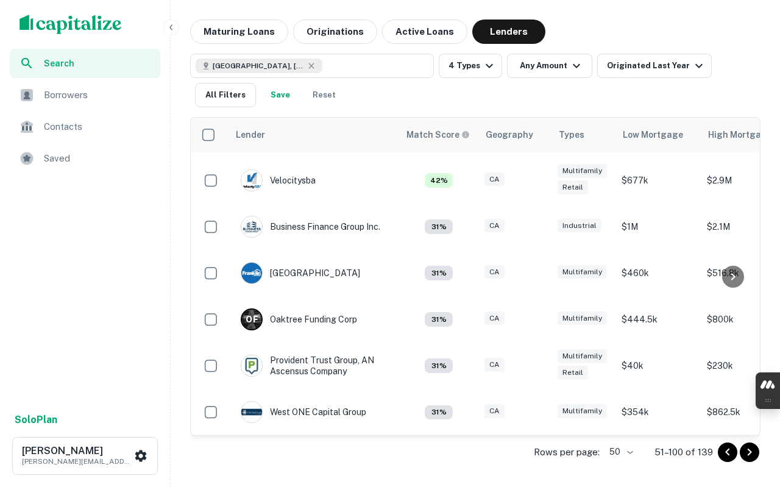
click at [250, 217] on img at bounding box center [251, 226] width 21 height 21
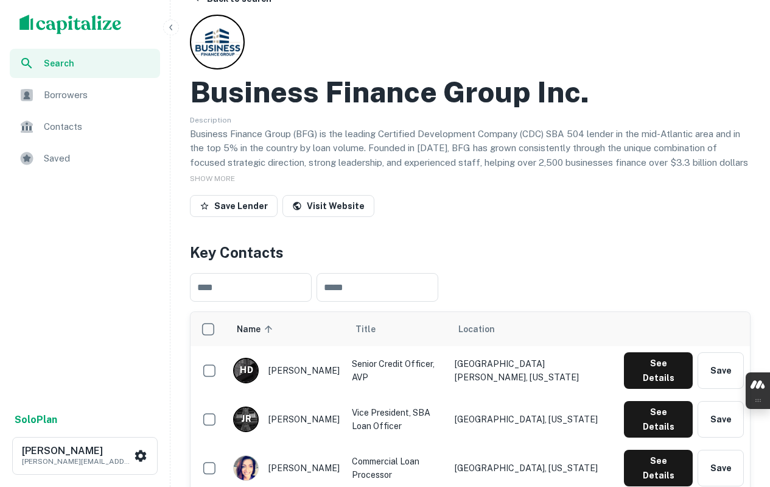
scroll to position [61, 0]
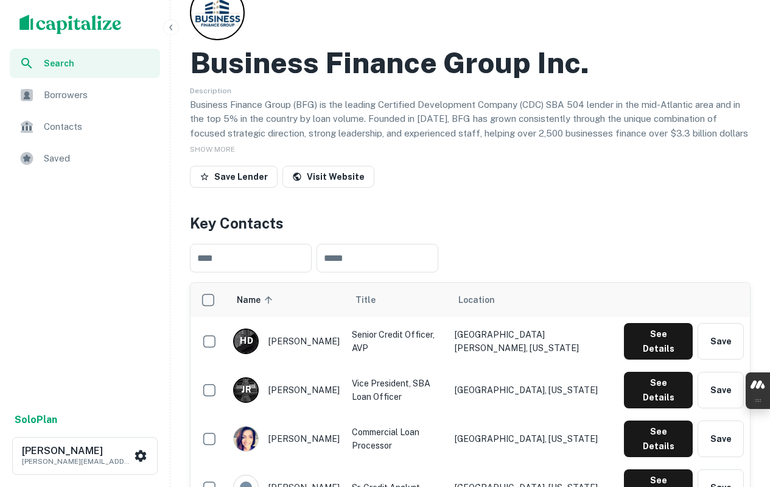
click at [308, 173] on link "Visit Website" at bounding box center [329, 177] width 92 height 22
click at [426, 63] on h2 "Business Finance Group Inc." at bounding box center [390, 62] width 400 height 35
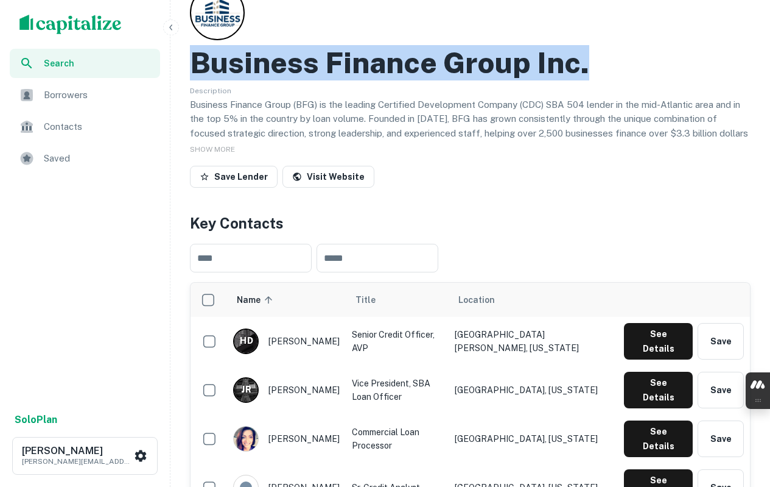
click at [426, 63] on h2 "Business Finance Group Inc." at bounding box center [390, 62] width 400 height 35
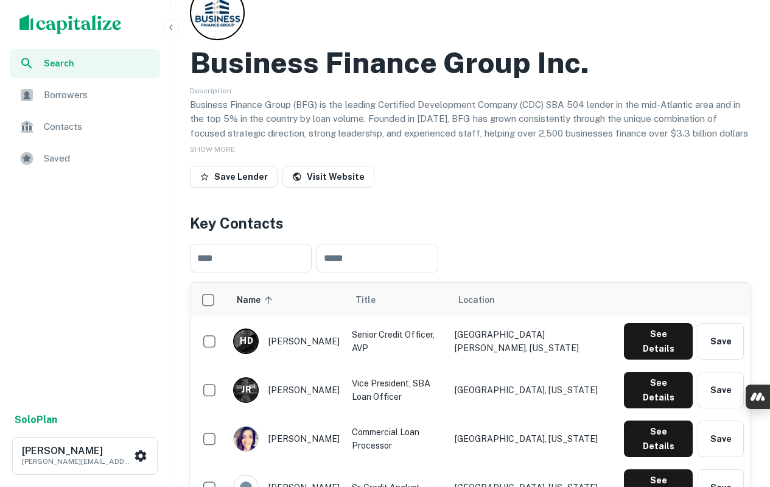
click at [213, 147] on span "SHOW MORE" at bounding box center [212, 149] width 45 height 9
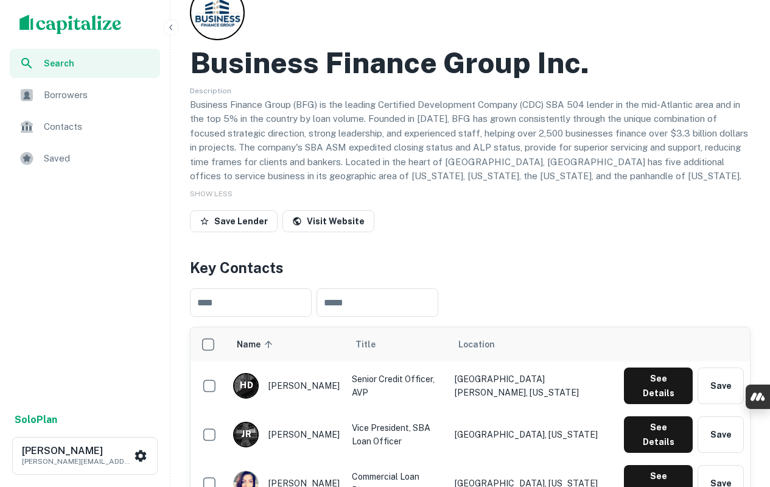
click at [272, 107] on p "Business Finance Group (BFG) is the leading Certified Development Company (CDC)…" at bounding box center [470, 140] width 561 height 86
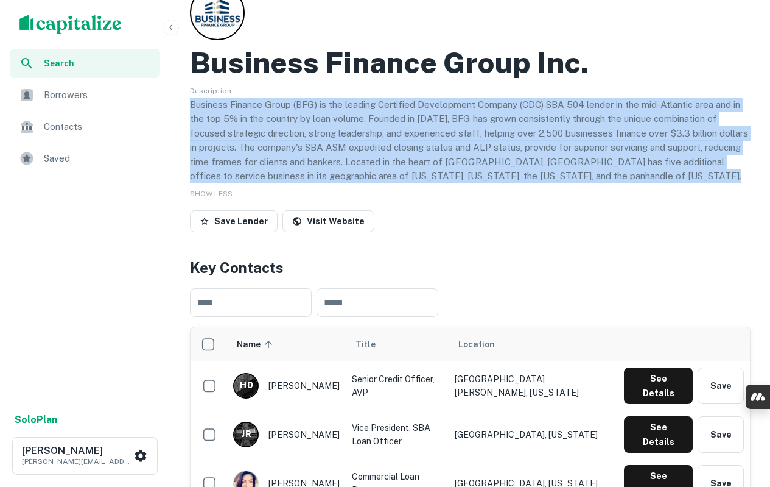
click at [272, 107] on p "Business Finance Group (BFG) is the leading Certified Development Company (CDC)…" at bounding box center [470, 140] width 561 height 86
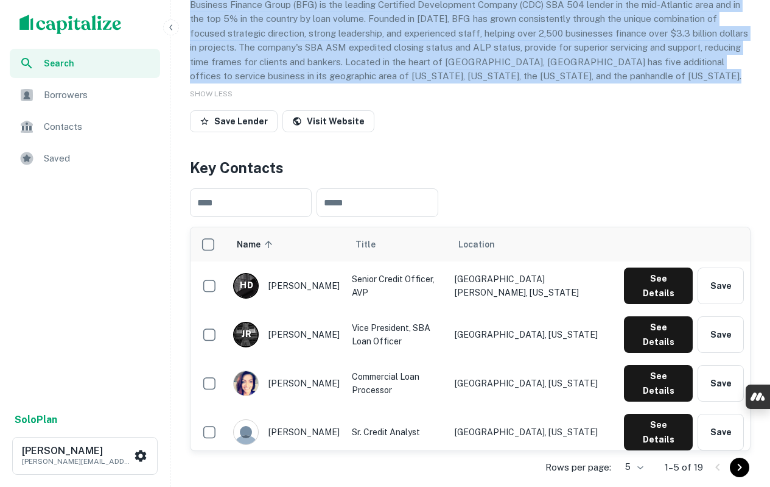
scroll to position [183, 0]
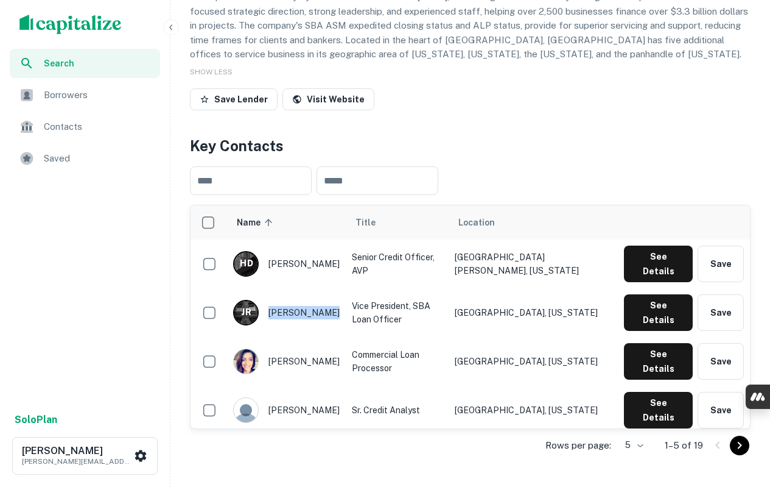
click at [320, 300] on div "J R jennifer rice" at bounding box center [286, 313] width 107 height 26
drag, startPoint x: 265, startPoint y: 330, endPoint x: 322, endPoint y: 337, distance: 57.6
click at [322, 348] on div "marium hadi" at bounding box center [286, 361] width 107 height 26
drag, startPoint x: 270, startPoint y: 339, endPoint x: 321, endPoint y: 337, distance: 50.6
click at [321, 348] on div "marium hadi" at bounding box center [286, 361] width 107 height 26
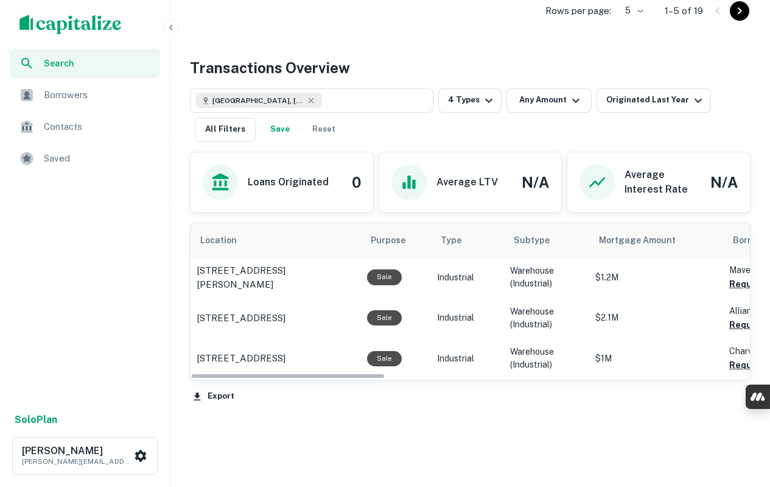
scroll to position [663, 0]
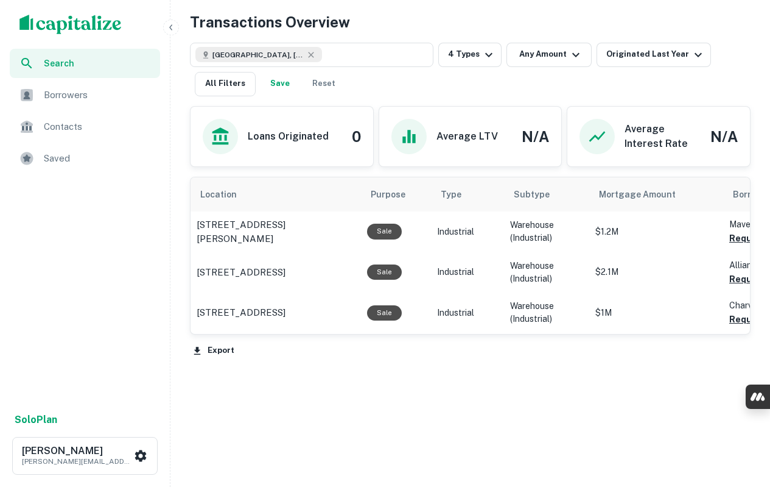
click at [213, 348] on button "Export" at bounding box center [214, 351] width 48 height 18
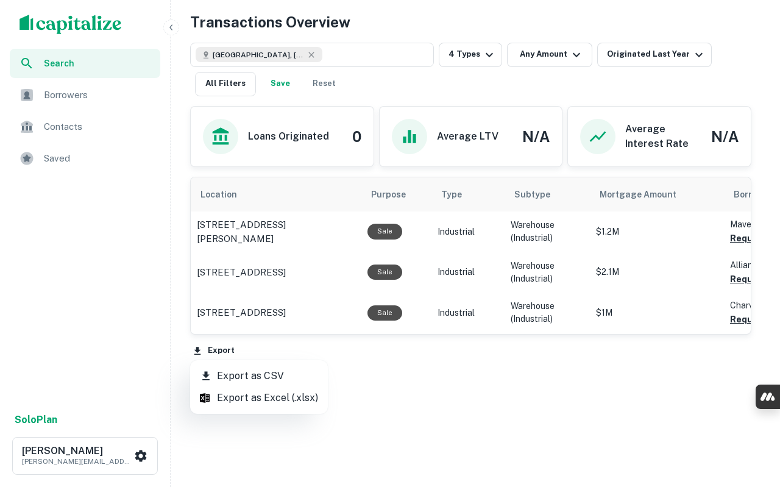
click at [248, 369] on li "Export as CSV" at bounding box center [259, 376] width 138 height 22
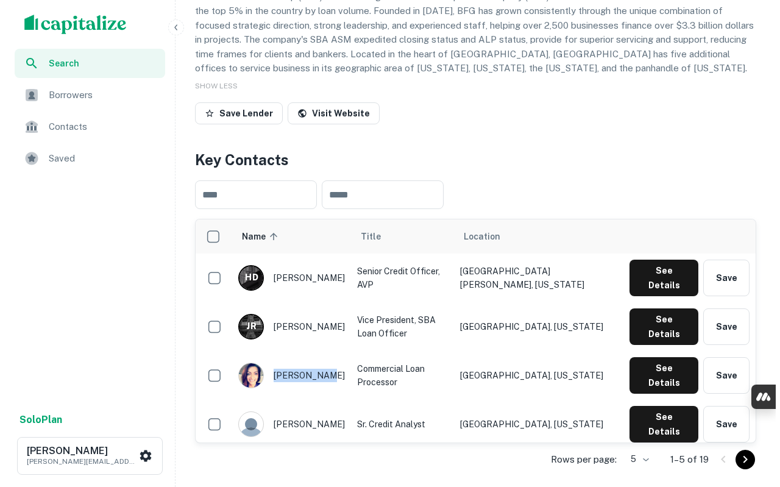
scroll to position [0, 0]
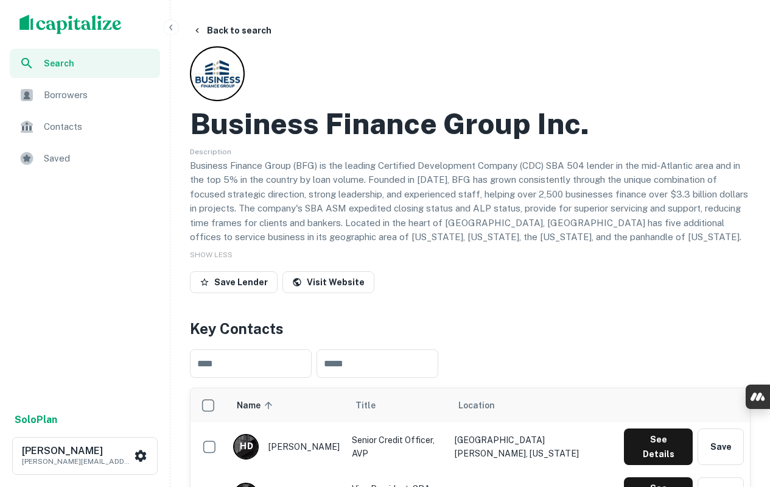
click at [251, 35] on button "Back to search" at bounding box center [232, 30] width 89 height 22
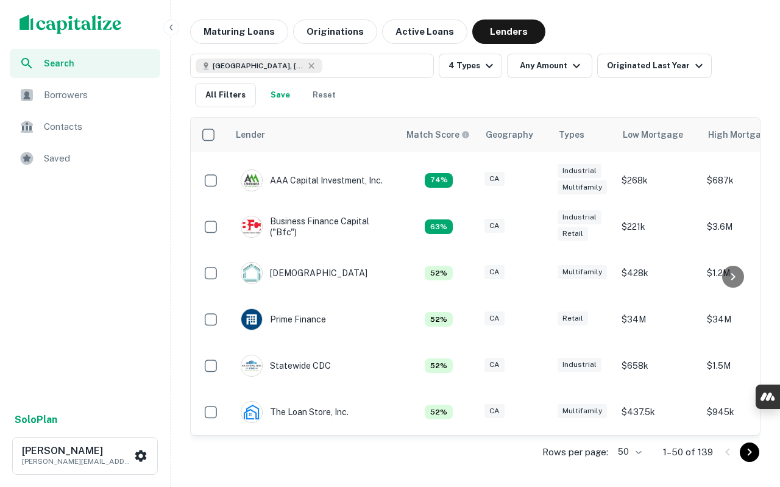
scroll to position [204, 0]
click at [750, 454] on icon "Go to next page" at bounding box center [749, 452] width 15 height 15
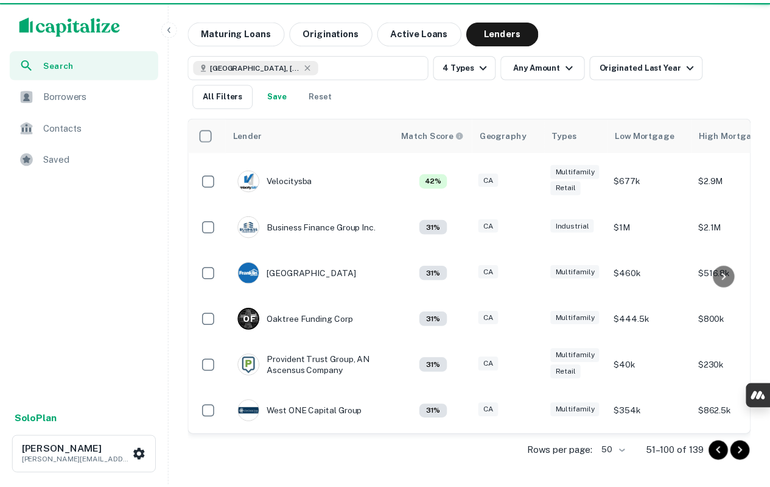
scroll to position [189, 0]
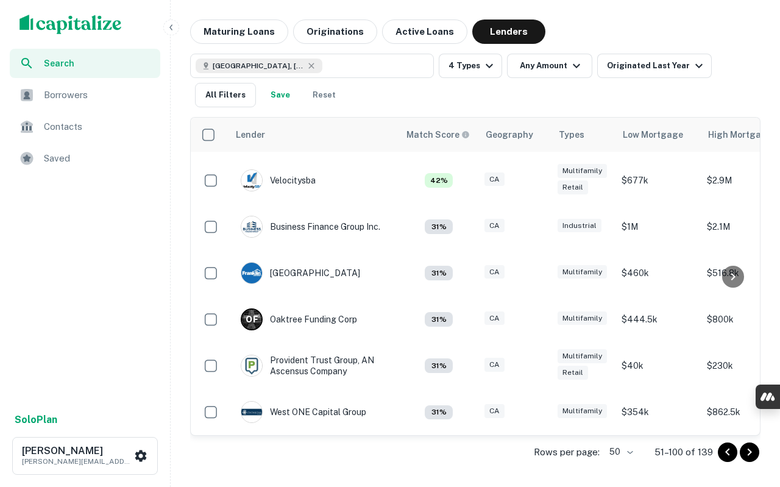
click at [248, 262] on img at bounding box center [251, 272] width 21 height 21
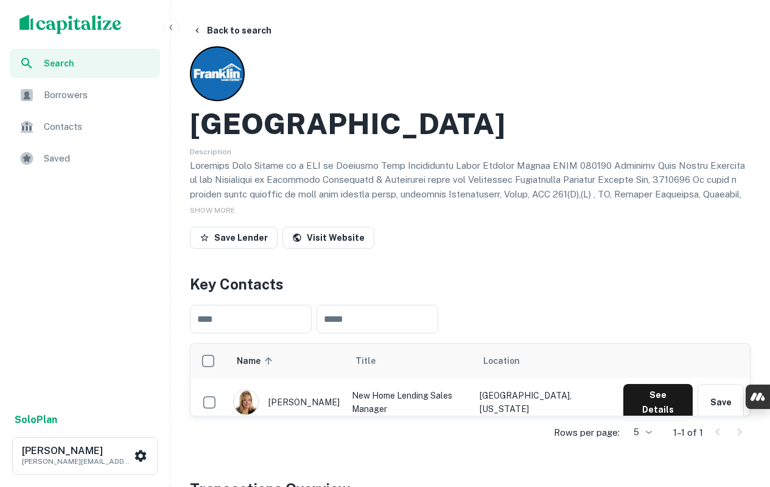
click at [323, 122] on h2 "Franklin Loan Center" at bounding box center [347, 123] width 315 height 35
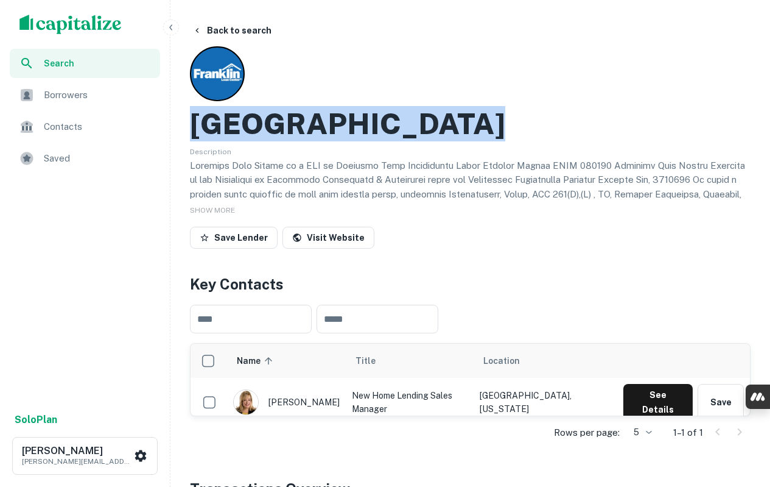
click at [323, 122] on h2 "Franklin Loan Center" at bounding box center [347, 123] width 315 height 35
click at [328, 242] on link "Visit Website" at bounding box center [329, 238] width 92 height 22
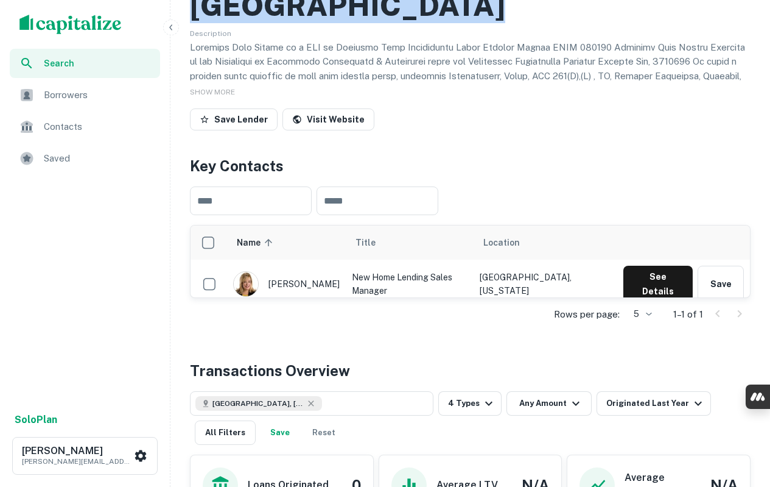
scroll to position [122, 0]
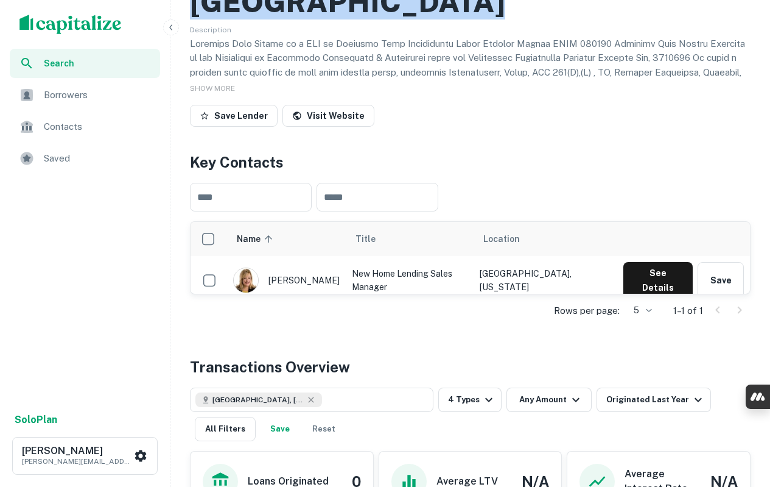
drag, startPoint x: 270, startPoint y: 277, endPoint x: 336, endPoint y: 275, distance: 65.8
click at [336, 275] on div "denise goodman" at bounding box center [286, 280] width 107 height 26
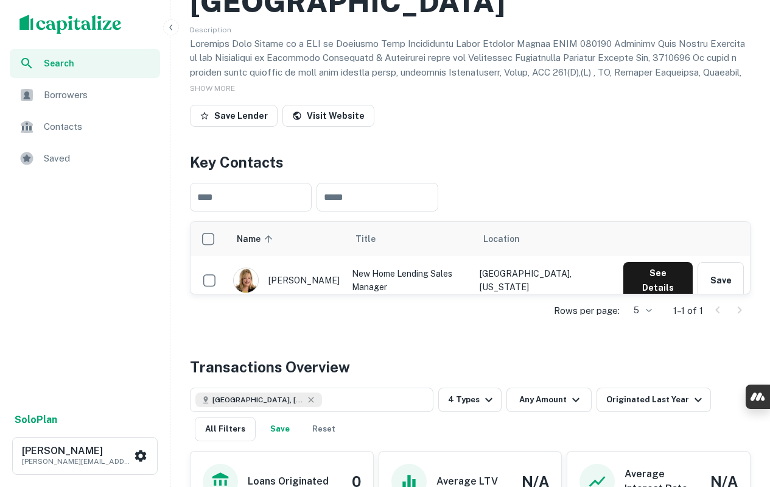
click at [217, 84] on span "SHOW MORE" at bounding box center [212, 88] width 45 height 9
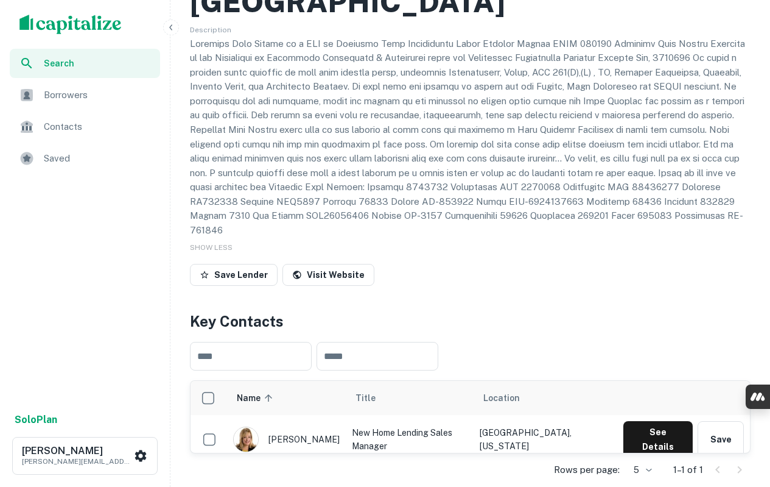
click at [242, 60] on p at bounding box center [470, 137] width 561 height 201
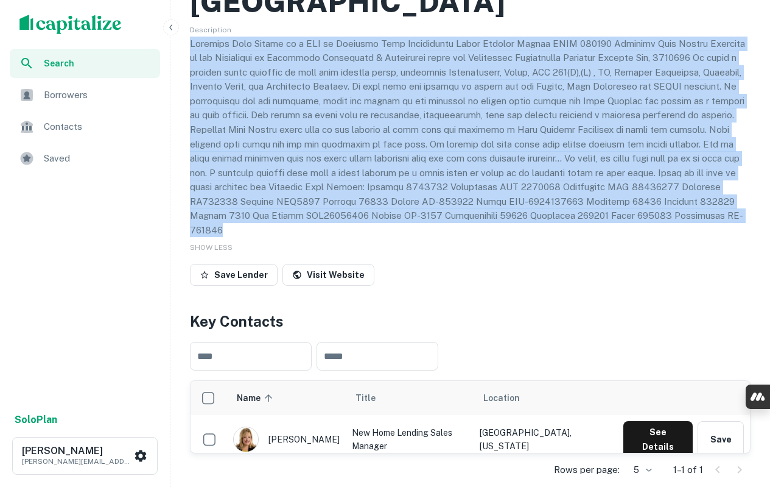
click at [242, 60] on p at bounding box center [470, 137] width 561 height 201
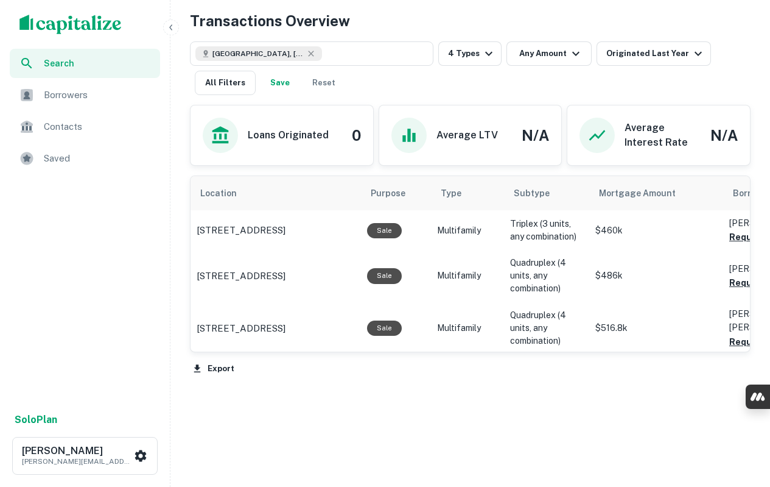
scroll to position [630, 0]
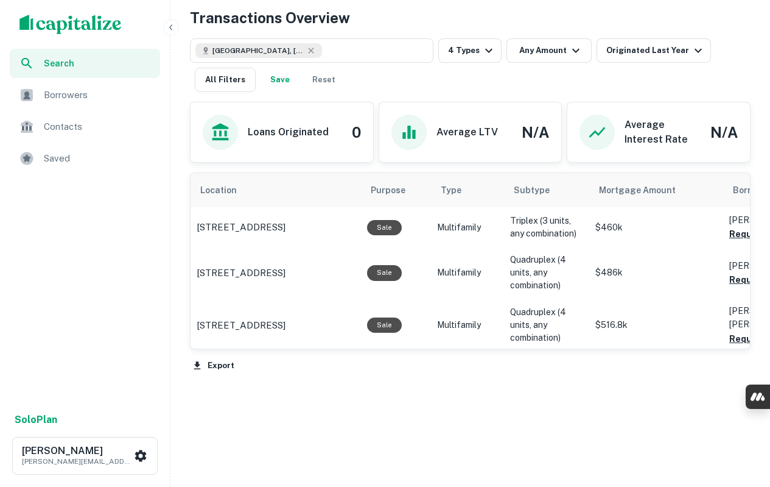
click at [219, 356] on button "Export" at bounding box center [214, 365] width 48 height 18
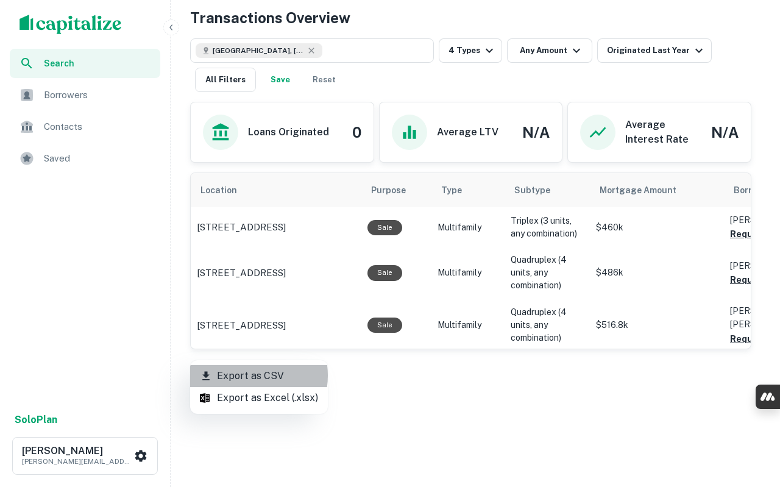
click at [248, 375] on li "Export as CSV" at bounding box center [259, 376] width 138 height 22
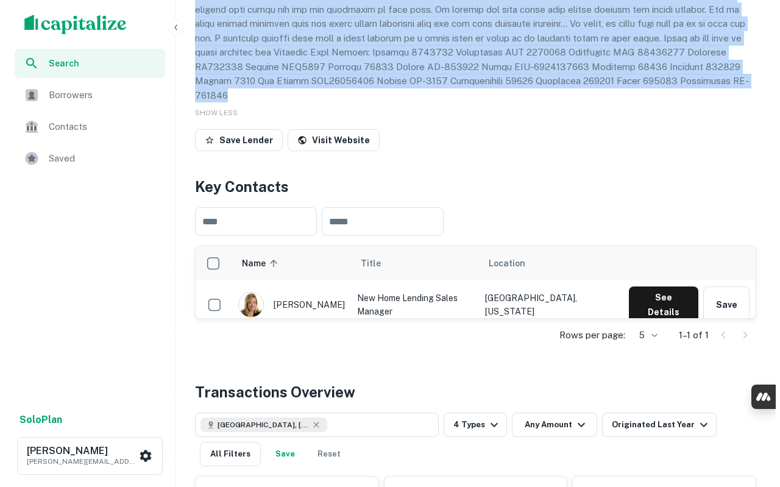
scroll to position [0, 0]
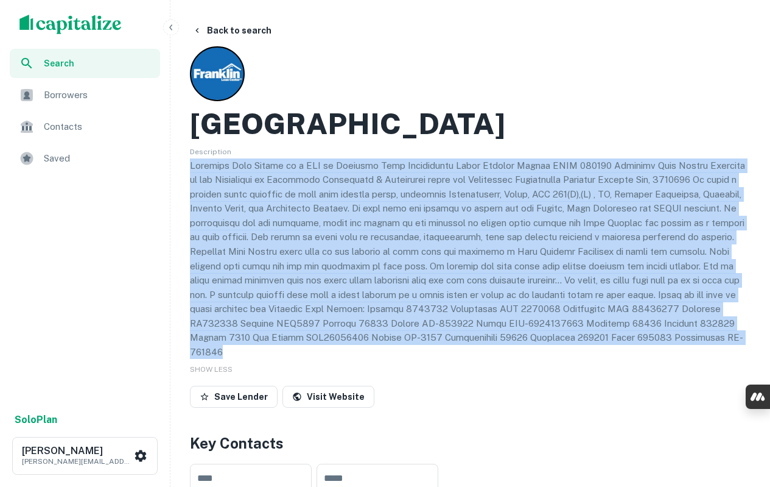
click at [225, 32] on button "Back to search" at bounding box center [232, 30] width 89 height 22
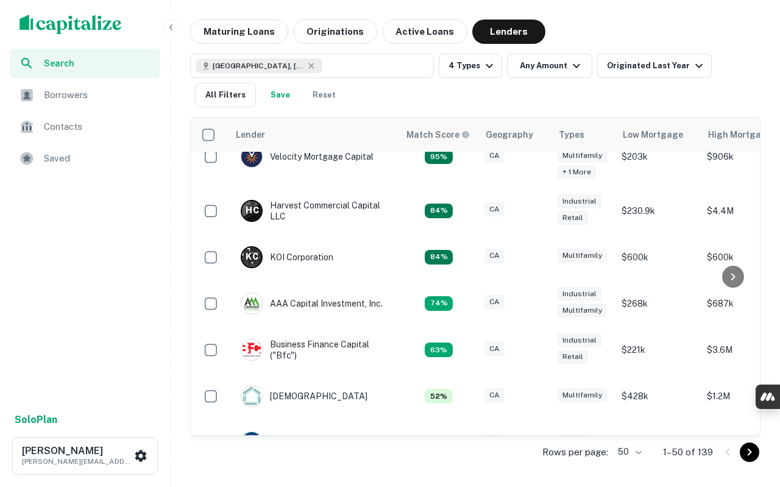
scroll to position [204, 0]
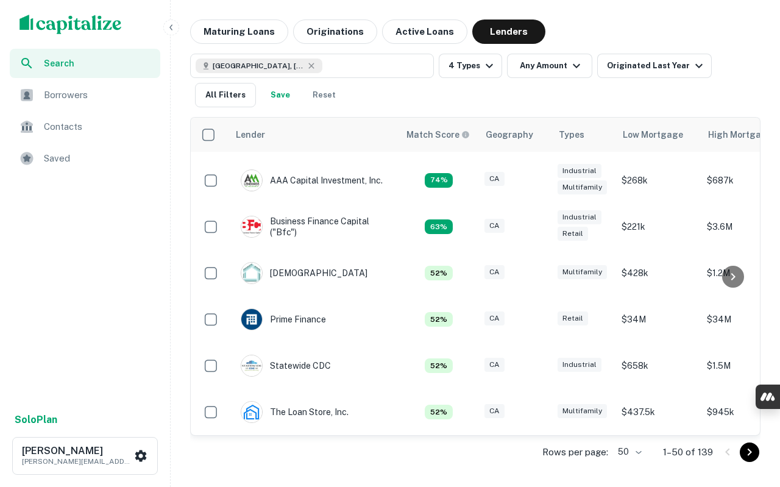
click at [744, 449] on icon "Go to next page" at bounding box center [749, 452] width 15 height 15
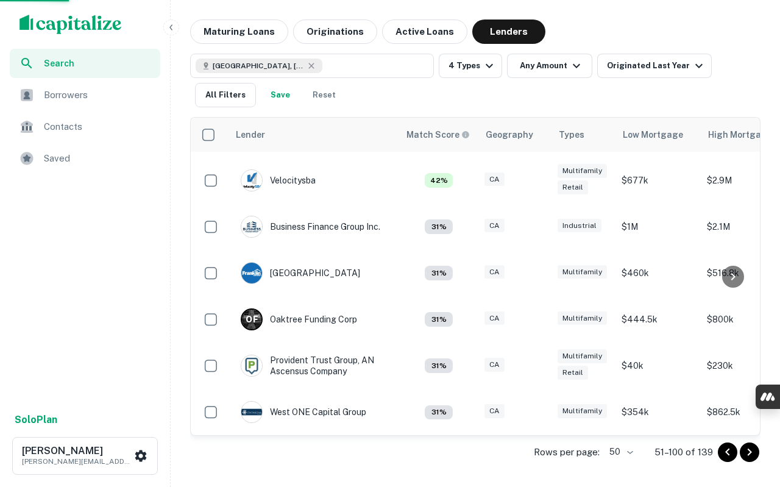
scroll to position [189, 0]
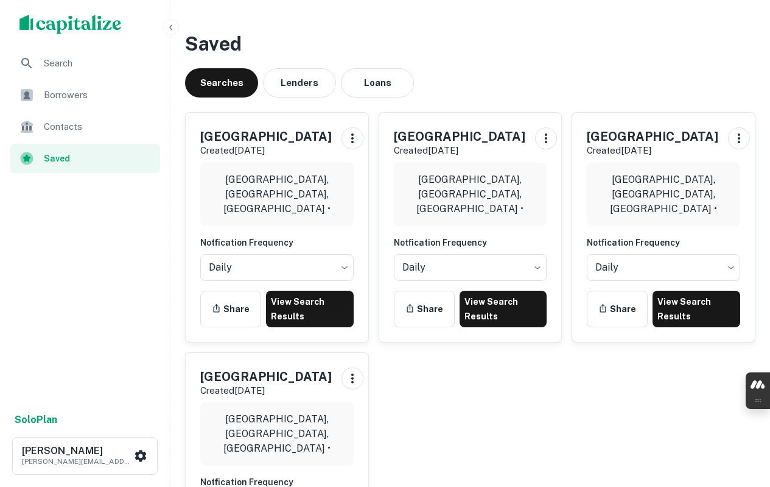
click at [490, 312] on link "View Search Results" at bounding box center [504, 309] width 88 height 37
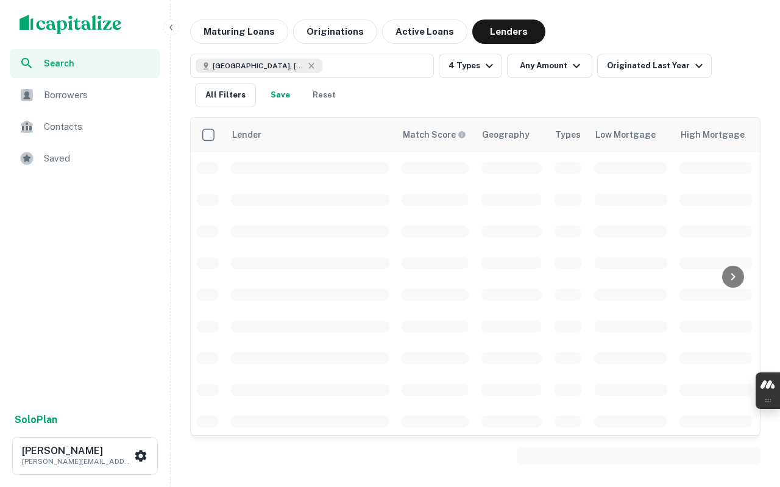
click at [231, 98] on button "All Filters" at bounding box center [225, 95] width 61 height 24
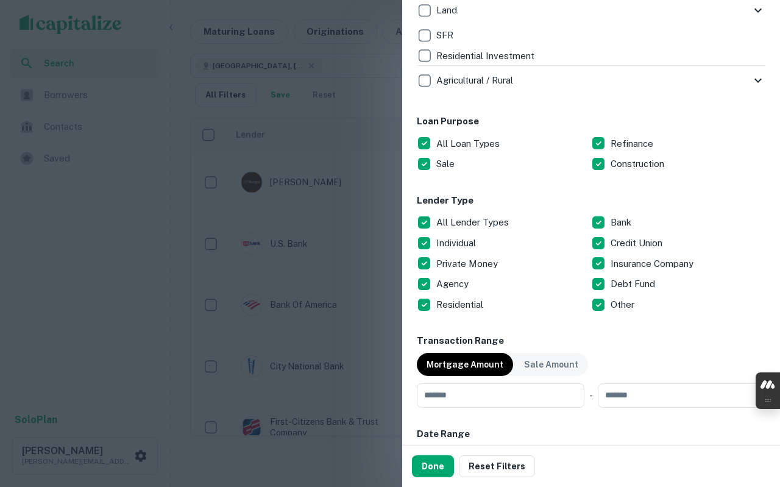
scroll to position [609, 0]
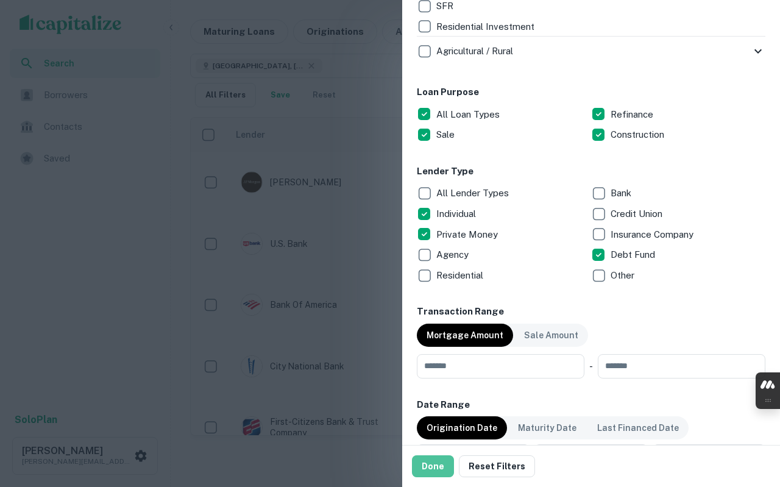
click at [432, 467] on button "Done" at bounding box center [433, 466] width 42 height 22
